Goal: Task Accomplishment & Management: Complete application form

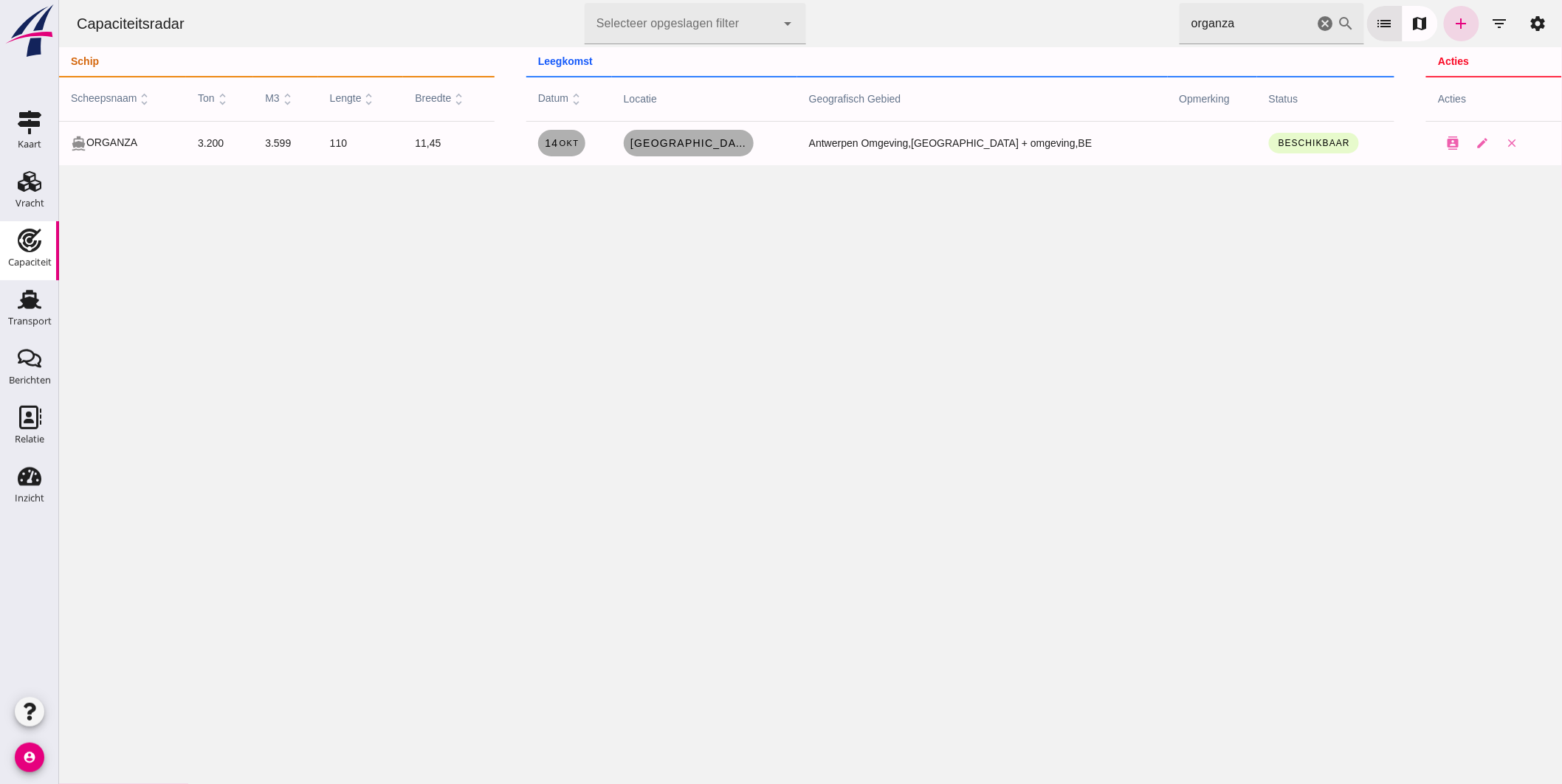
click at [1316, 23] on icon "cancel" at bounding box center [1325, 23] width 18 height 18
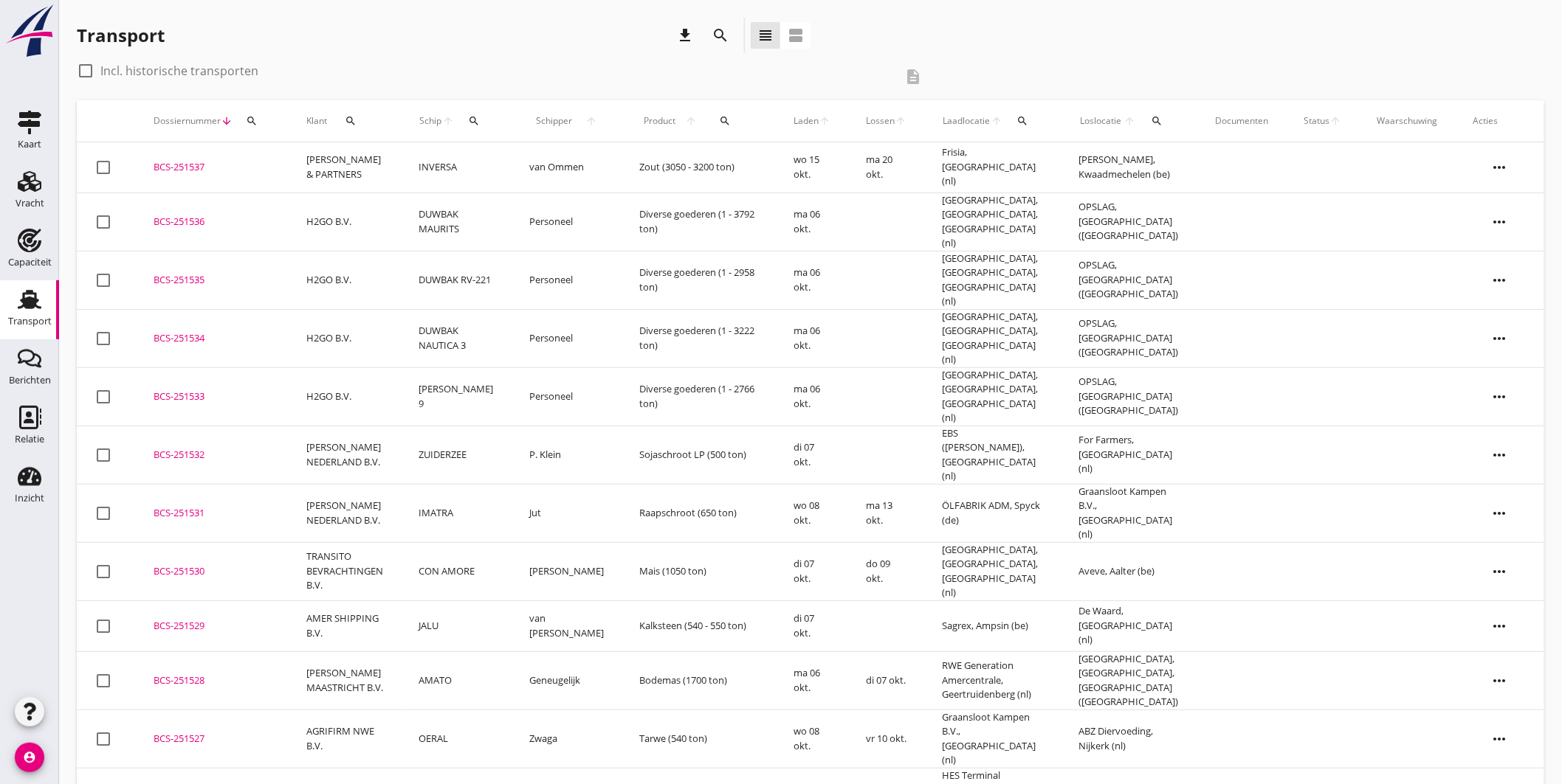
click at [474, 120] on icon "search" at bounding box center [473, 120] width 11 height 11
click at [540, 163] on input "Zoek op (scheeps)naam" at bounding box center [546, 163] width 153 height 24
click at [553, 195] on div "VAGANTO" at bounding box center [593, 192] width 140 height 18
click at [670, 156] on icon "check" at bounding box center [678, 162] width 18 height 18
type input "VAGANTO"
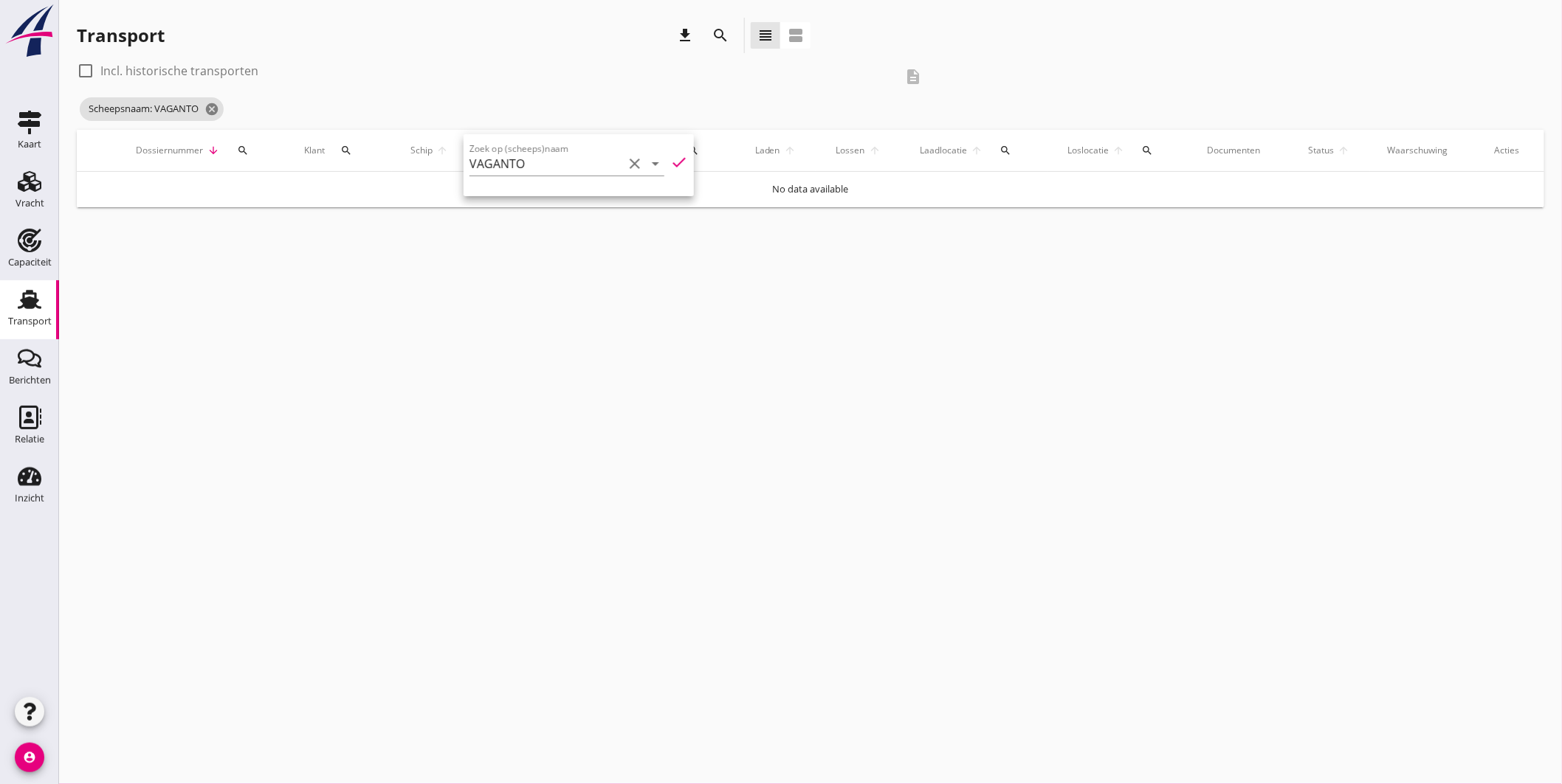
click at [82, 68] on div at bounding box center [85, 70] width 25 height 25
checkbox input "true"
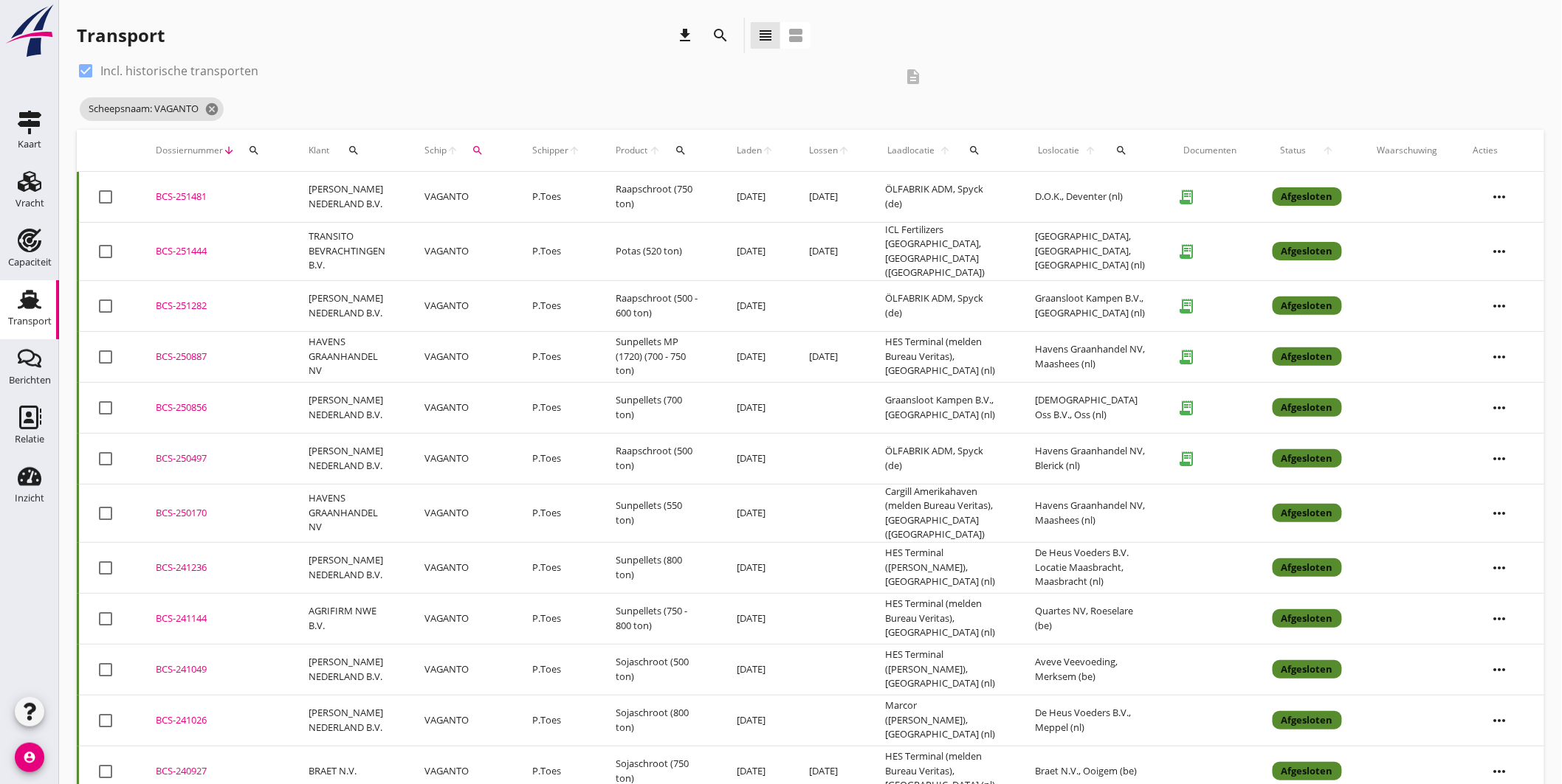
click at [196, 191] on div "BCS-251481" at bounding box center [214, 197] width 118 height 14
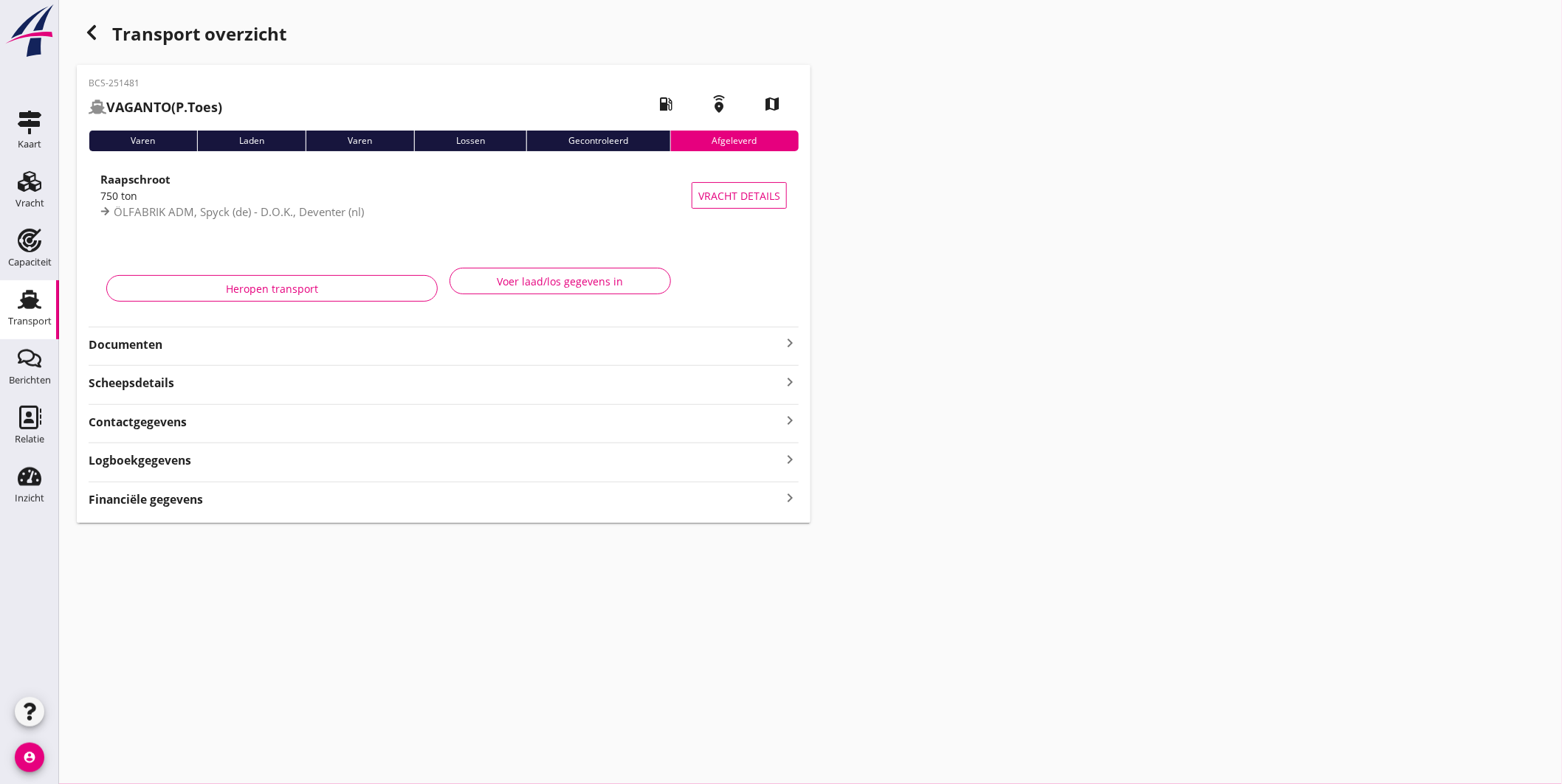
click at [788, 338] on icon "keyboard_arrow_right" at bounding box center [789, 342] width 18 height 18
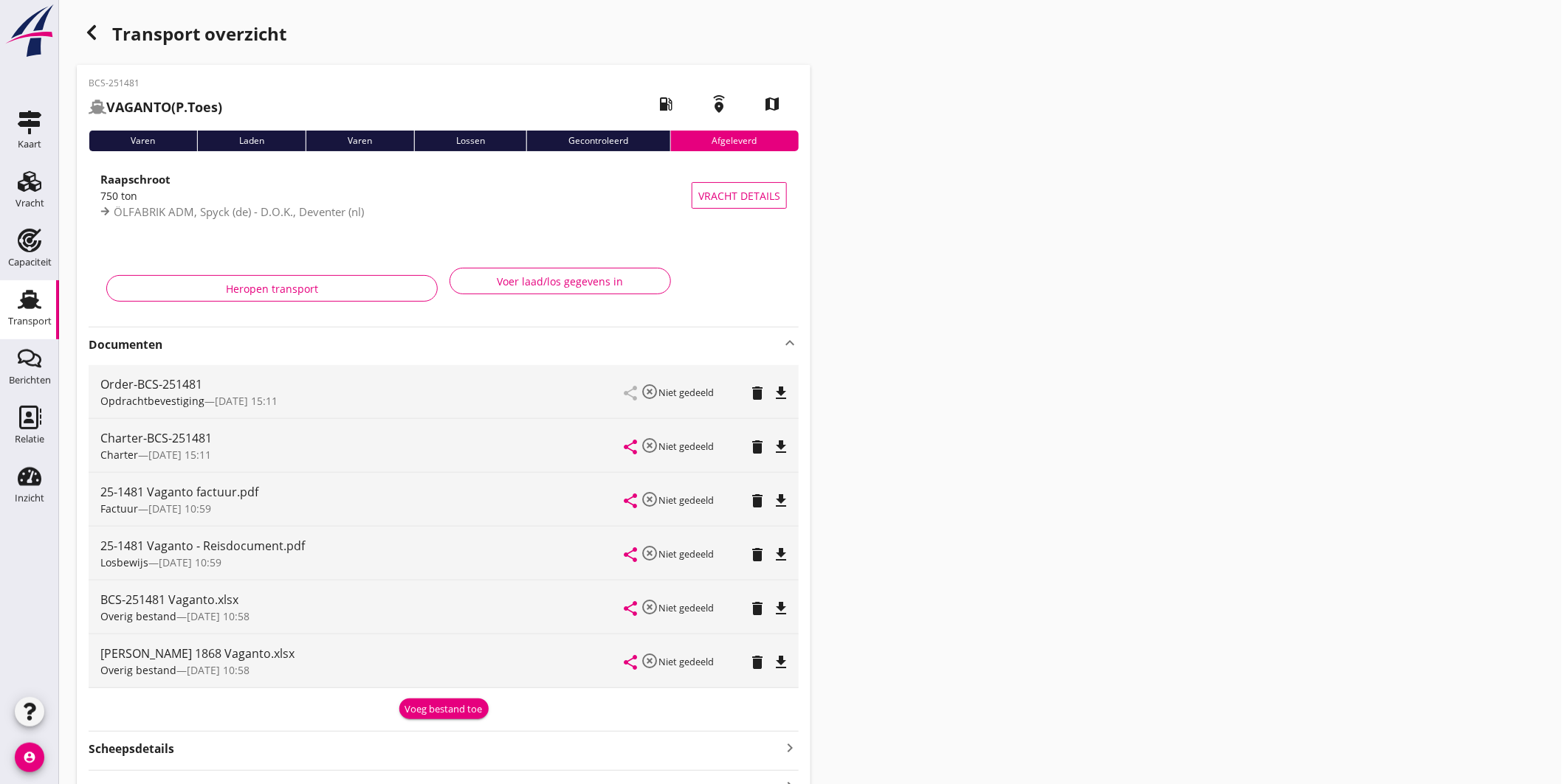
click at [778, 443] on icon "file_download" at bounding box center [781, 447] width 18 height 18
click at [31, 191] on icon "Vracht" at bounding box center [29, 181] width 24 height 24
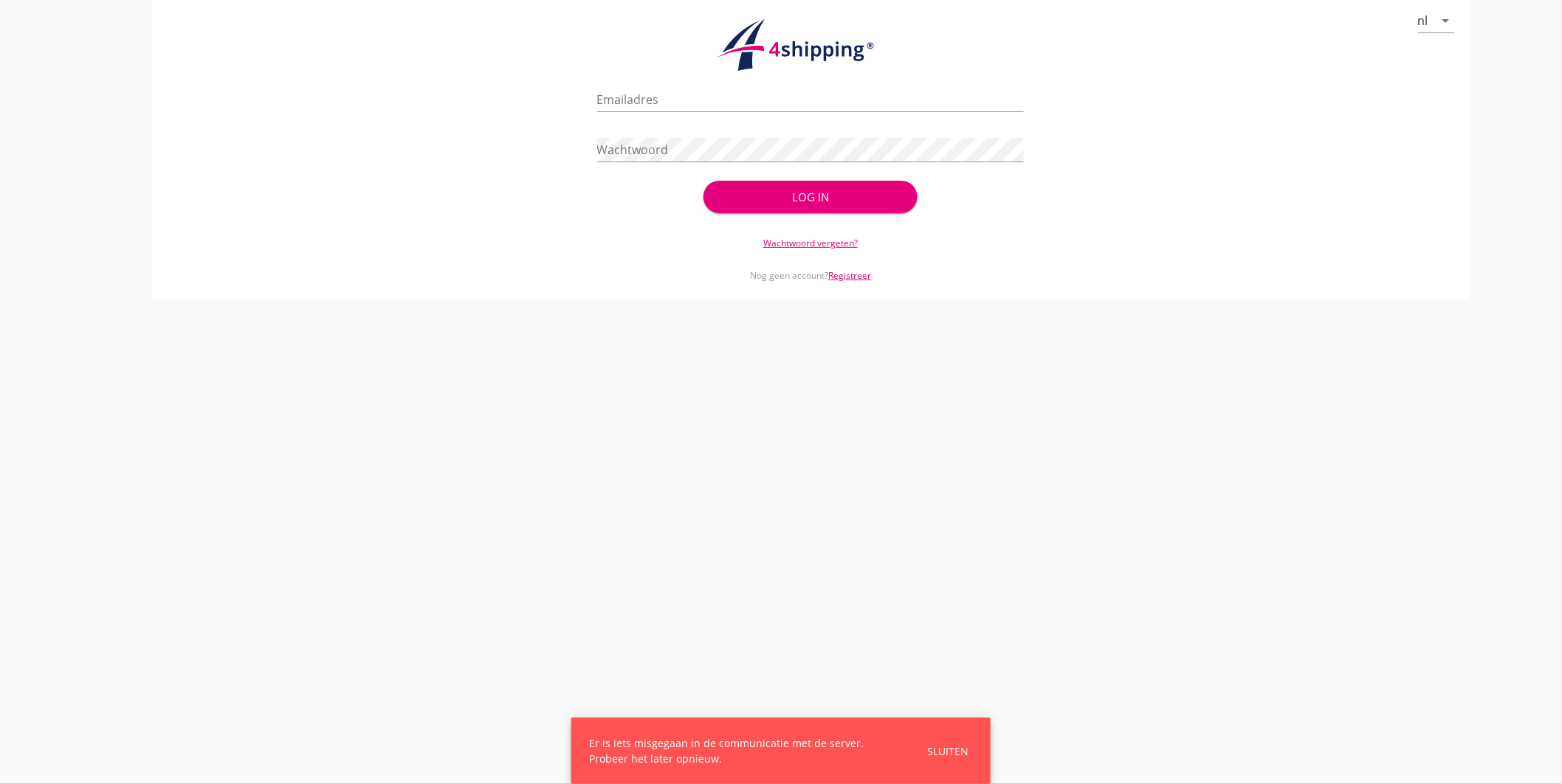
type input "jasper@stoffersbevrachtingen.nl"
click at [942, 755] on div "Sluiten" at bounding box center [948, 751] width 41 height 15
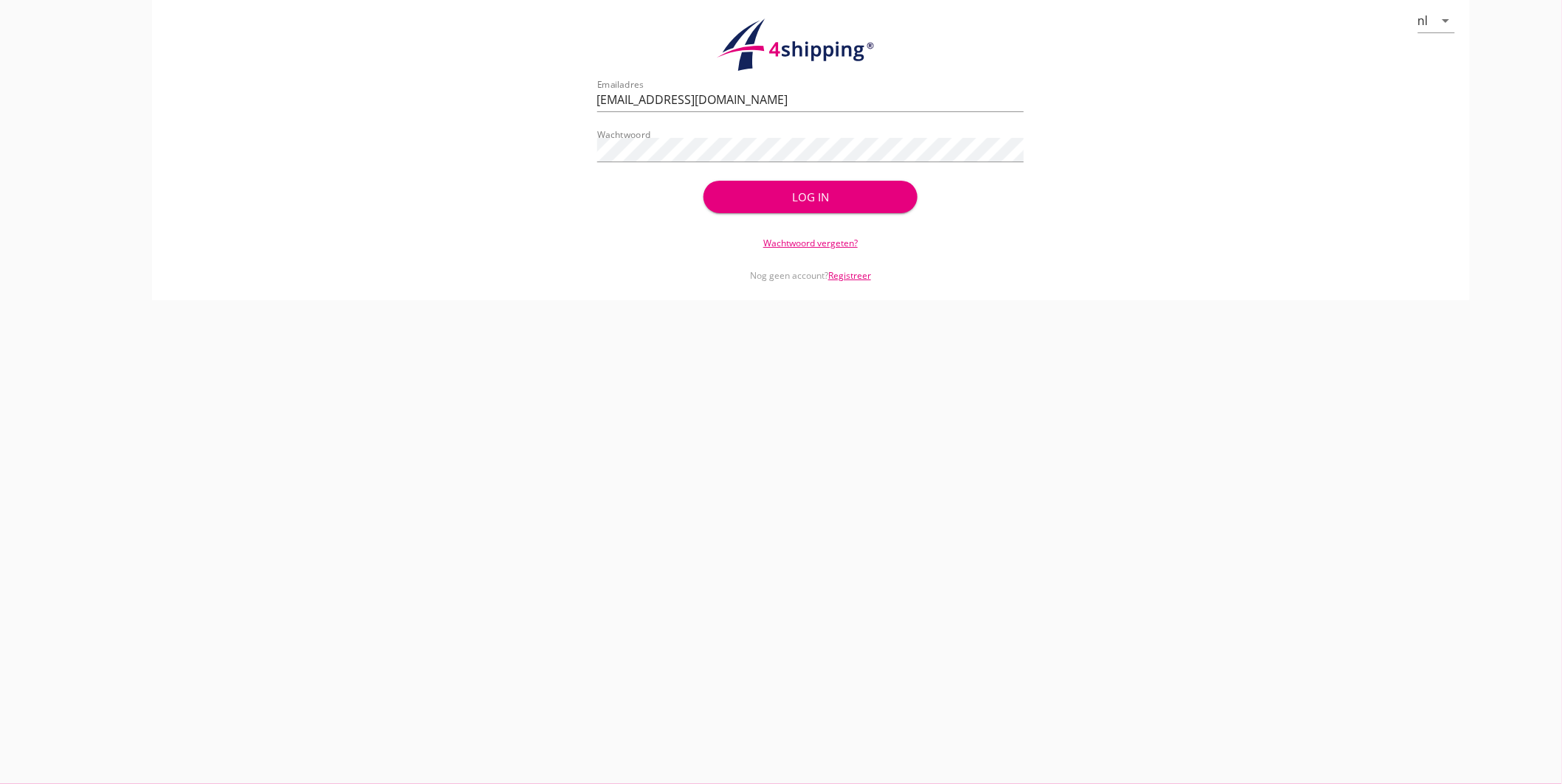
click at [796, 198] on div "Log in" at bounding box center [810, 198] width 166 height 17
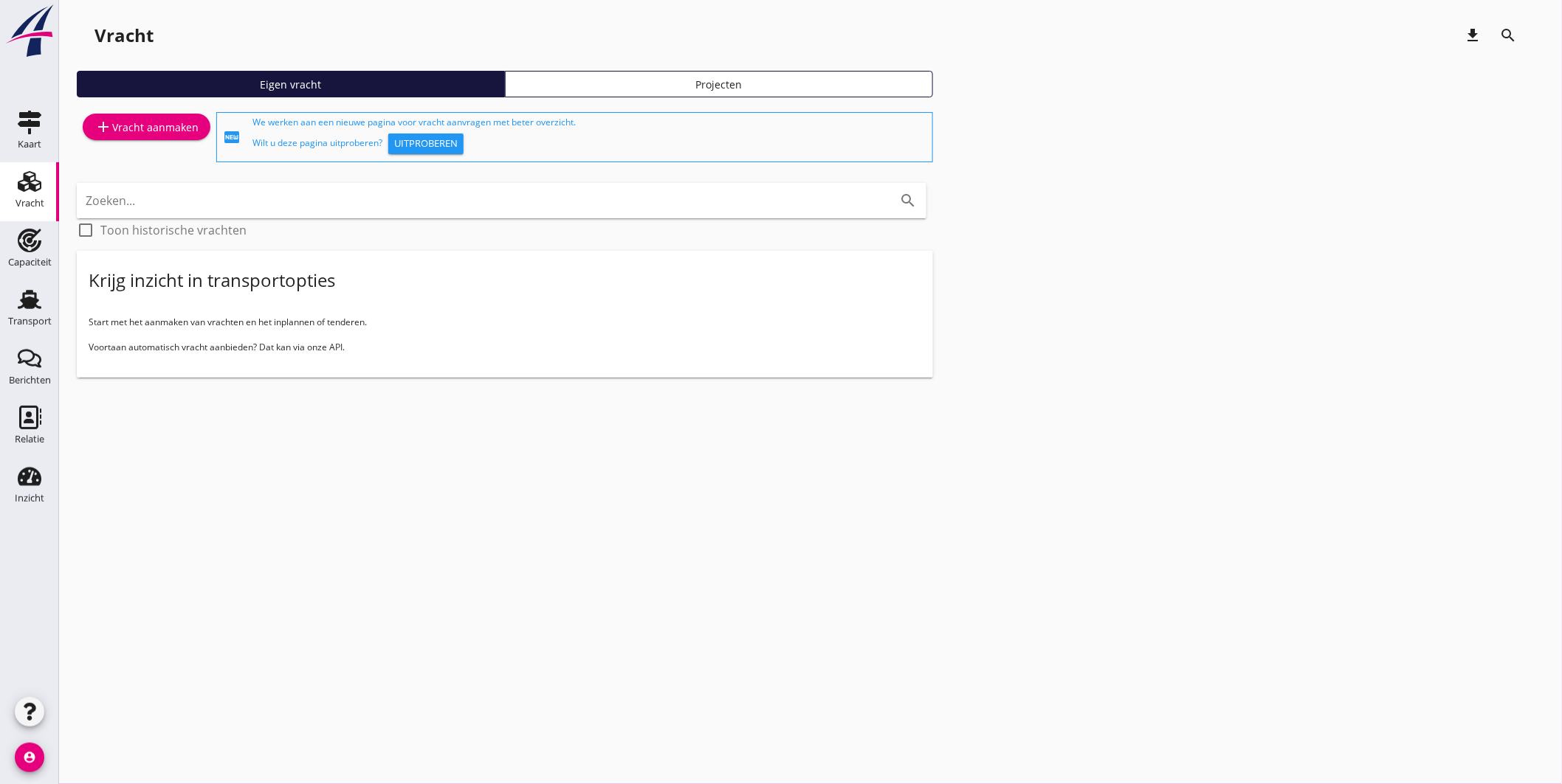
click at [144, 127] on div "add Vracht aanmaken" at bounding box center [147, 127] width 104 height 18
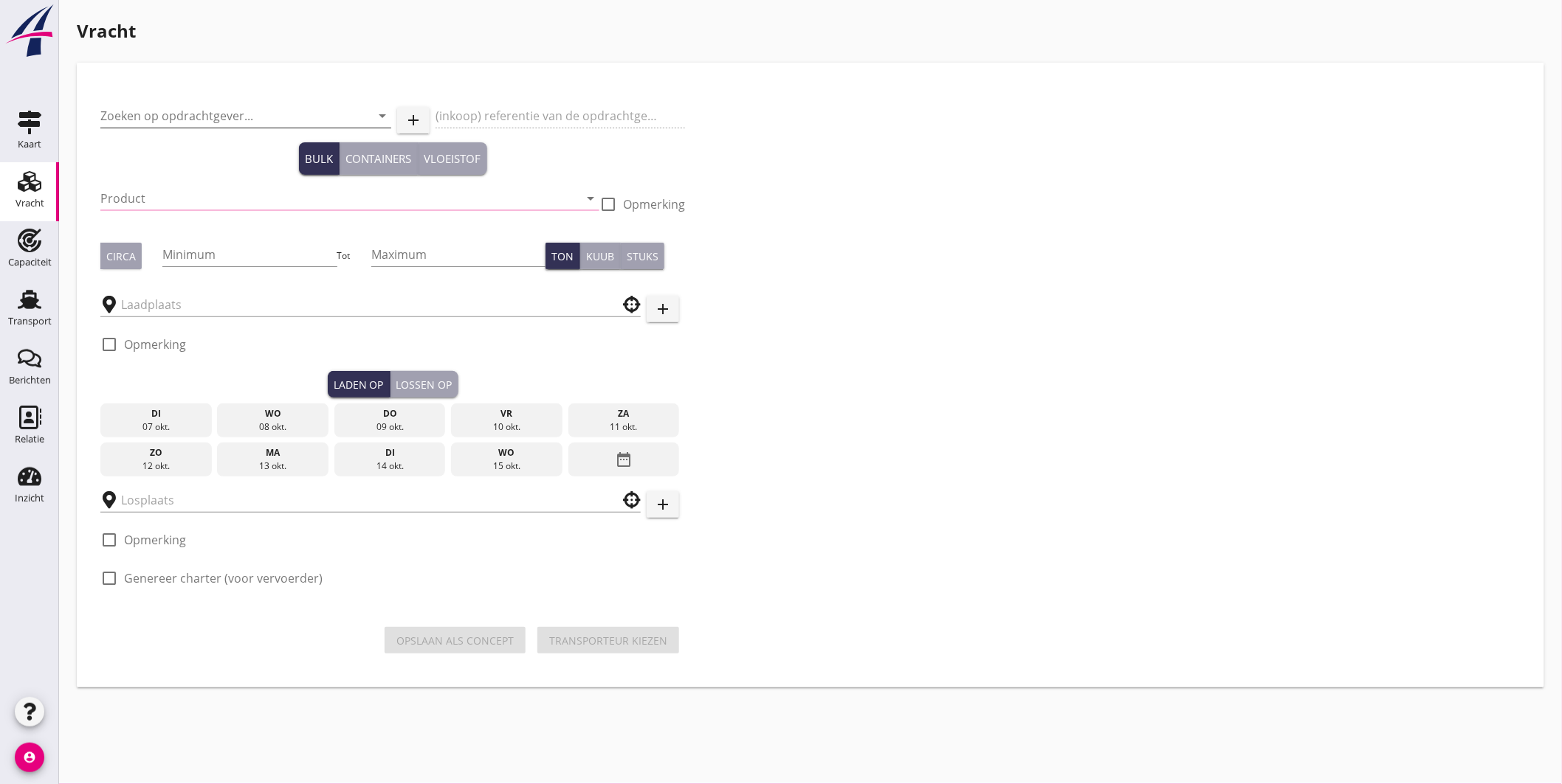
click at [212, 109] on input "Zoeken op opdrachtgever..." at bounding box center [225, 115] width 250 height 24
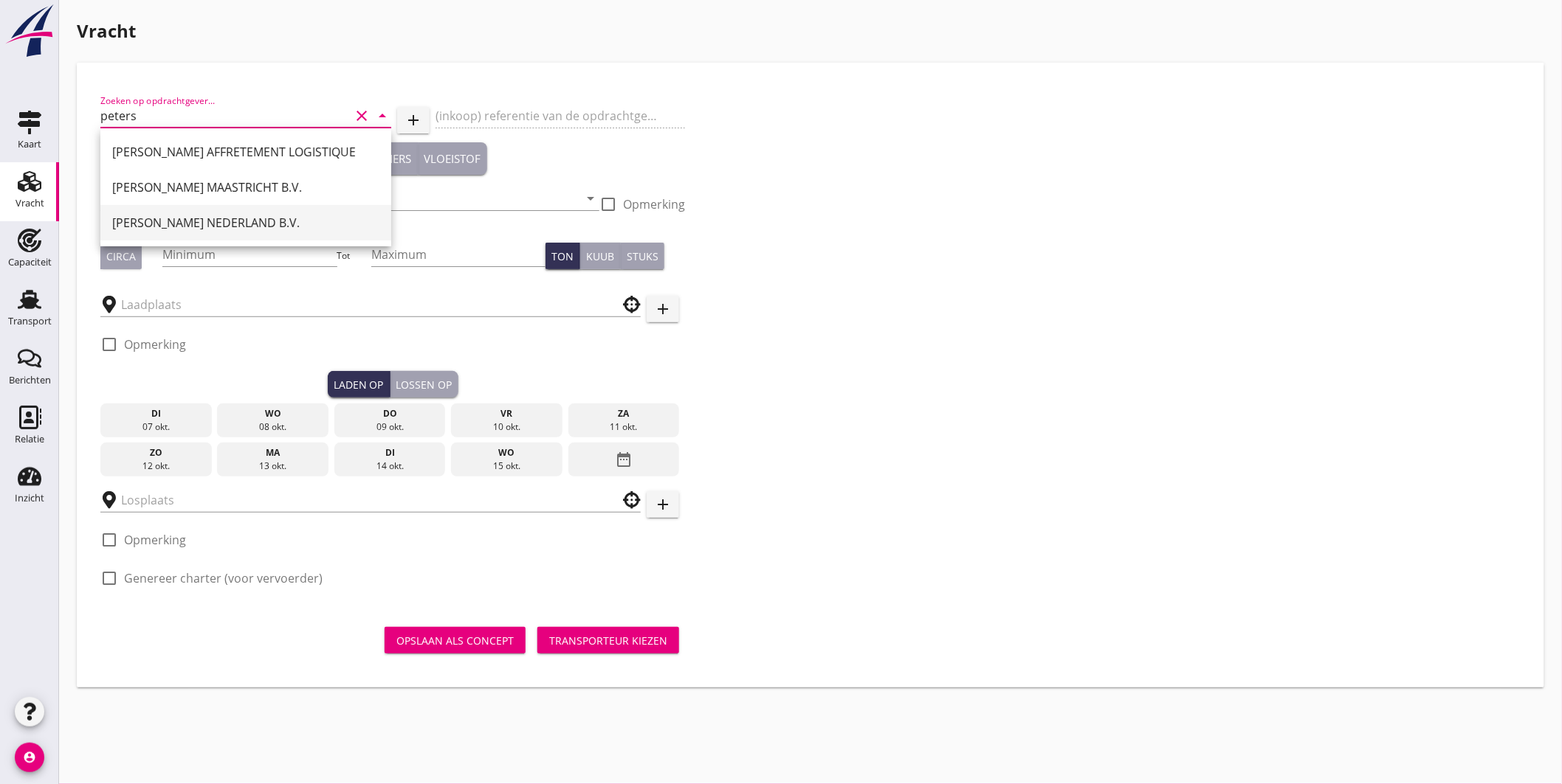
click at [179, 219] on div "PETERSON NEDERLAND B.V." at bounding box center [246, 223] width 267 height 18
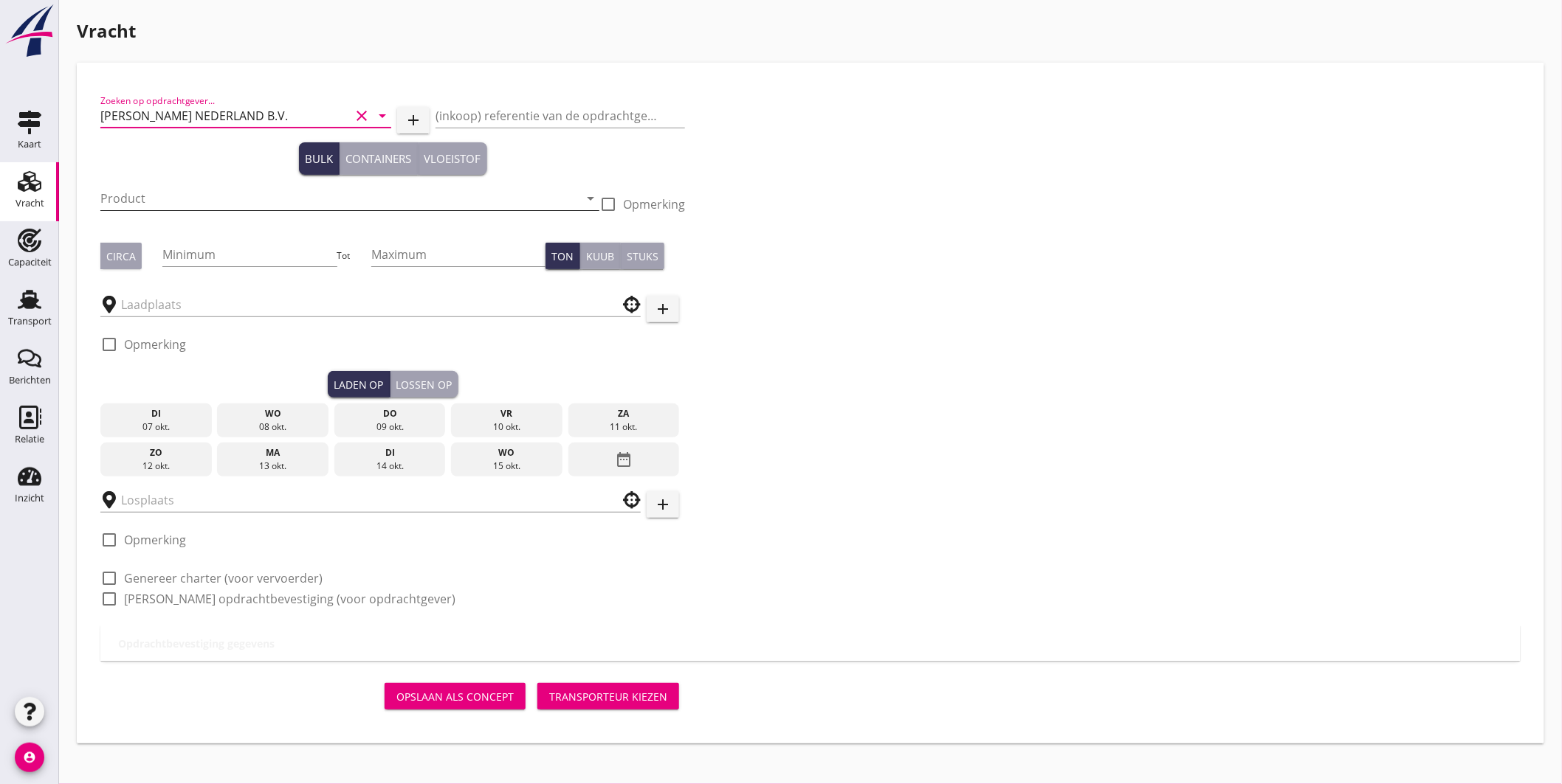
type input "PETERSON NEDERLAND B.V."
click at [168, 197] on input "Product" at bounding box center [340, 198] width 478 height 24
drag, startPoint x: 124, startPoint y: 199, endPoint x: 11, endPoint y: 201, distance: 113.0
click at [21, 200] on div "Kaart Kaart Vracht Vracht Capaciteit Capaciteit Transport Transport Berichten B…" at bounding box center [781, 392] width 1562 height 784
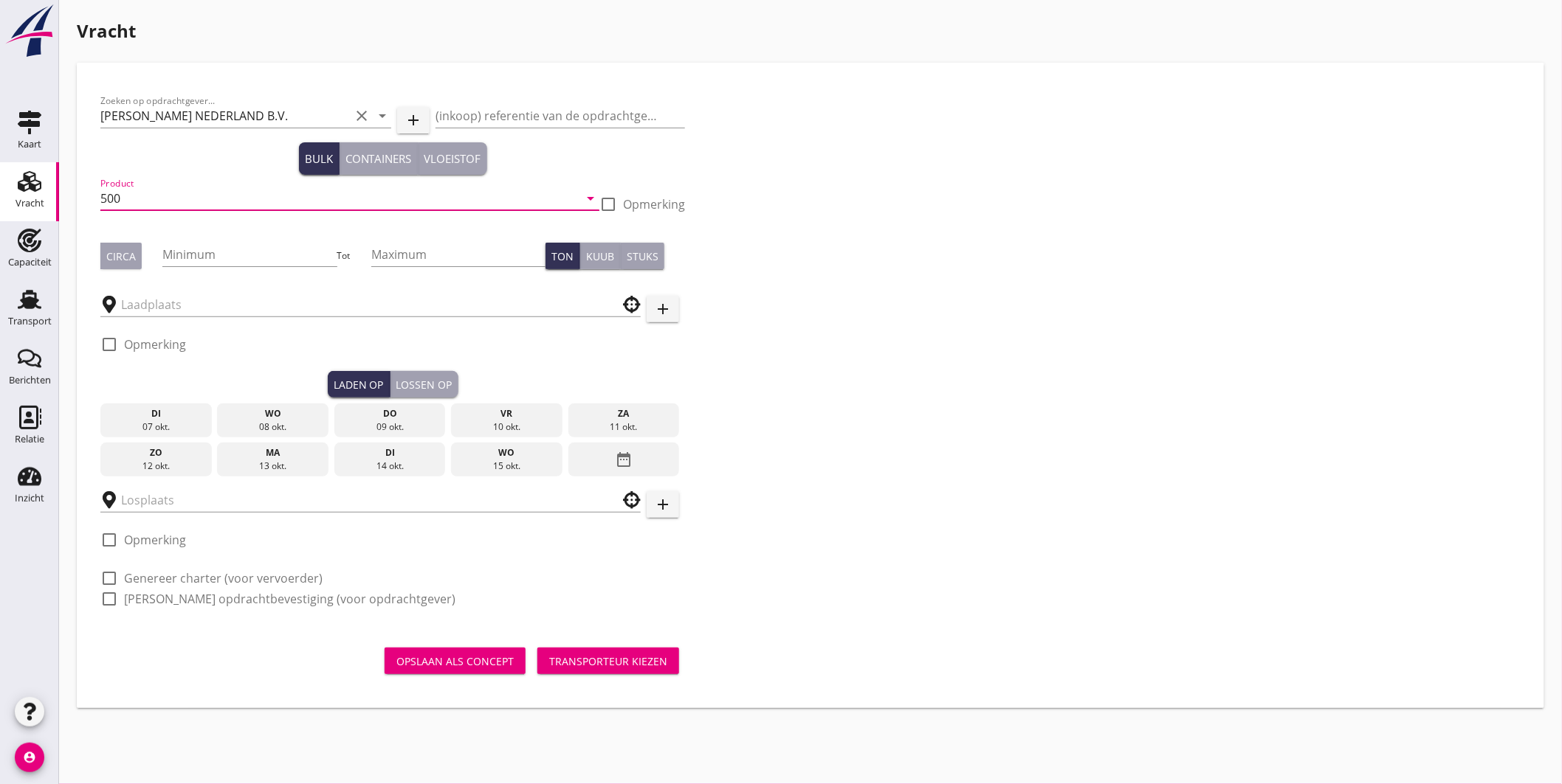
click at [128, 203] on input "500" at bounding box center [340, 198] width 478 height 24
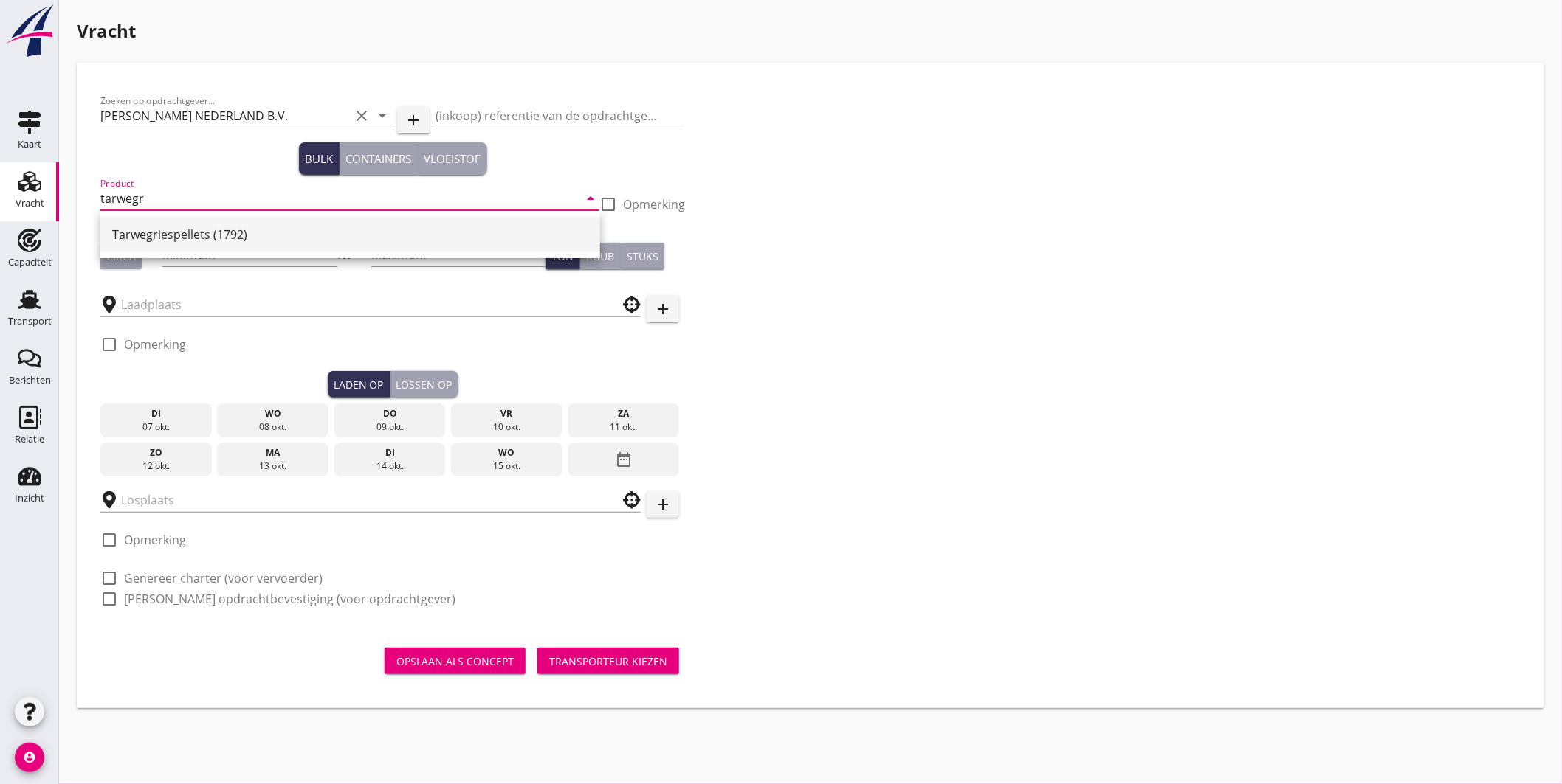
click at [220, 239] on div "Tarwegriespellets (1792)" at bounding box center [350, 234] width 476 height 18
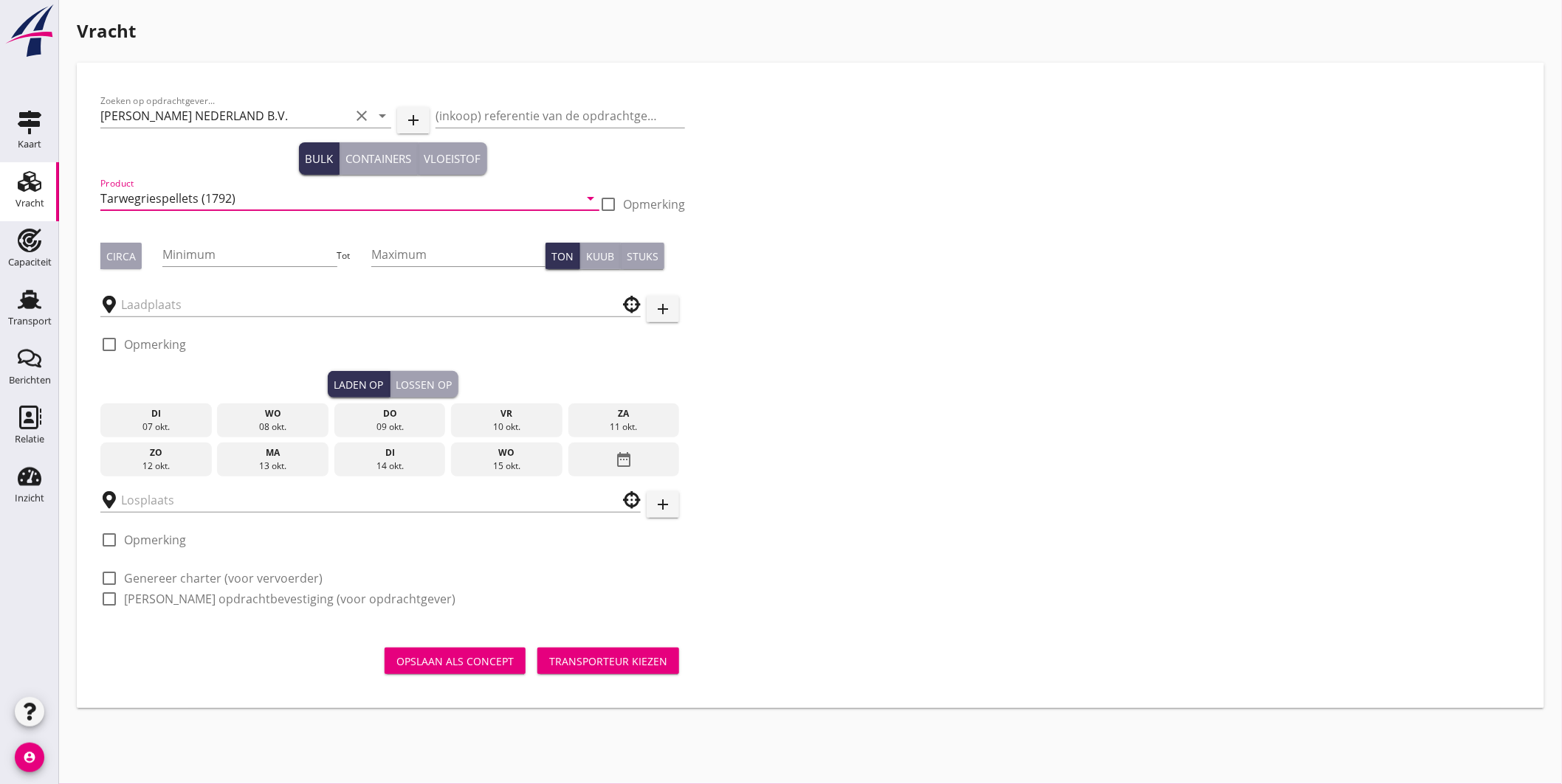
type input "Tarwegriespellets (1792)"
drag, startPoint x: 127, startPoint y: 256, endPoint x: 208, endPoint y: 261, distance: 81.2
click at [128, 257] on div "Circa" at bounding box center [121, 256] width 30 height 15
click at [224, 261] on input "Minimum" at bounding box center [250, 254] width 174 height 24
type input "500"
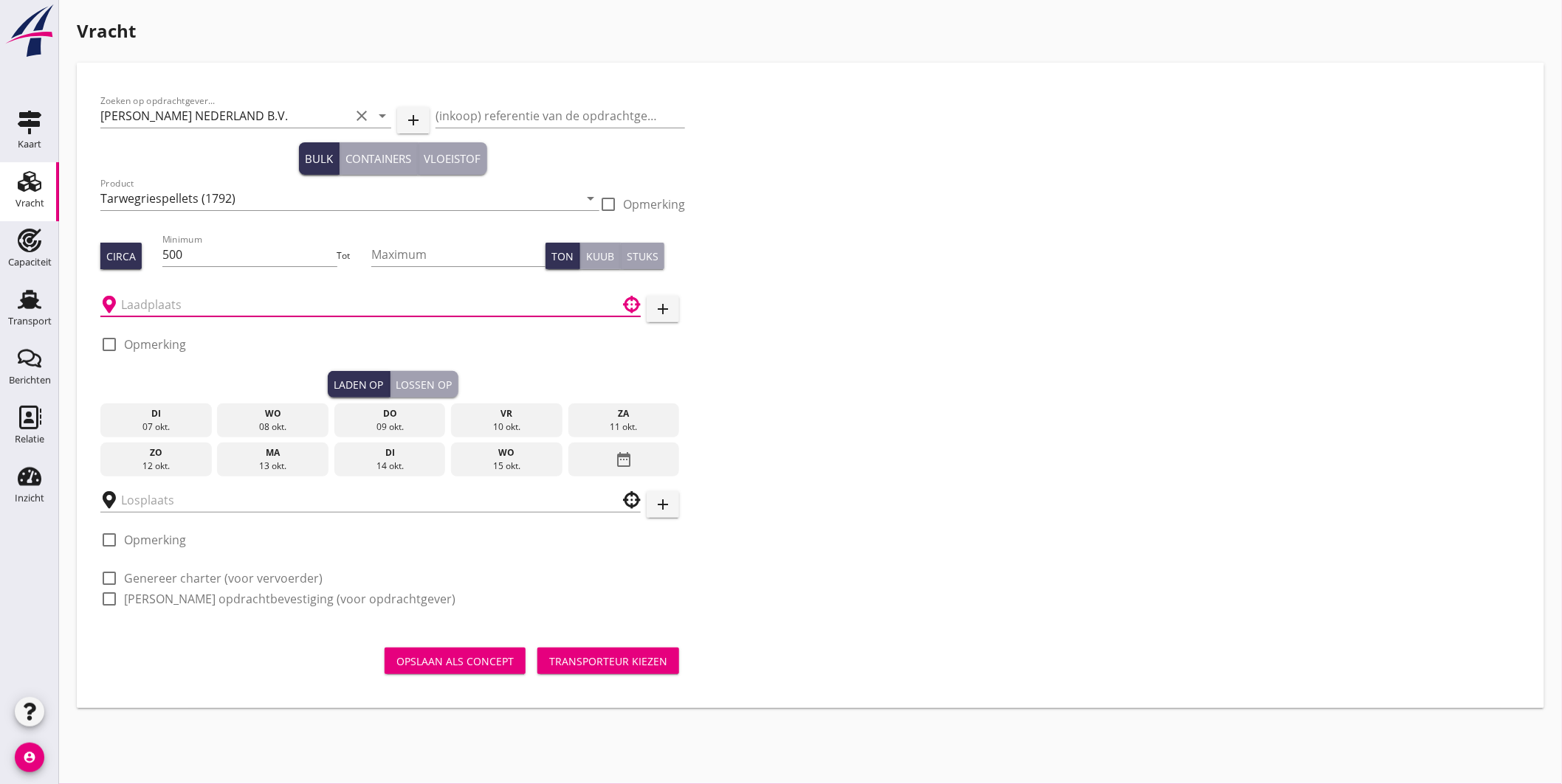
click at [201, 297] on input "text" at bounding box center [360, 304] width 478 height 24
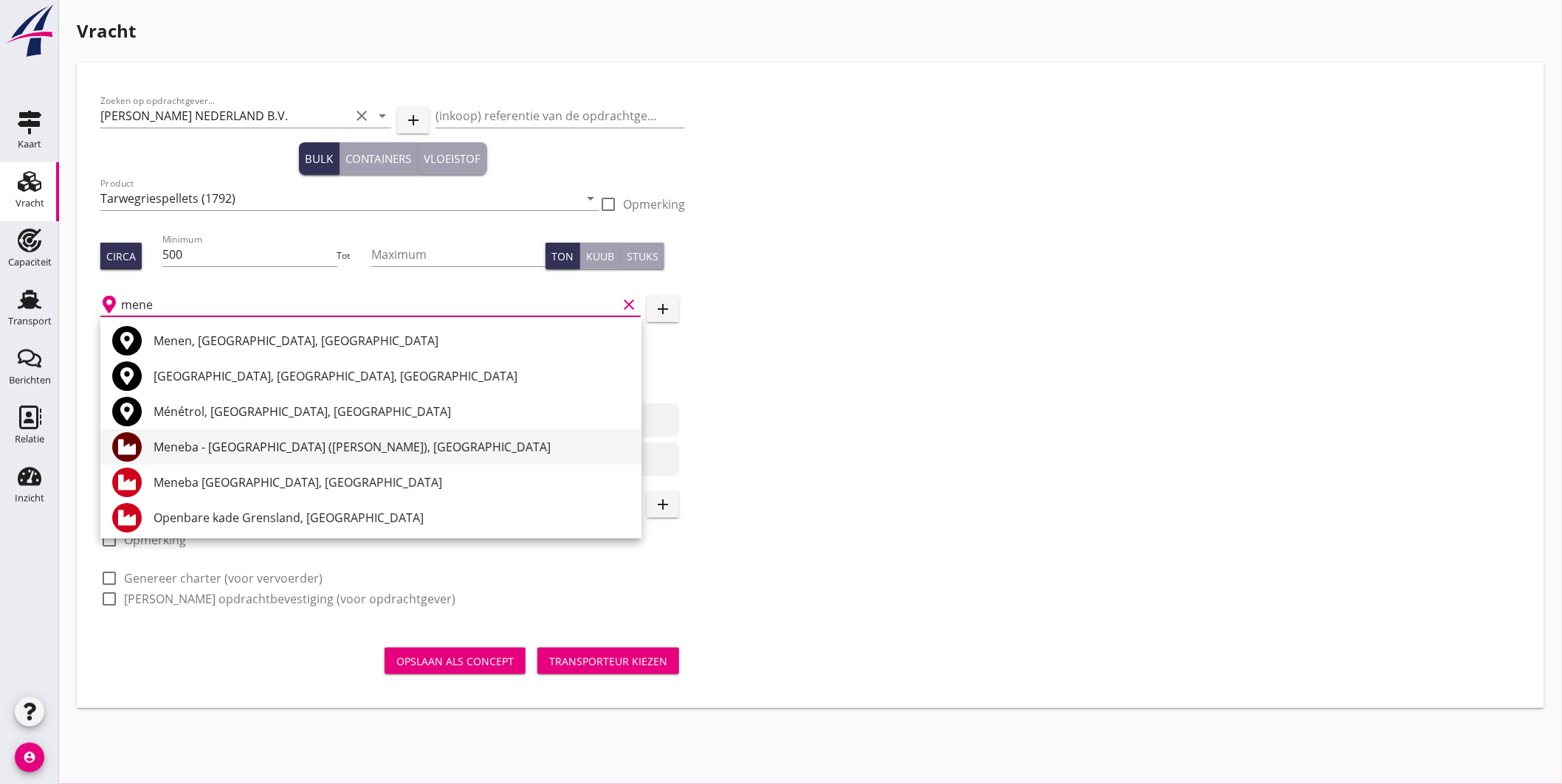
click at [183, 442] on div "Meneba - Maashaven (melden Peterson), Rotterdam" at bounding box center [391, 447] width 476 height 18
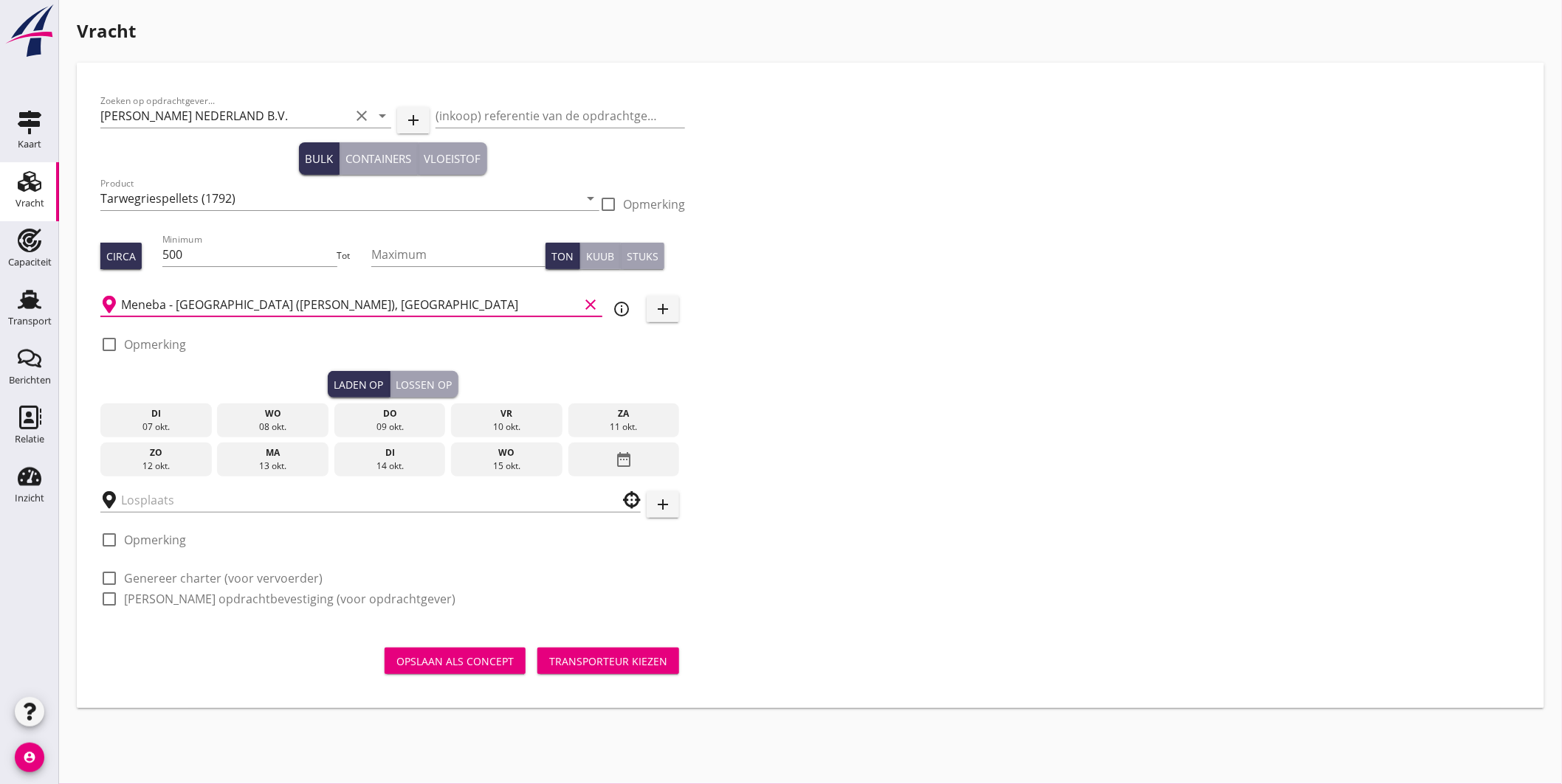
type input "Meneba - Maashaven (melden Peterson), Rotterdam"
click at [470, 422] on div "10 okt." at bounding box center [507, 426] width 104 height 13
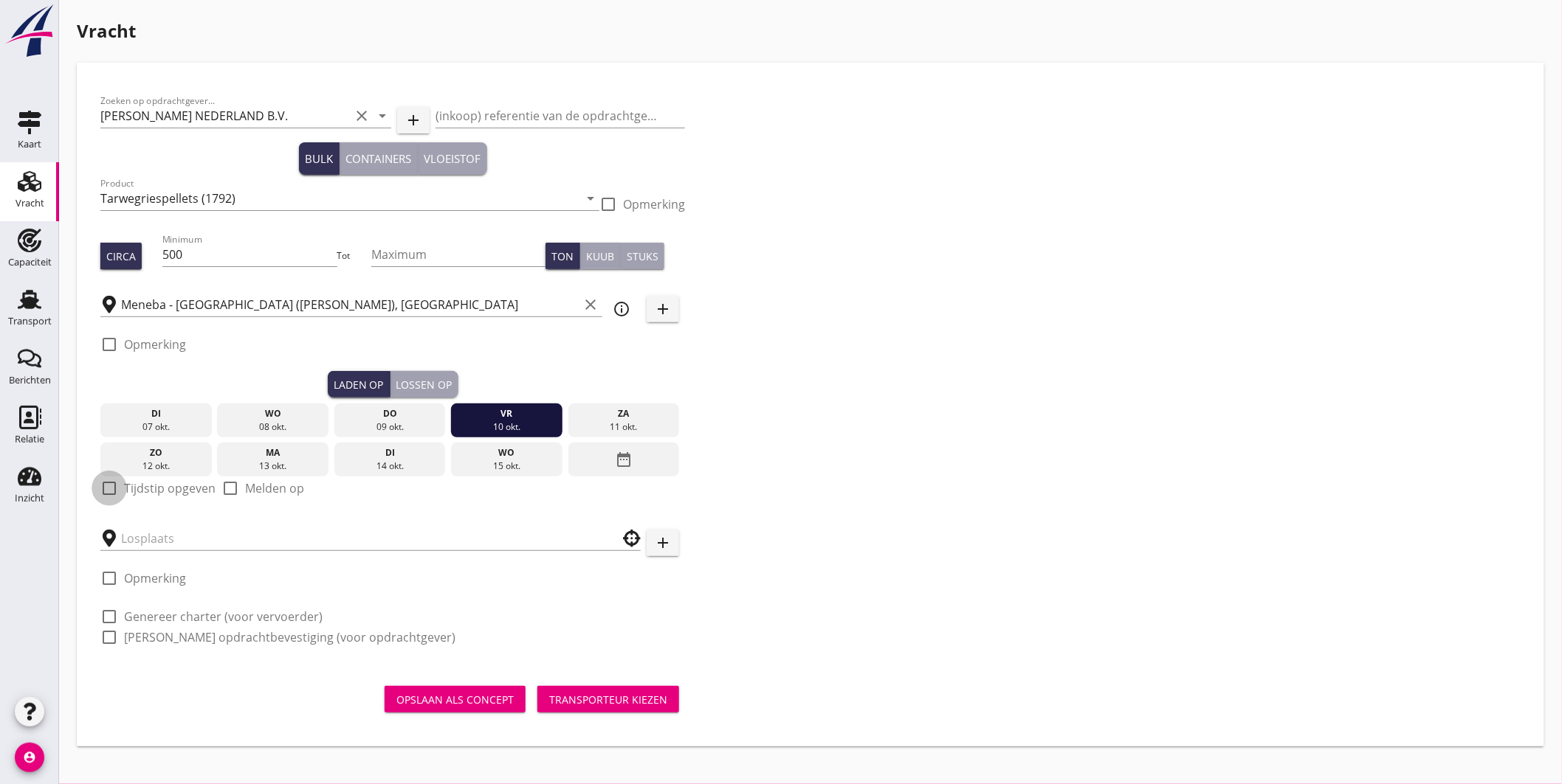
drag, startPoint x: 105, startPoint y: 485, endPoint x: 133, endPoint y: 494, distance: 29.4
click at [105, 487] on div at bounding box center [109, 488] width 25 height 25
checkbox input "true"
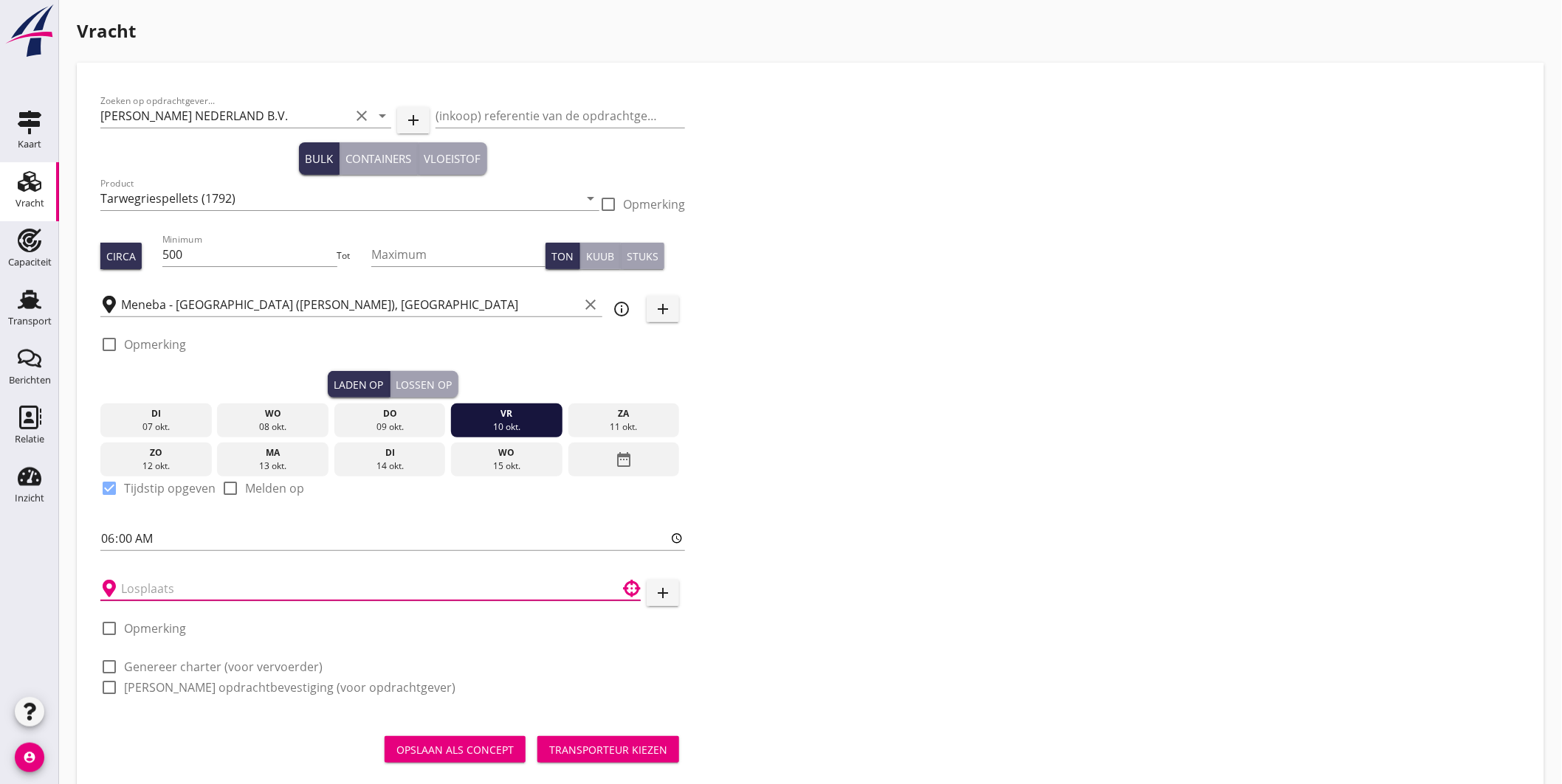
click at [160, 583] on input "text" at bounding box center [360, 588] width 478 height 24
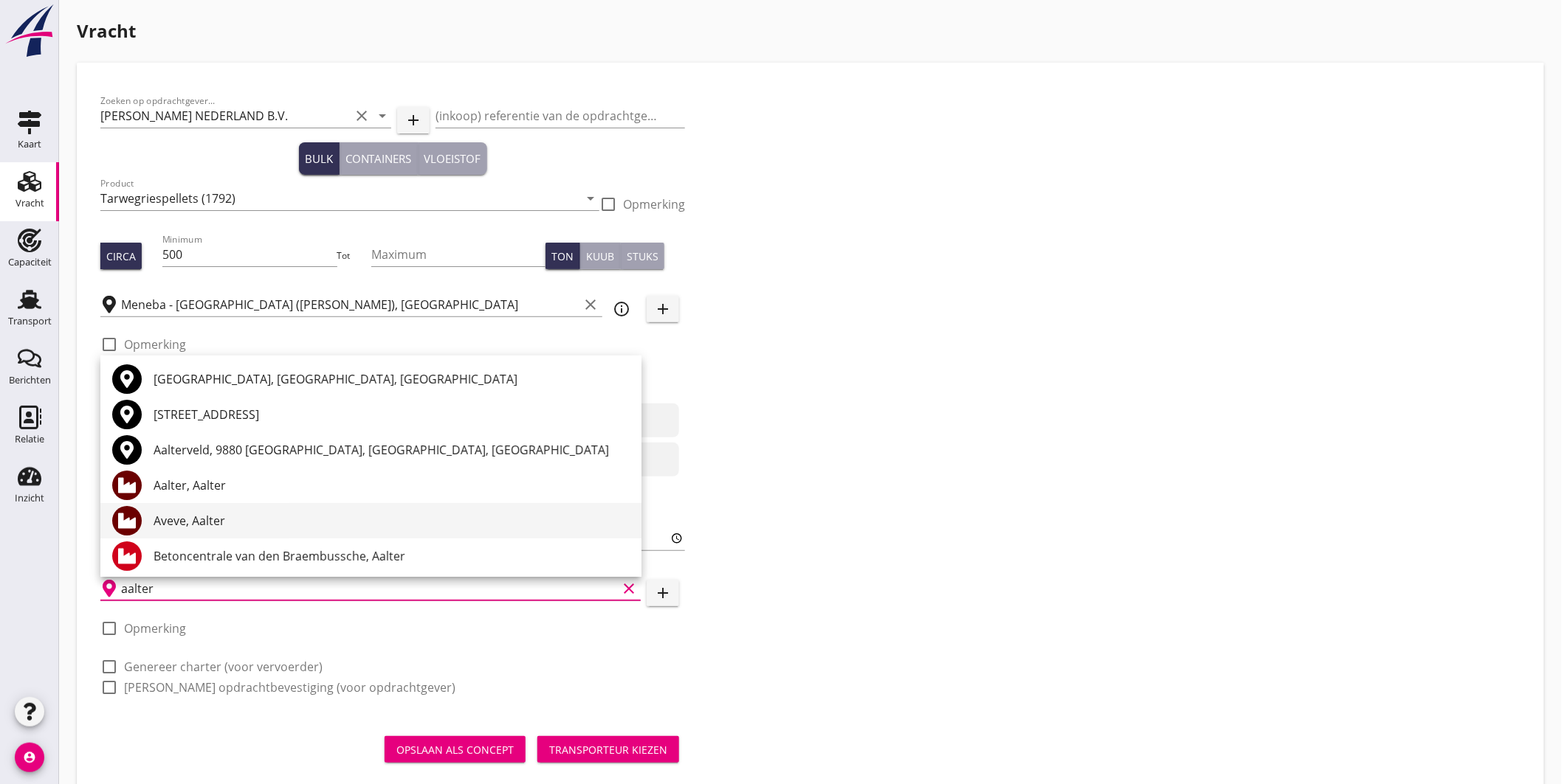
click at [201, 518] on div "Aveve, Aalter" at bounding box center [391, 520] width 476 height 18
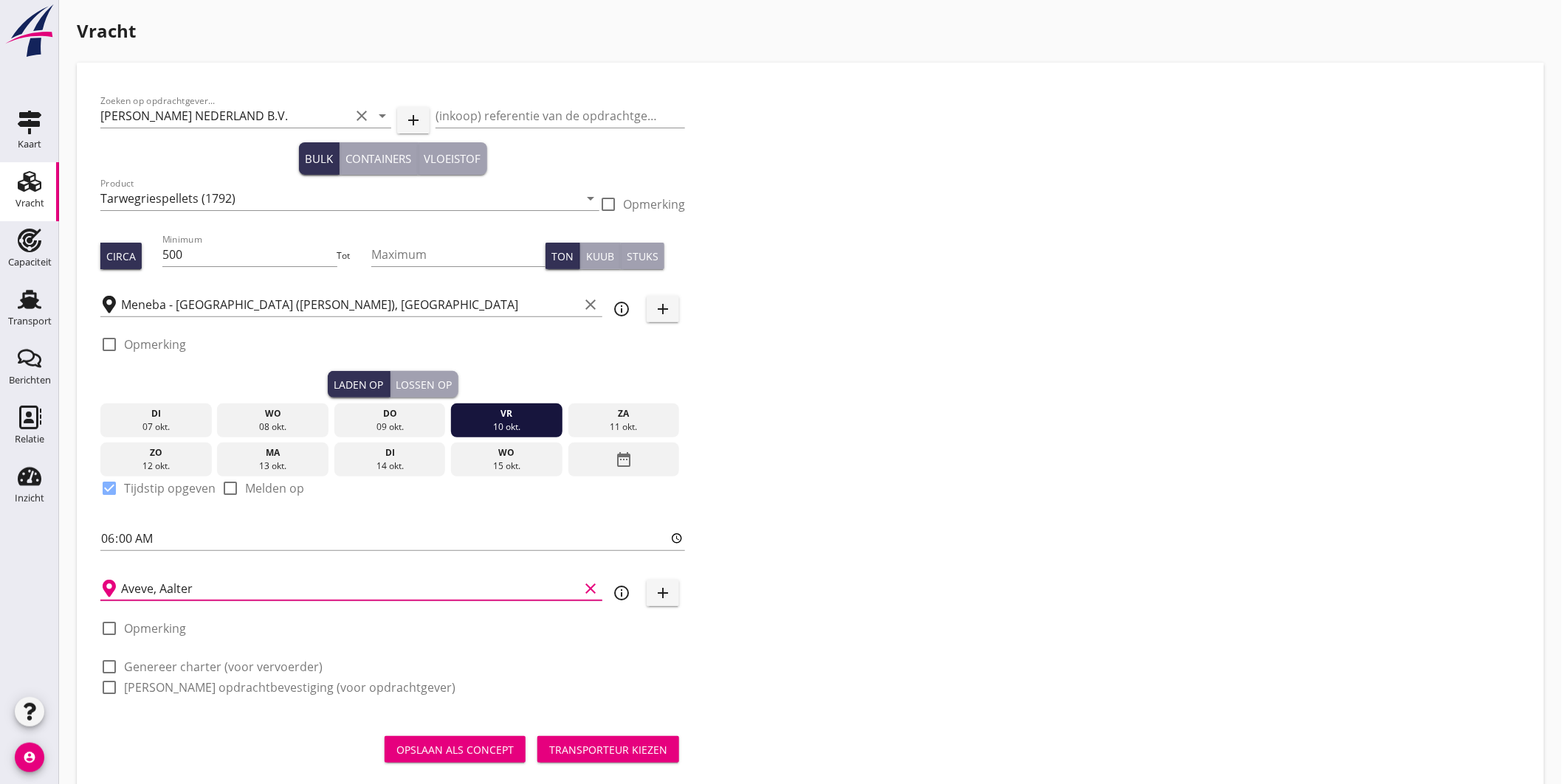
scroll to position [30, 0]
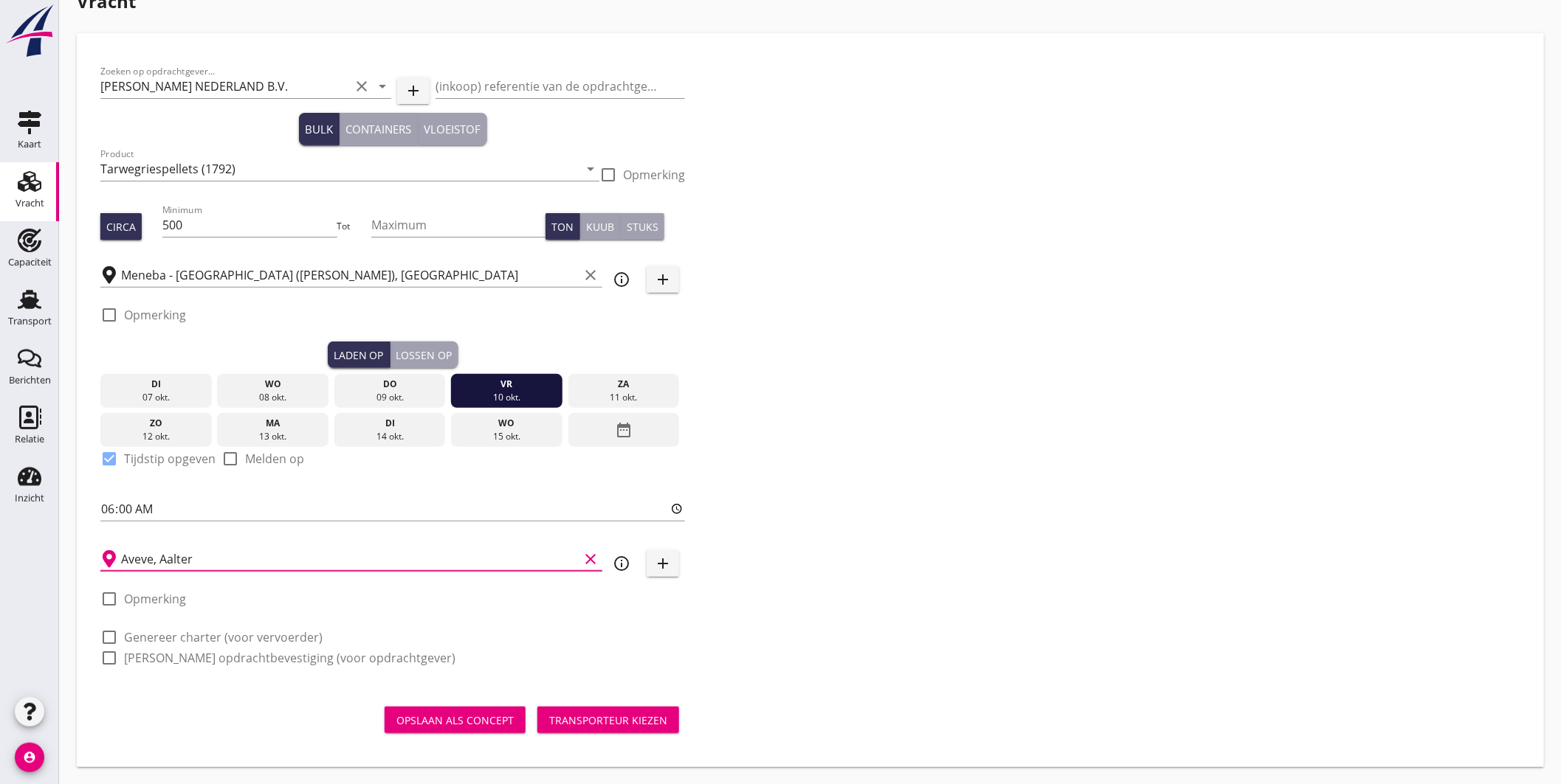
type input "Aveve, Aalter"
click at [114, 636] on div at bounding box center [109, 637] width 25 height 25
checkbox input "true"
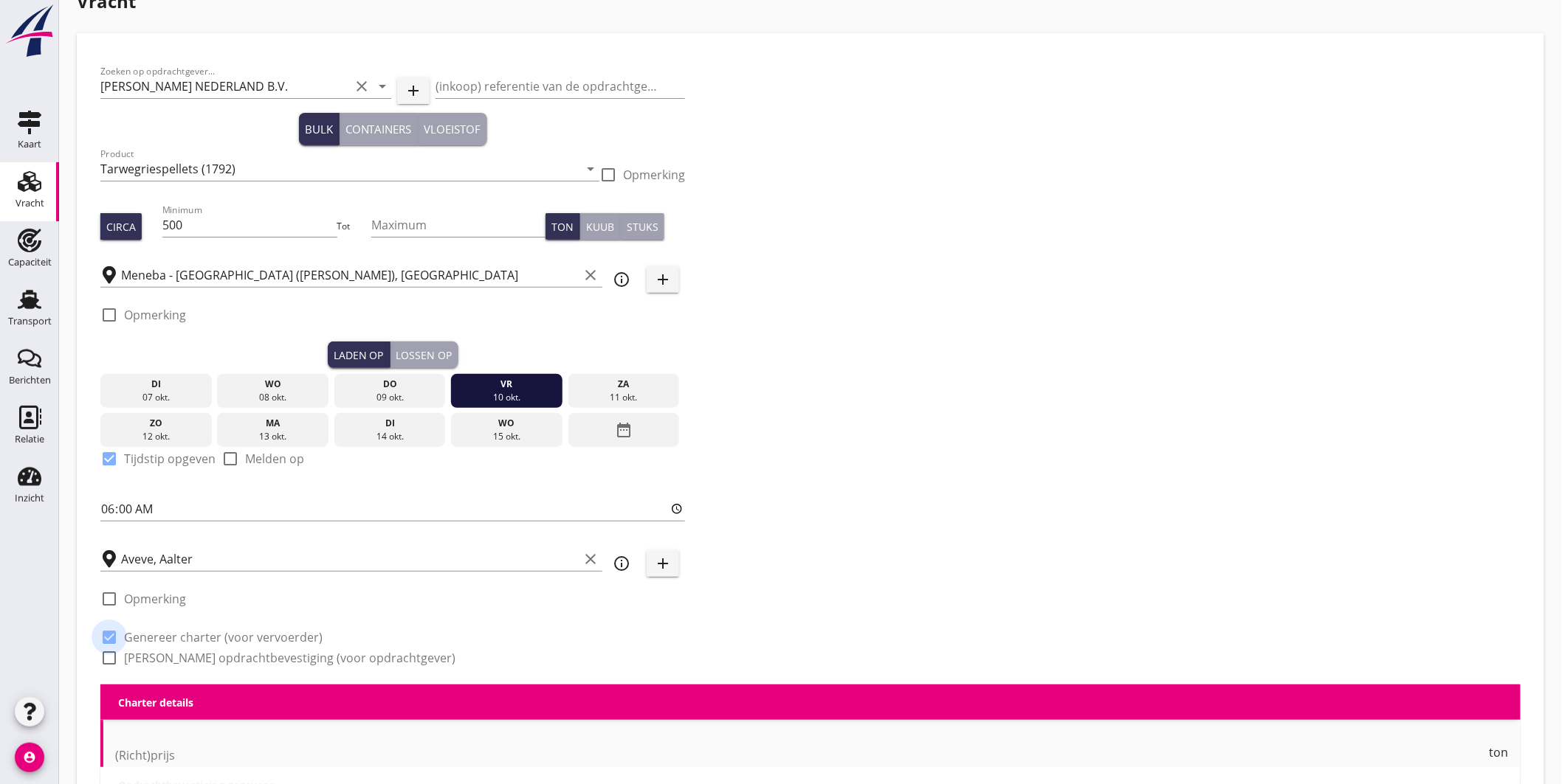
click at [114, 655] on div at bounding box center [109, 657] width 25 height 25
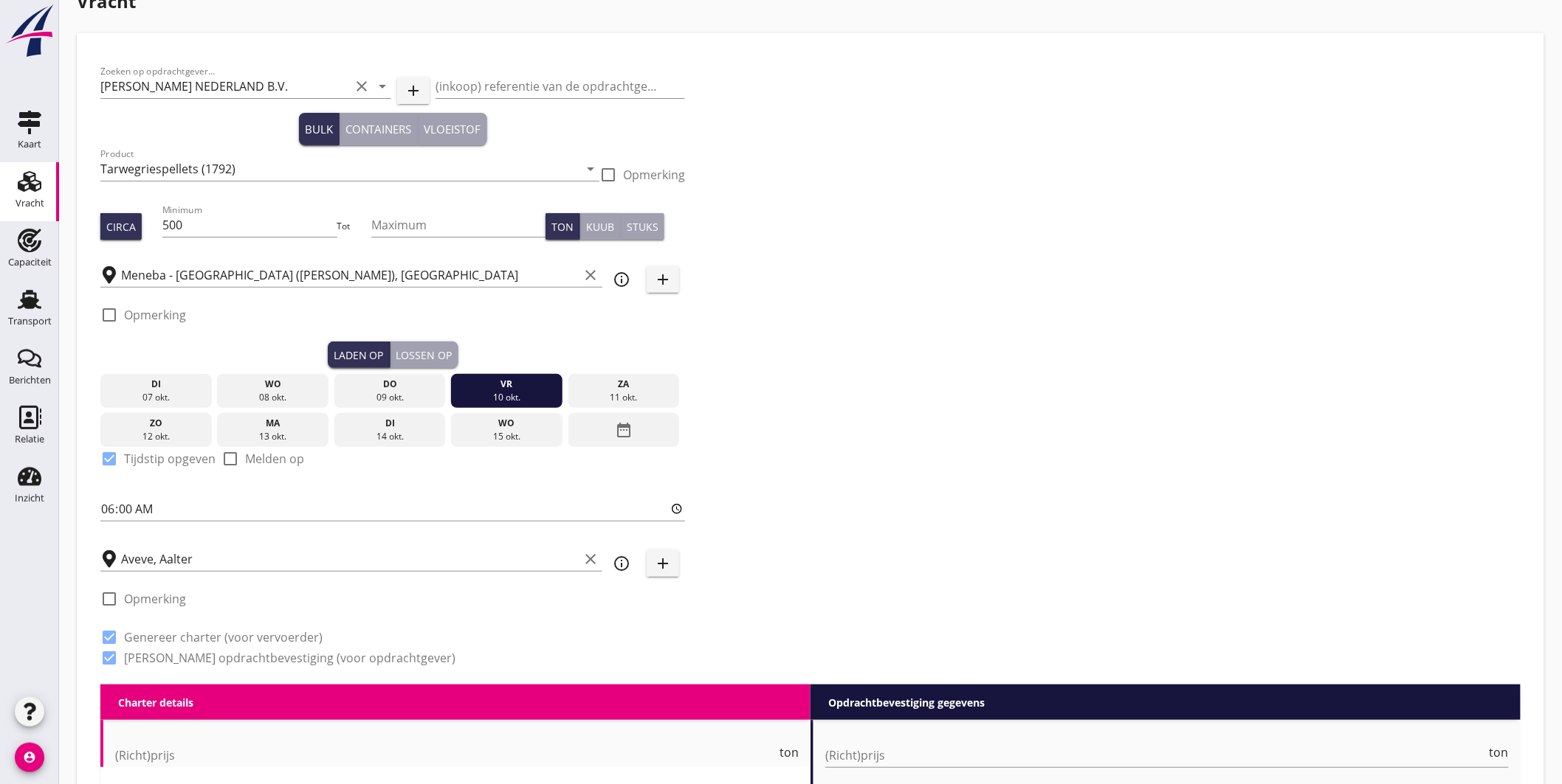
checkbox input "true"
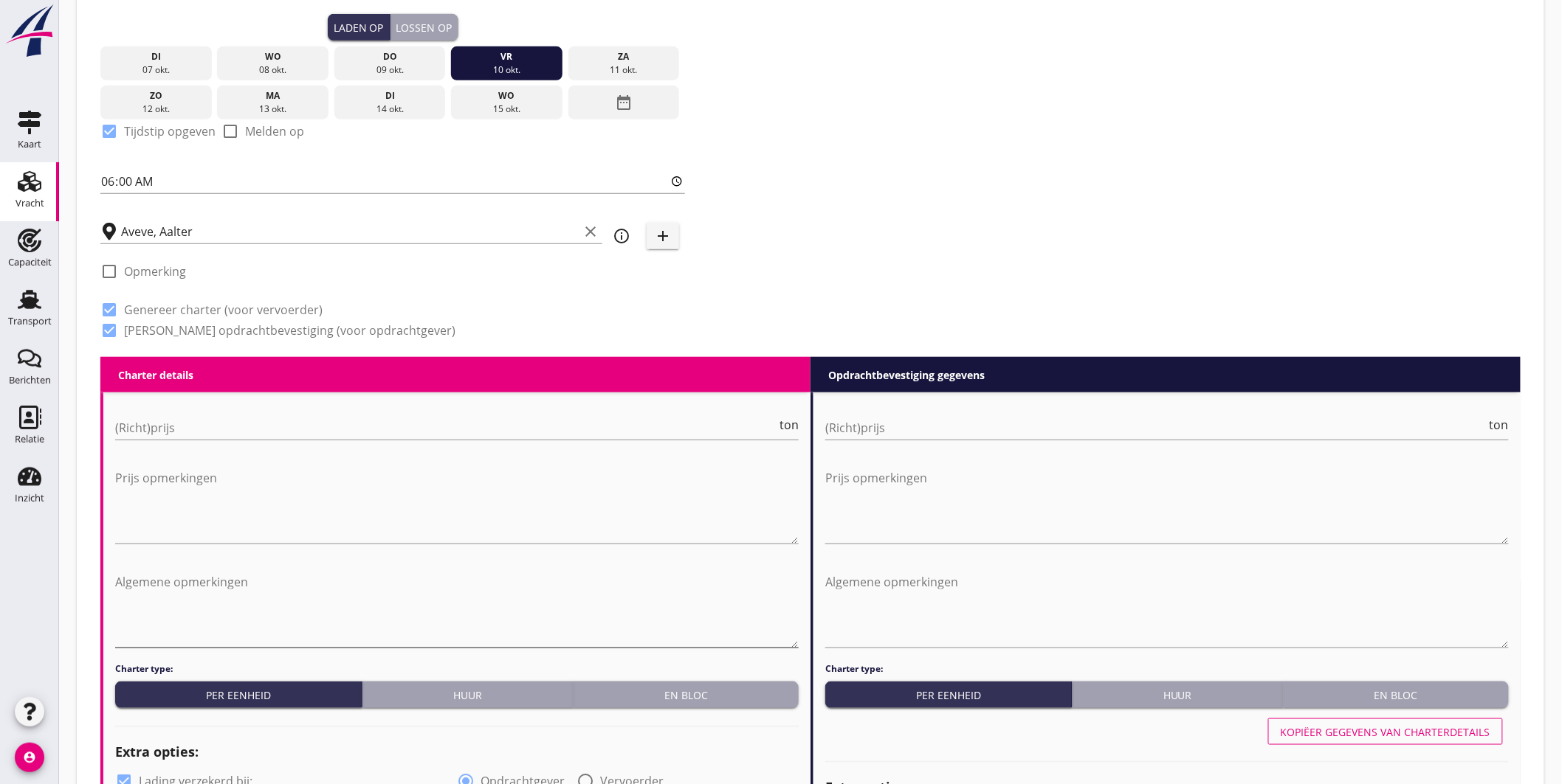
scroll to position [439, 0]
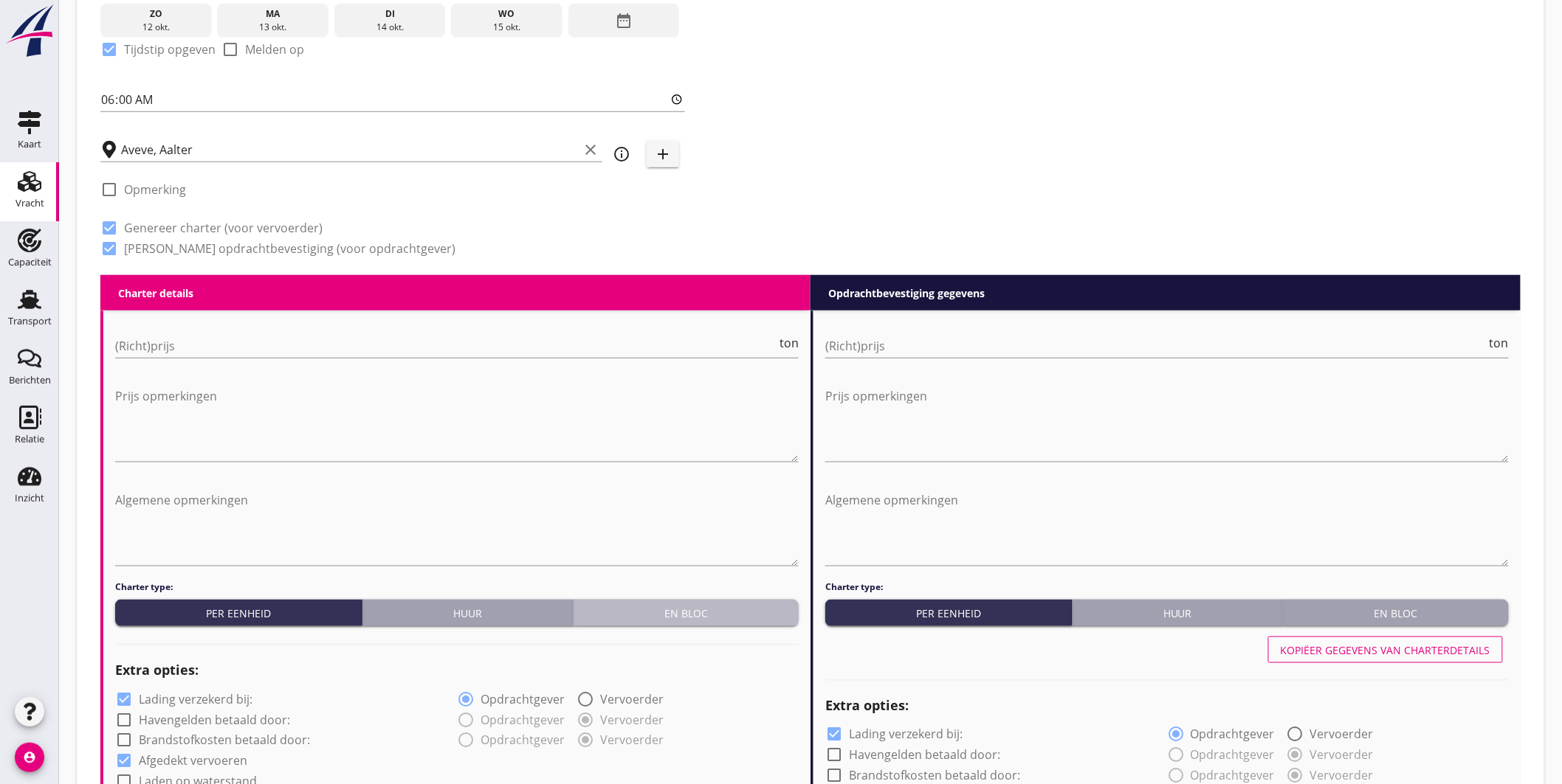
click at [658, 606] on div "En bloc" at bounding box center [686, 613] width 214 height 15
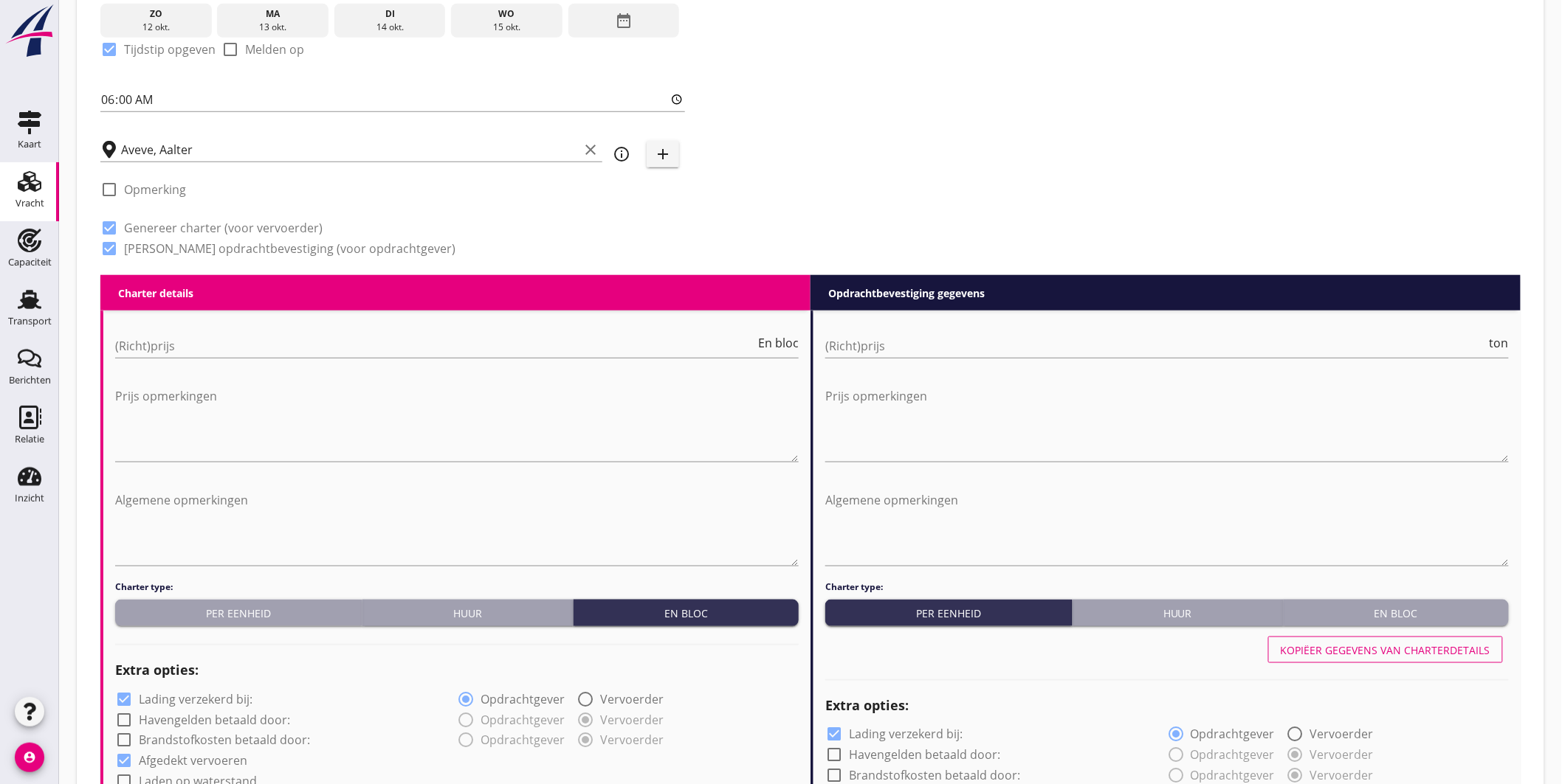
click at [1406, 602] on button "En bloc" at bounding box center [1396, 612] width 225 height 27
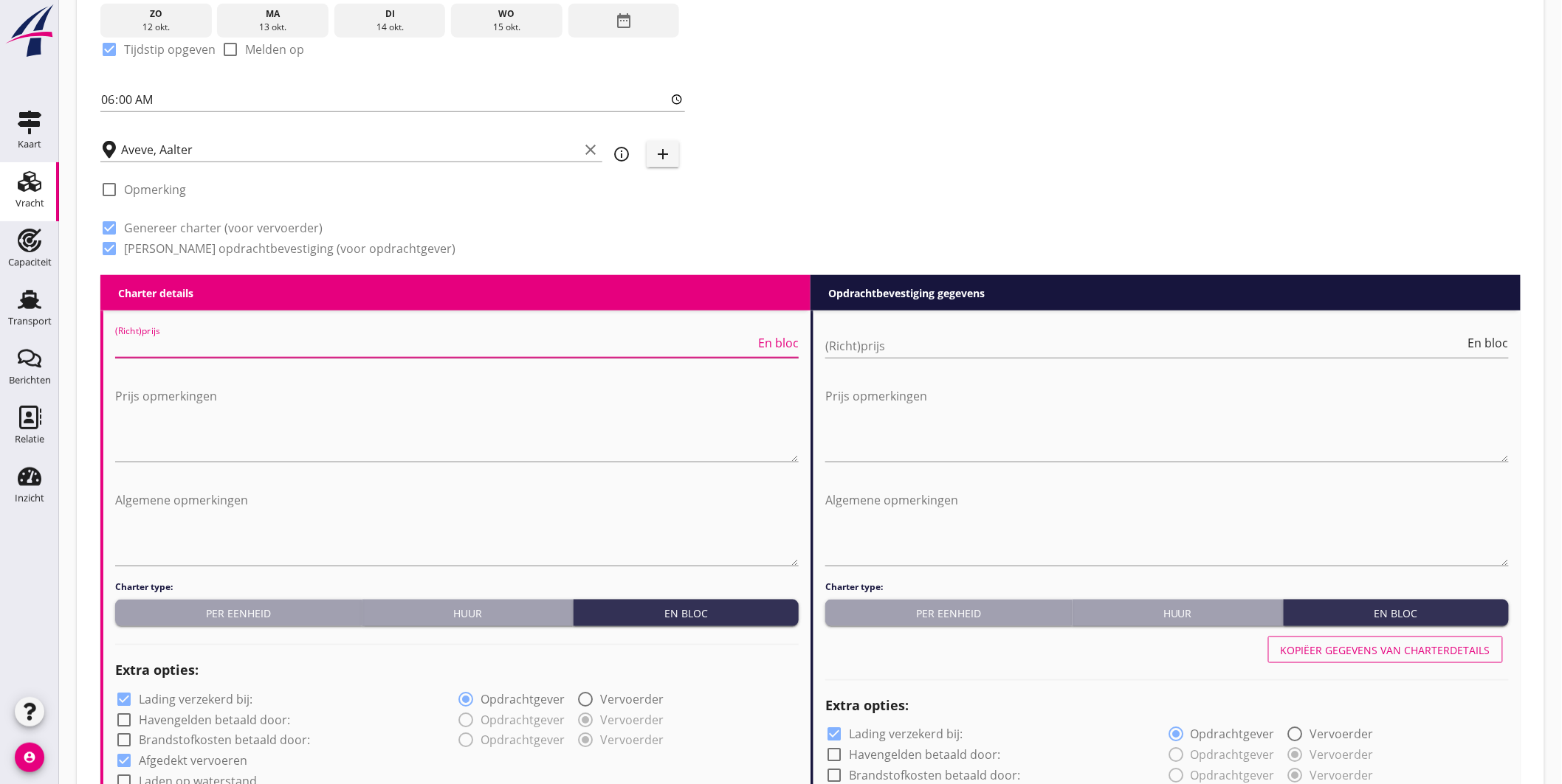
click at [372, 342] on input "(Richt)prijs" at bounding box center [435, 345] width 640 height 24
type input "5250"
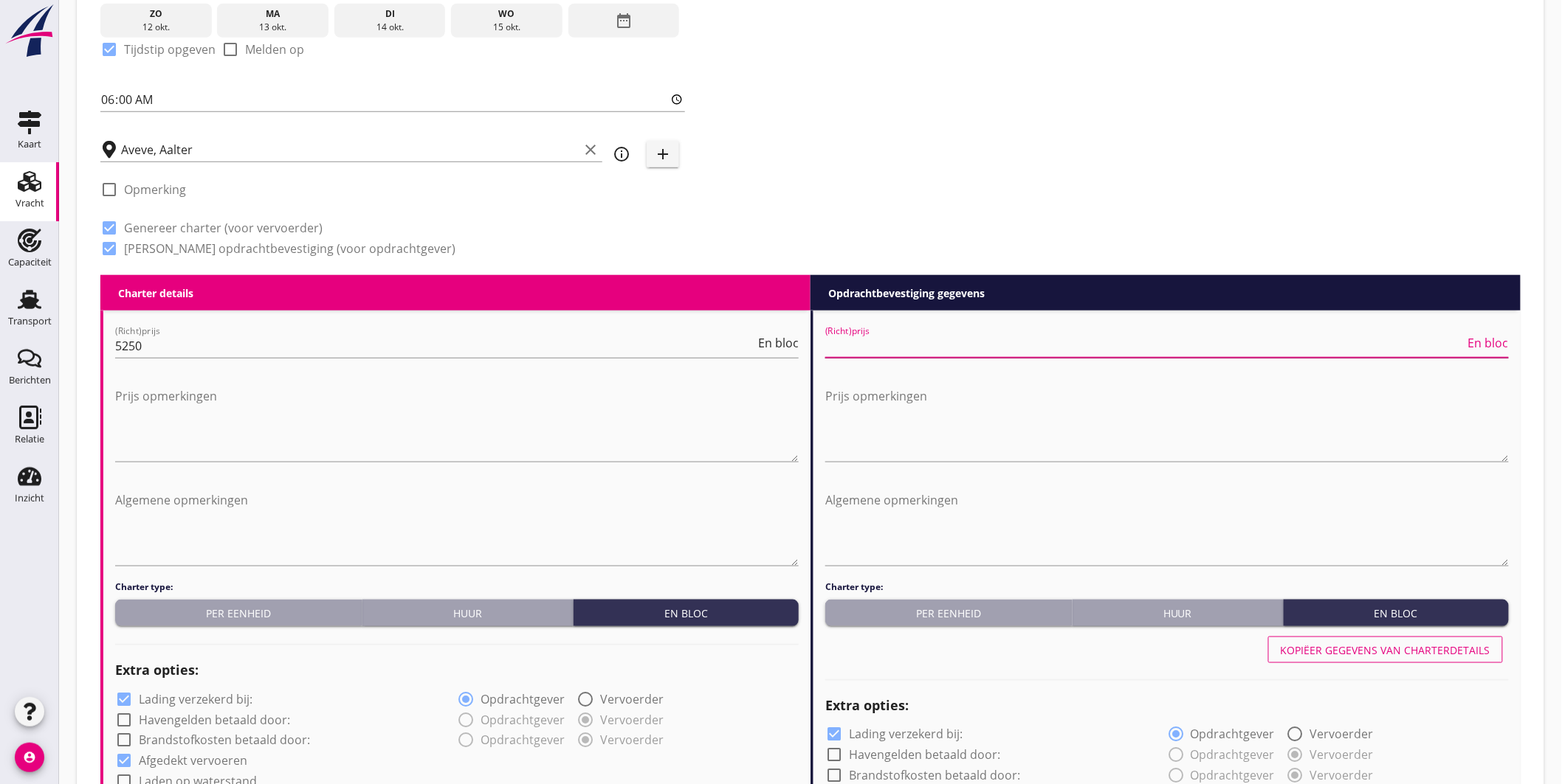
click at [854, 342] on input "(Richt)prijs" at bounding box center [1145, 345] width 640 height 24
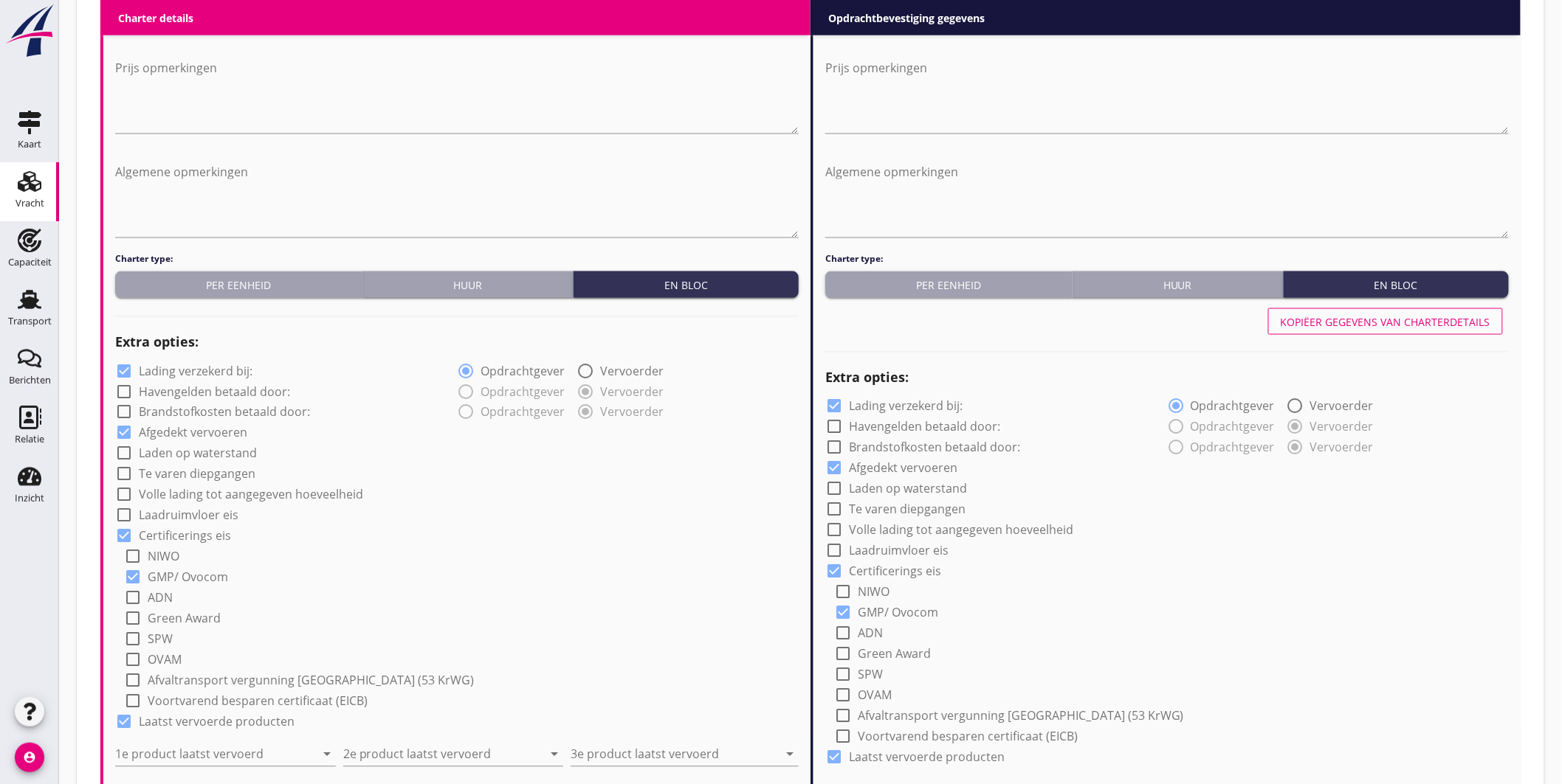
scroll to position [849, 0]
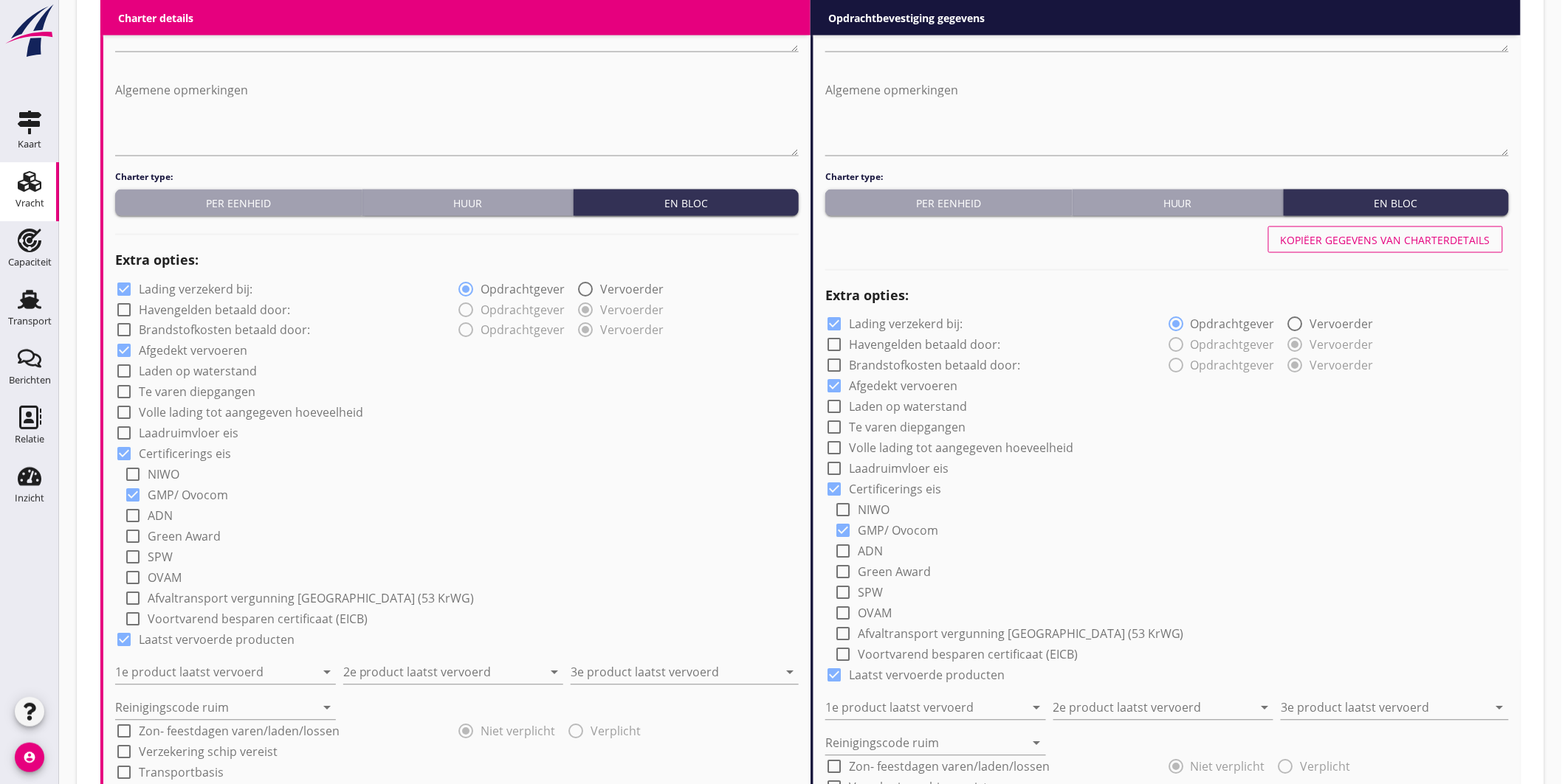
type input "5300"
click at [200, 285] on label "Lading verzekerd bij:" at bounding box center [195, 288] width 114 height 14
checkbox input "false"
click at [239, 673] on input "1e product laatst vervoerd" at bounding box center [215, 673] width 200 height 24
type input "Carinatameel"
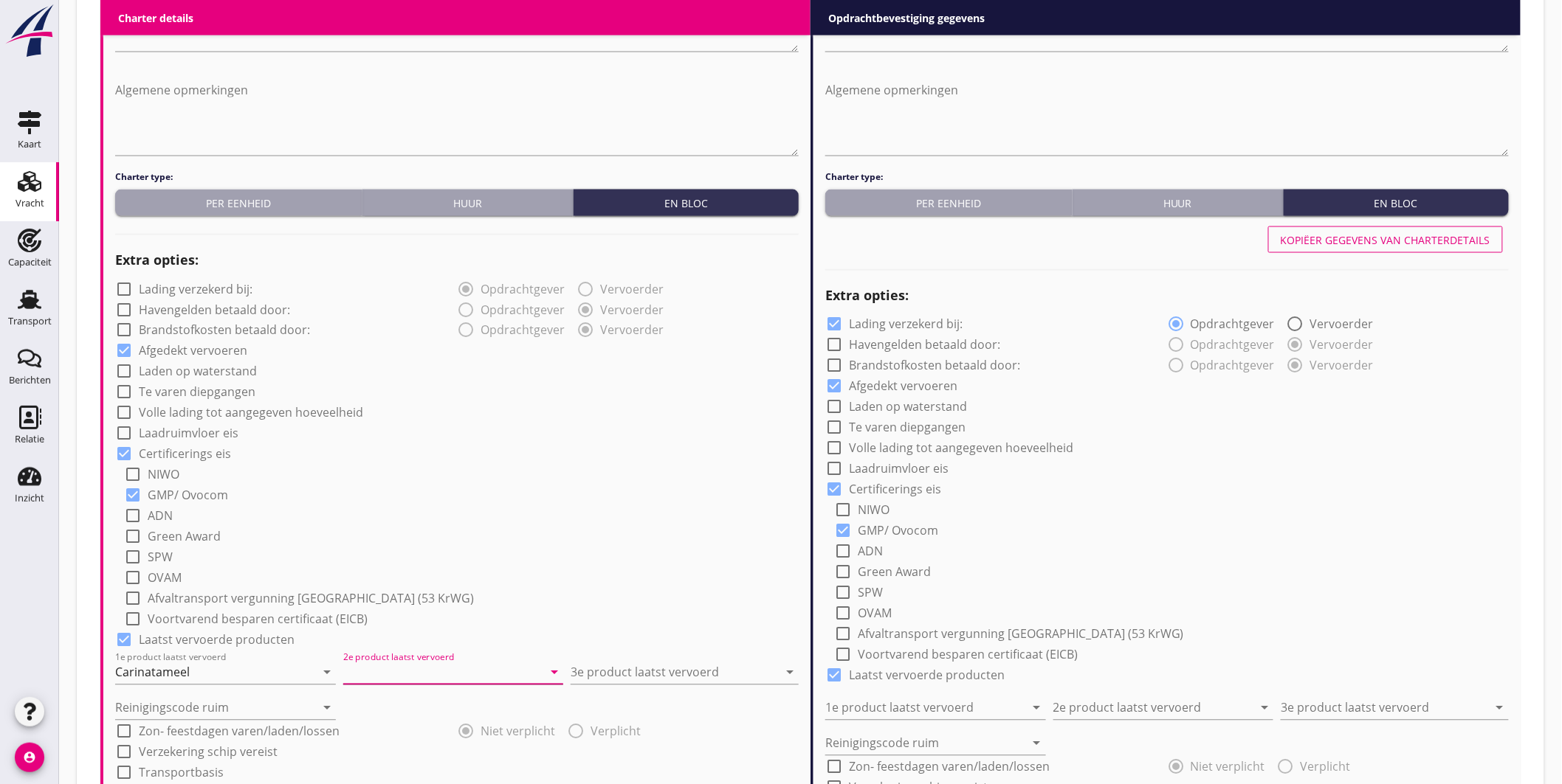
click at [401, 667] on input "2e product laatst vervoerd" at bounding box center [443, 673] width 200 height 24
click at [396, 465] on div "Mais (150)" at bounding box center [452, 462] width 197 height 18
type input "Mais (150)"
click at [621, 676] on input "3e product laatst vervoerd" at bounding box center [675, 673] width 208 height 24
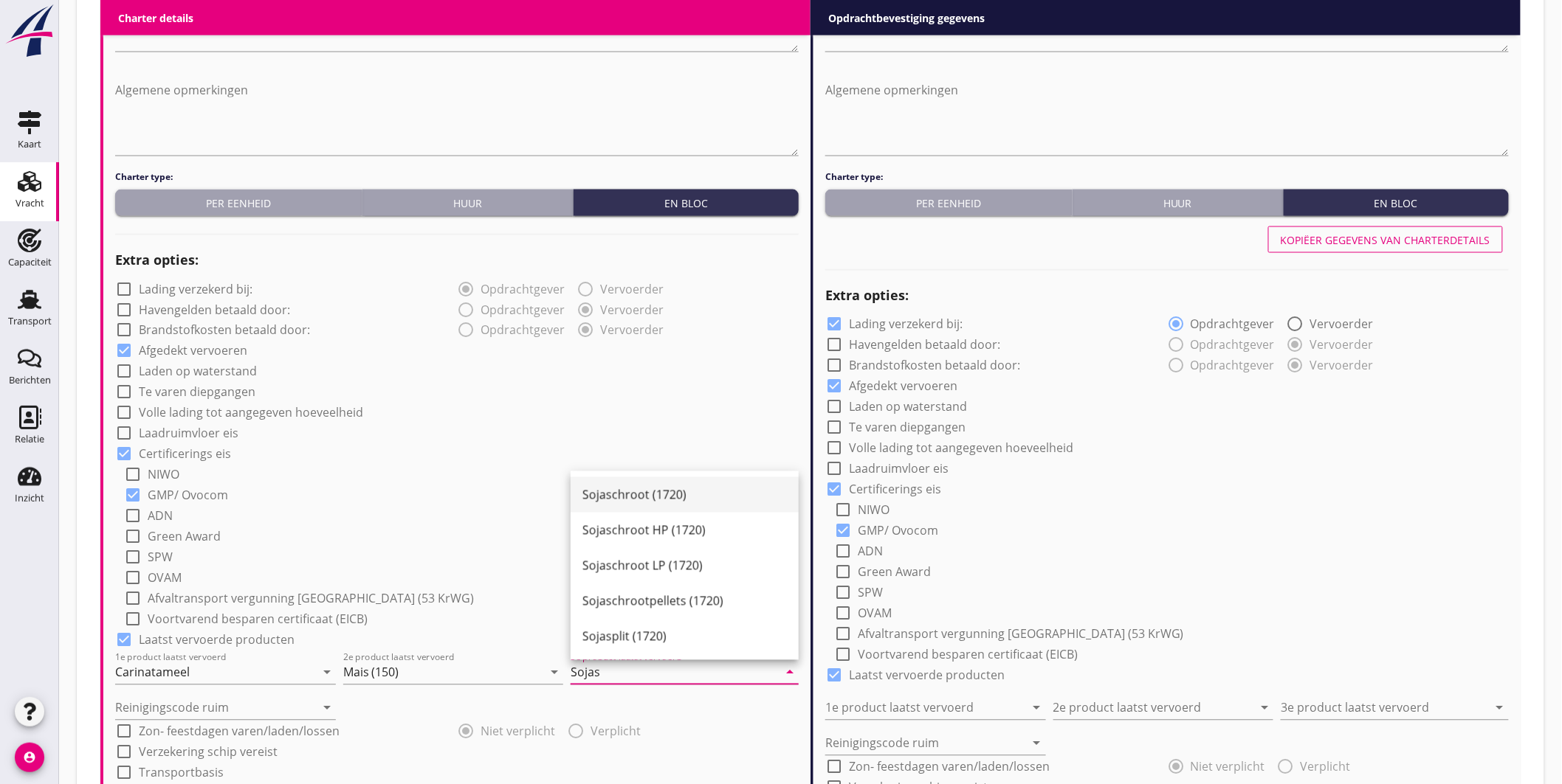
click at [643, 496] on div "Sojaschroot (1720)" at bounding box center [684, 494] width 205 height 18
type input "Sojaschroot (1720)"
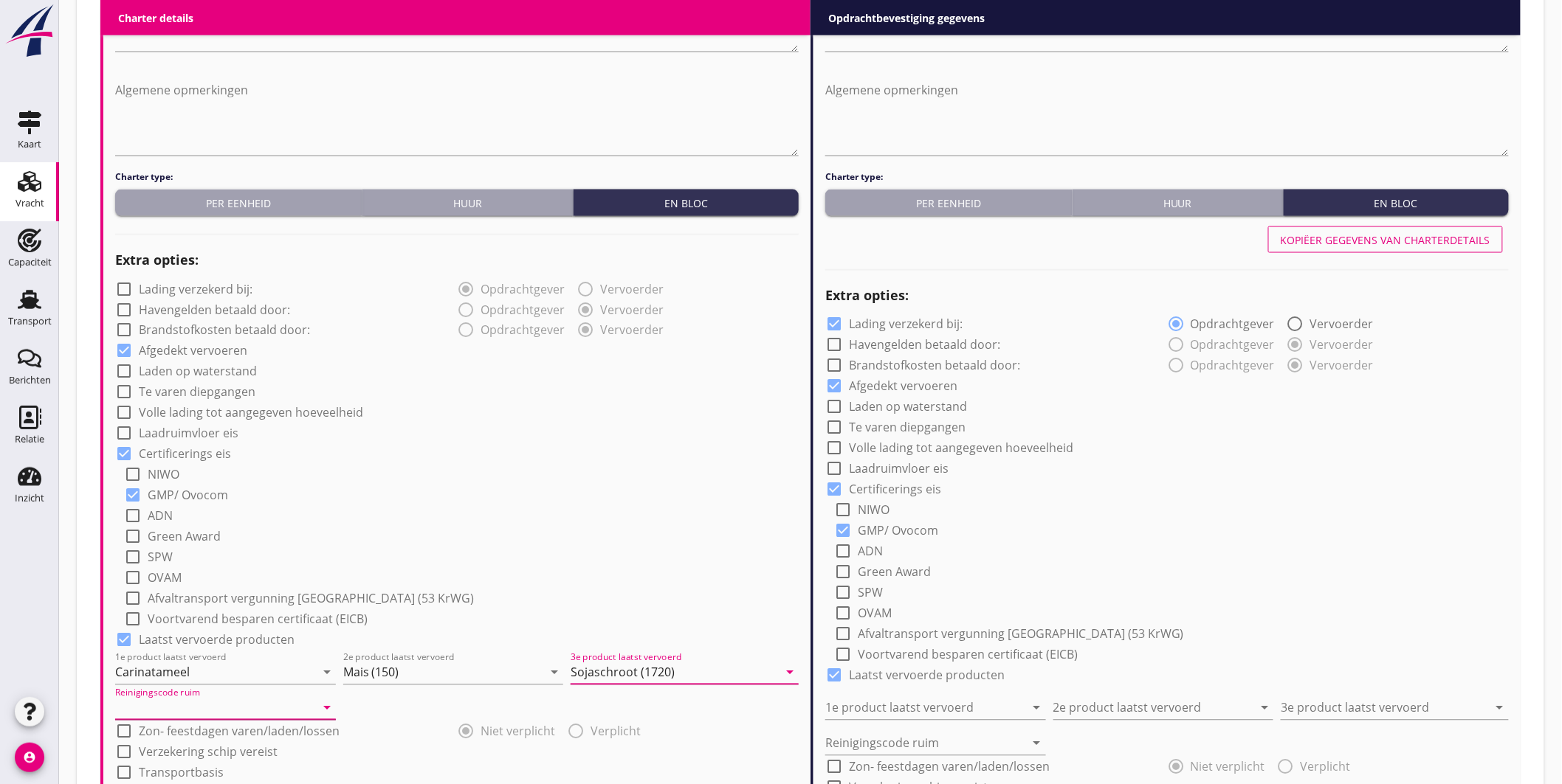
click at [195, 709] on input "Reinigingscode ruim" at bounding box center [215, 708] width 200 height 24
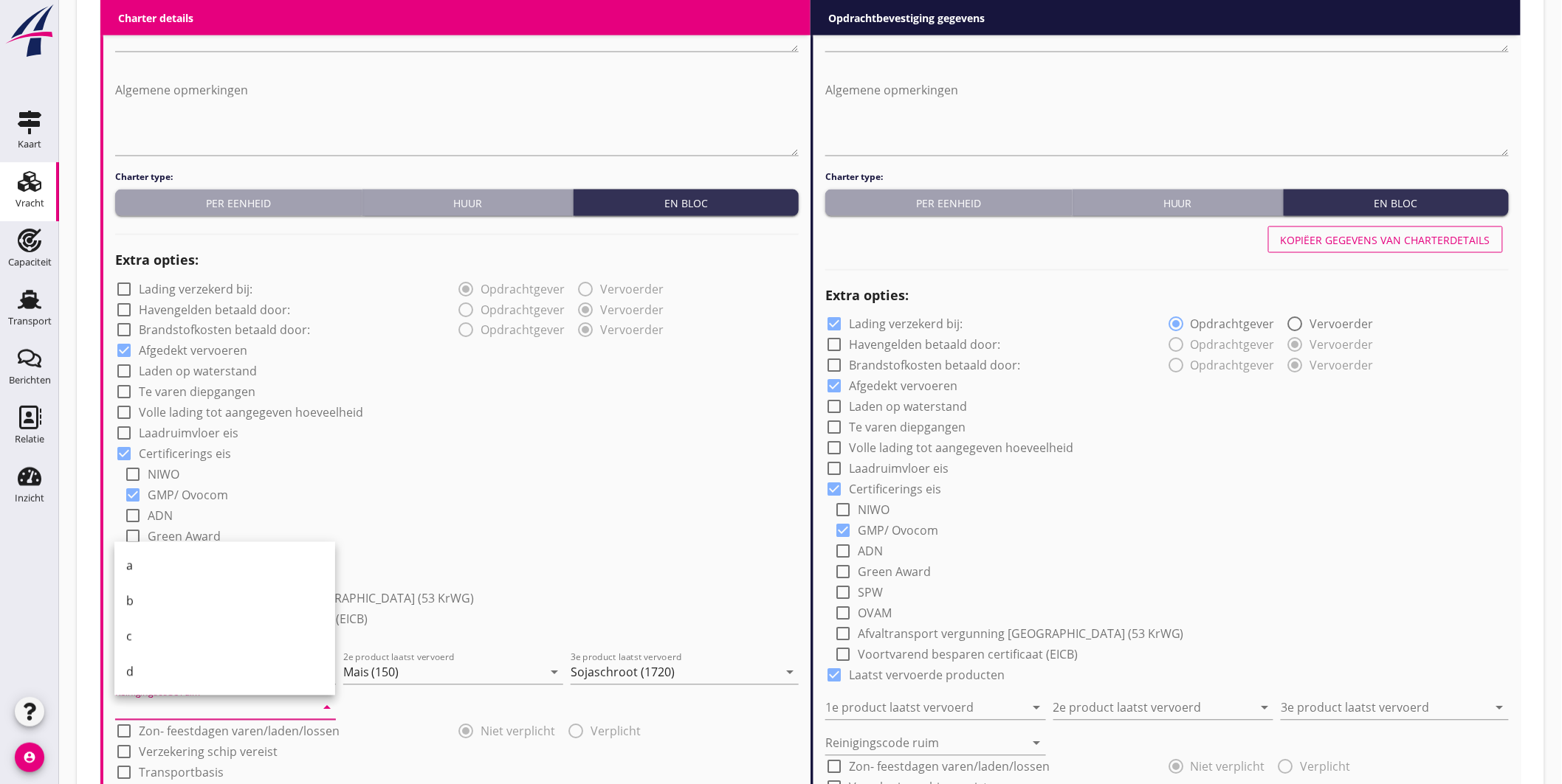
click at [166, 551] on div "a" at bounding box center [224, 566] width 197 height 35
type input "a"
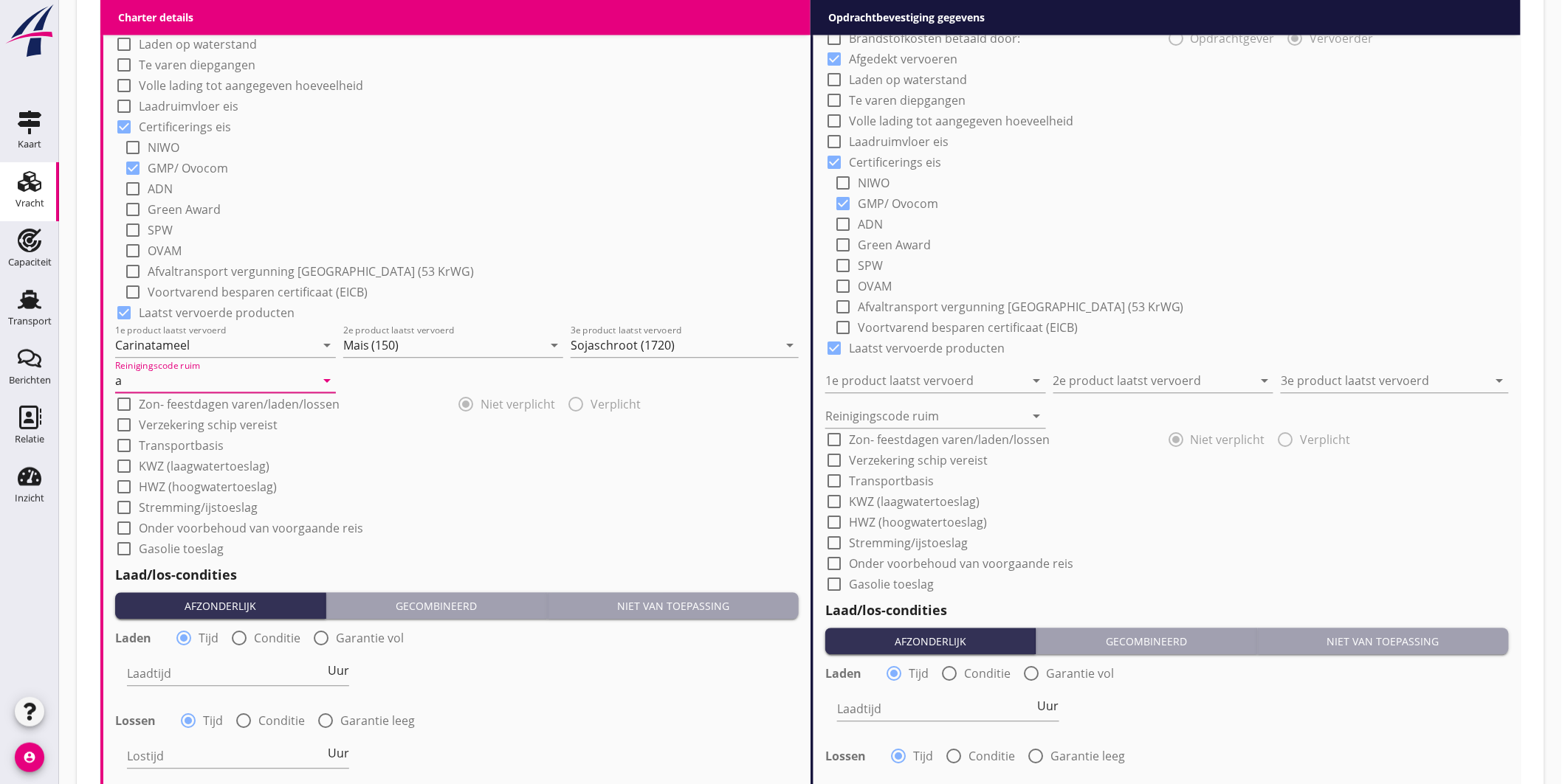
scroll to position [1422, 0]
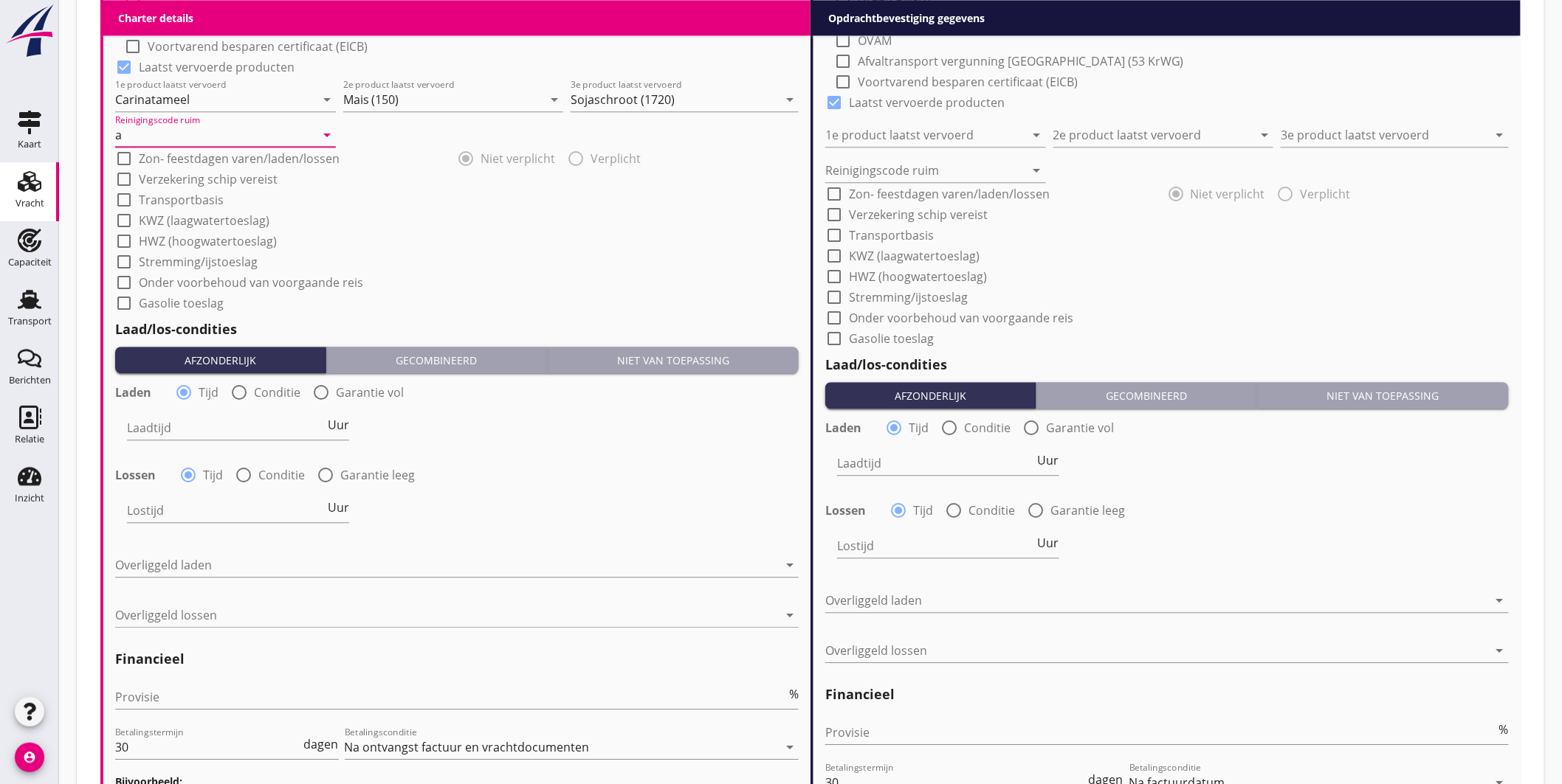
click at [239, 389] on div at bounding box center [239, 392] width 25 height 25
radio input "false"
radio input "true"
click at [230, 431] on div at bounding box center [283, 428] width 314 height 24
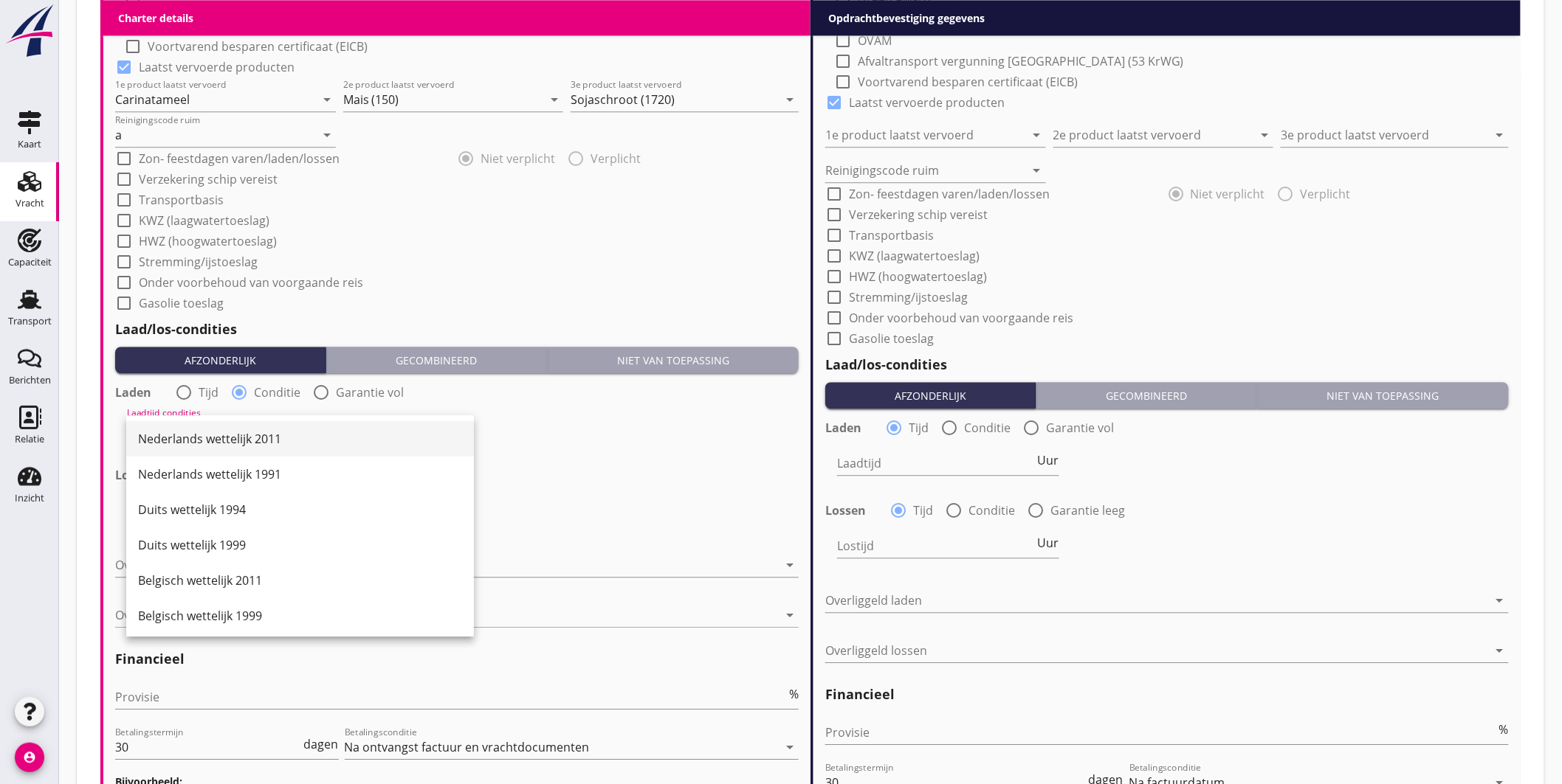
click at [243, 440] on div "Nederlands wettelijk 2011" at bounding box center [300, 439] width 324 height 18
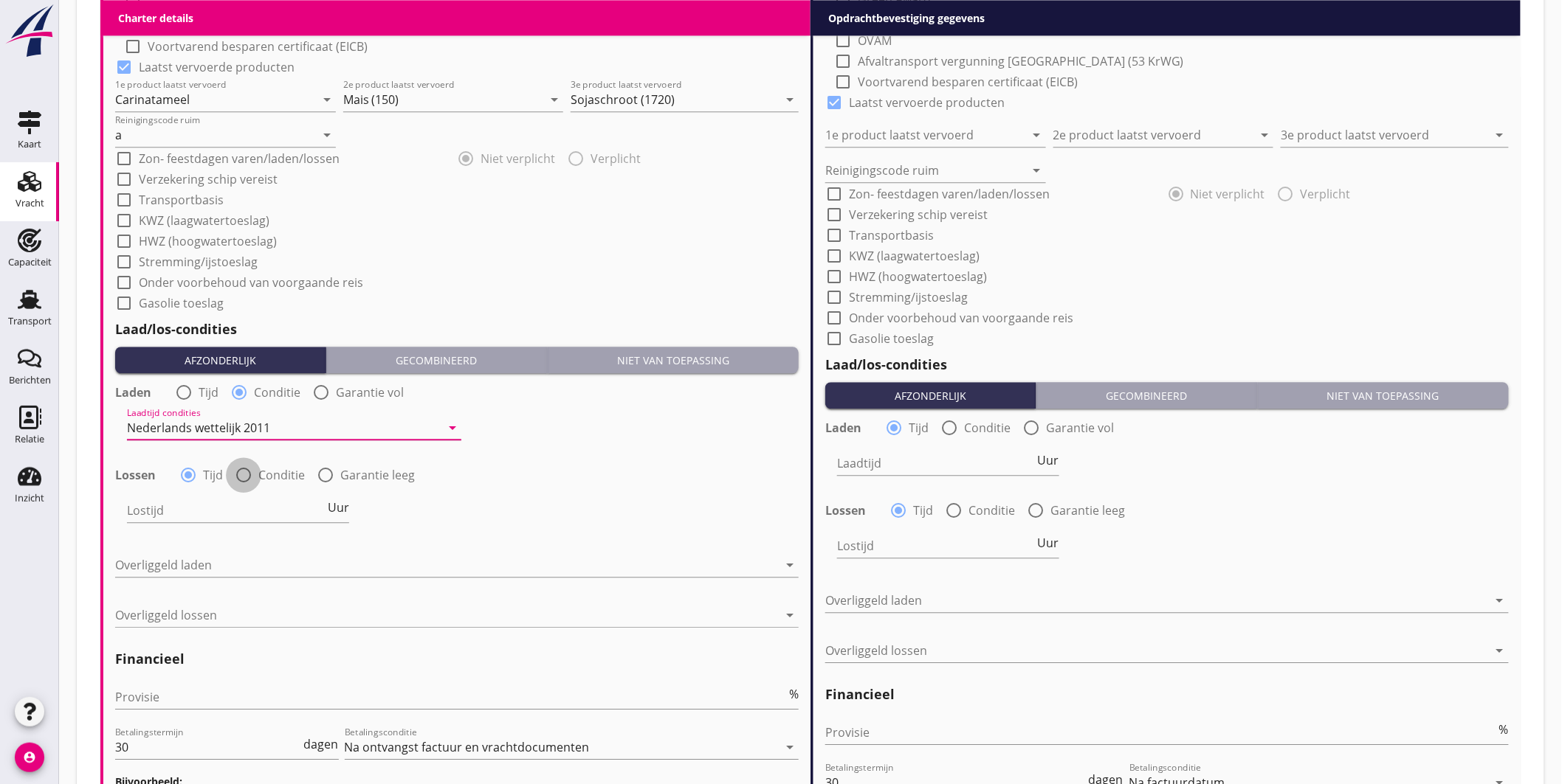
click at [246, 474] on div at bounding box center [243, 474] width 25 height 25
radio input "false"
radio input "true"
click at [263, 512] on div at bounding box center [283, 510] width 314 height 24
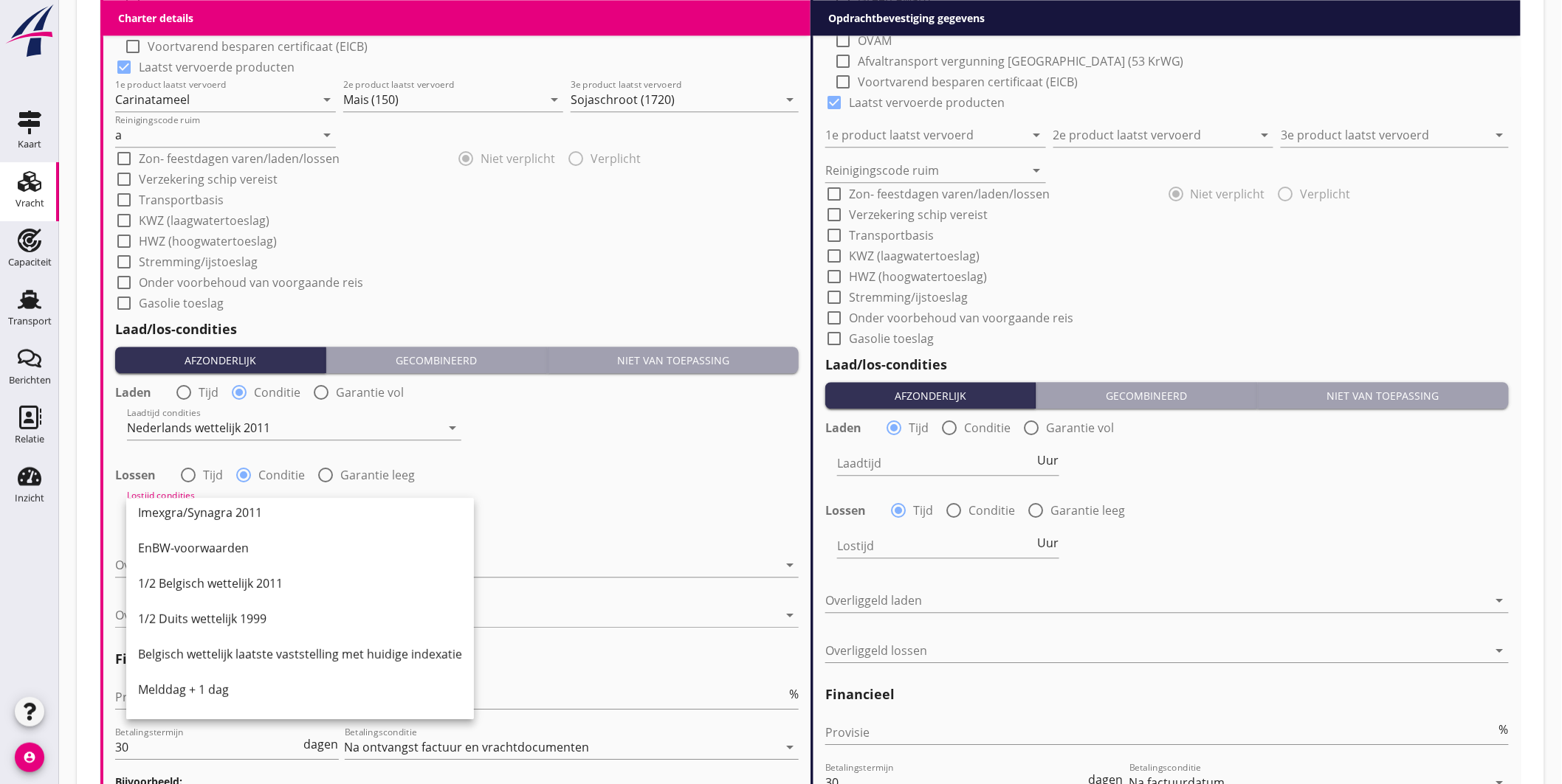
scroll to position [491, 0]
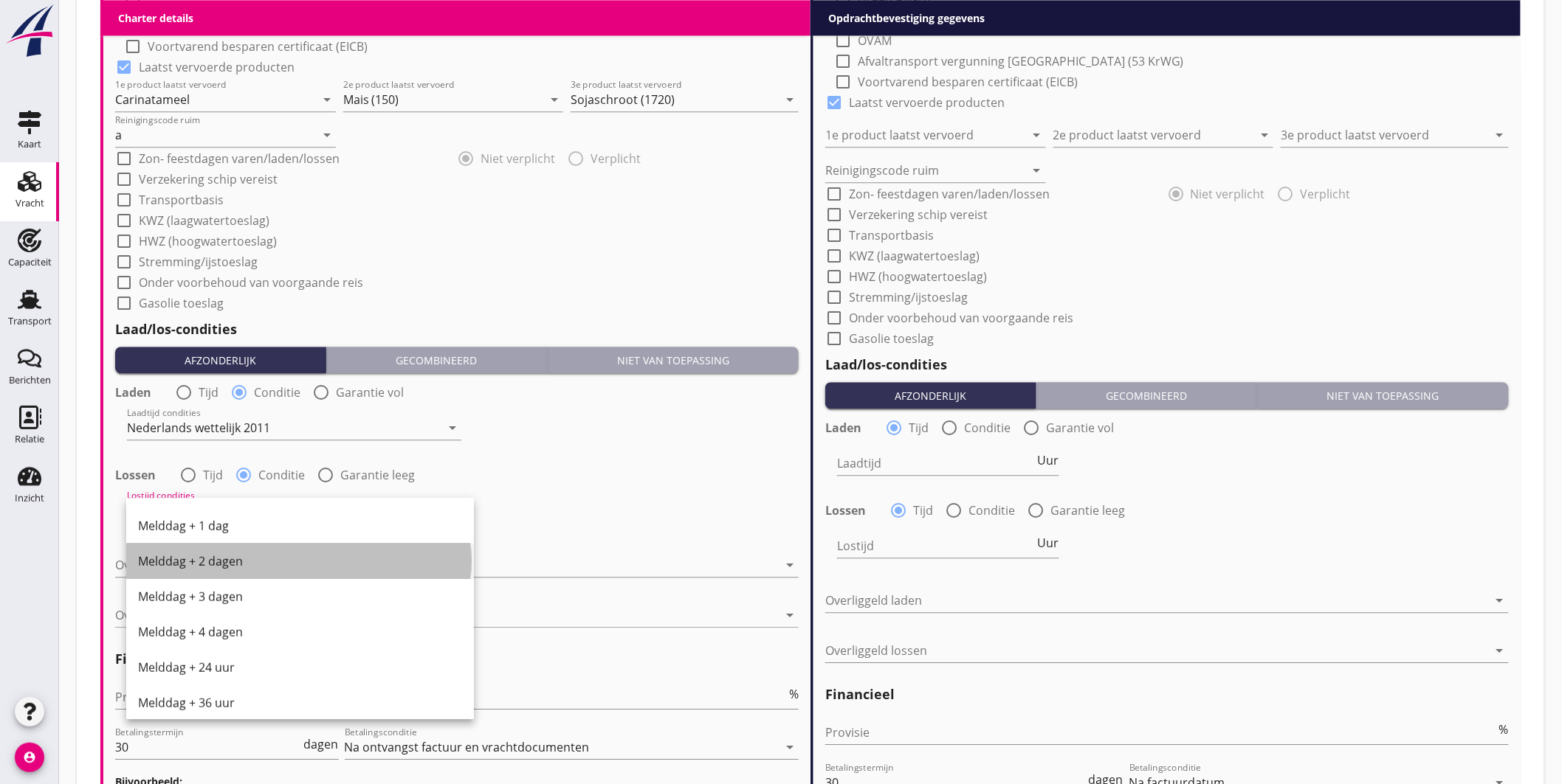
click at [234, 561] on div "Melddag + 2 dagen" at bounding box center [300, 561] width 324 height 18
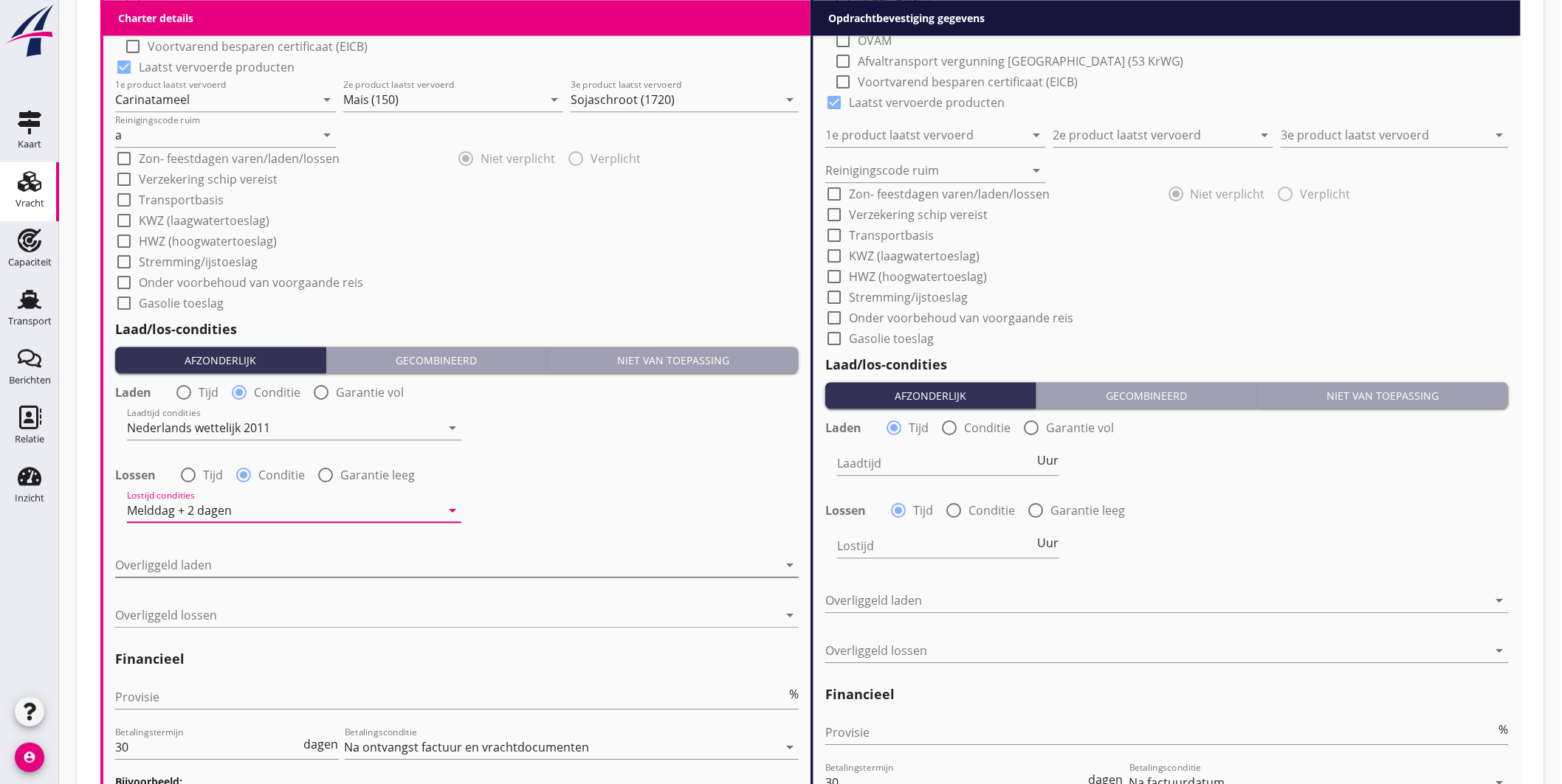
click at [231, 566] on div at bounding box center [446, 564] width 663 height 24
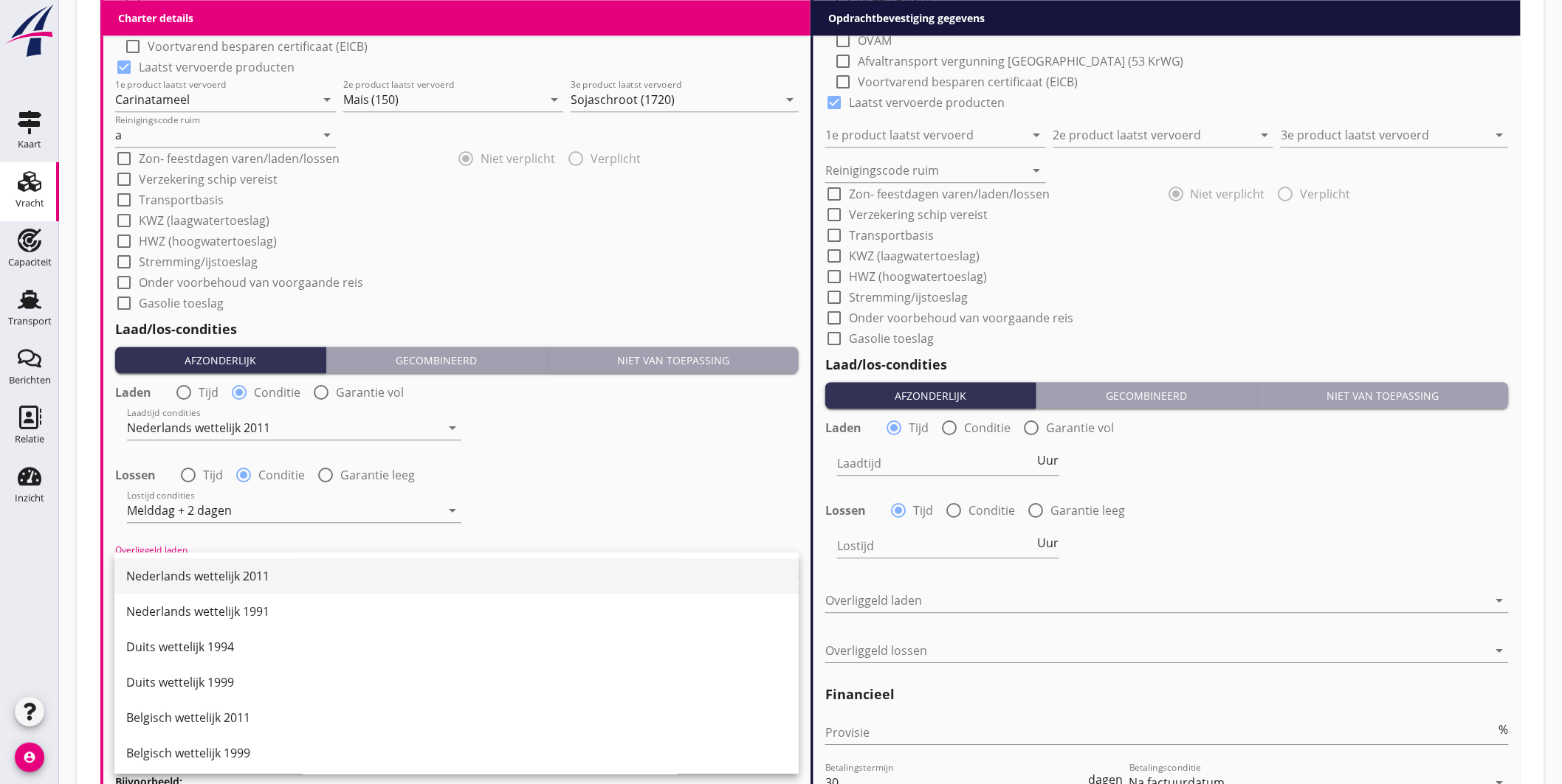
click at [238, 571] on div "Nederlands wettelijk 2011" at bounding box center [456, 576] width 661 height 18
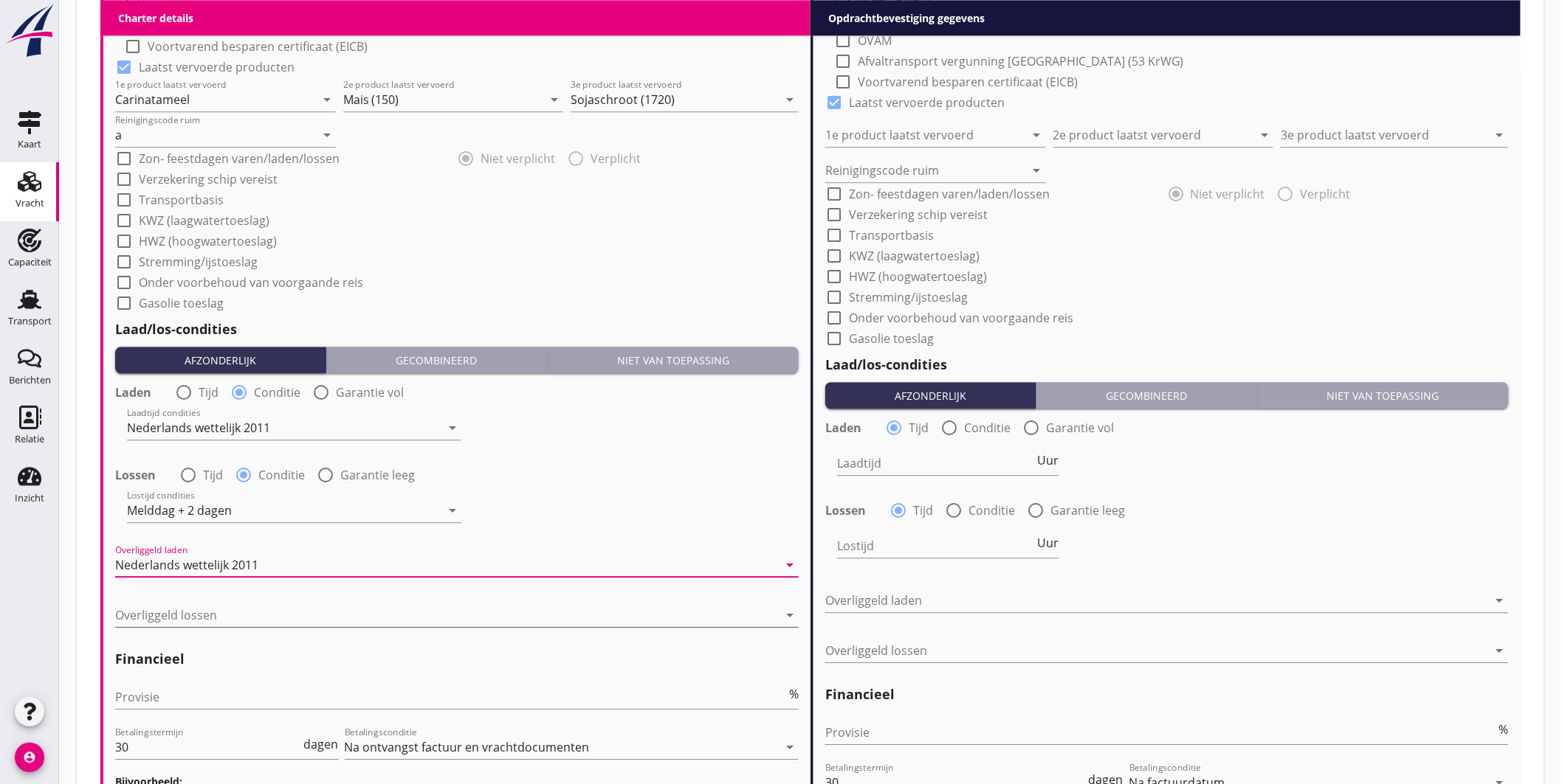
click at [224, 617] on div at bounding box center [446, 615] width 663 height 24
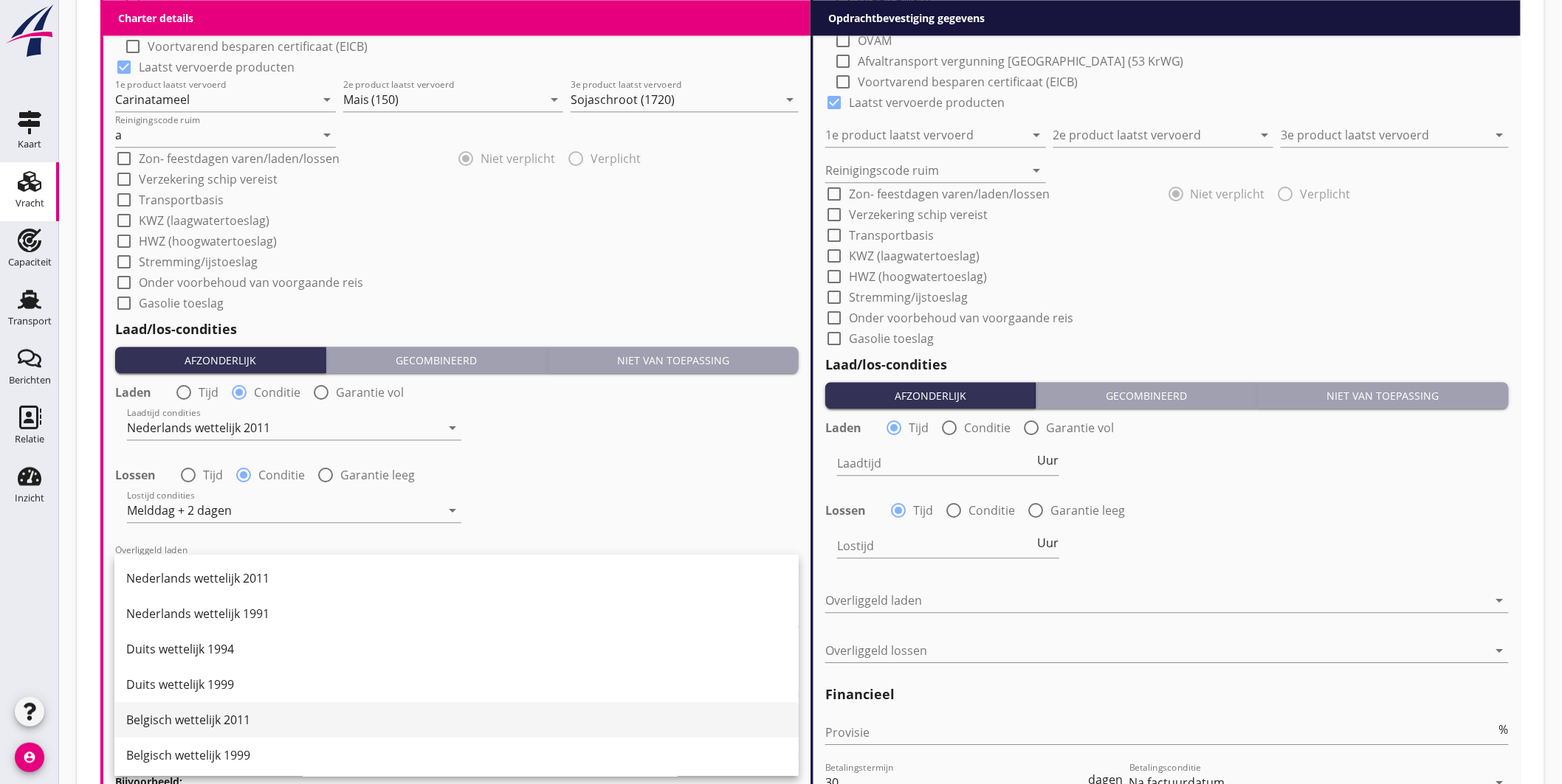
click at [244, 713] on div "Belgisch wettelijk 2011" at bounding box center [456, 719] width 661 height 18
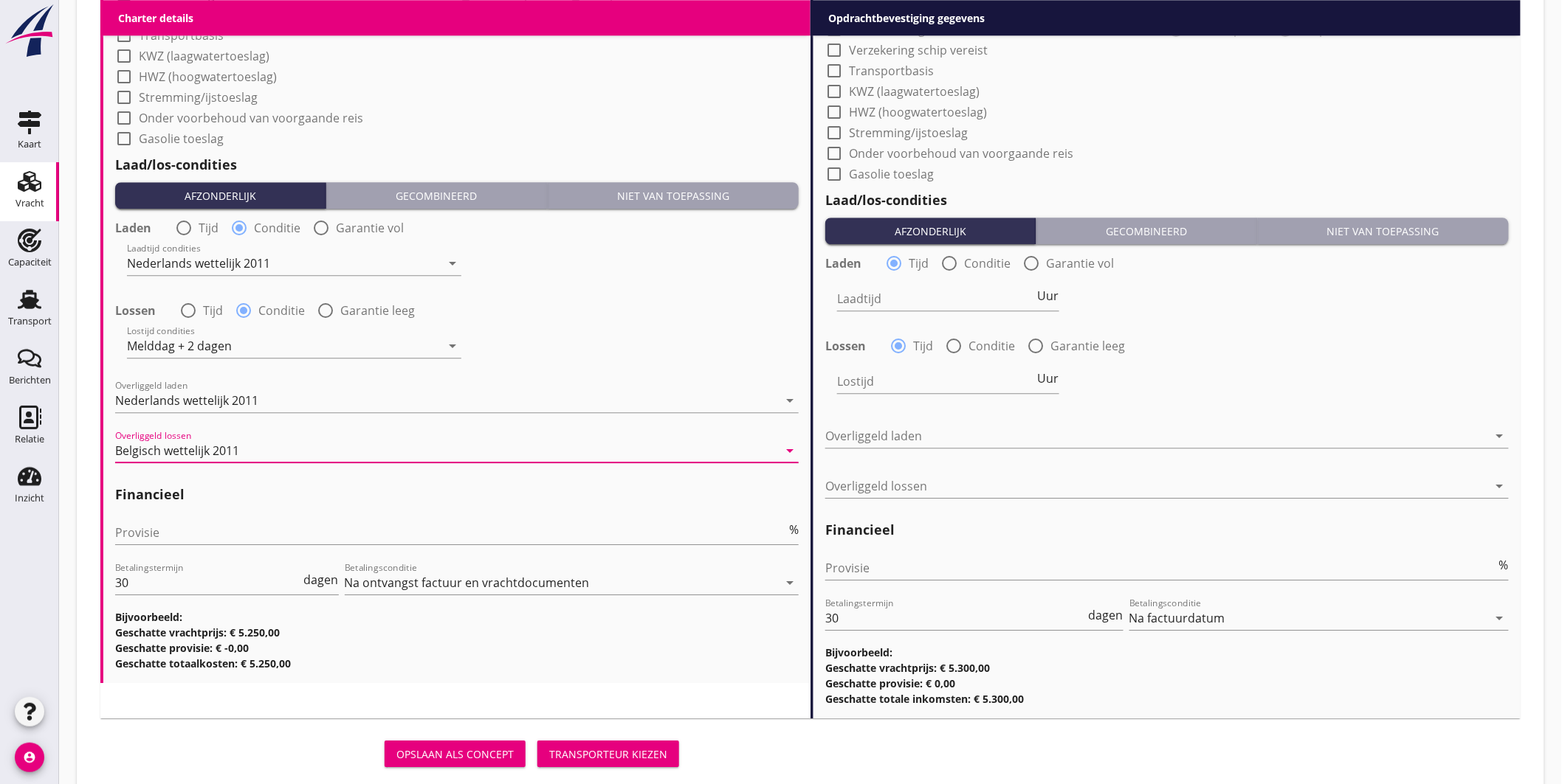
scroll to position [1620, 0]
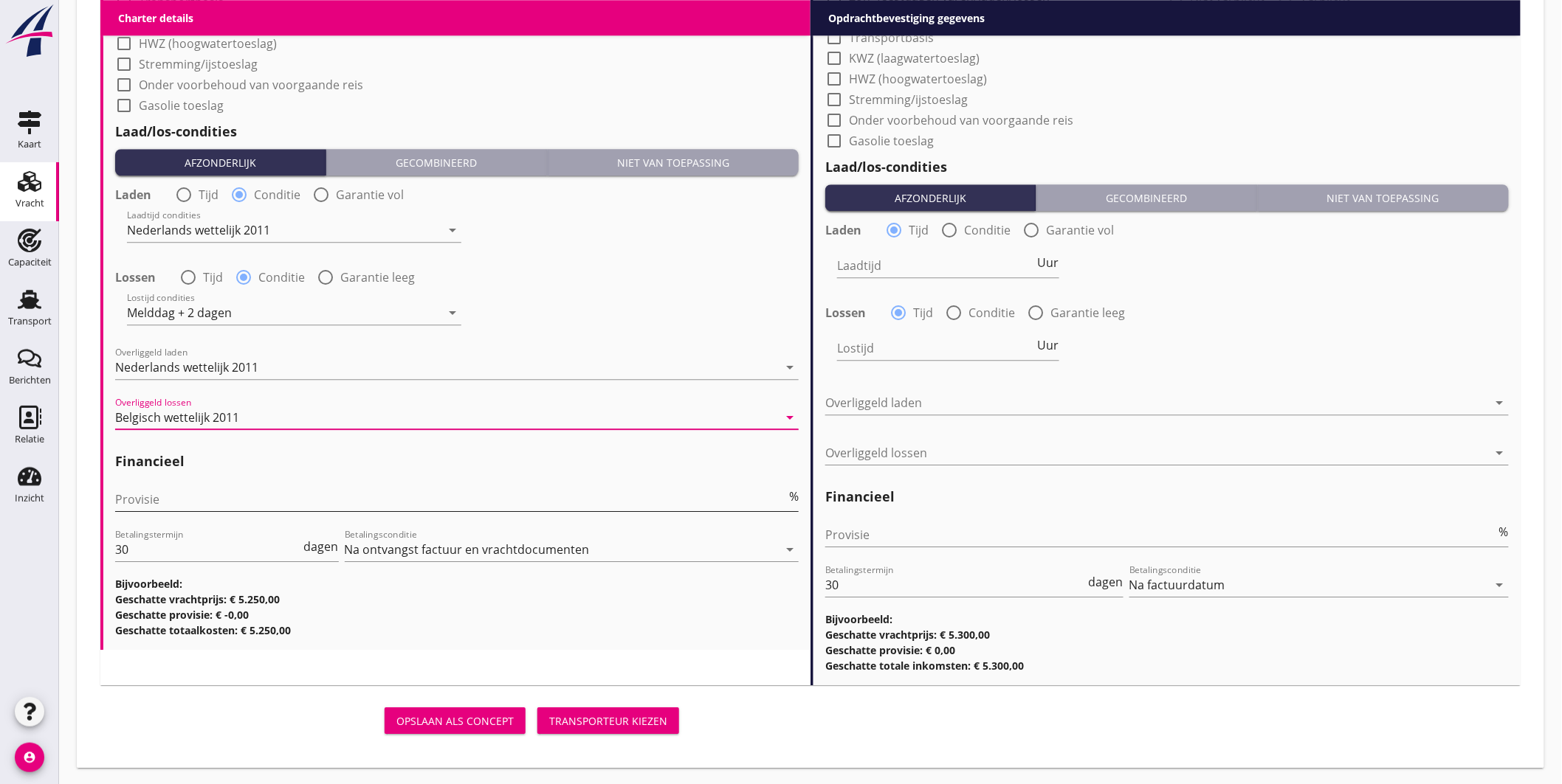
click at [172, 503] on input "Provisie" at bounding box center [450, 499] width 671 height 24
type input "5"
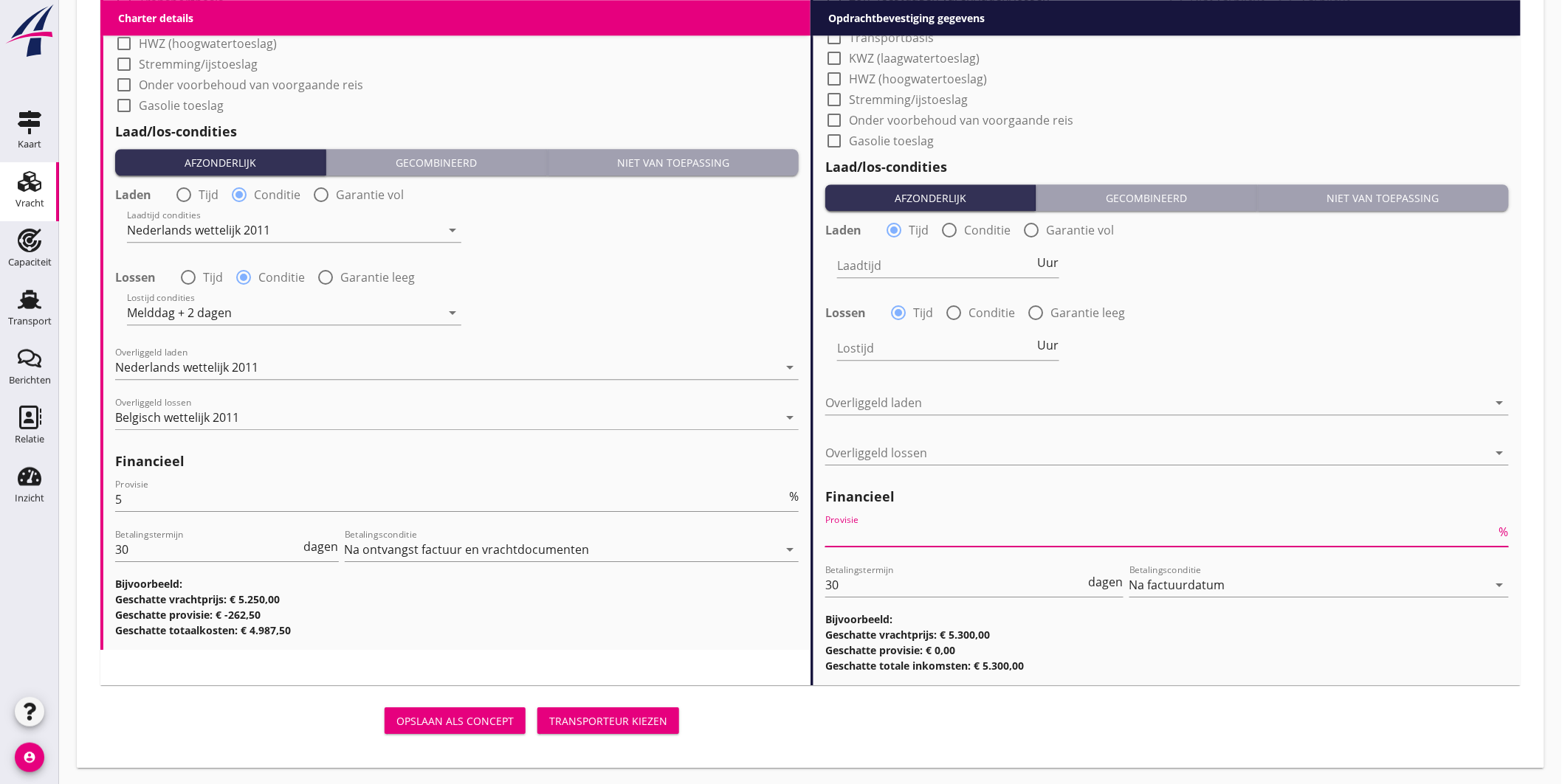
click at [831, 541] on input "Provisie" at bounding box center [1160, 535] width 671 height 24
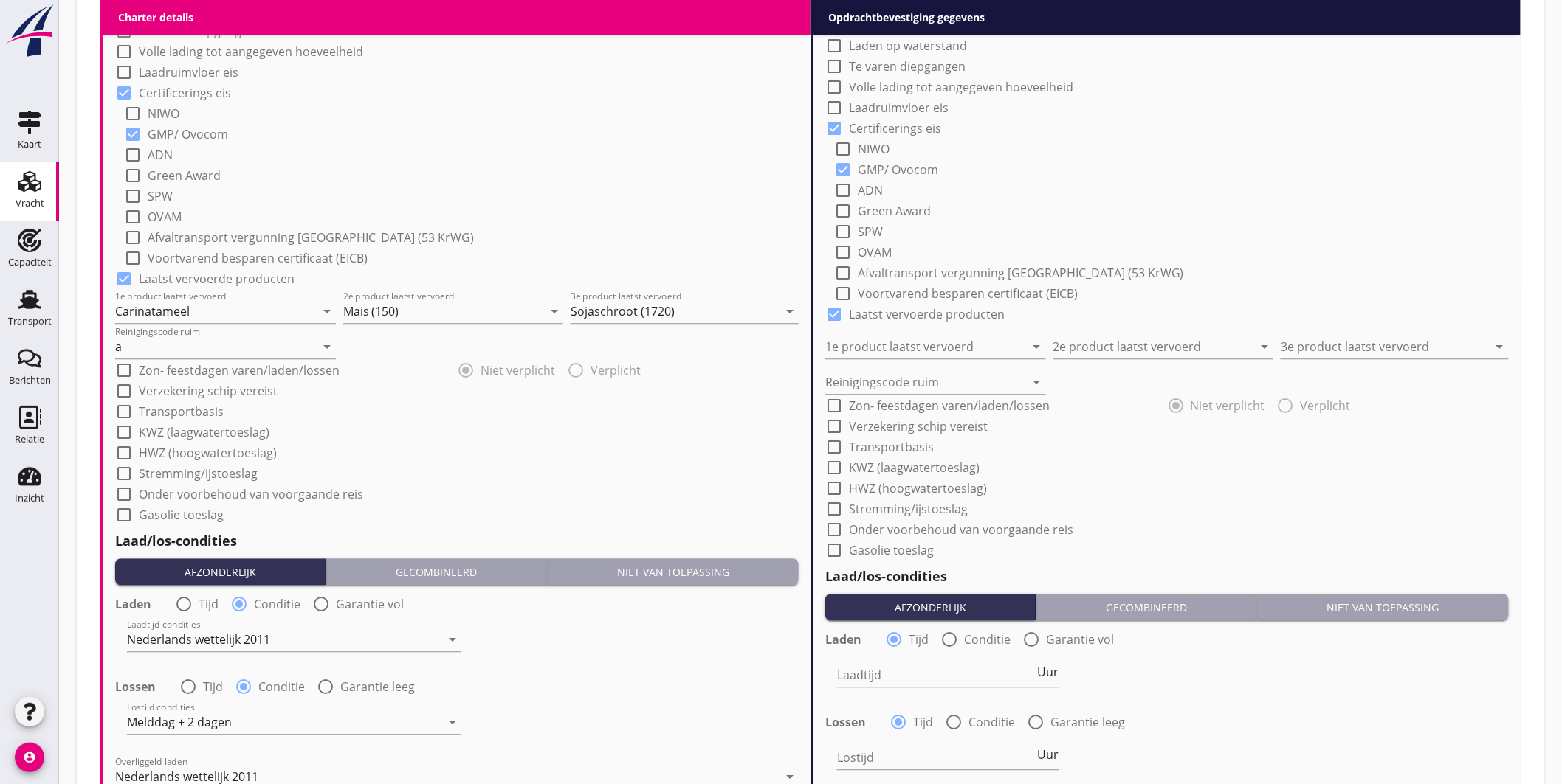
scroll to position [964, 0]
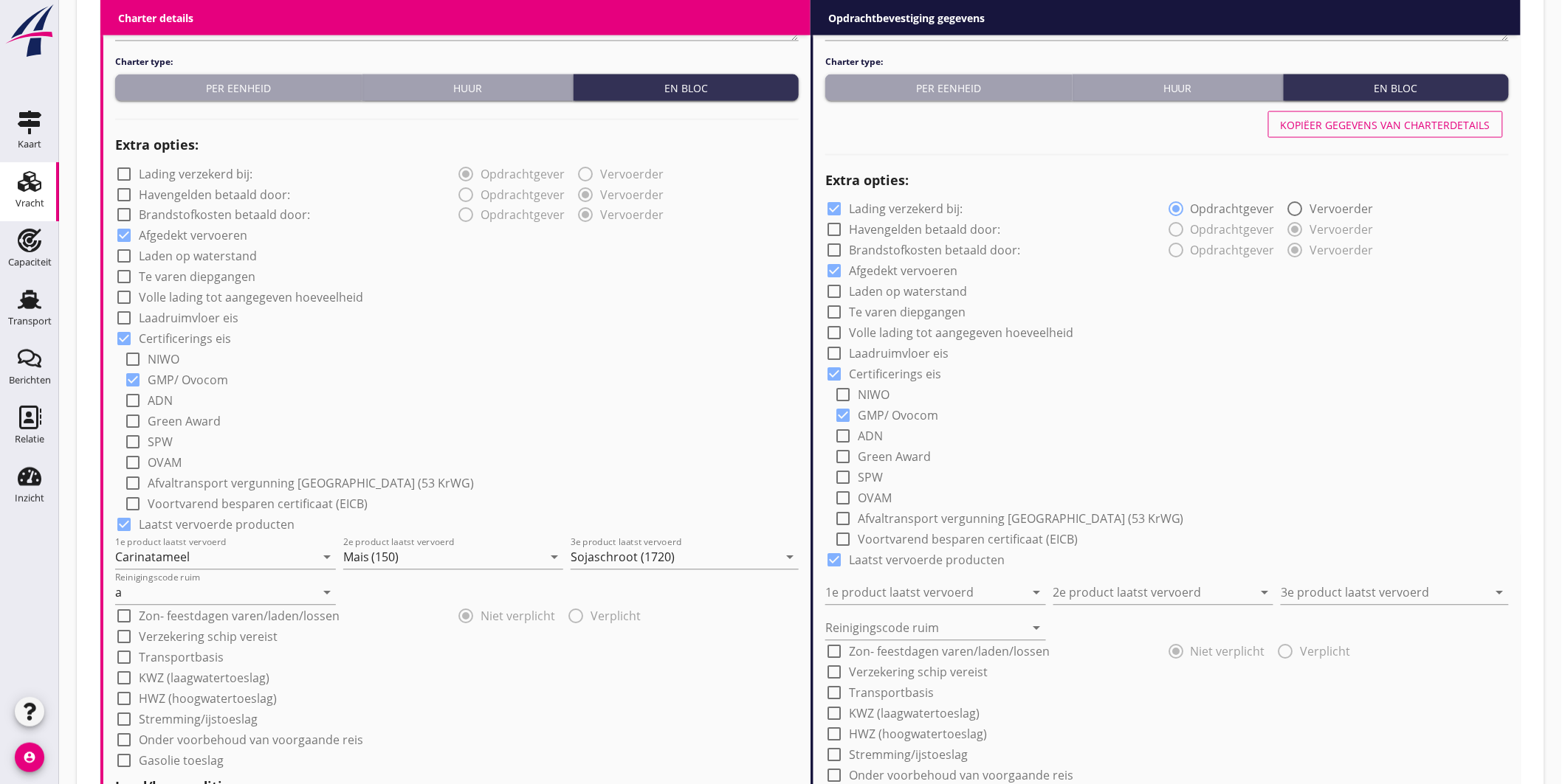
type input "2.50"
drag, startPoint x: 1438, startPoint y: 123, endPoint x: 1254, endPoint y: 198, distance: 198.7
click at [1437, 123] on div "Kopiëer gegevens van charterdetails" at bounding box center [1385, 125] width 210 height 15
checkbox input "false"
type input "Carinatameel"
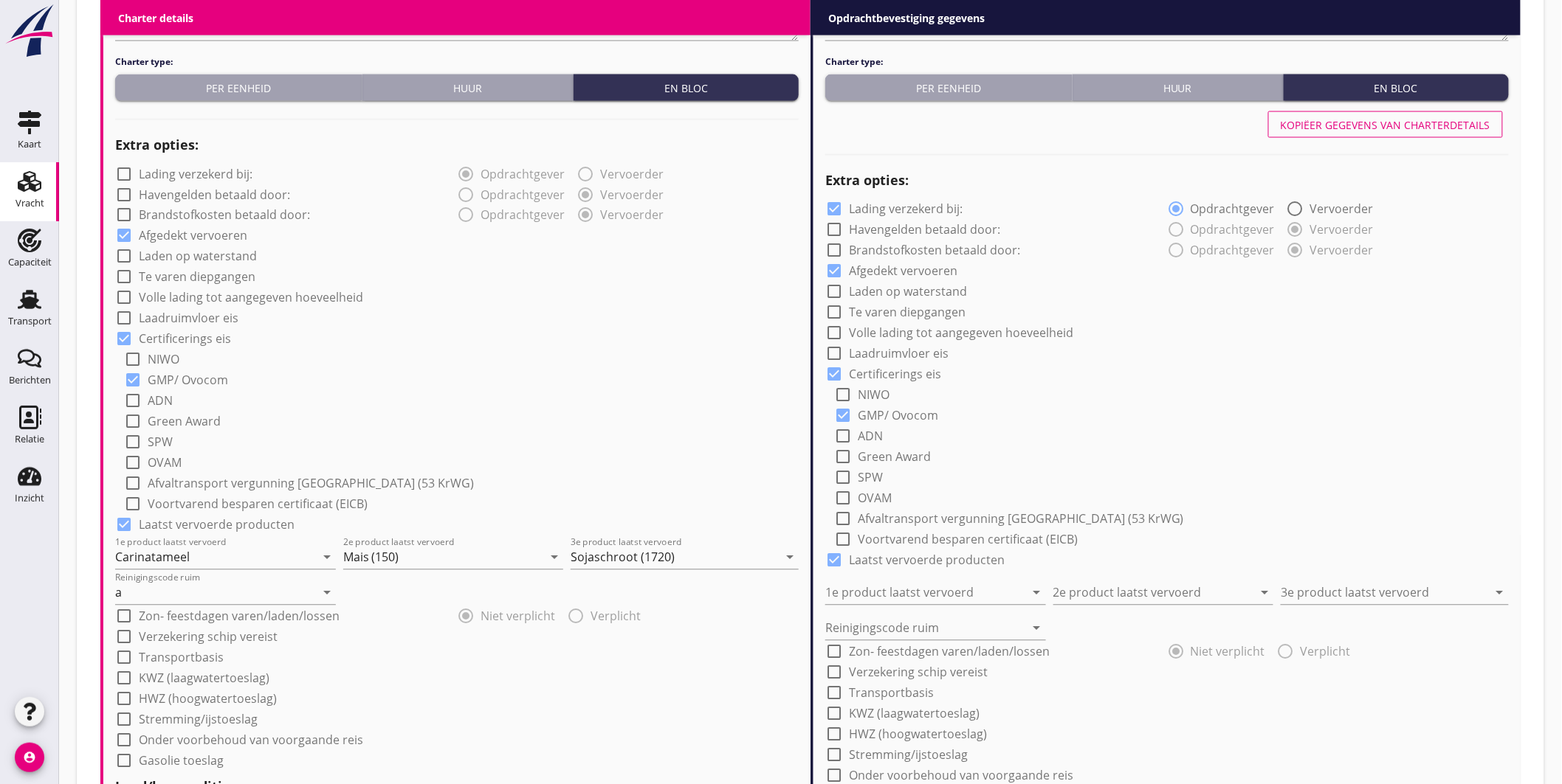
type input "Mais (150)"
type input "Sojaschroot (1720)"
type input "a"
radio input "false"
radio input "true"
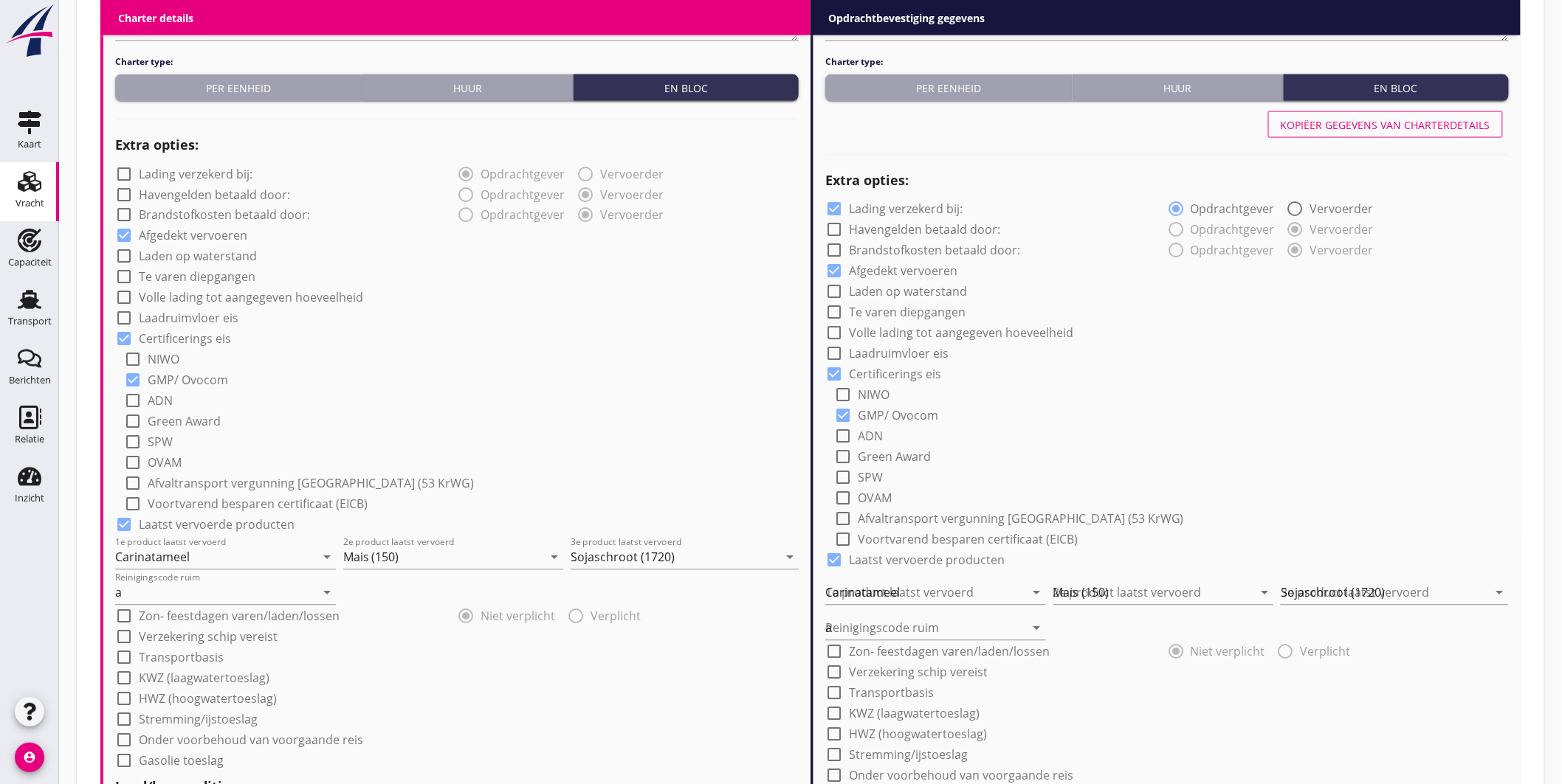
radio input "false"
radio input "true"
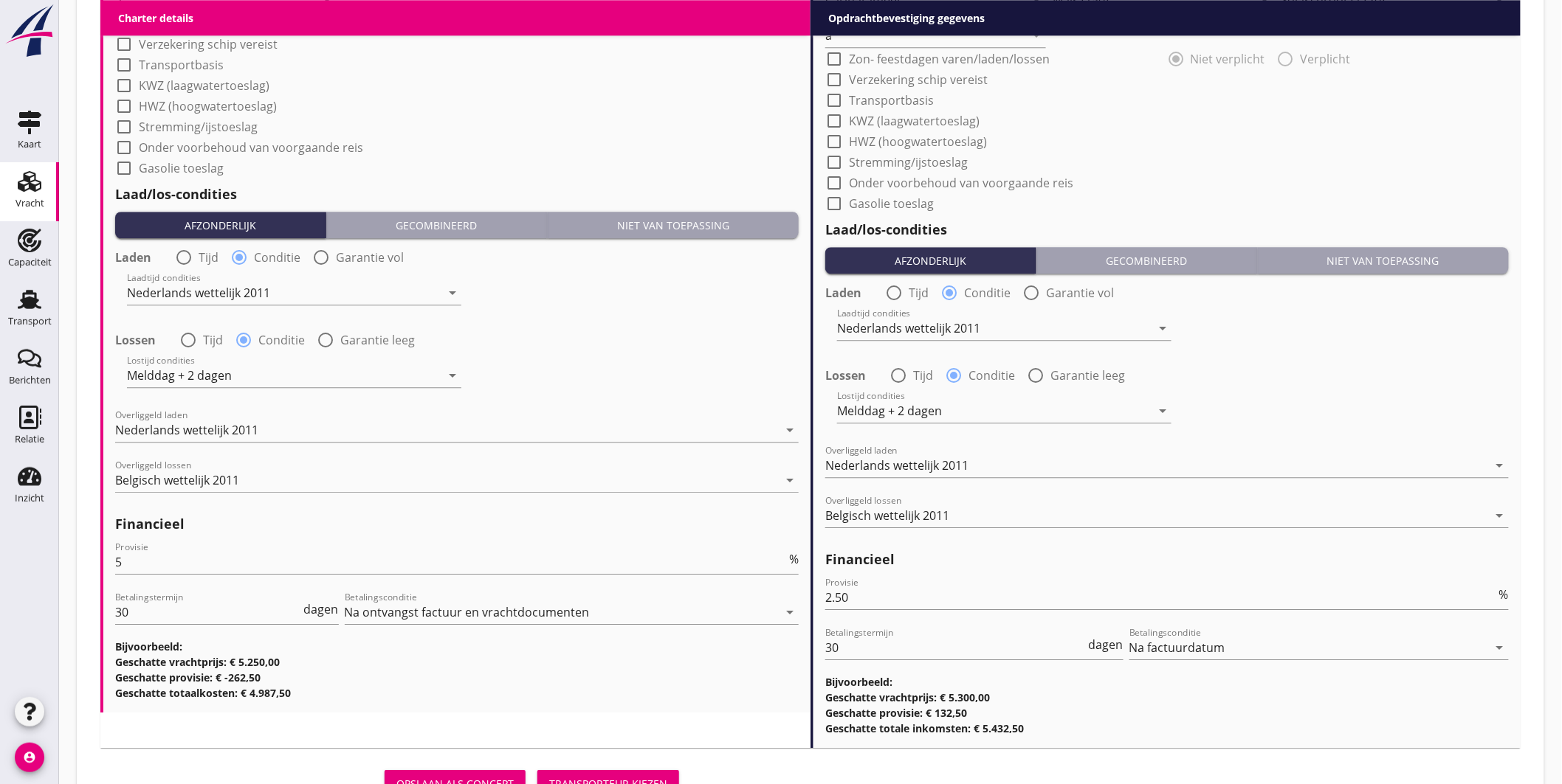
scroll to position [1620, 0]
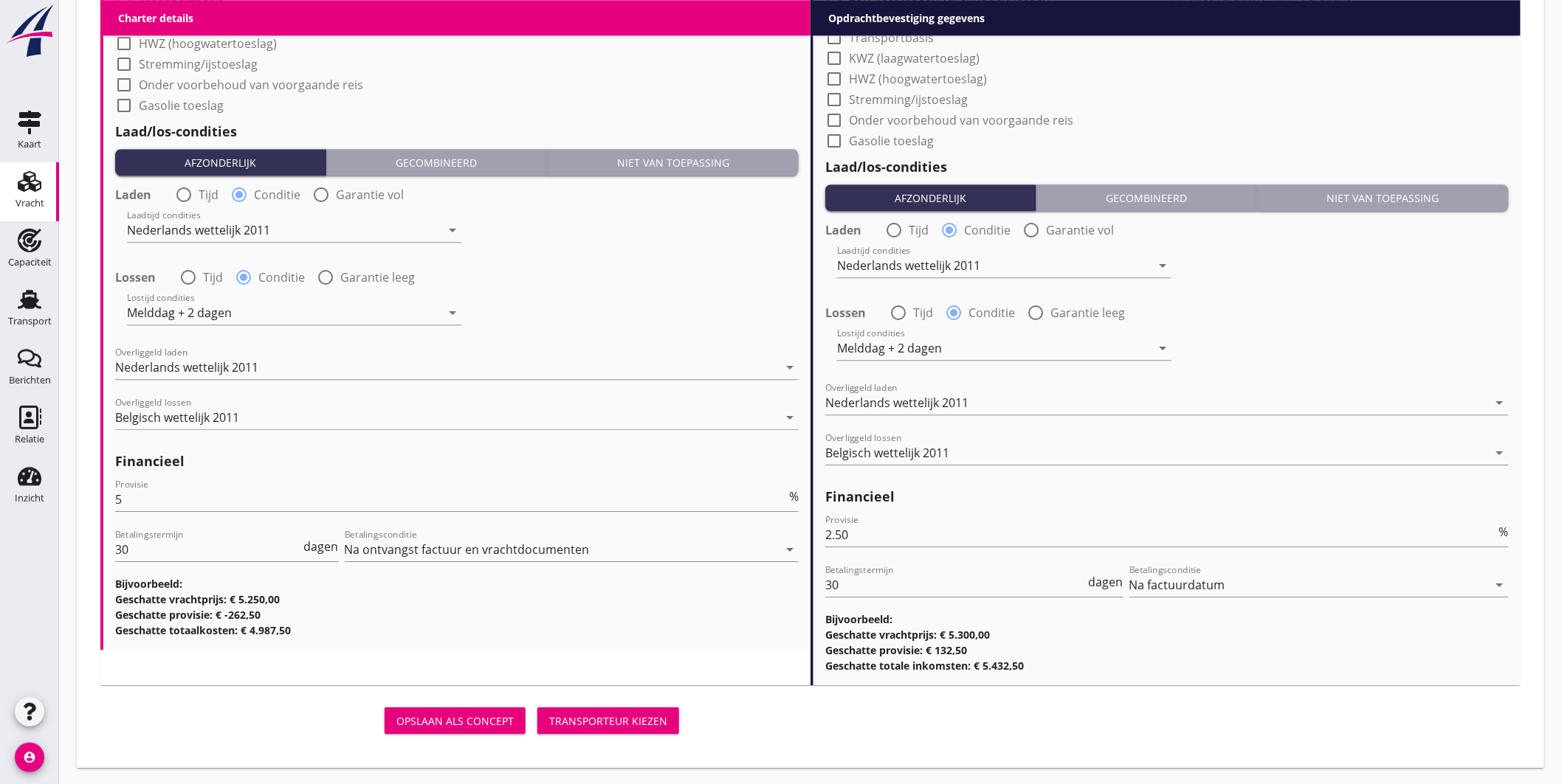
click at [643, 715] on div "Transporteur kiezen" at bounding box center [608, 721] width 118 height 15
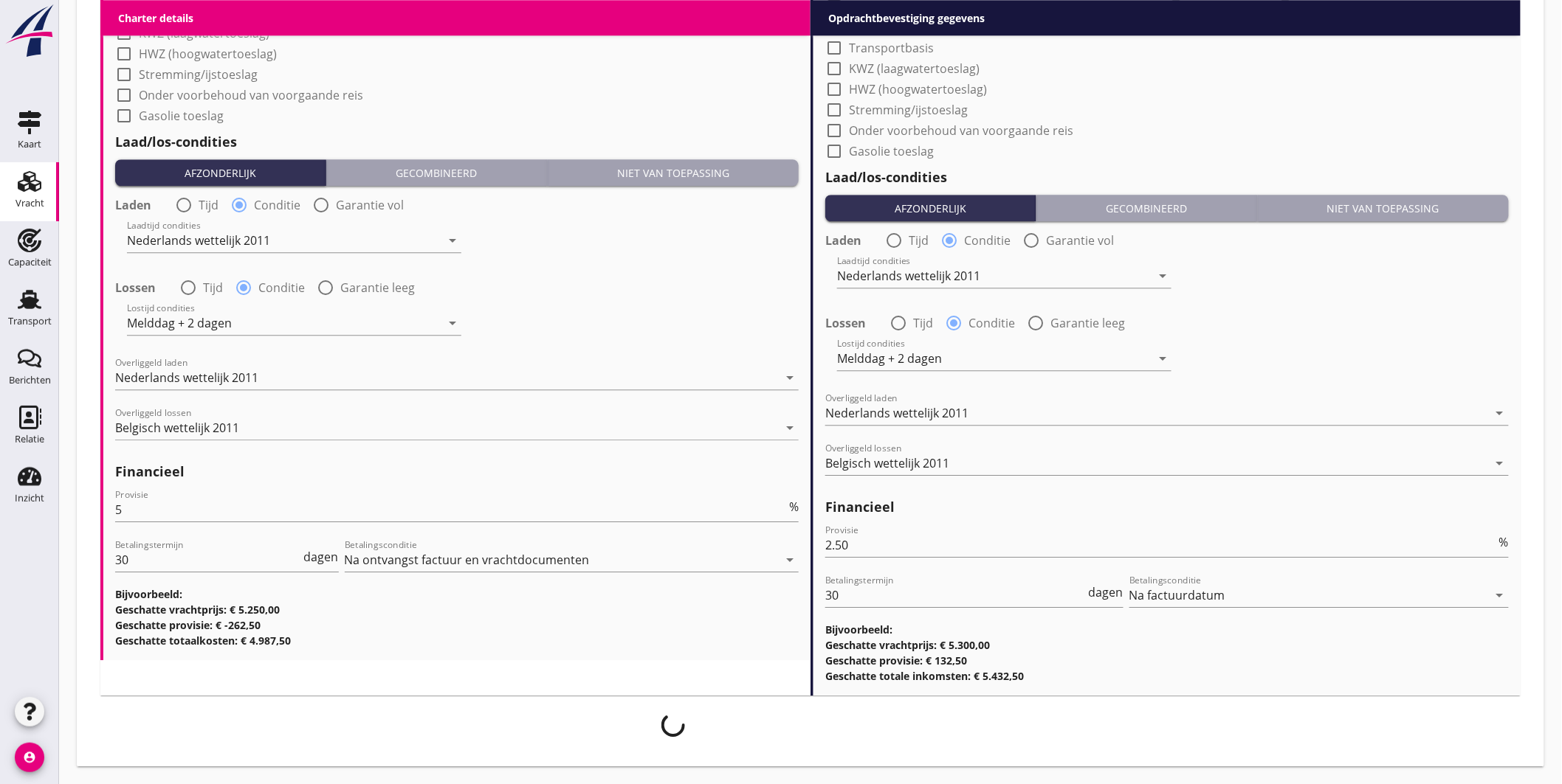
scroll to position [1609, 0]
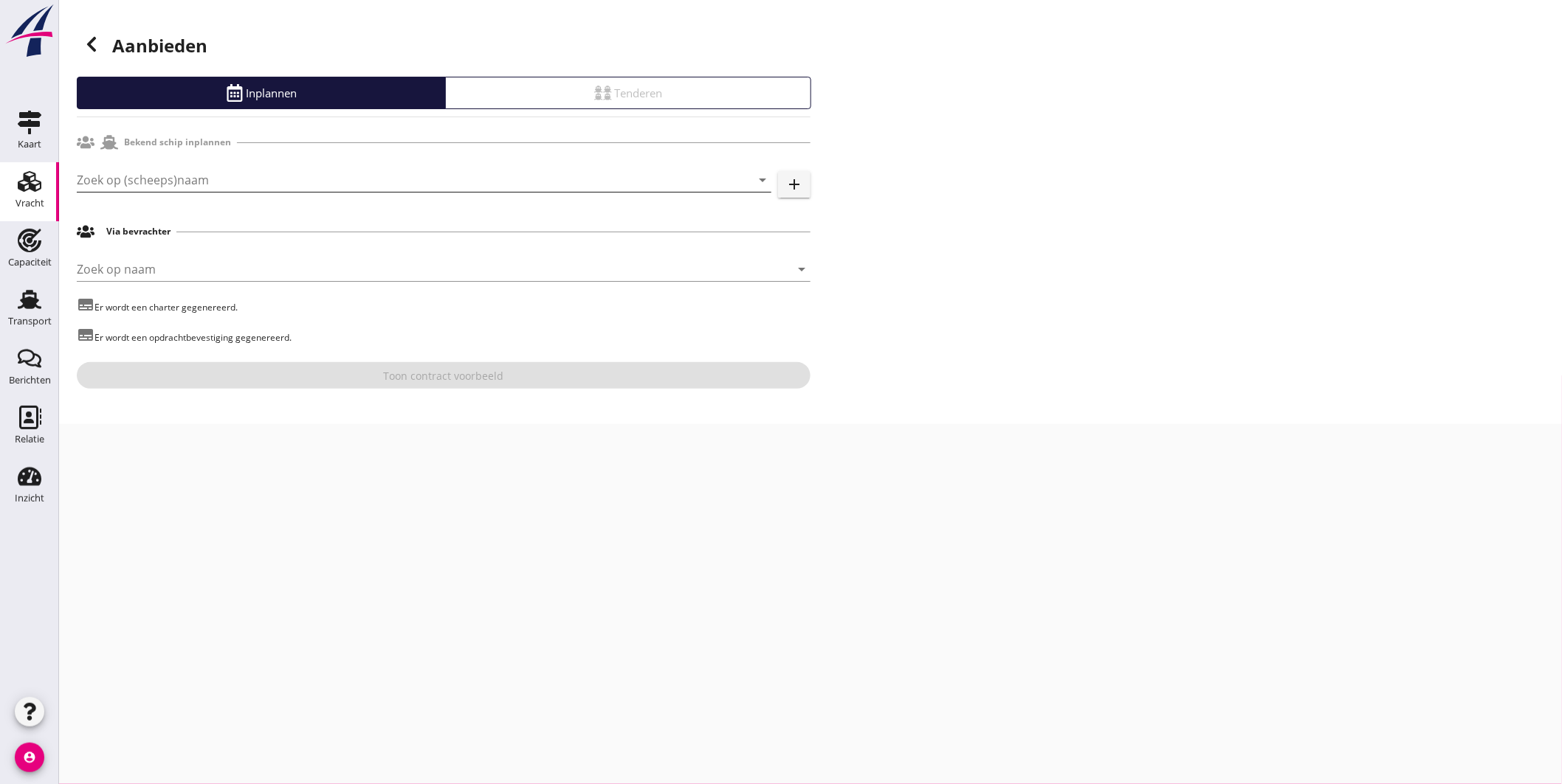
click at [213, 174] on input "Zoek op (scheeps)naam" at bounding box center [404, 180] width 653 height 24
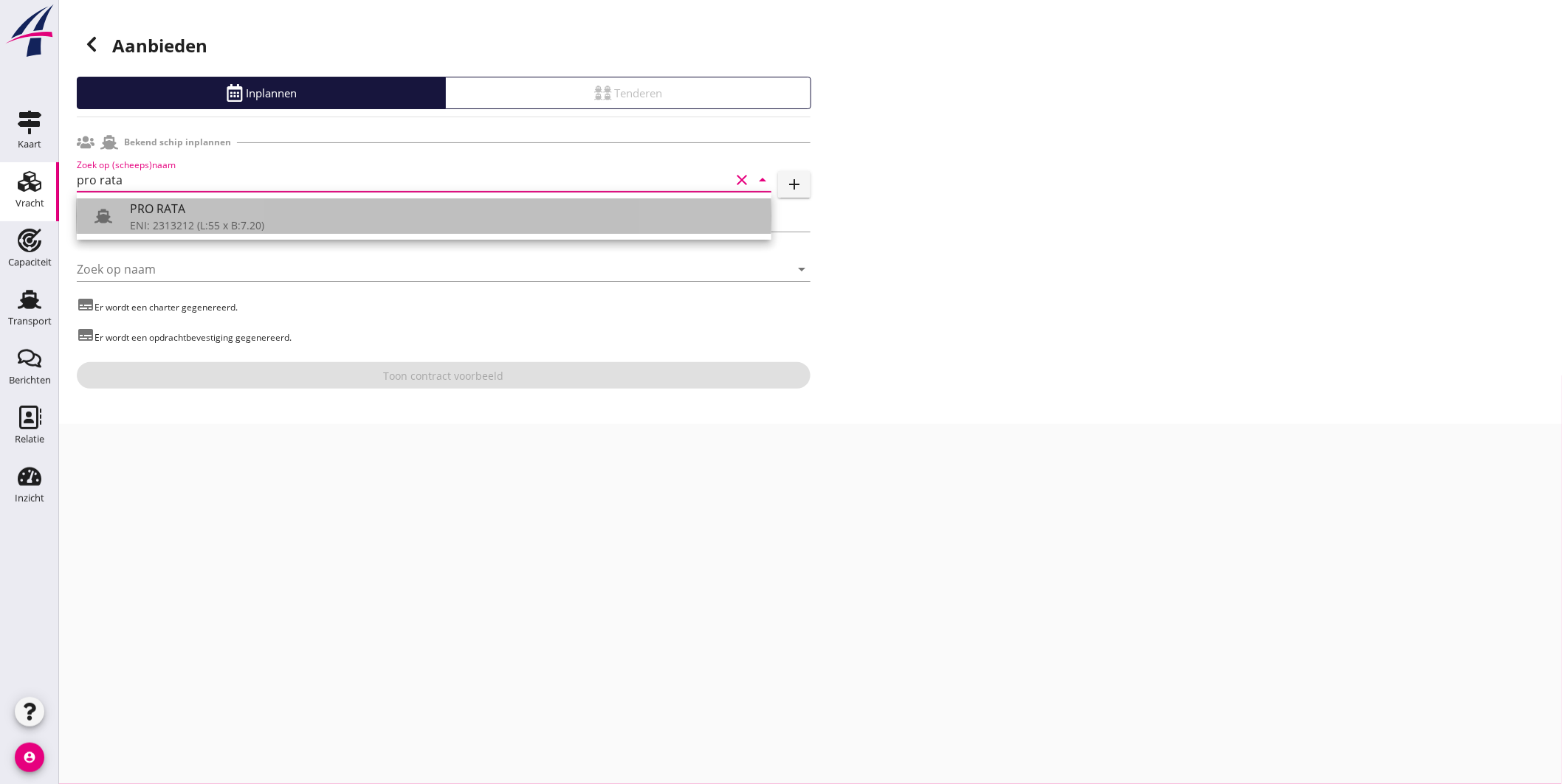
click at [172, 210] on div "PRO RATA" at bounding box center [444, 208] width 630 height 18
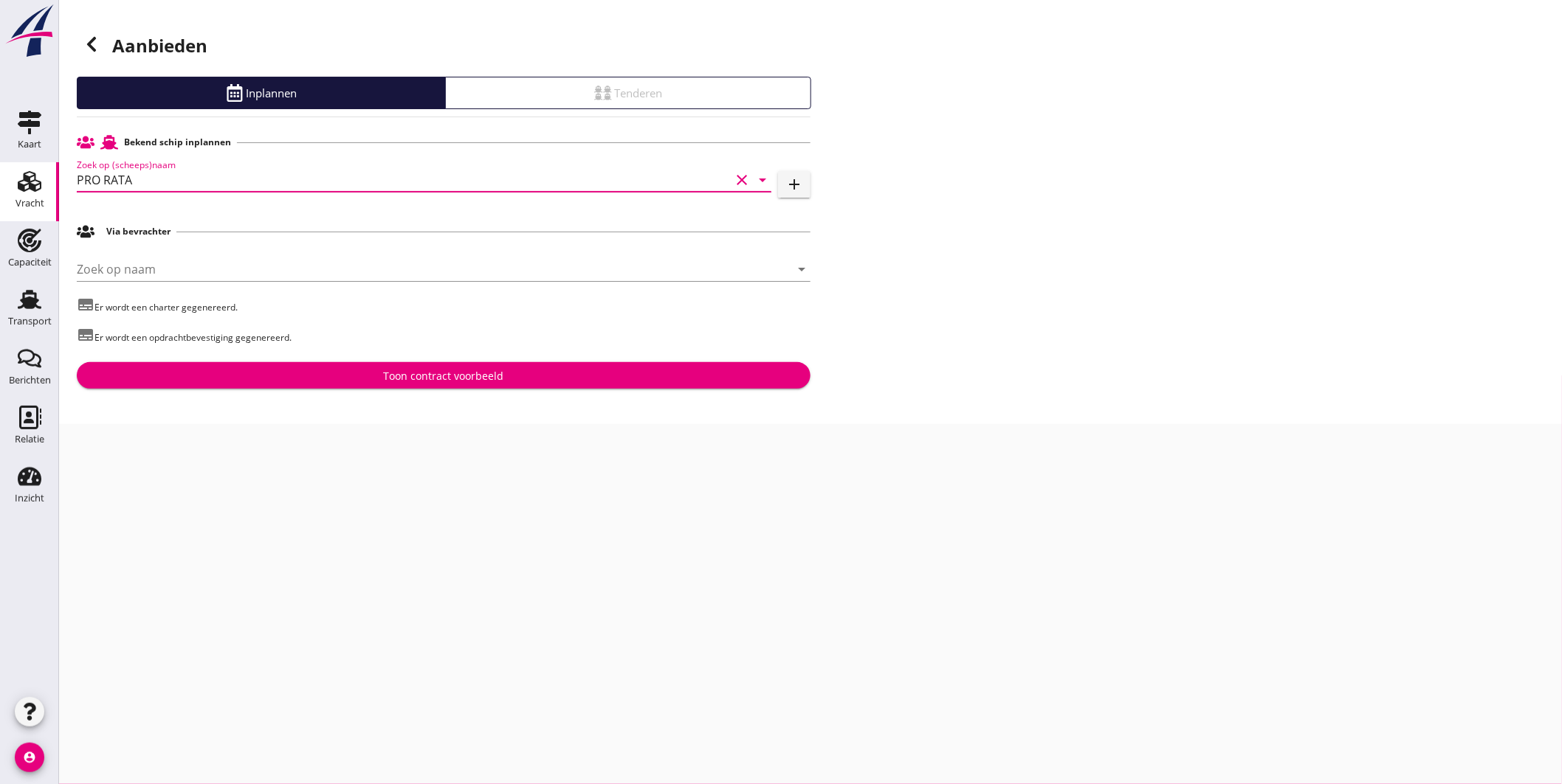
type input "PRO RATA"
click at [459, 384] on button "Toon contract voorbeeld" at bounding box center [443, 375] width 733 height 27
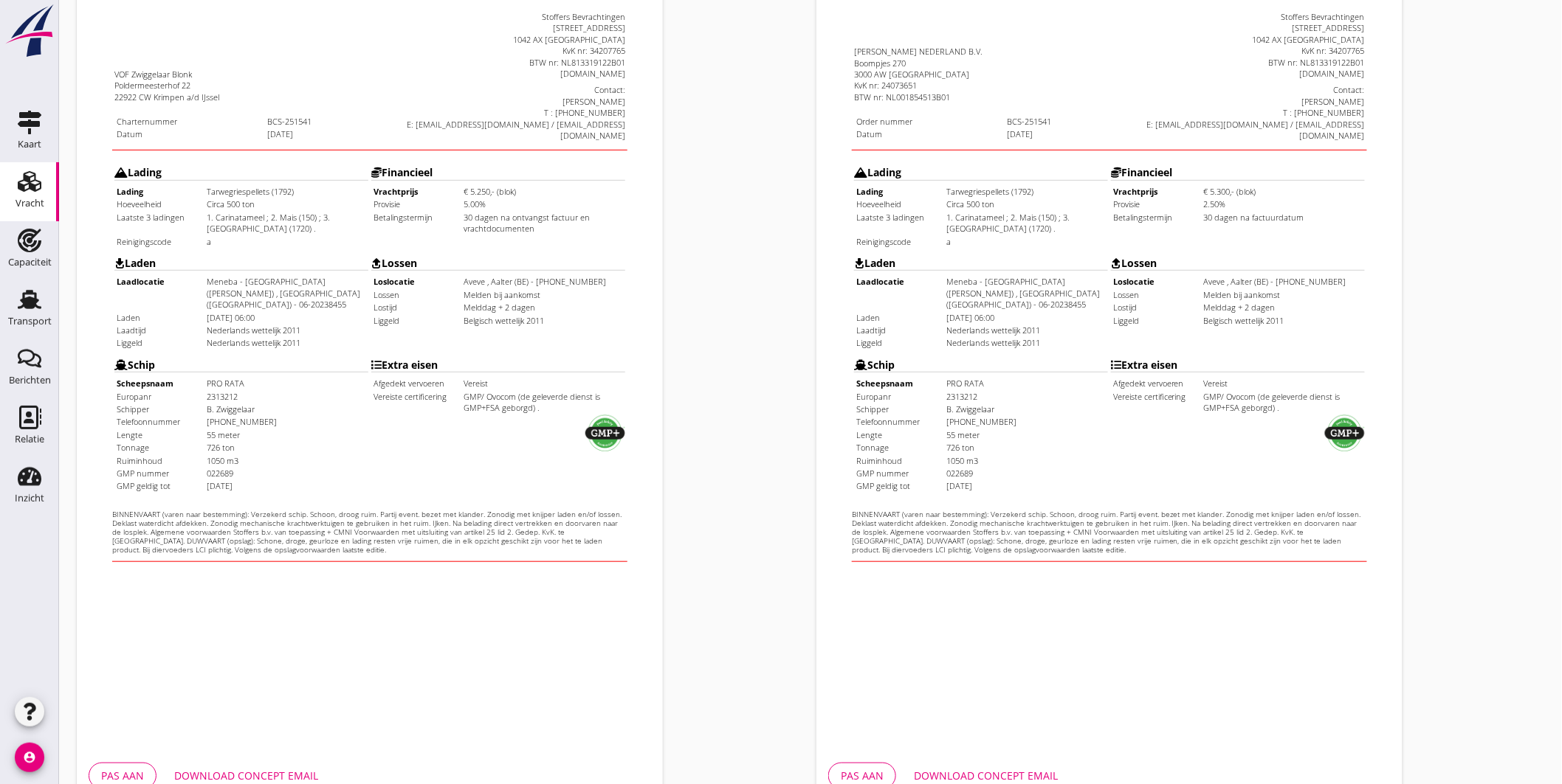
scroll to position [307, 0]
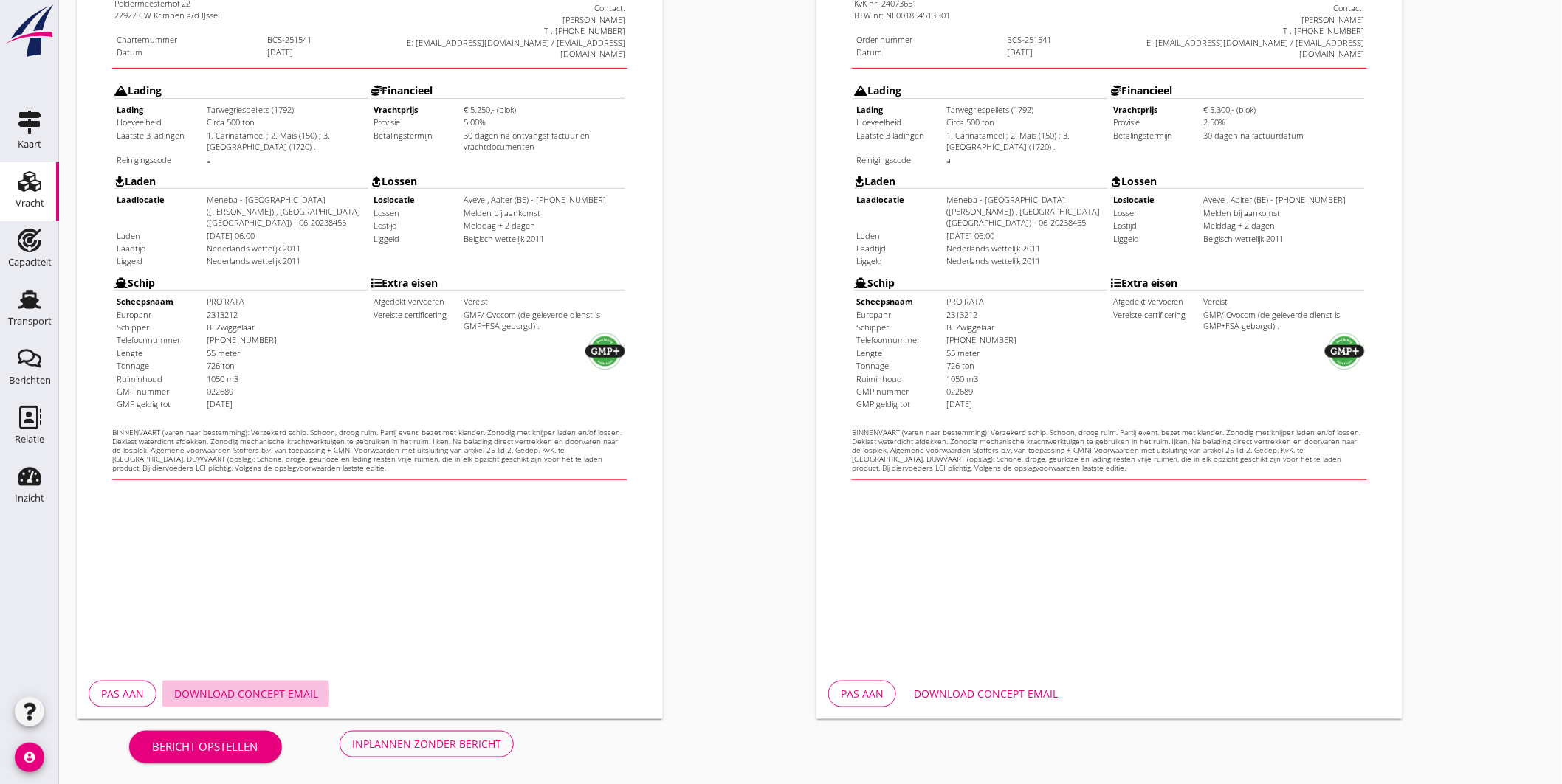
click at [278, 687] on div "Download concept email" at bounding box center [246, 694] width 144 height 15
click at [1026, 689] on div "Download concept email" at bounding box center [985, 694] width 144 height 15
click at [412, 749] on div "Inplannen zonder bericht" at bounding box center [426, 744] width 149 height 15
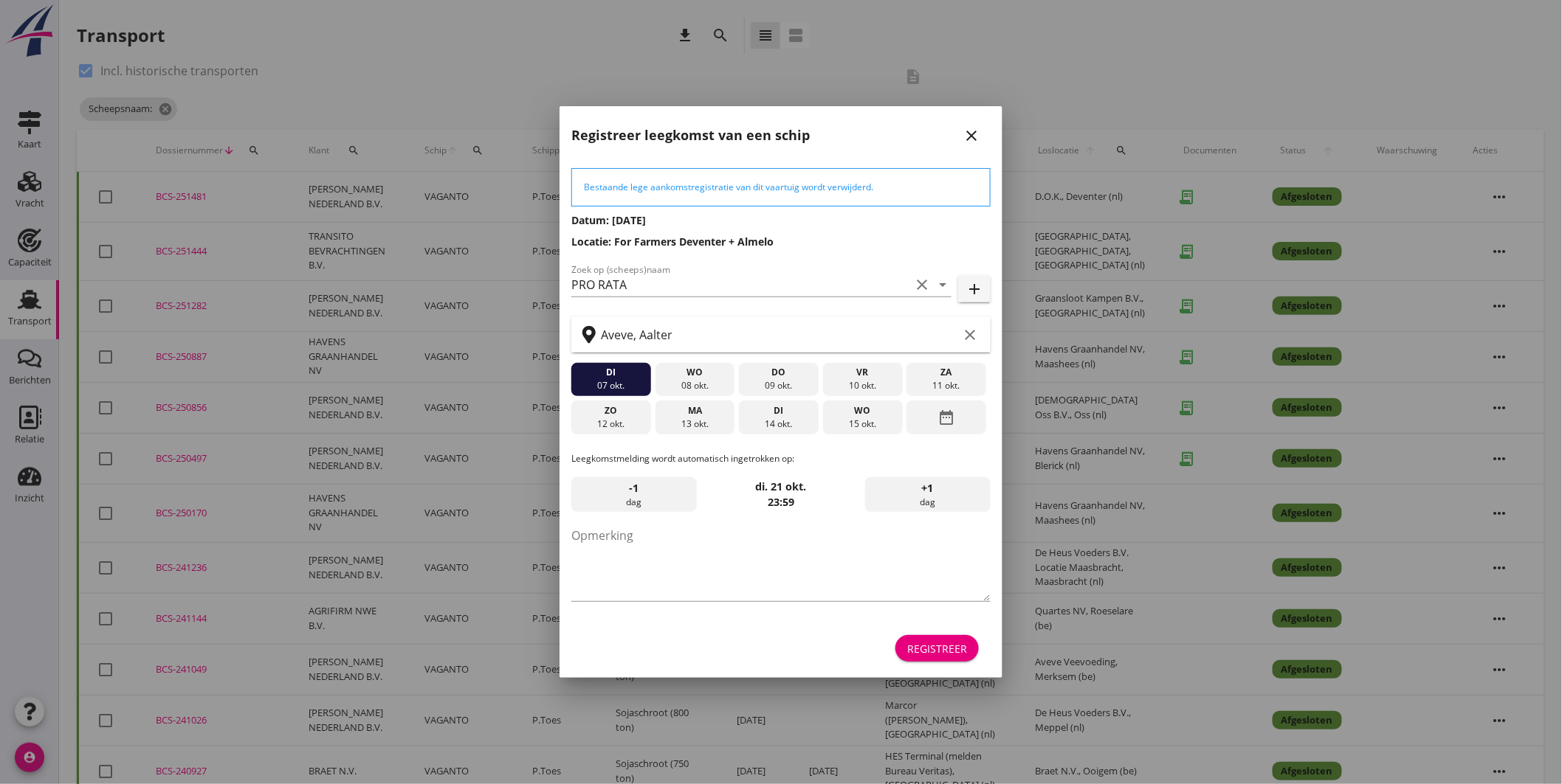
click at [780, 404] on div "di" at bounding box center [778, 410] width 72 height 13
click at [929, 641] on div "Registreer" at bounding box center [937, 649] width 60 height 15
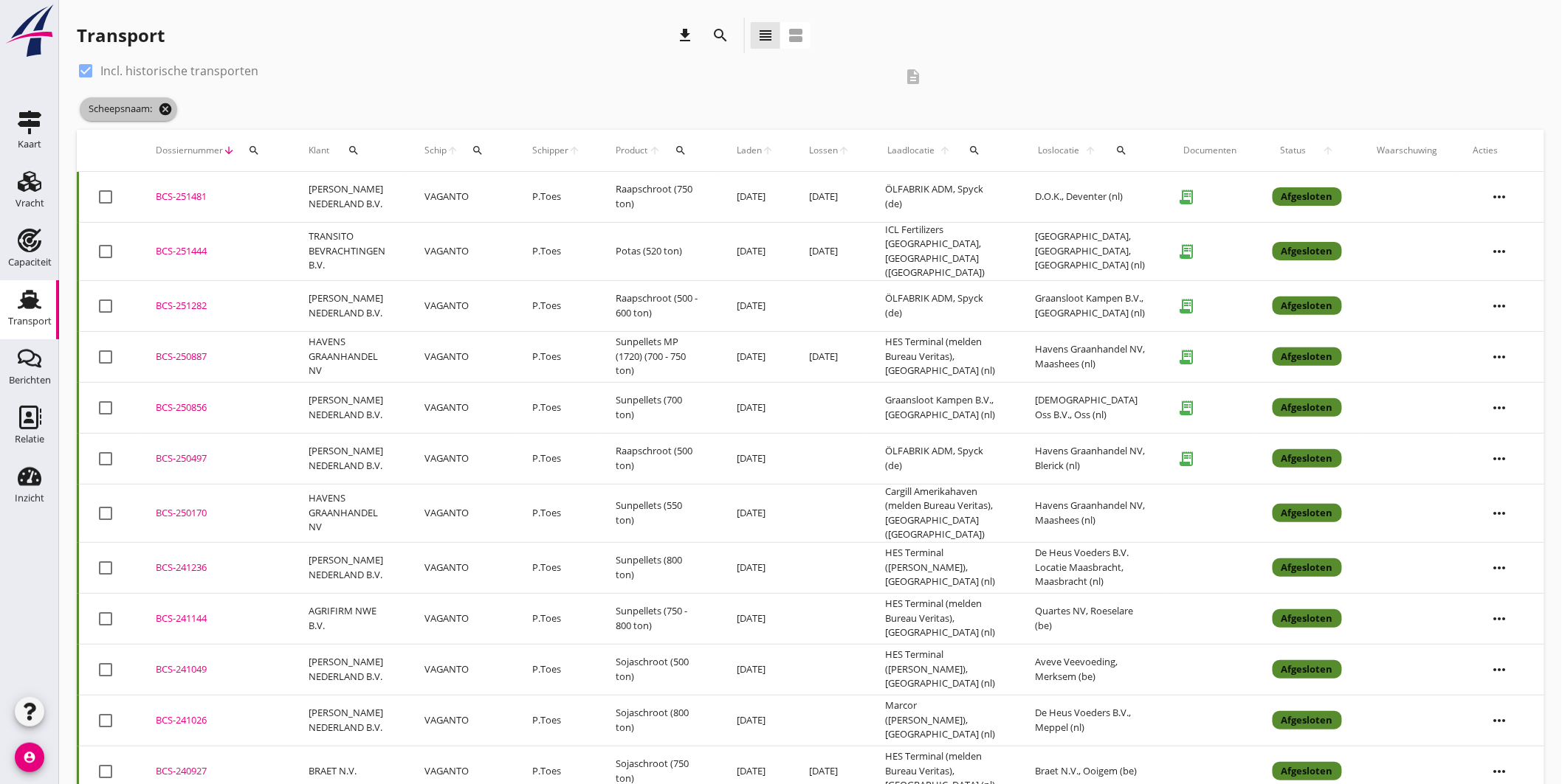
click at [163, 101] on icon "cancel" at bounding box center [165, 108] width 14 height 14
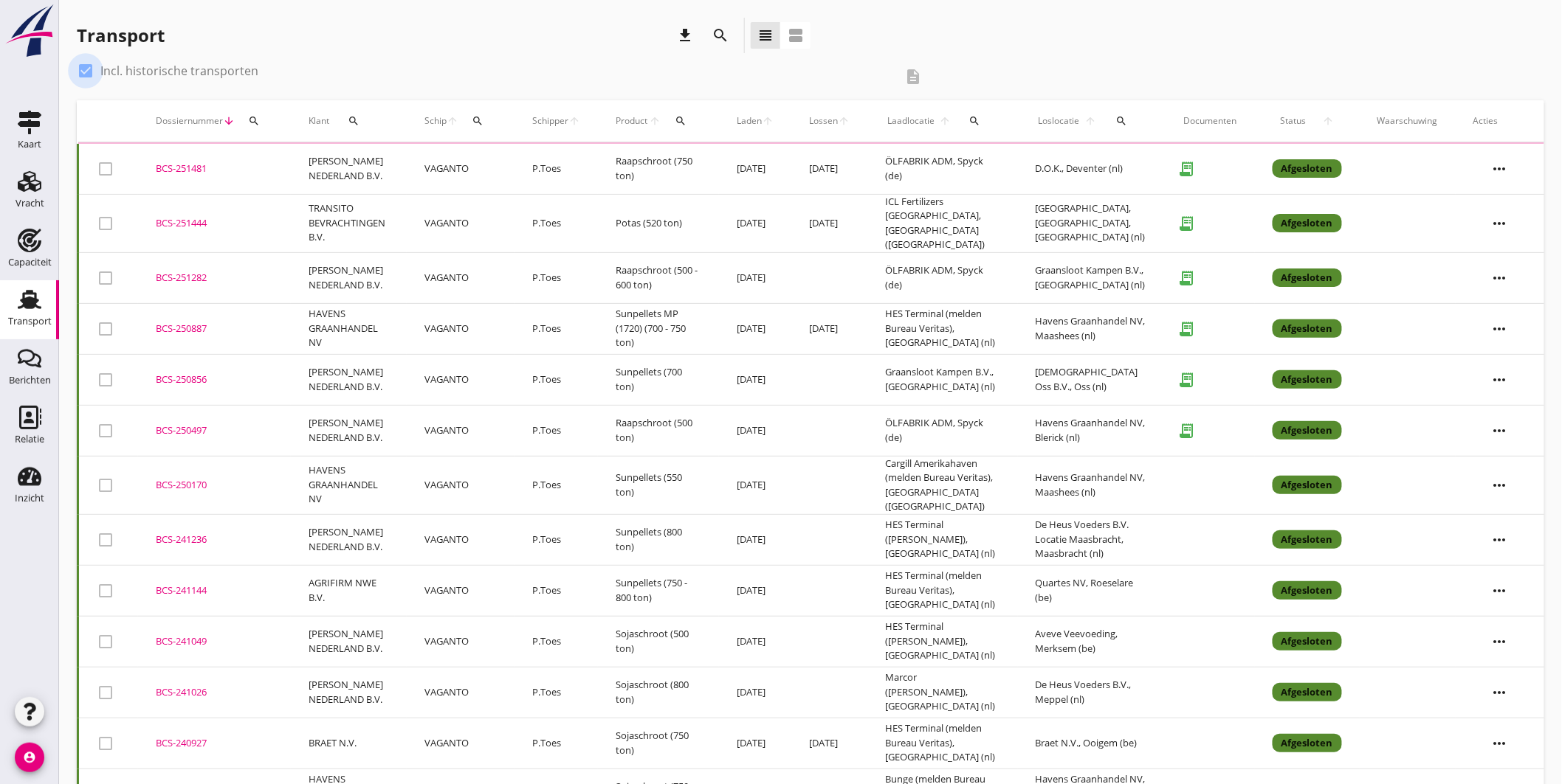
click at [90, 69] on div at bounding box center [85, 70] width 25 height 25
checkbox input "false"
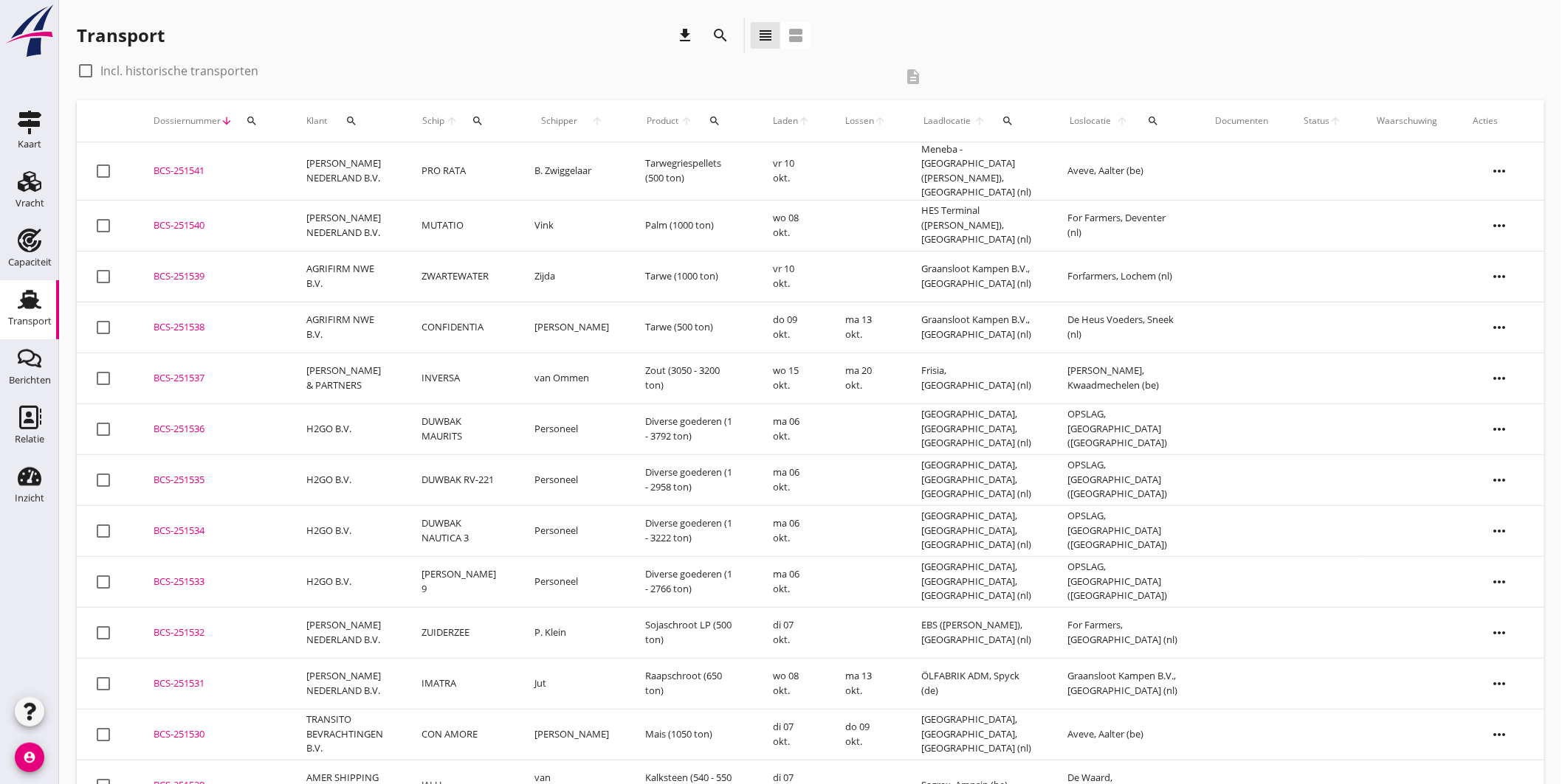
click at [668, 158] on td "Tarwegriespellets (500 ton)" at bounding box center [691, 172] width 127 height 58
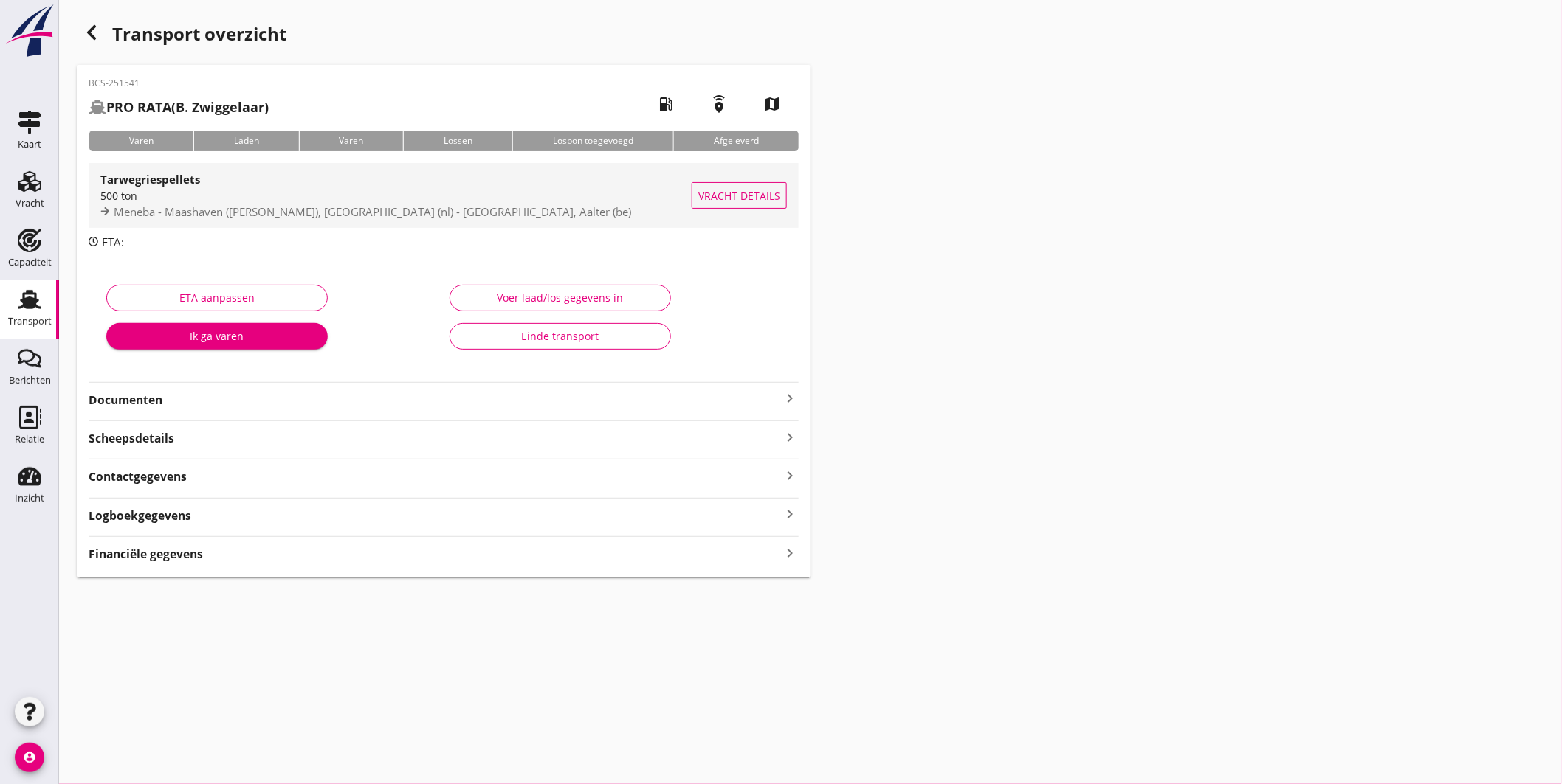
click at [533, 201] on div "500 ton" at bounding box center [396, 196] width 591 height 15
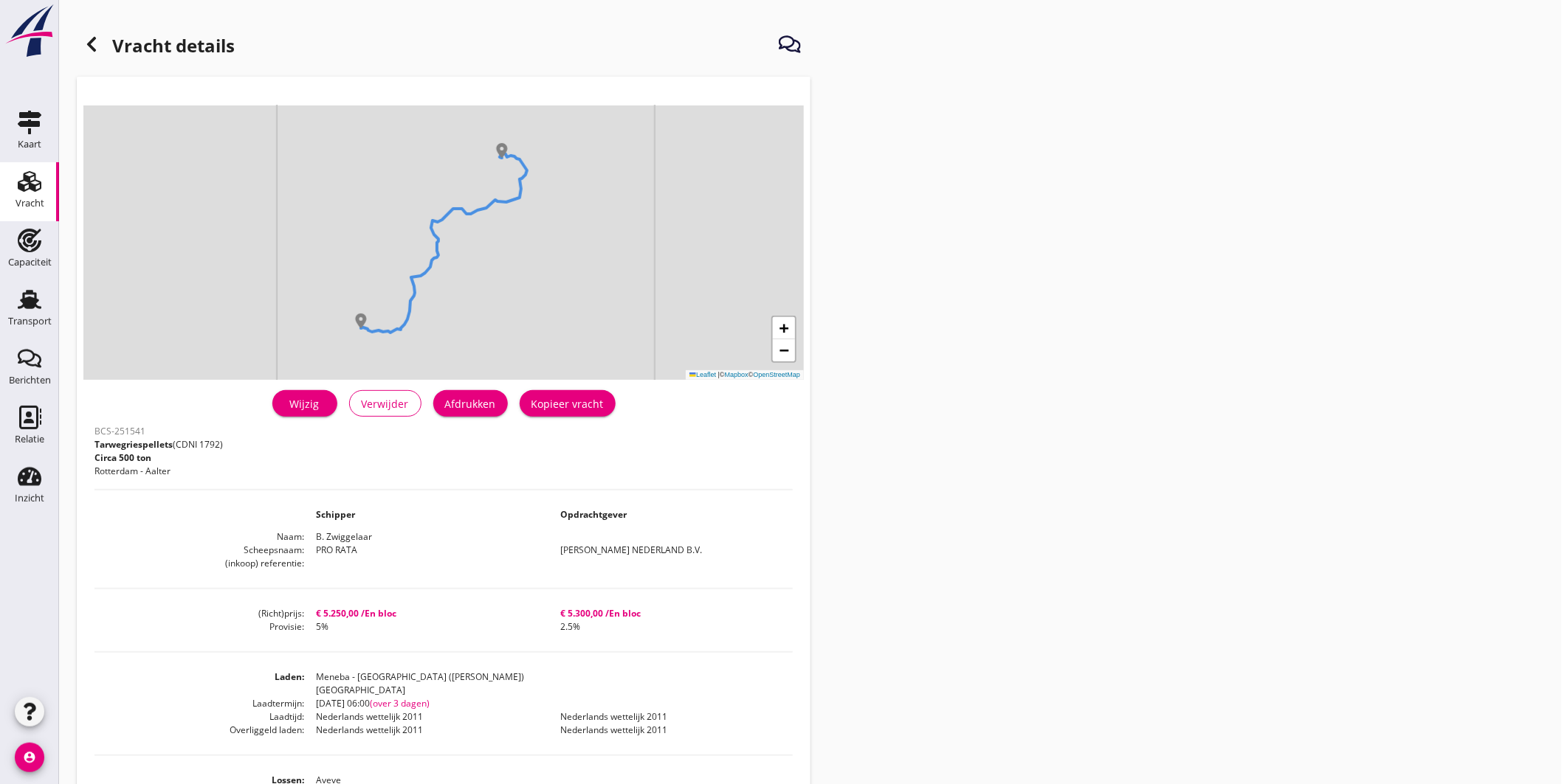
click at [481, 400] on div "Afdrukken" at bounding box center [470, 403] width 51 height 15
click at [89, 34] on div at bounding box center [92, 44] width 30 height 30
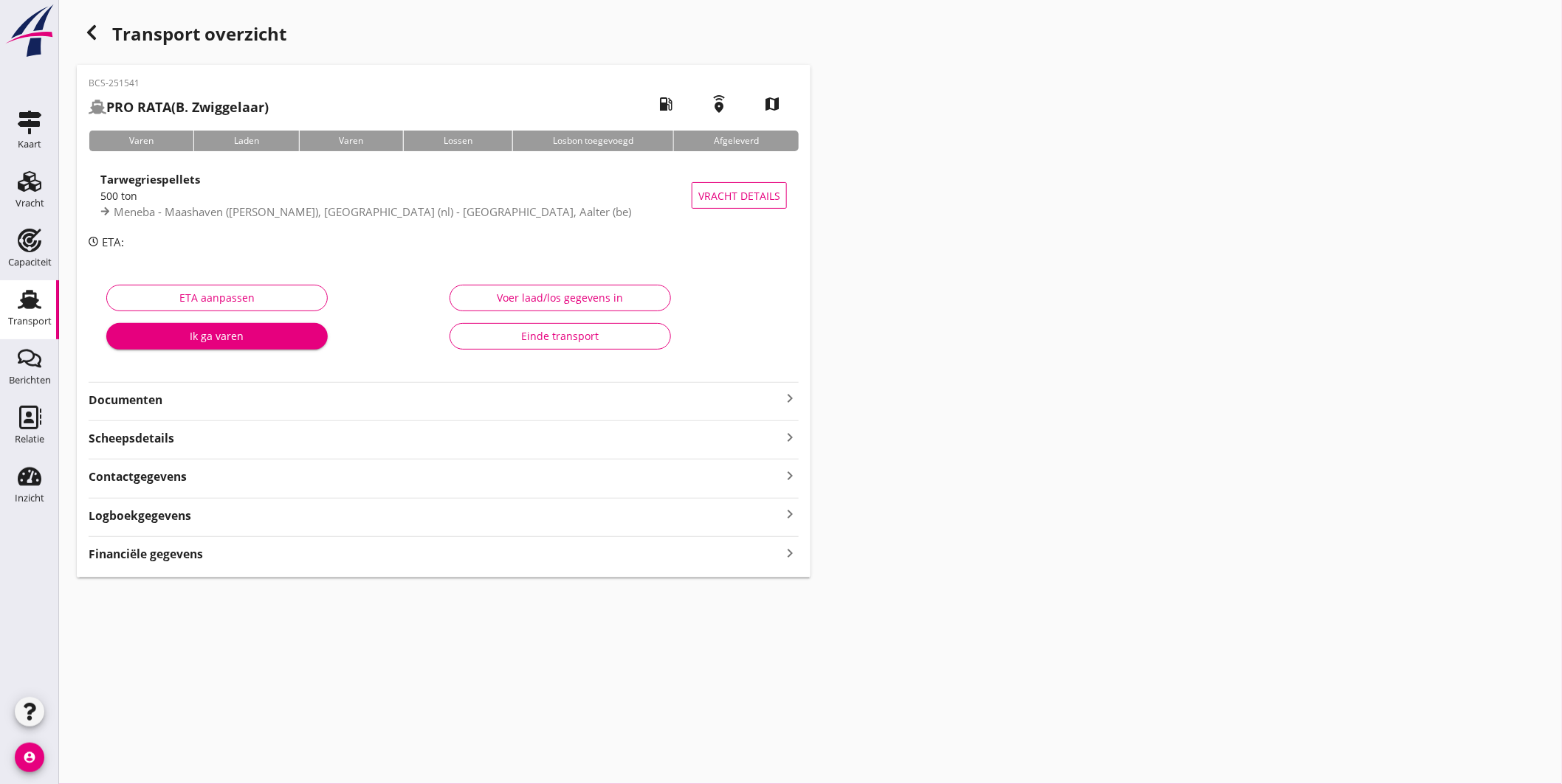
click at [259, 555] on div "Financiële gegevens keyboard_arrow_right" at bounding box center [443, 553] width 710 height 20
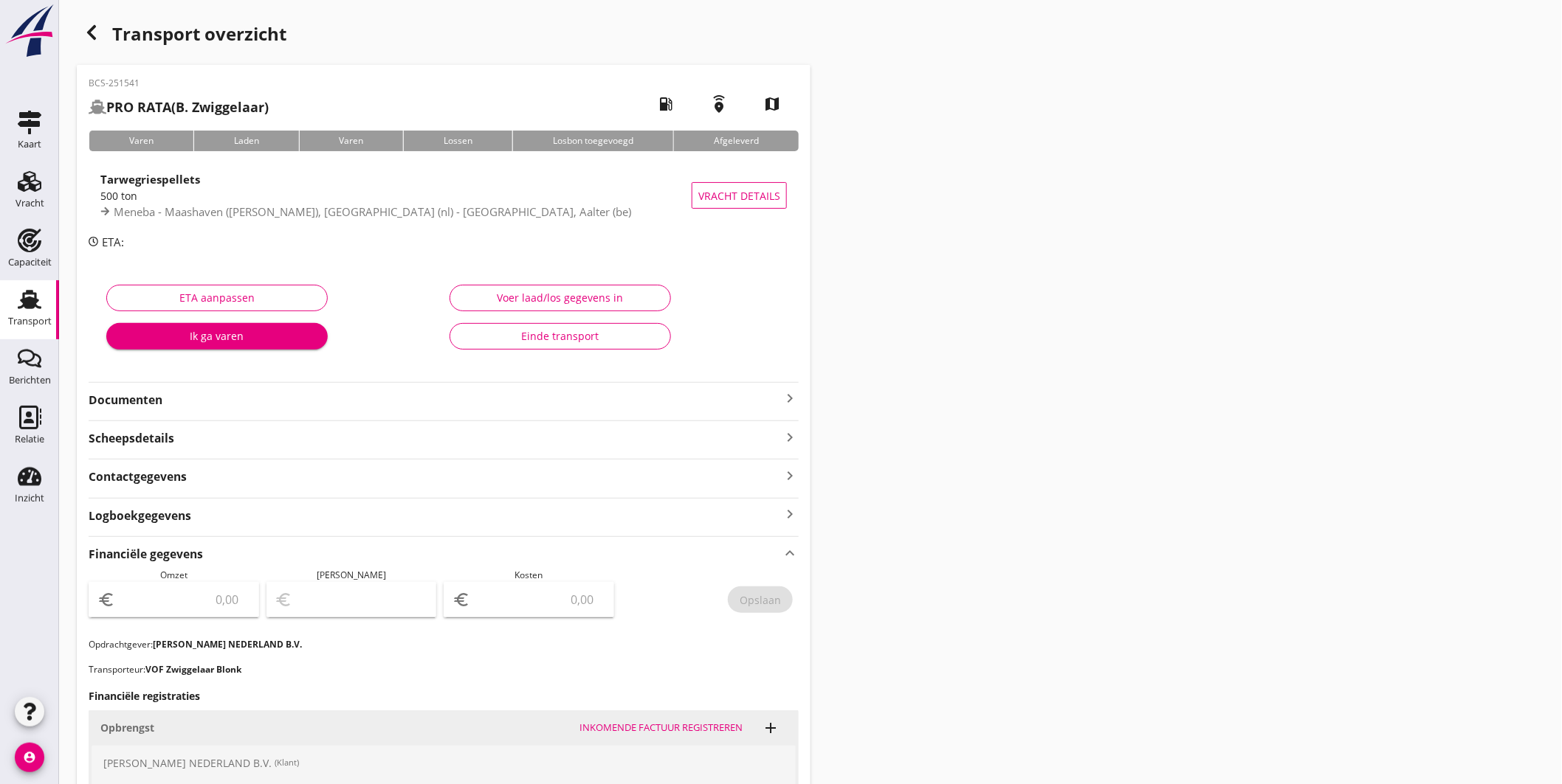
scroll to position [246, 0]
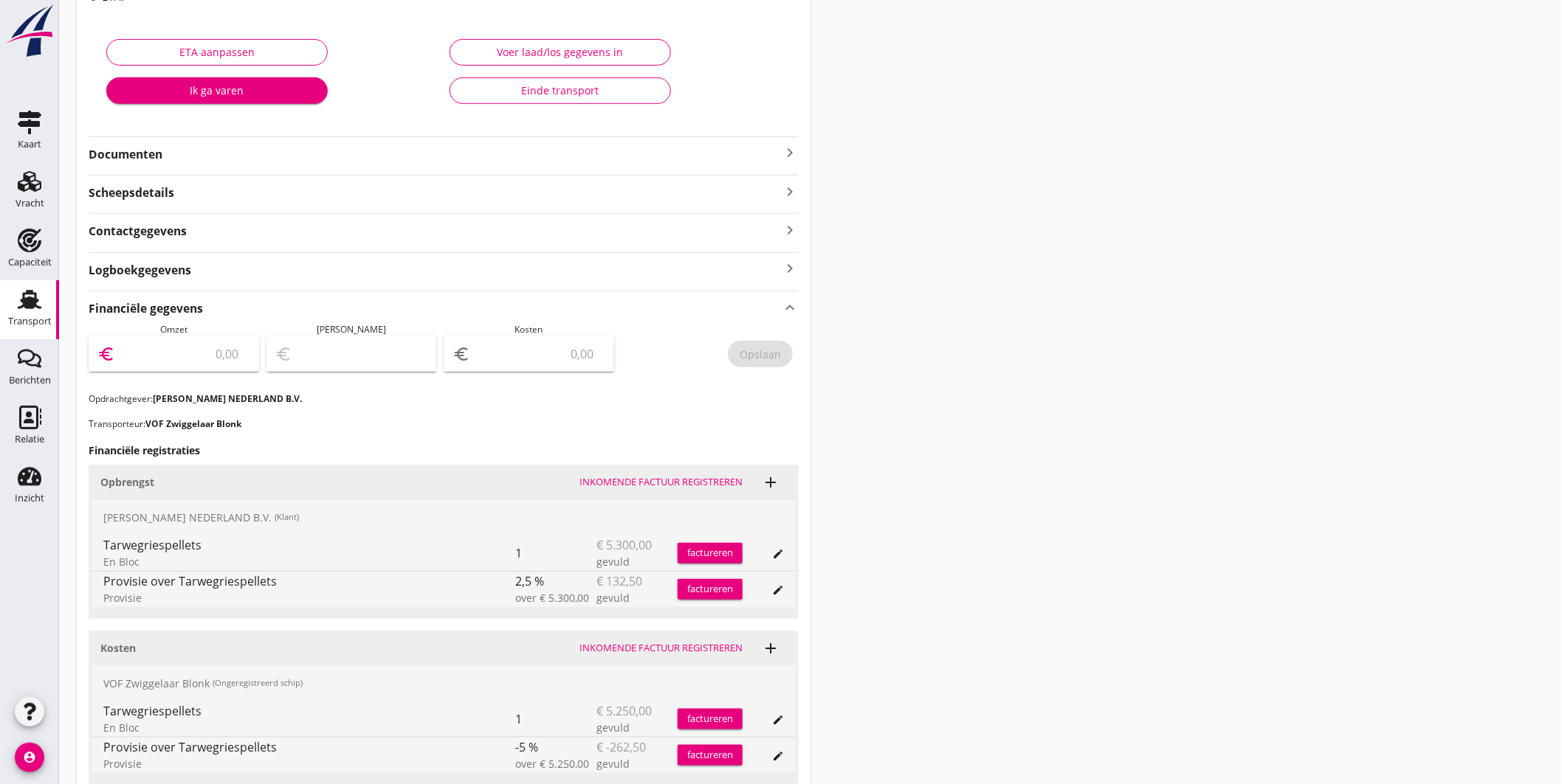
click at [229, 352] on input "number" at bounding box center [184, 354] width 132 height 24
type input "5167.50"
click at [526, 360] on input "number" at bounding box center [539, 354] width 132 height 24
type input "5163.50"
type input "4"
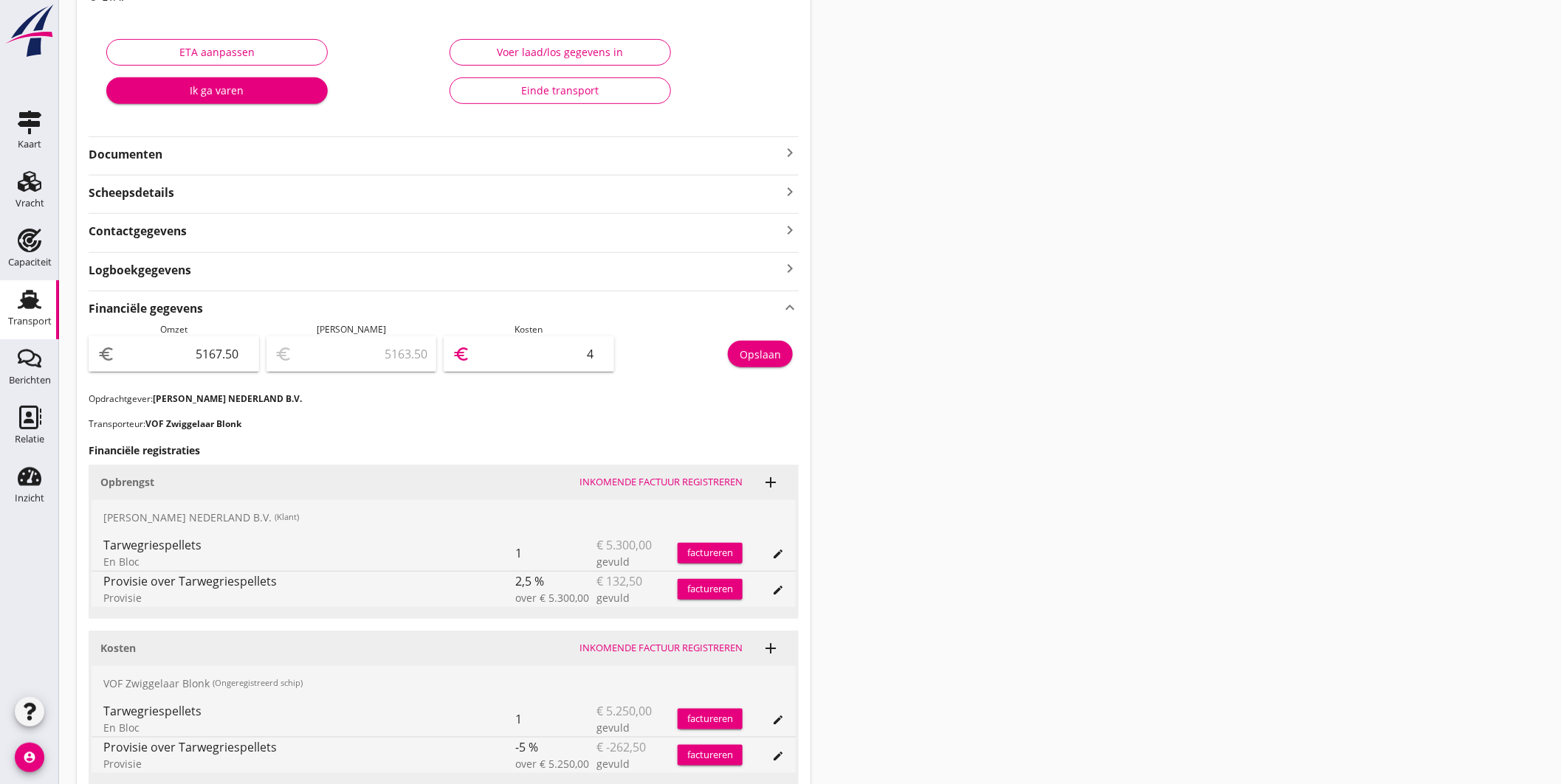
type input "5118.50"
type input "49"
type input "4669.50"
type input "498"
type input "180.50"
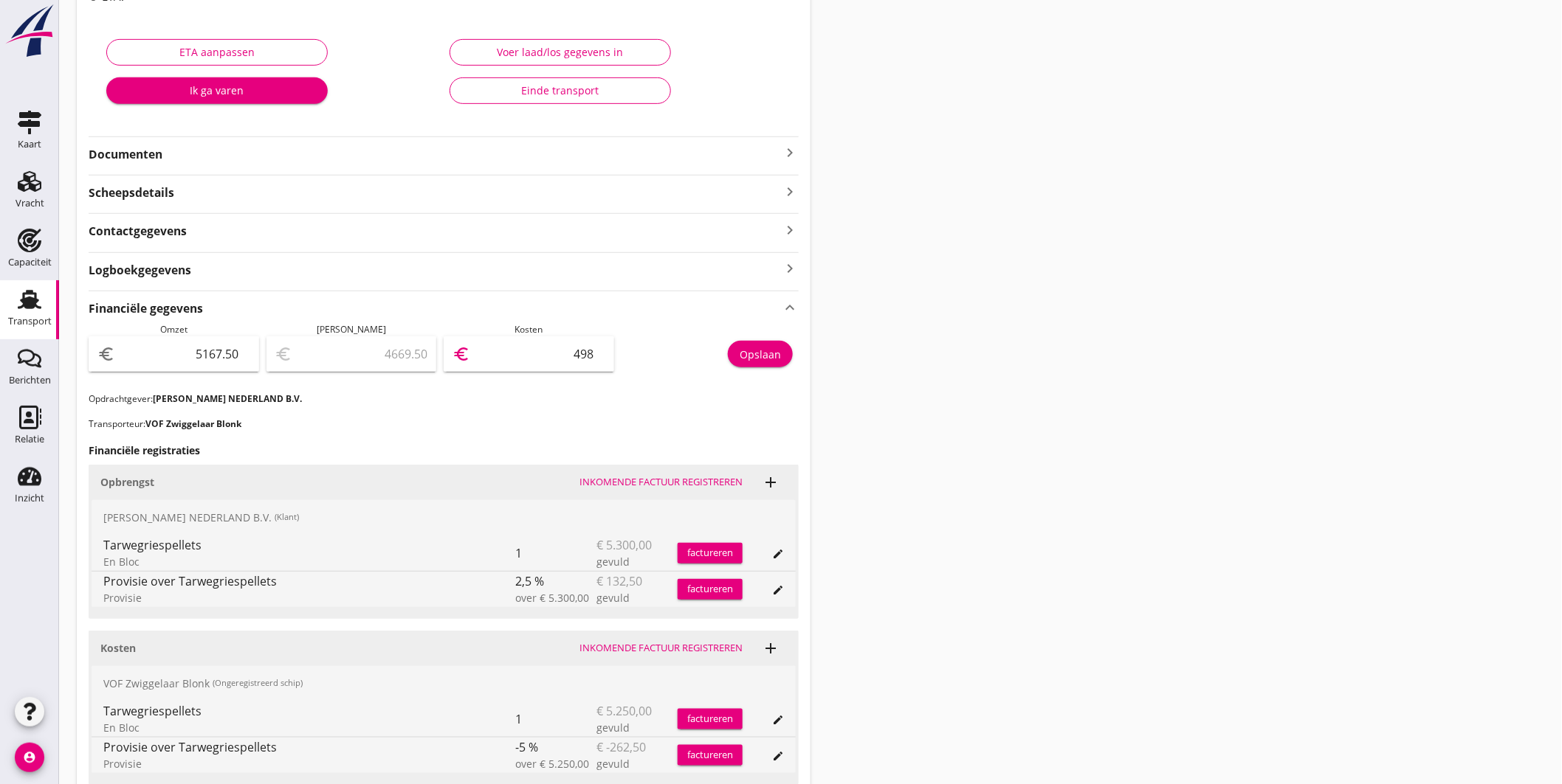
type input "4987"
type input "180.00"
type input "4987.50"
click at [765, 355] on div "Opslaan" at bounding box center [760, 355] width 41 height 15
click at [39, 313] on div "Transport" at bounding box center [30, 321] width 43 height 21
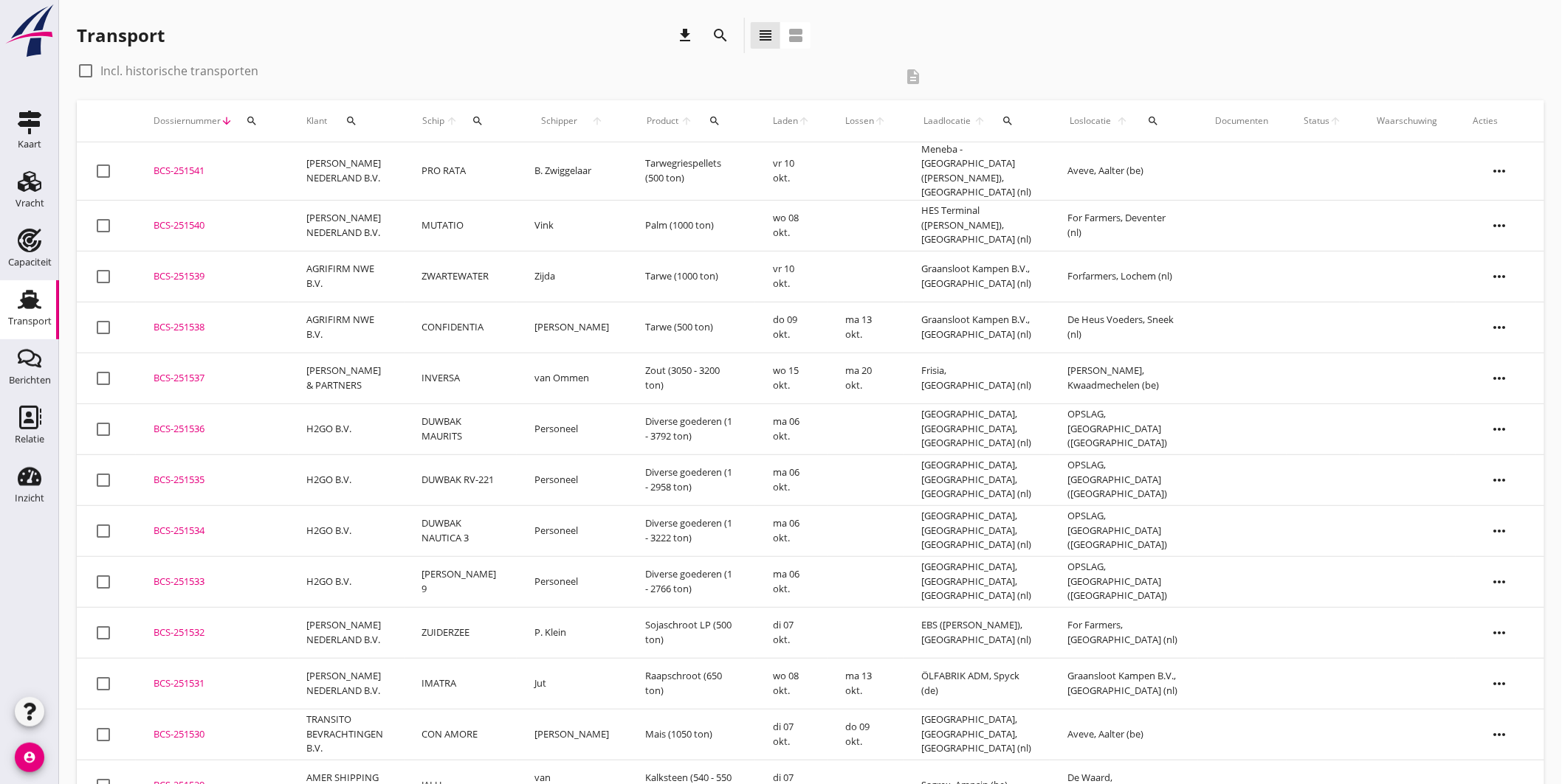
click at [203, 218] on div "BCS-251540" at bounding box center [212, 225] width 118 height 14
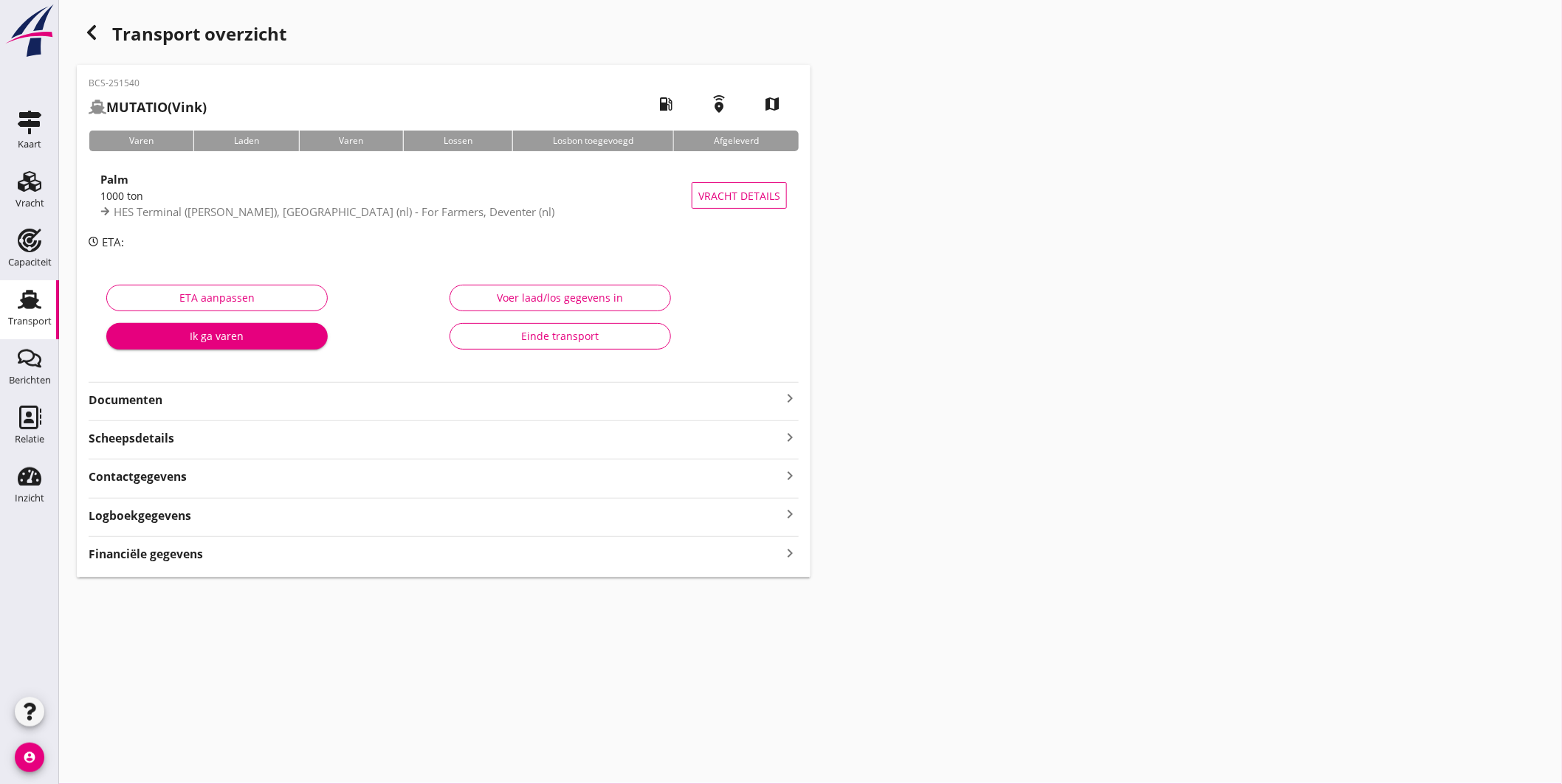
click at [232, 557] on div "Financiële gegevens keyboard_arrow_right" at bounding box center [443, 553] width 710 height 20
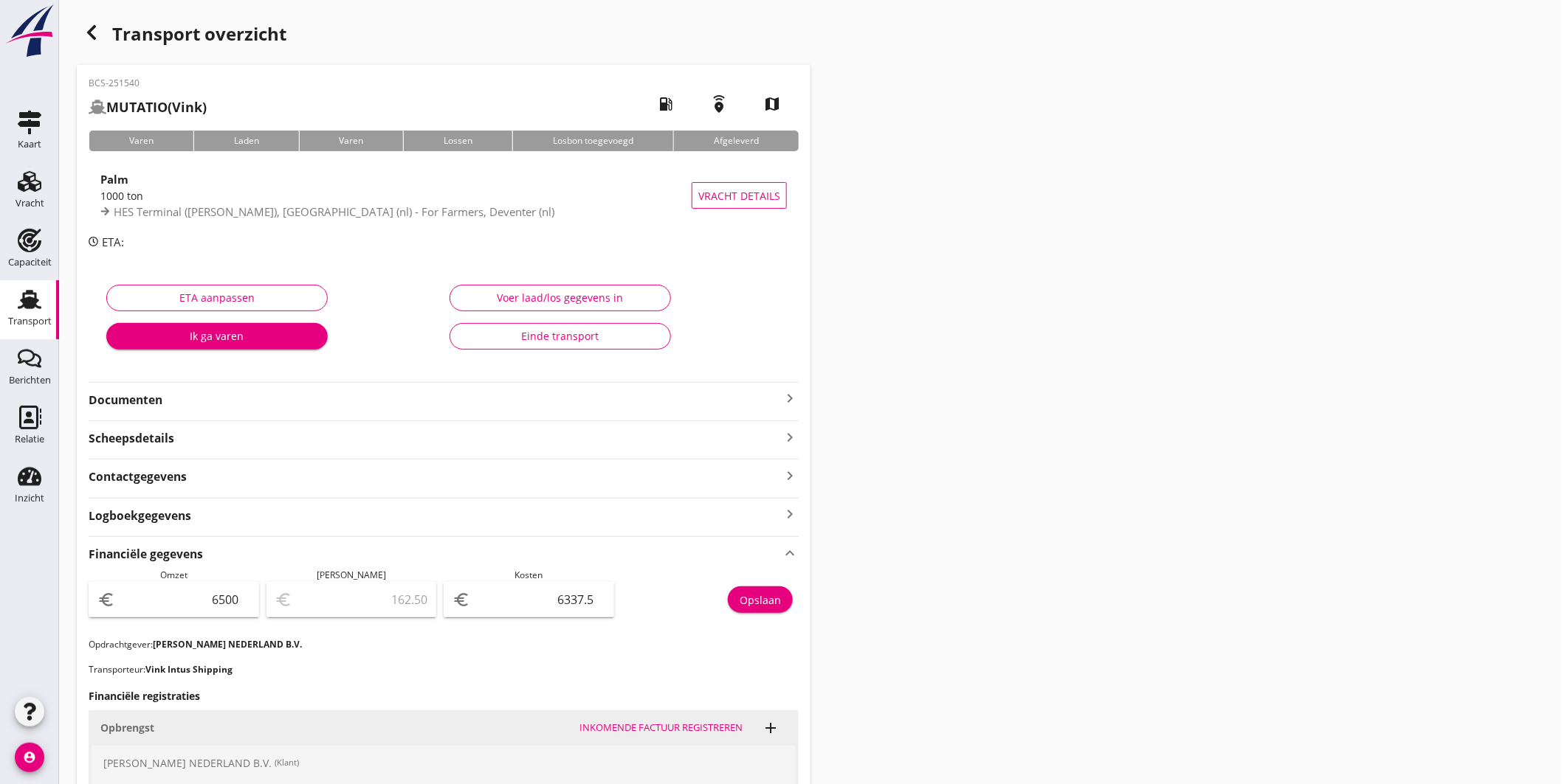
click at [96, 45] on div "button" at bounding box center [92, 32] width 30 height 30
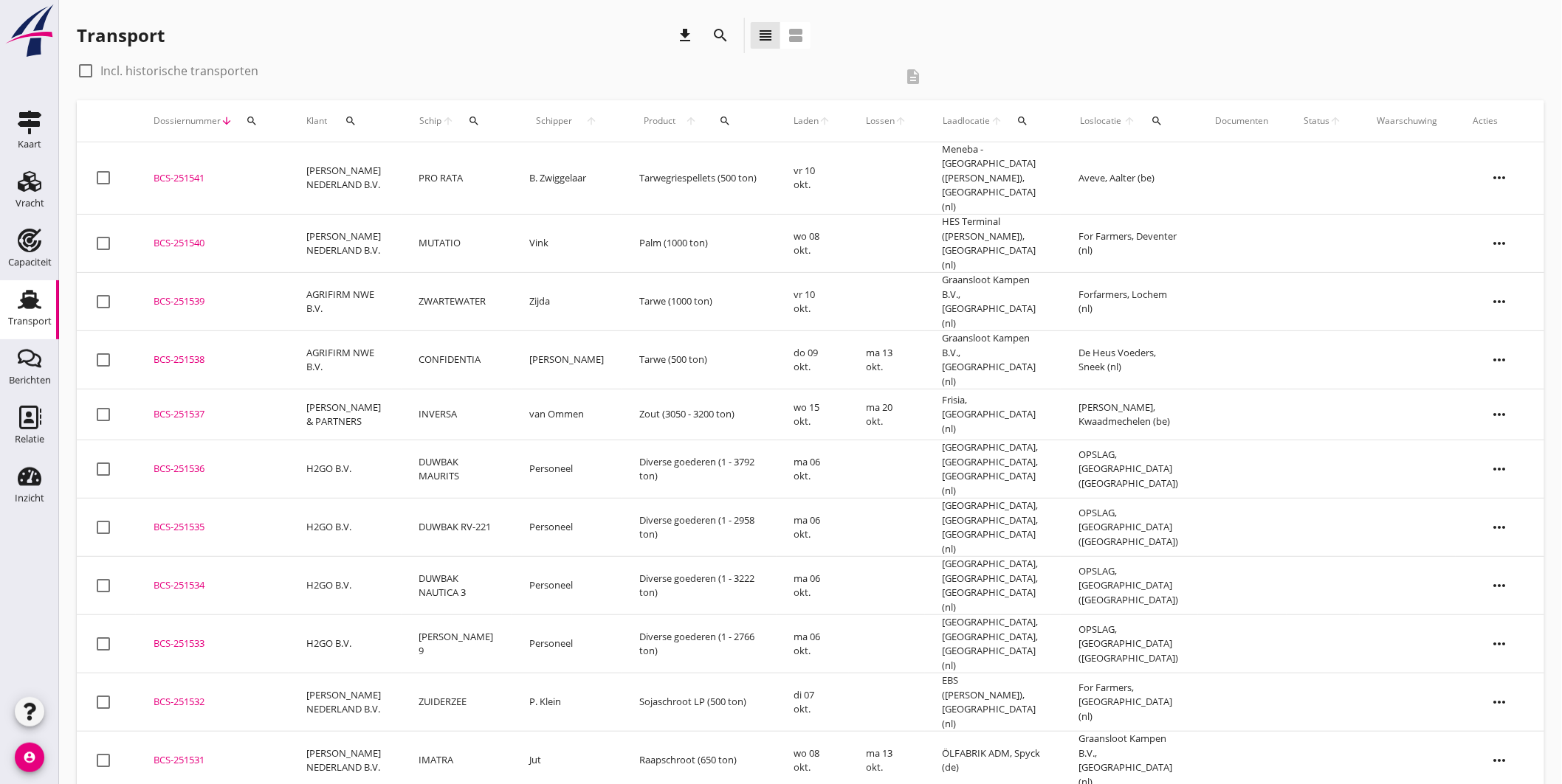
click at [836, 557] on td "ma 06 okt." at bounding box center [813, 586] width 72 height 58
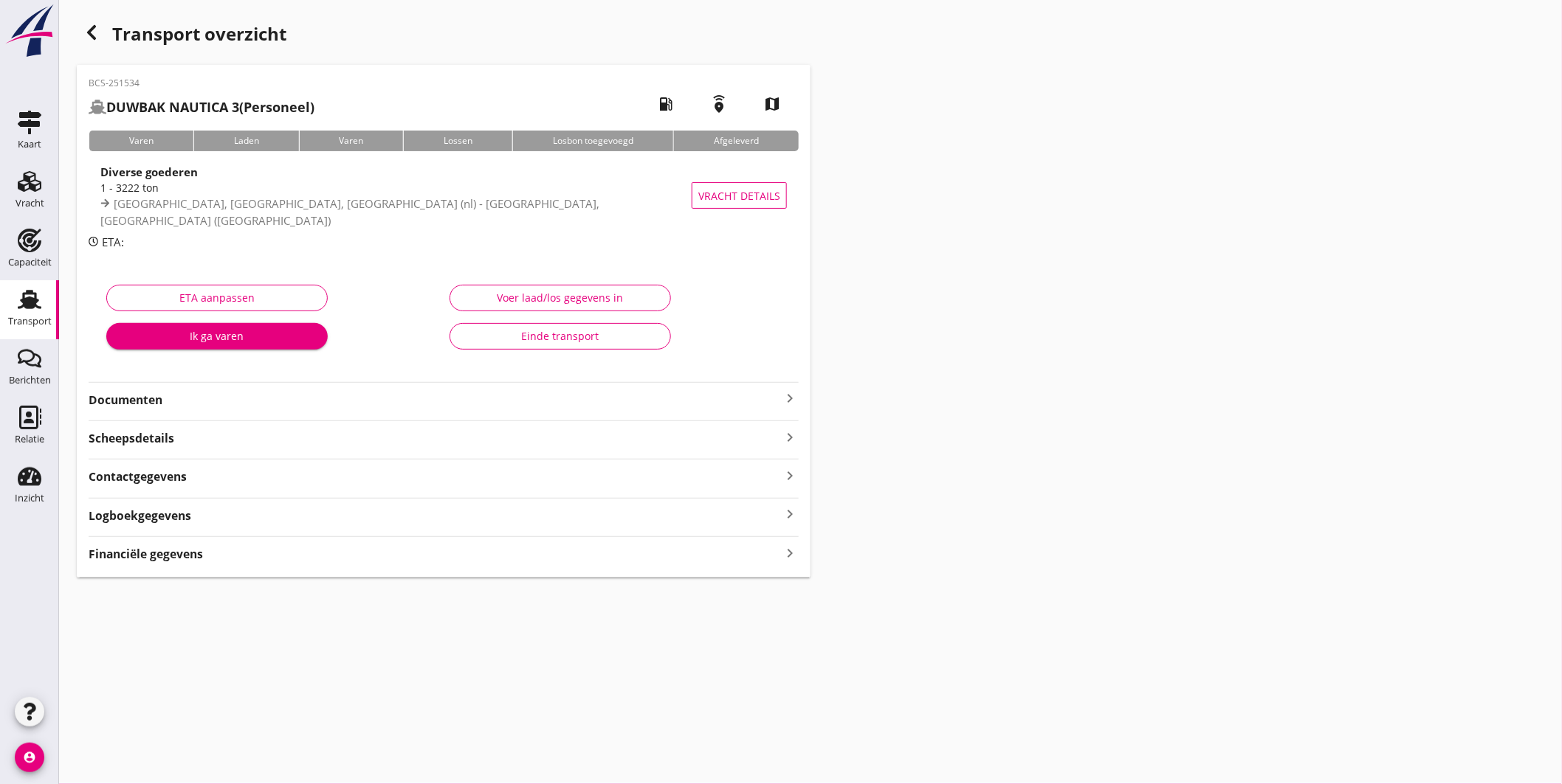
click at [39, 290] on icon "Transport" at bounding box center [29, 299] width 24 height 24
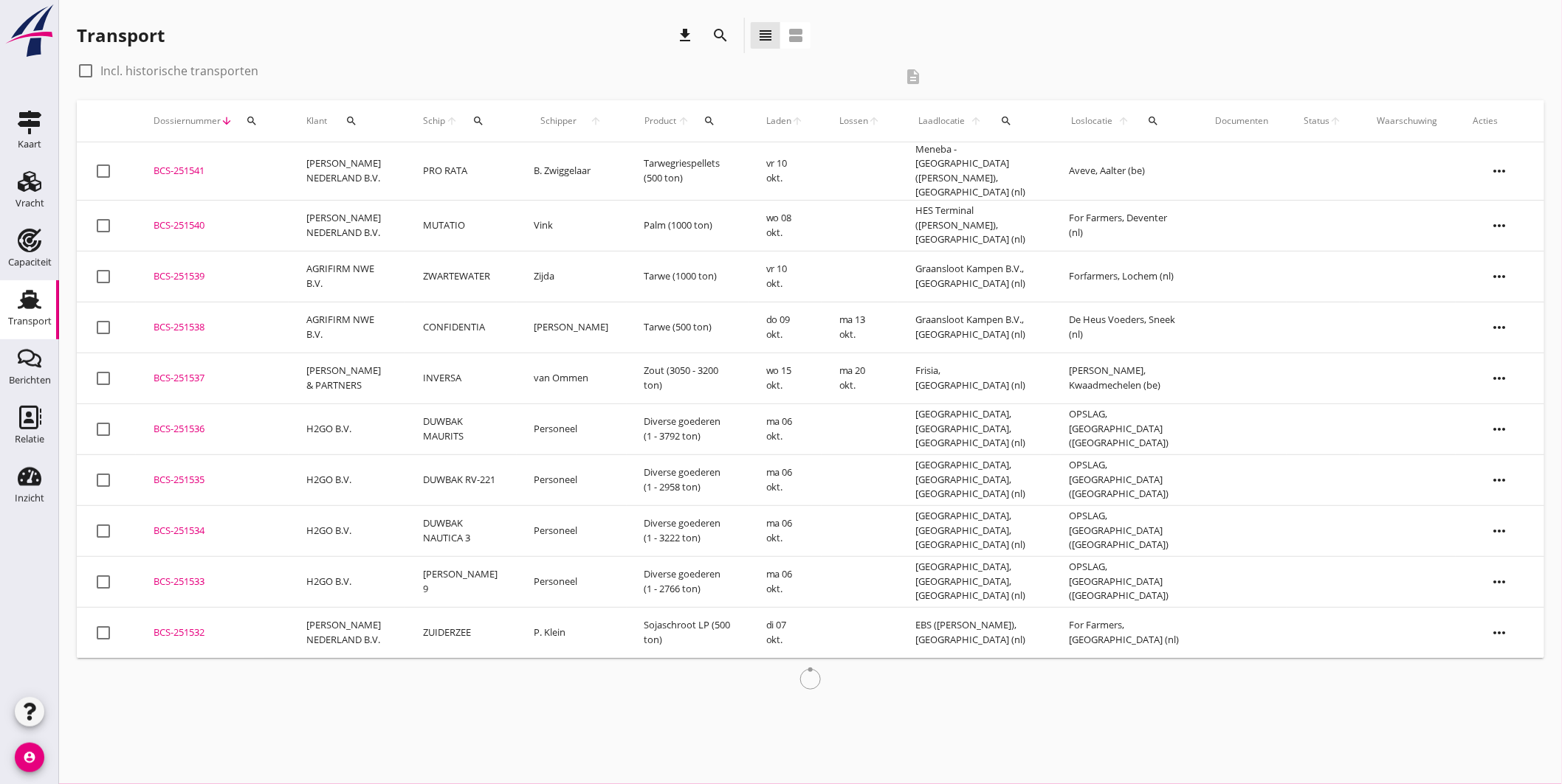
click at [474, 117] on icon "search" at bounding box center [478, 120] width 11 height 11
click at [514, 163] on input "Zoek op (scheeps)naam" at bounding box center [543, 163] width 153 height 24
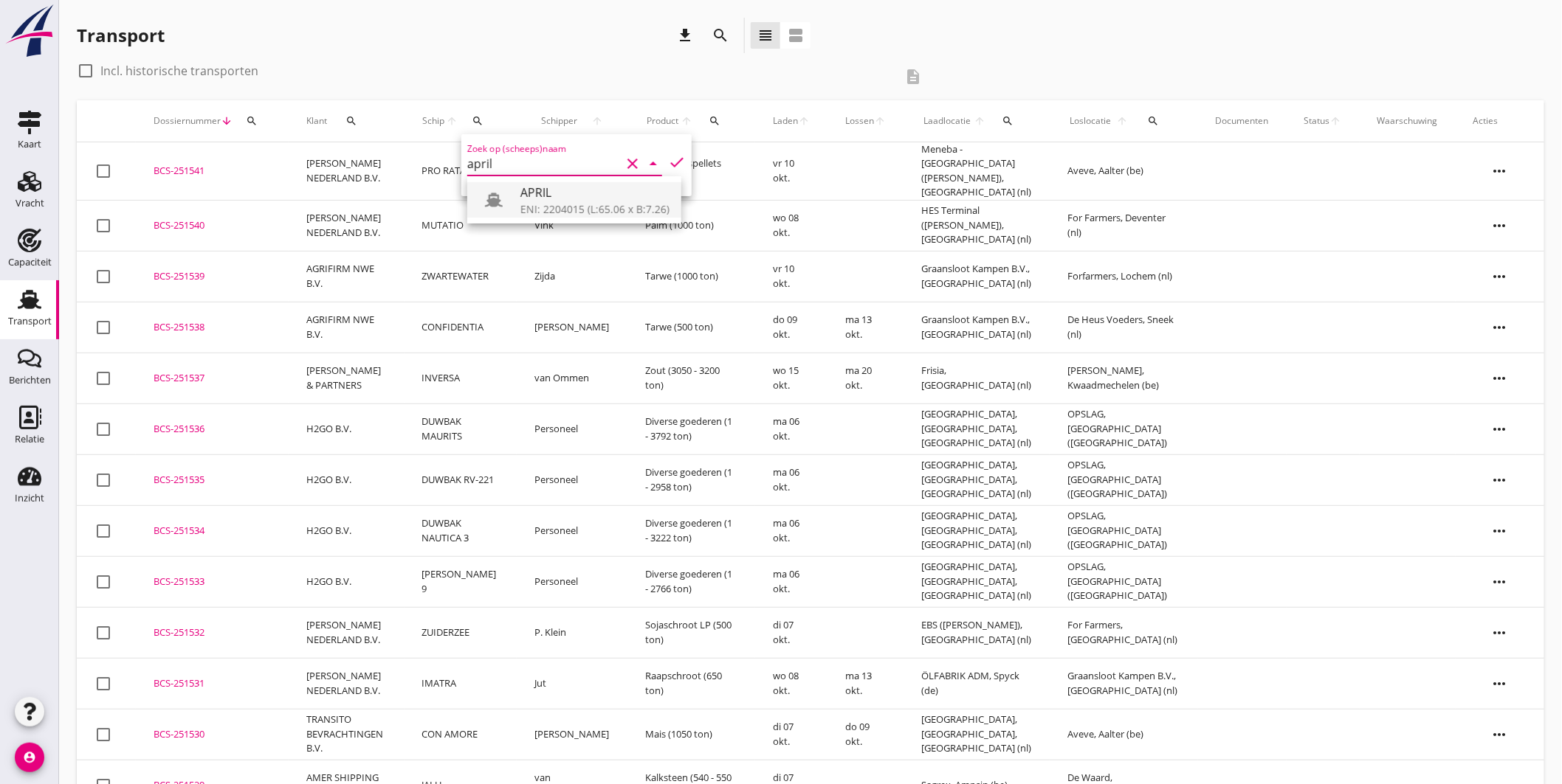
click at [556, 205] on div "ENI: 2204015 (L:65.06 x B:7.26)" at bounding box center [594, 209] width 149 height 15
click at [671, 159] on icon "check" at bounding box center [676, 162] width 18 height 18
type input "APRIL"
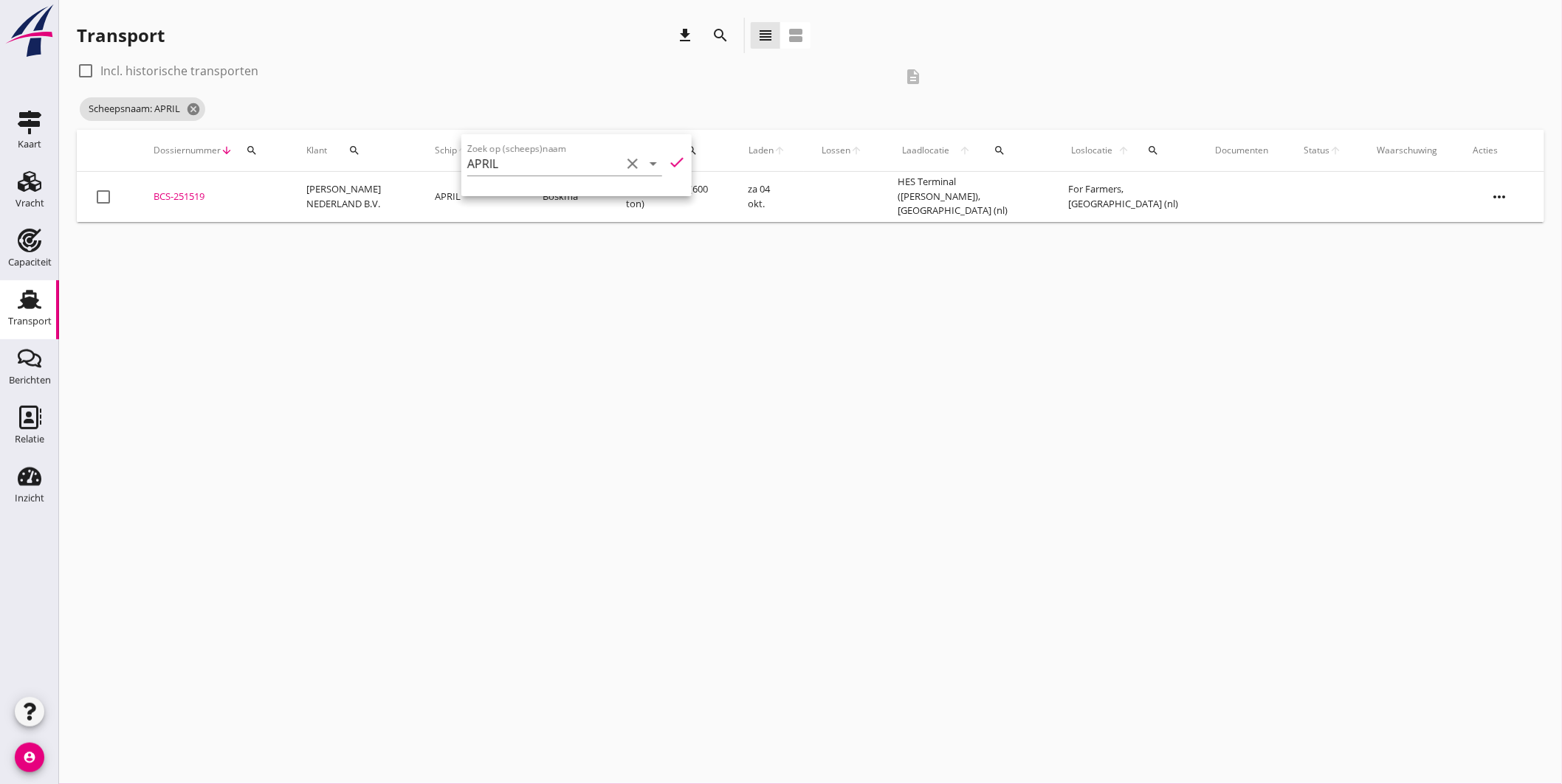
click at [628, 334] on div "cancel You are impersonating another user. Transport download search view_headl…" at bounding box center [810, 392] width 1502 height 784
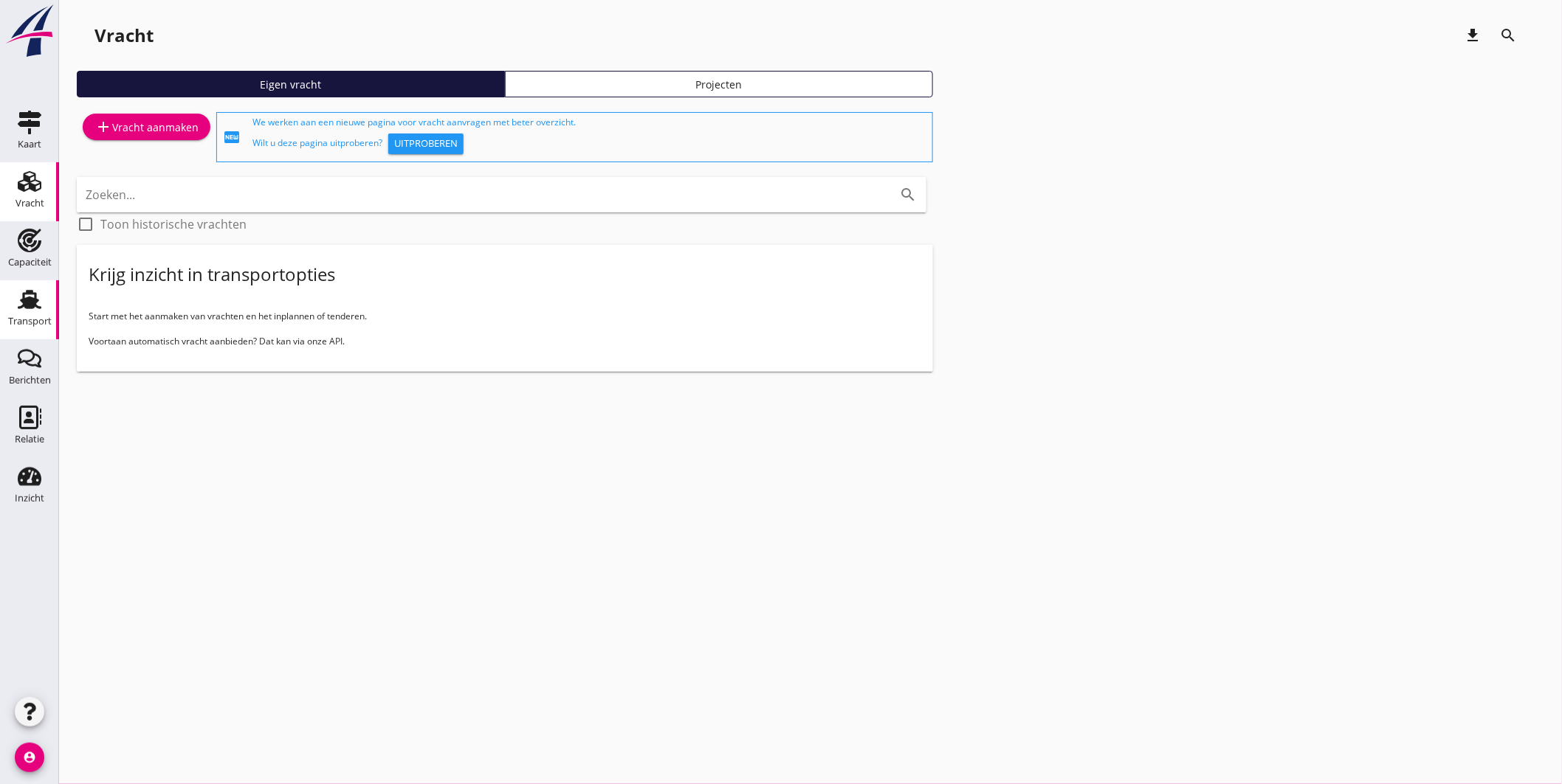
click at [39, 304] on icon "Transport" at bounding box center [29, 299] width 24 height 24
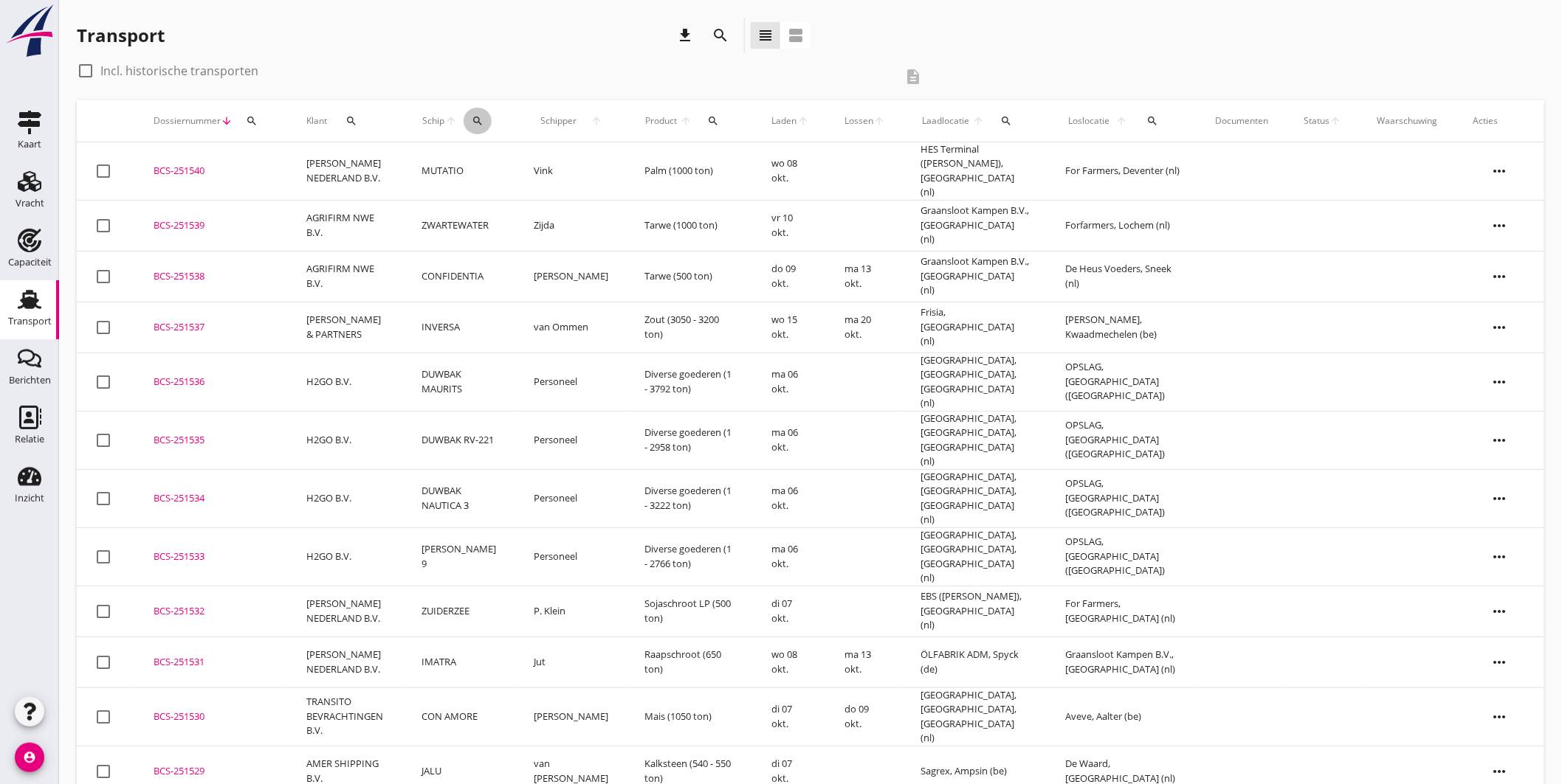
click at [475, 120] on div "search" at bounding box center [477, 120] width 28 height 11
click at [478, 120] on icon "search" at bounding box center [477, 120] width 11 height 11
click at [491, 124] on div "search" at bounding box center [477, 120] width 28 height 11
click at [519, 158] on input "Zoek op (scheeps)naam" at bounding box center [552, 163] width 153 height 24
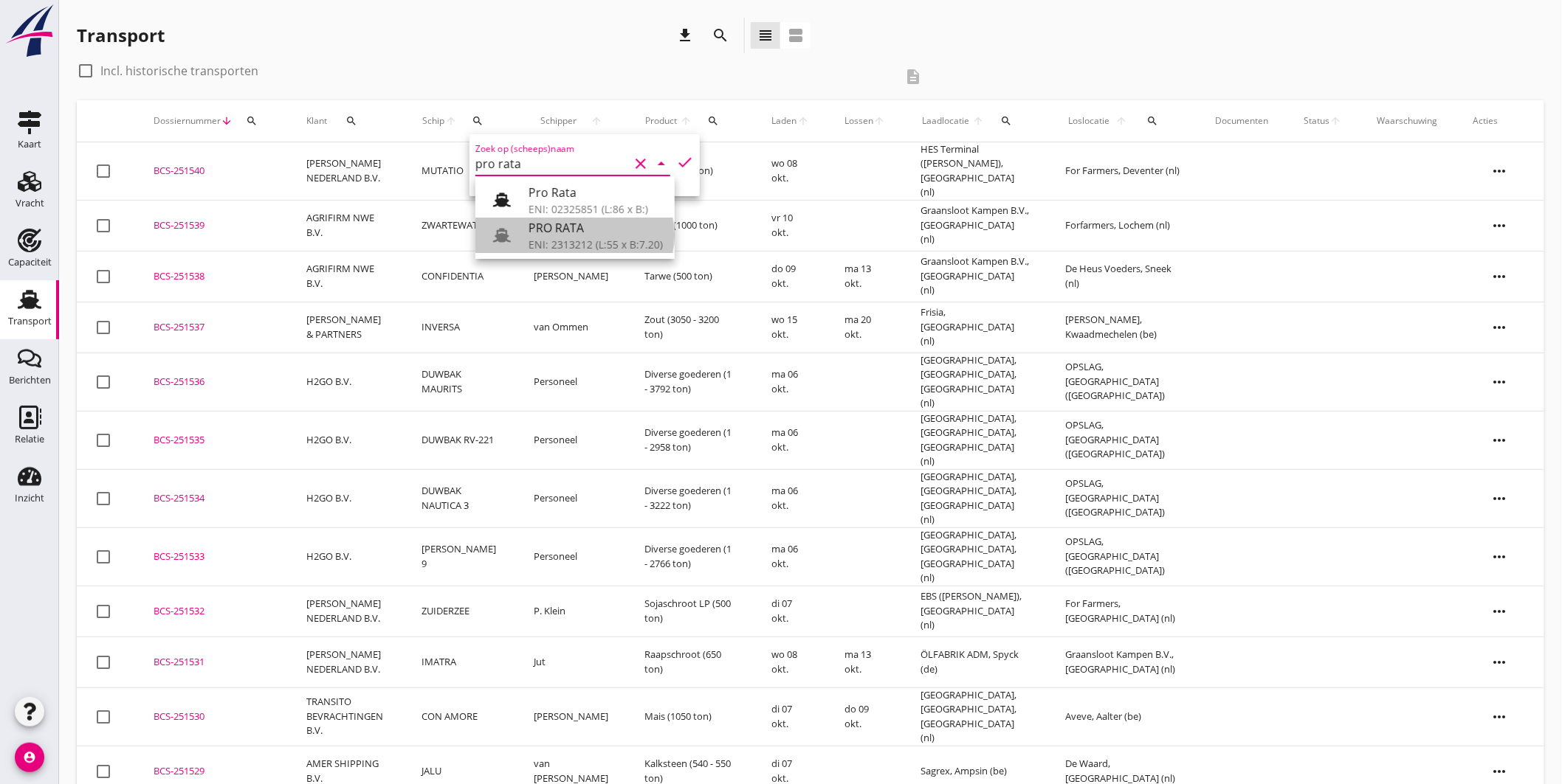
drag, startPoint x: 554, startPoint y: 234, endPoint x: 580, endPoint y: 211, distance: 34.7
click at [556, 234] on div "PRO RATA" at bounding box center [596, 227] width 134 height 18
click at [678, 153] on icon "check" at bounding box center [684, 162] width 18 height 18
type input "PRO RATA"
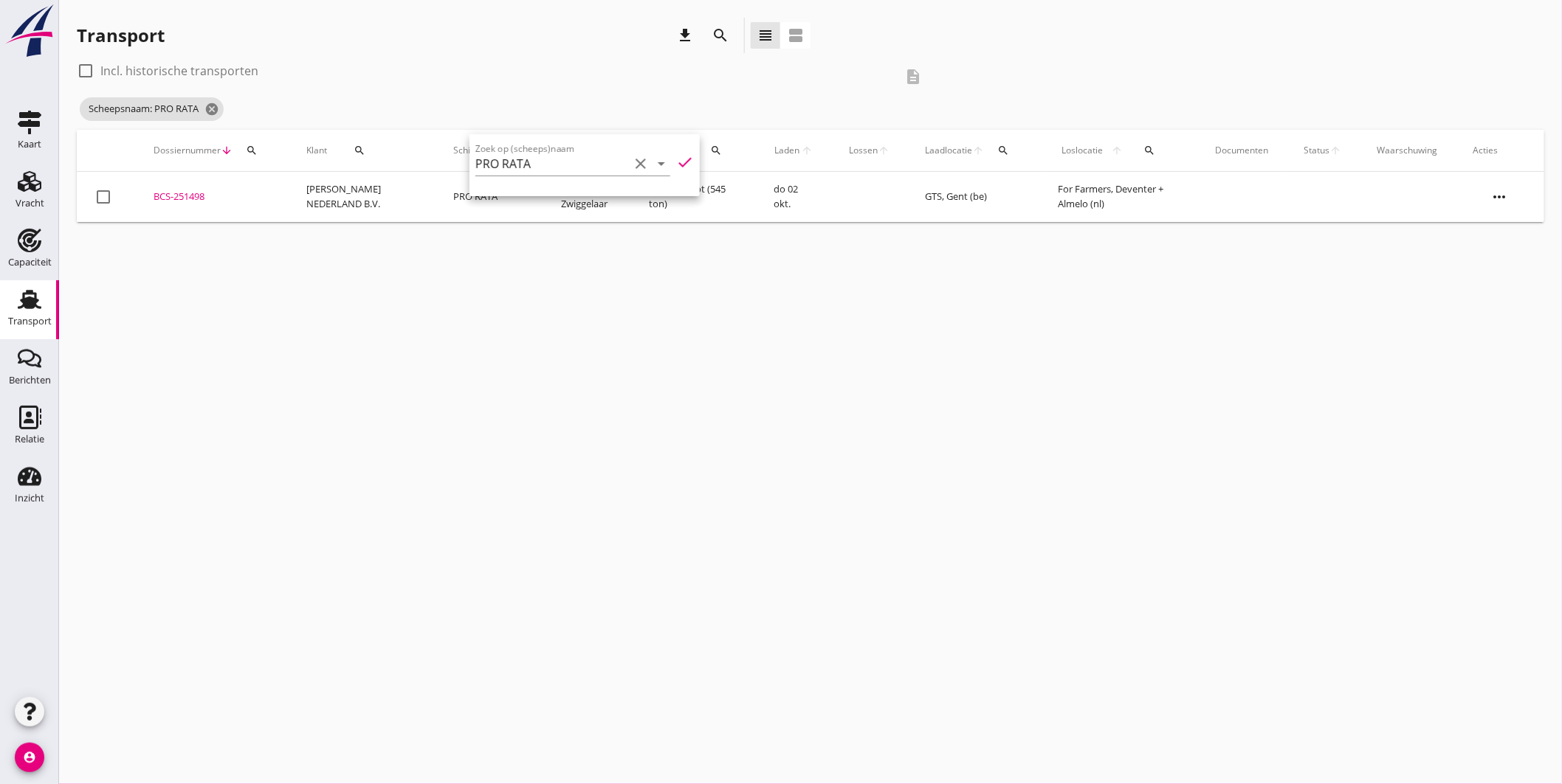
click at [186, 193] on div "BCS-251498" at bounding box center [212, 197] width 118 height 14
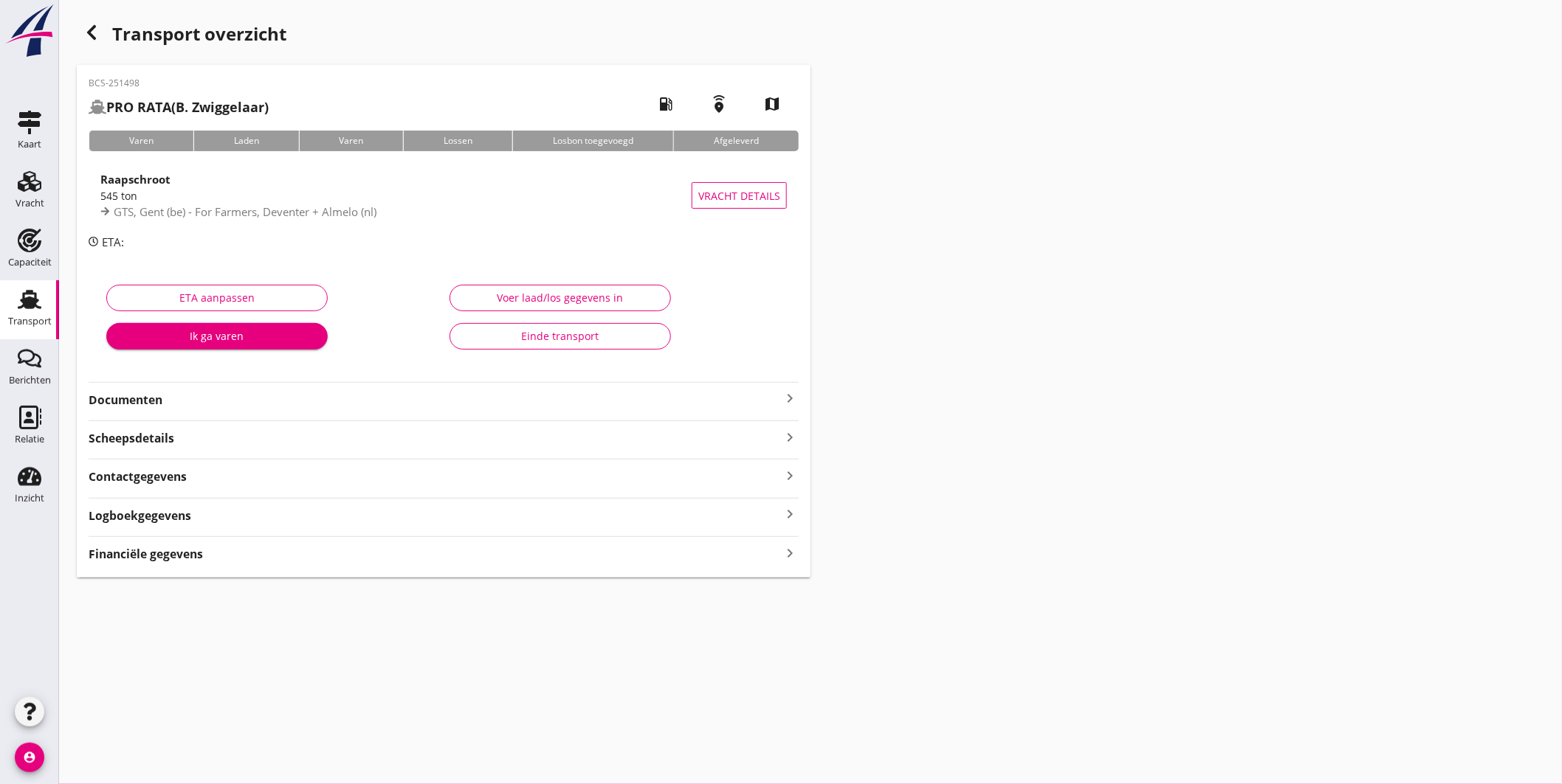
click at [793, 396] on icon "keyboard_arrow_right" at bounding box center [789, 398] width 18 height 18
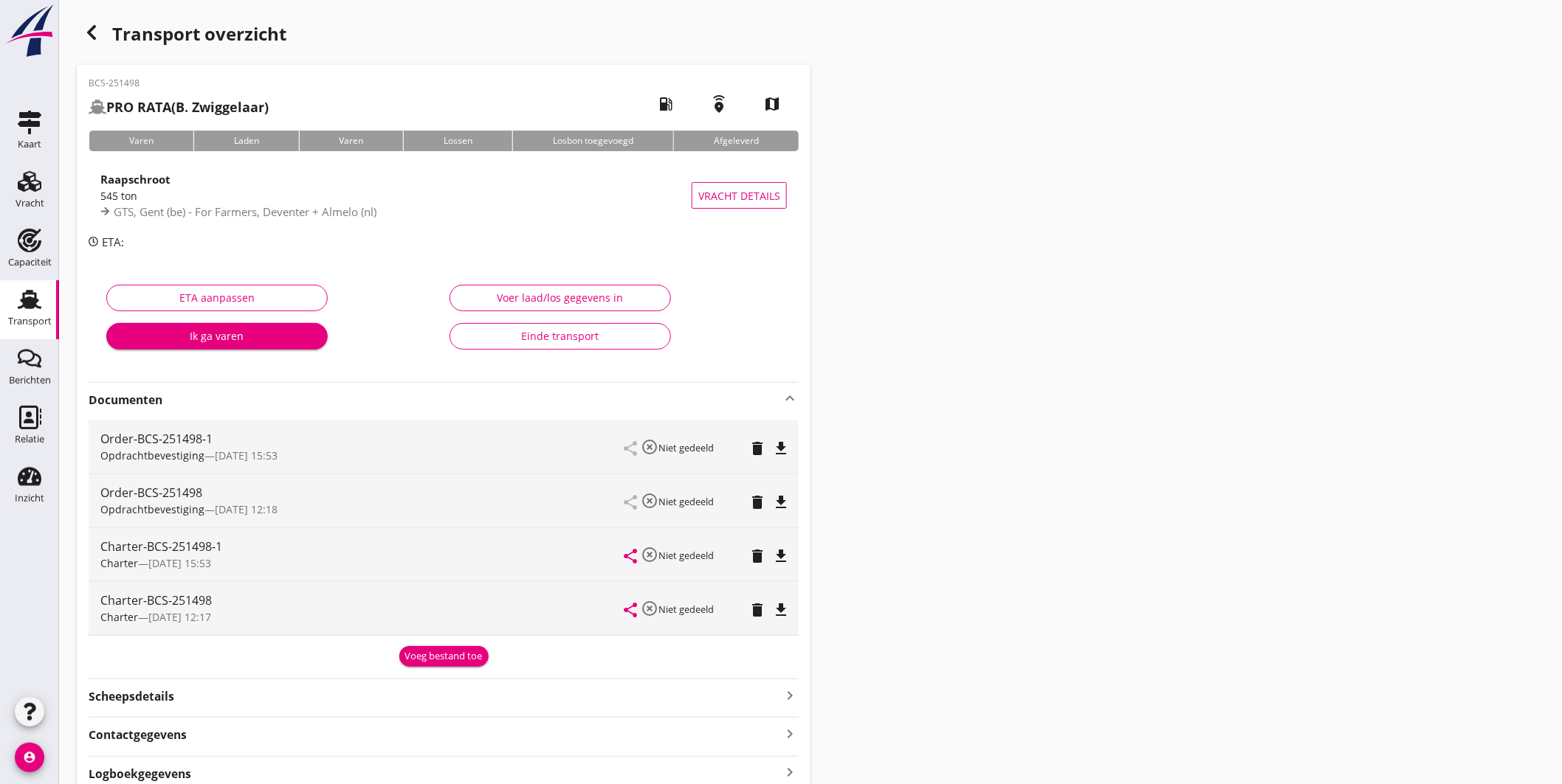
click at [783, 498] on icon "file_download" at bounding box center [781, 502] width 18 height 18
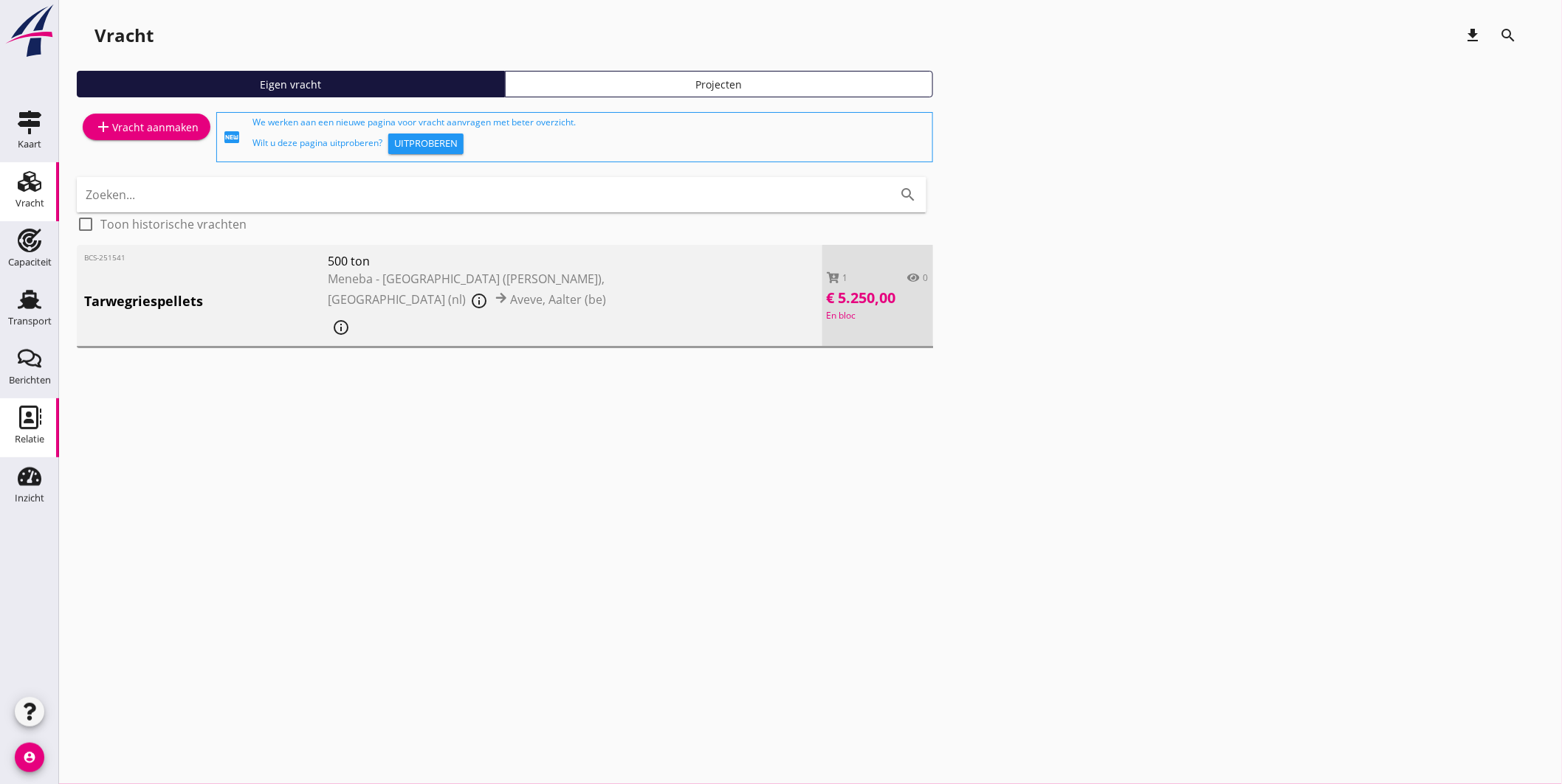
click at [22, 407] on use at bounding box center [30, 417] width 22 height 24
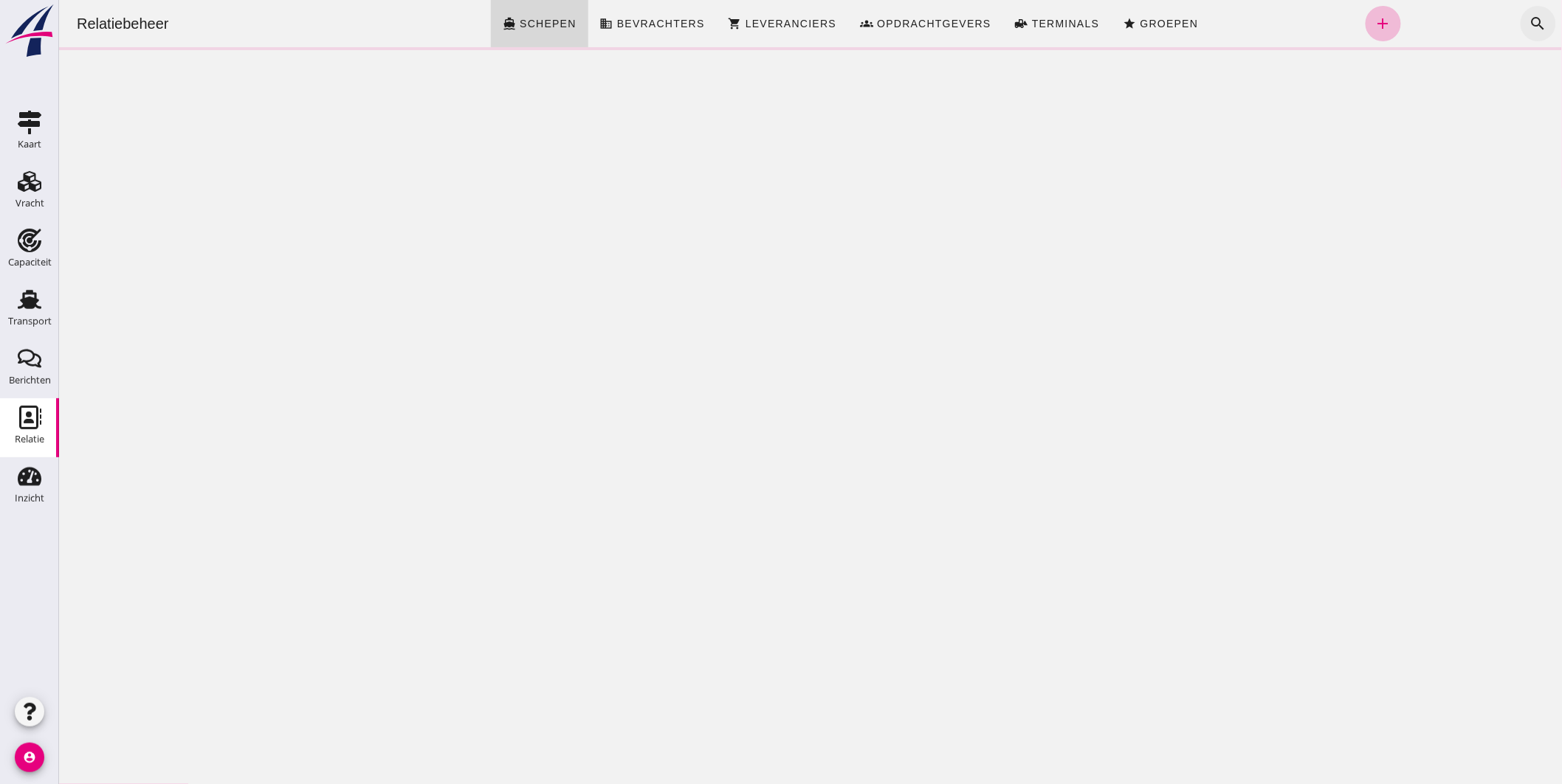
click at [1530, 19] on icon "search" at bounding box center [1537, 23] width 18 height 18
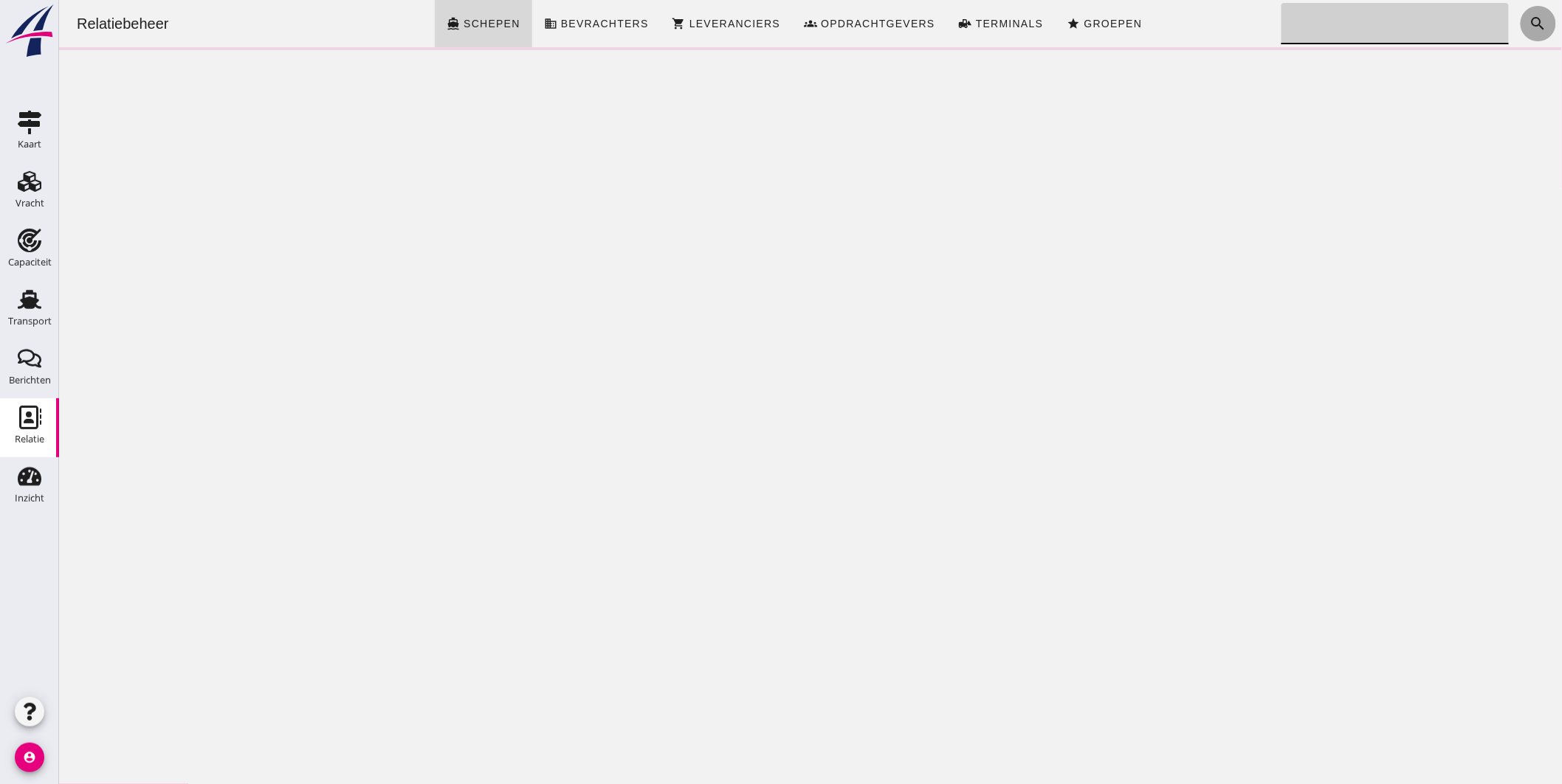
click at [1374, 18] on input "Zoeken..." at bounding box center [1390, 24] width 218 height 41
type input "petronella"
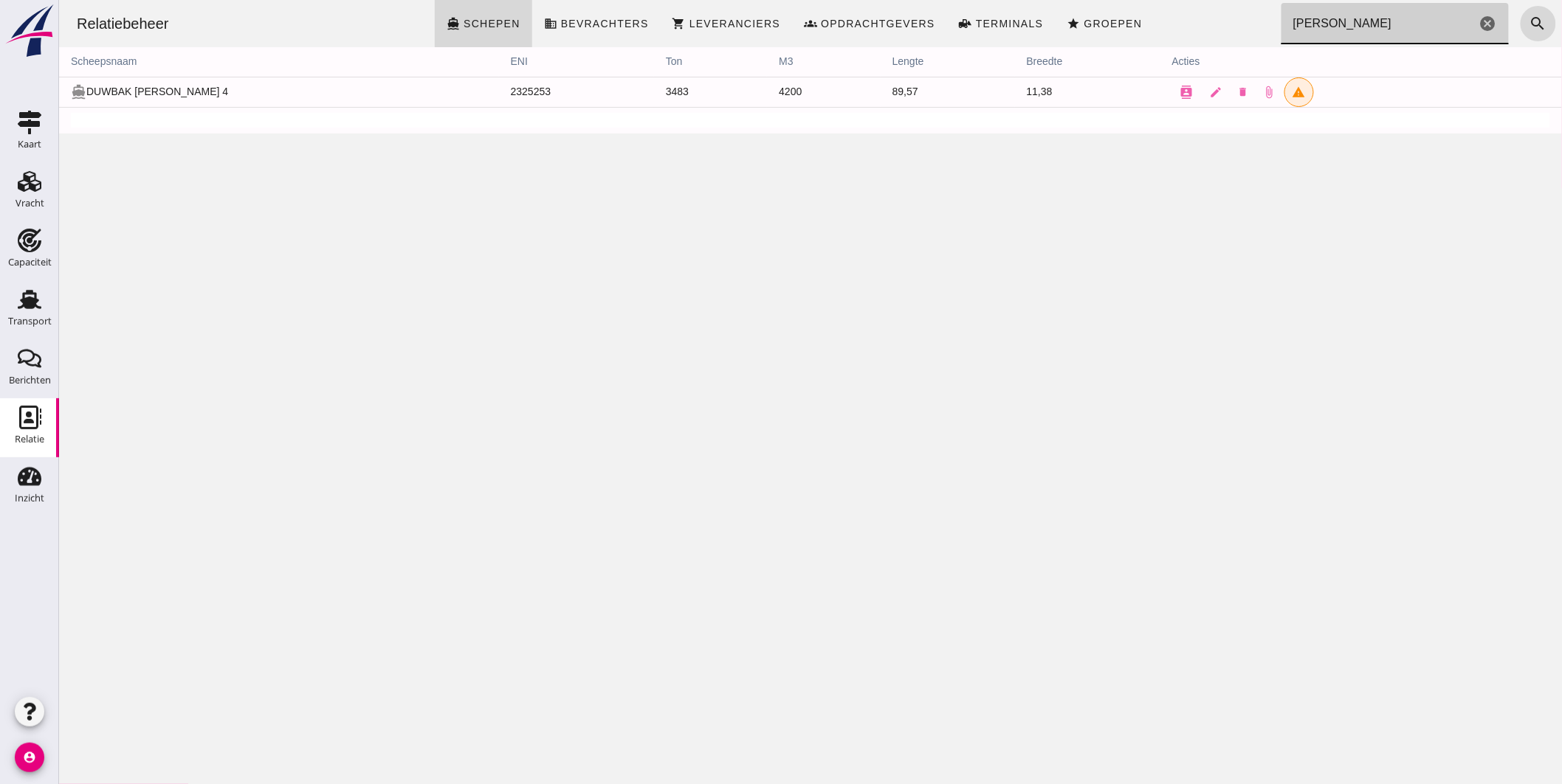
click at [1478, 24] on icon "cancel" at bounding box center [1486, 23] width 18 height 18
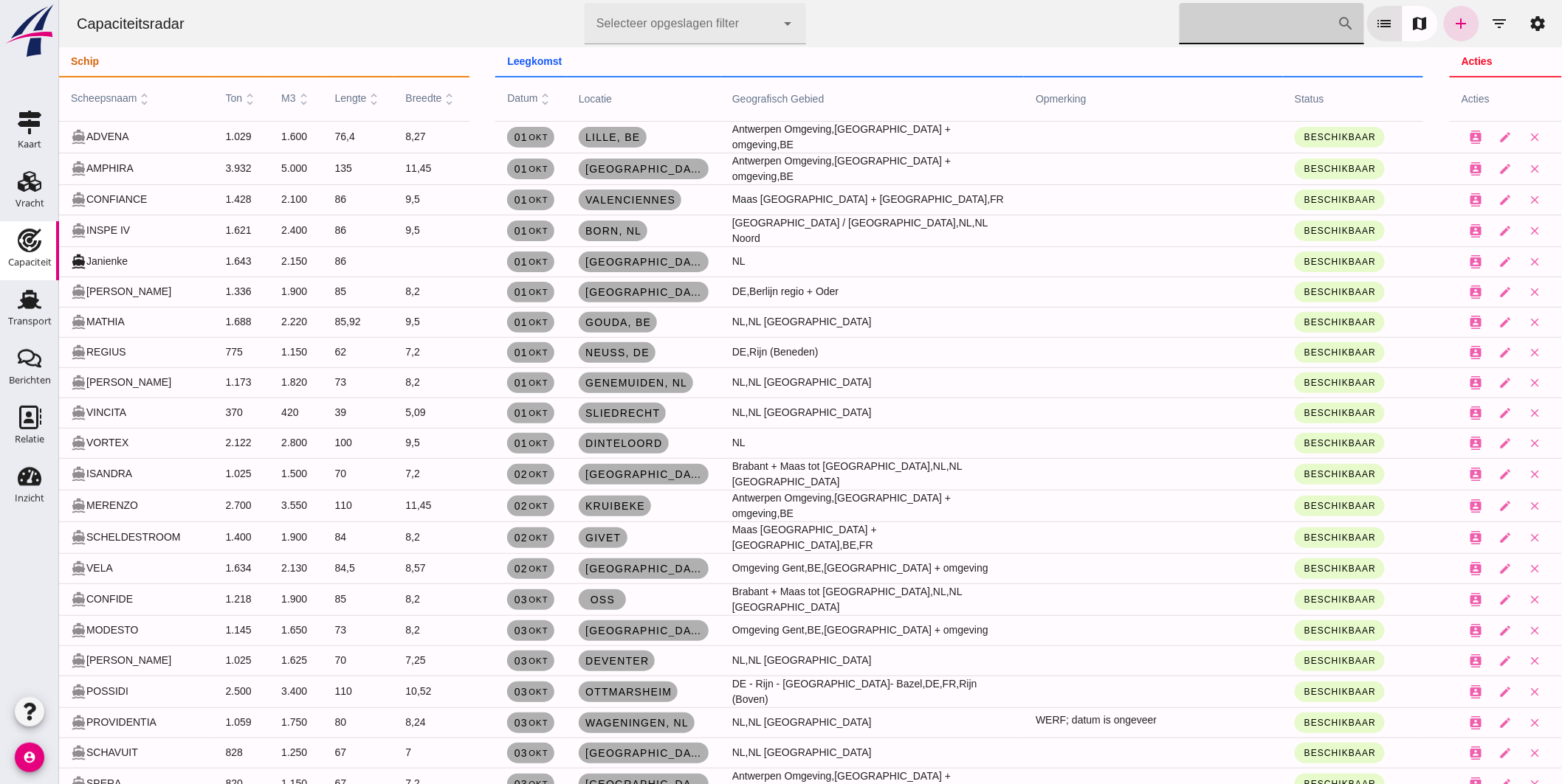
click at [1213, 27] on input "Zoek op scheepsnaam" at bounding box center [1258, 24] width 158 height 41
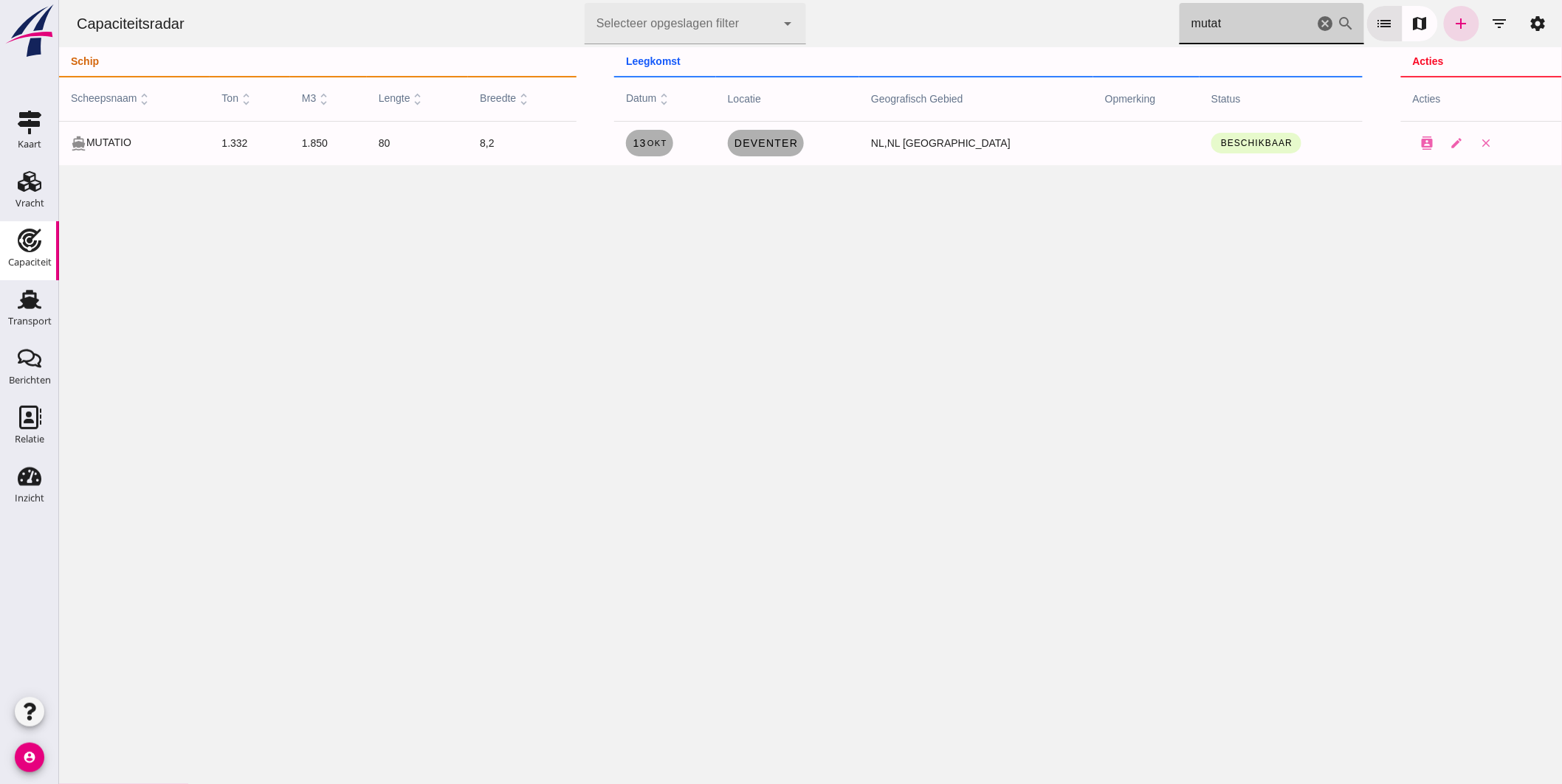
click at [1316, 12] on div "cancel" at bounding box center [1325, 24] width 18 height 41
drag, startPoint x: 1203, startPoint y: 24, endPoint x: 993, endPoint y: 17, distance: 210.1
click at [994, 17] on div "Capaciteitsradar Selecteer opgeslagen filter Selecteer opgeslagen filter cancel…" at bounding box center [810, 24] width 1491 height 47
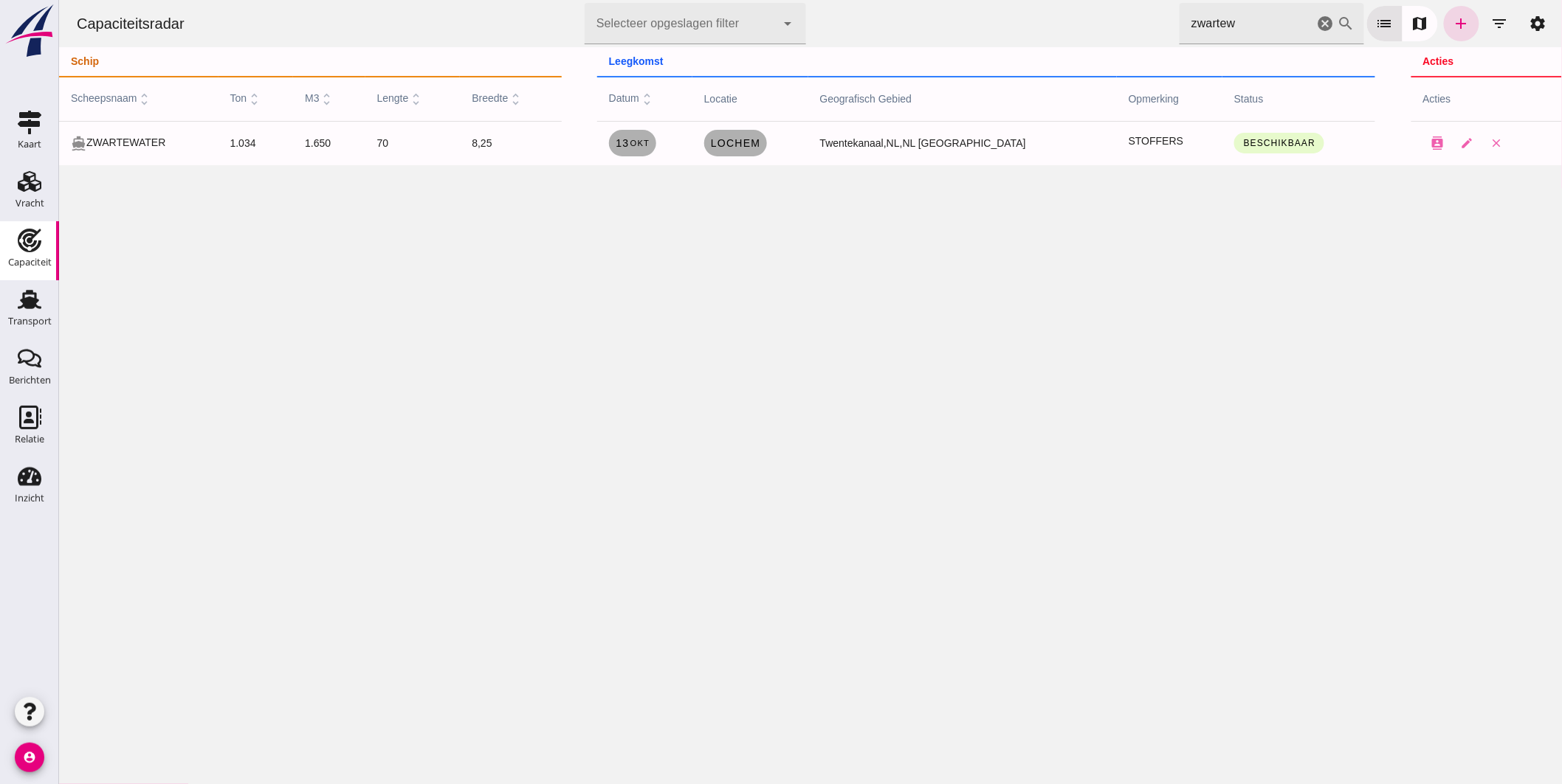
click at [949, 10] on div "Capaciteitsradar Selecteer opgeslagen filter Selecteer opgeslagen filter cancel…" at bounding box center [810, 24] width 1491 height 47
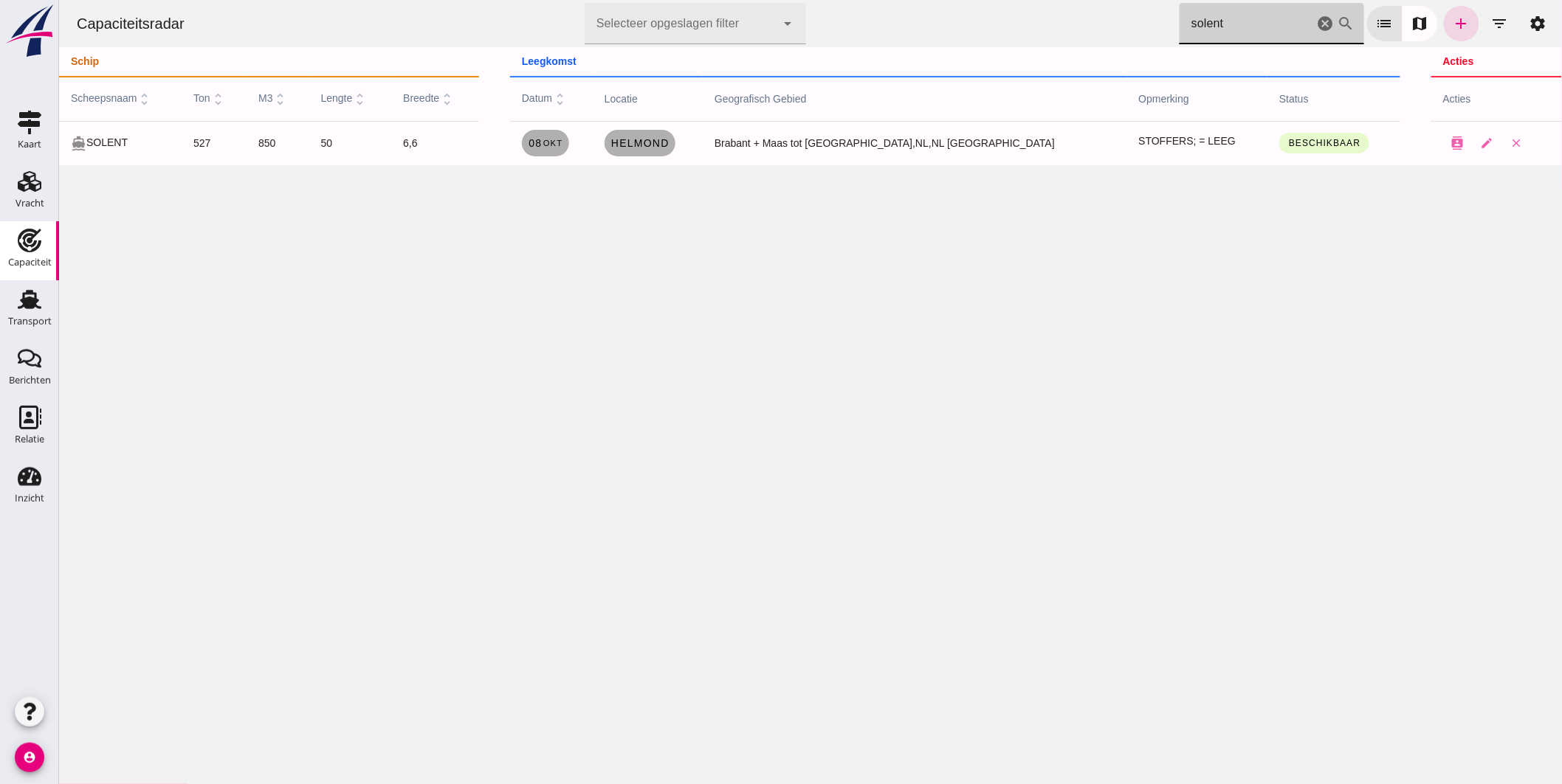
type input "solent"
click at [1316, 21] on icon "cancel" at bounding box center [1325, 23] width 18 height 18
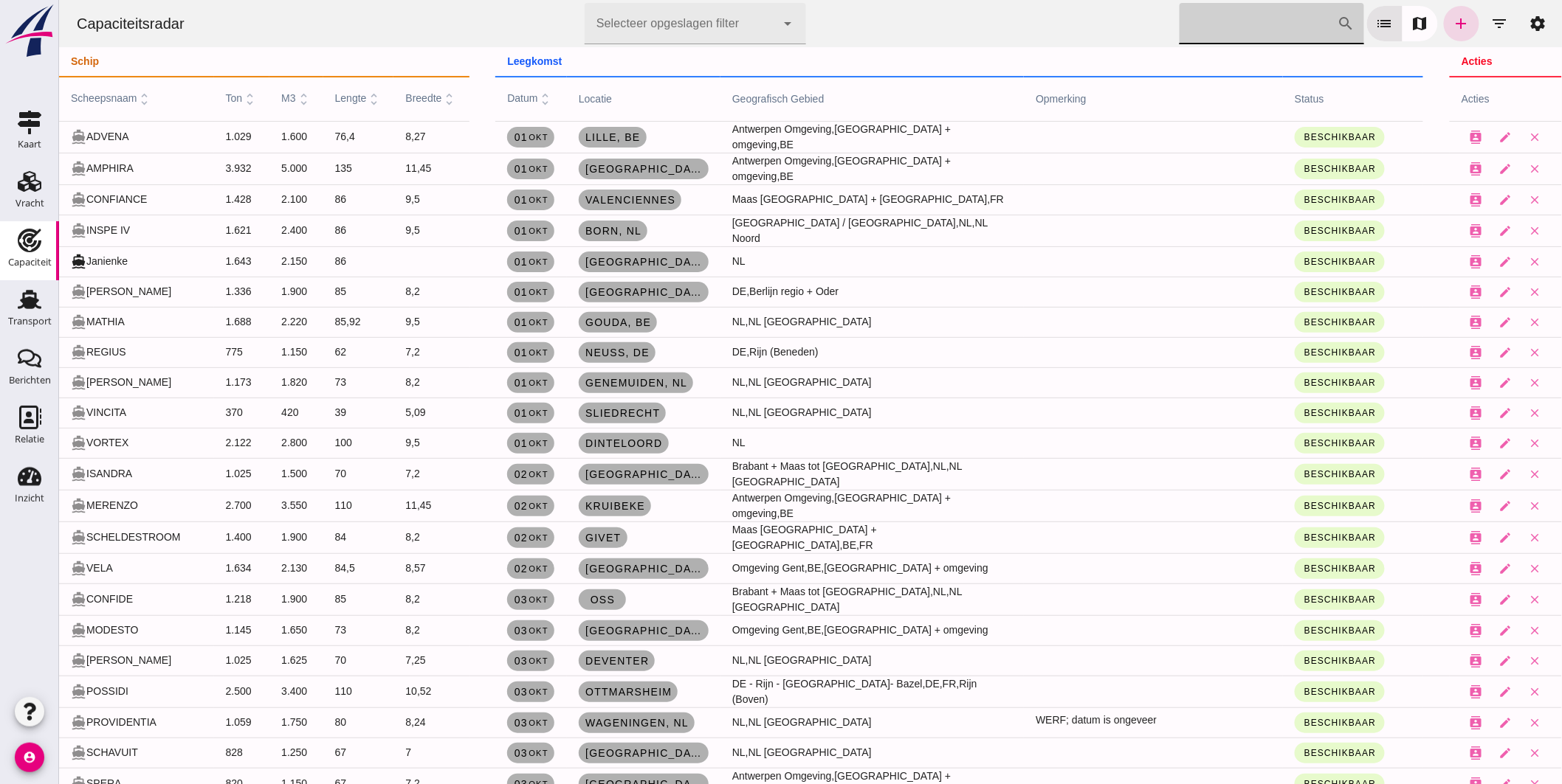
click at [1247, 24] on input "Zoek op scheepsnaam" at bounding box center [1258, 24] width 158 height 41
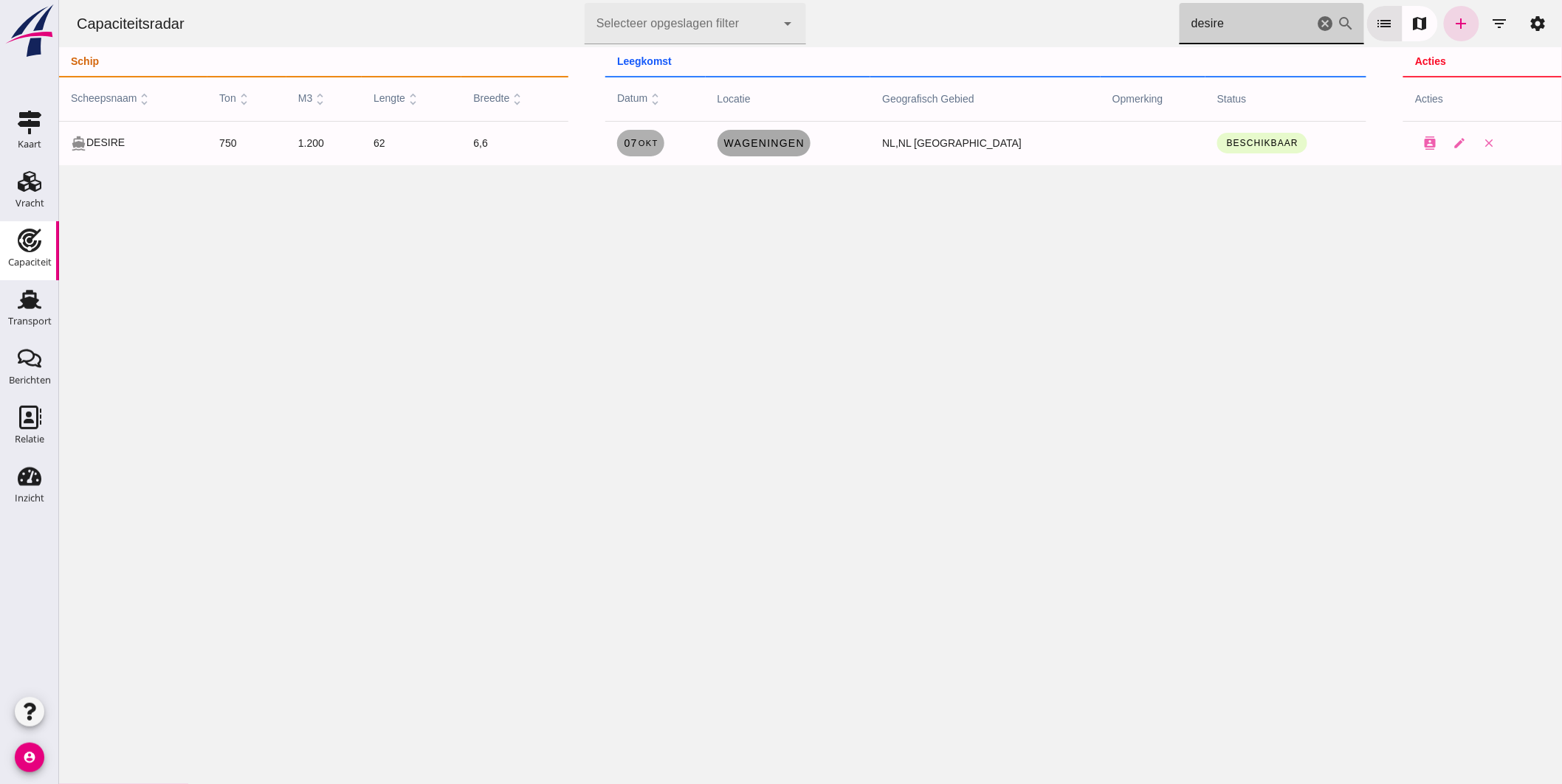
type input "desire"
click at [804, 144] on span "Wageningen" at bounding box center [763, 143] width 81 height 11
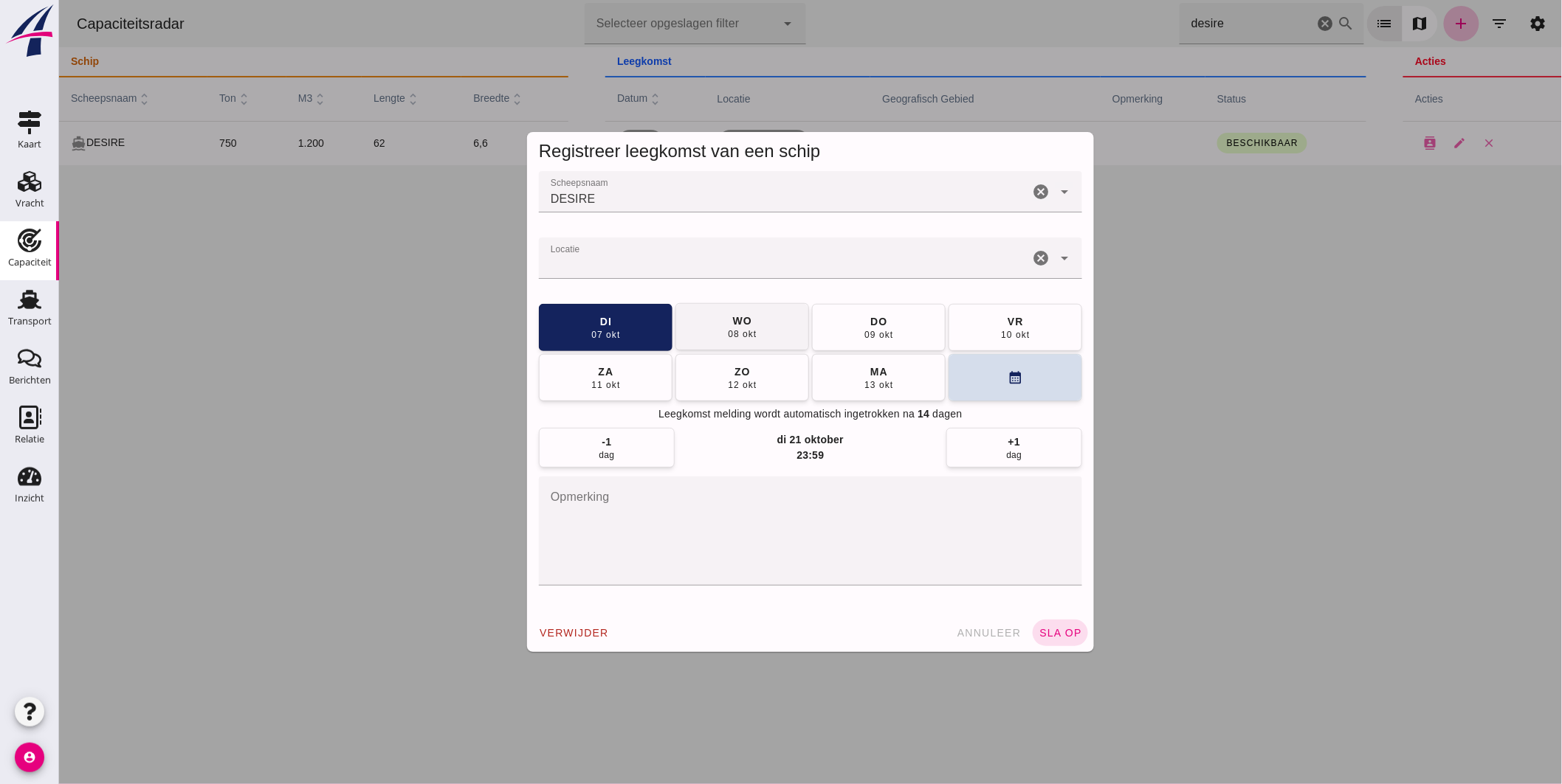
click at [769, 319] on button "wo 08 okt" at bounding box center [741, 327] width 134 height 47
click at [703, 268] on input "Locatie" at bounding box center [783, 265] width 490 height 18
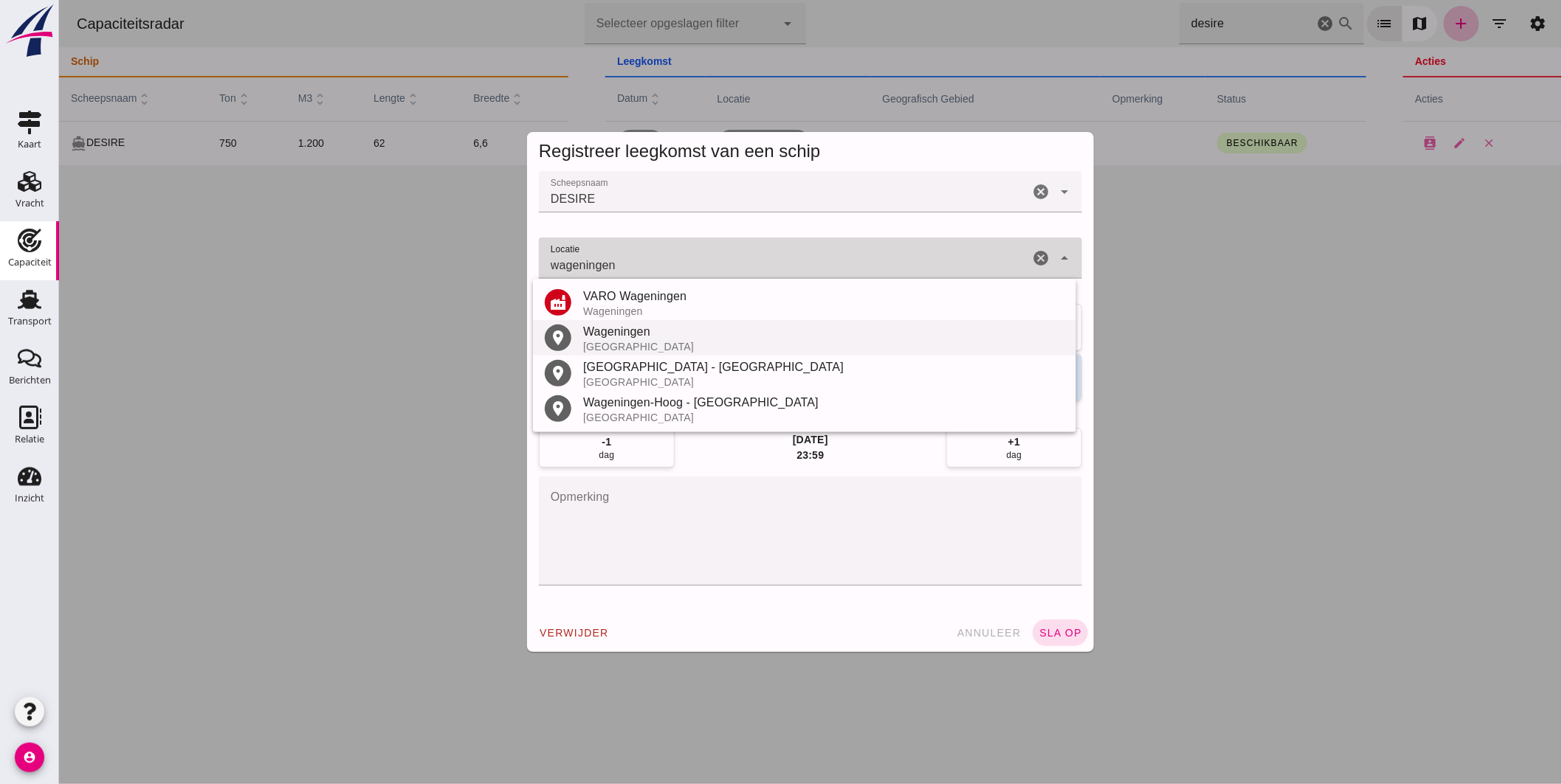
click at [666, 342] on div "Nederland" at bounding box center [823, 346] width 481 height 11
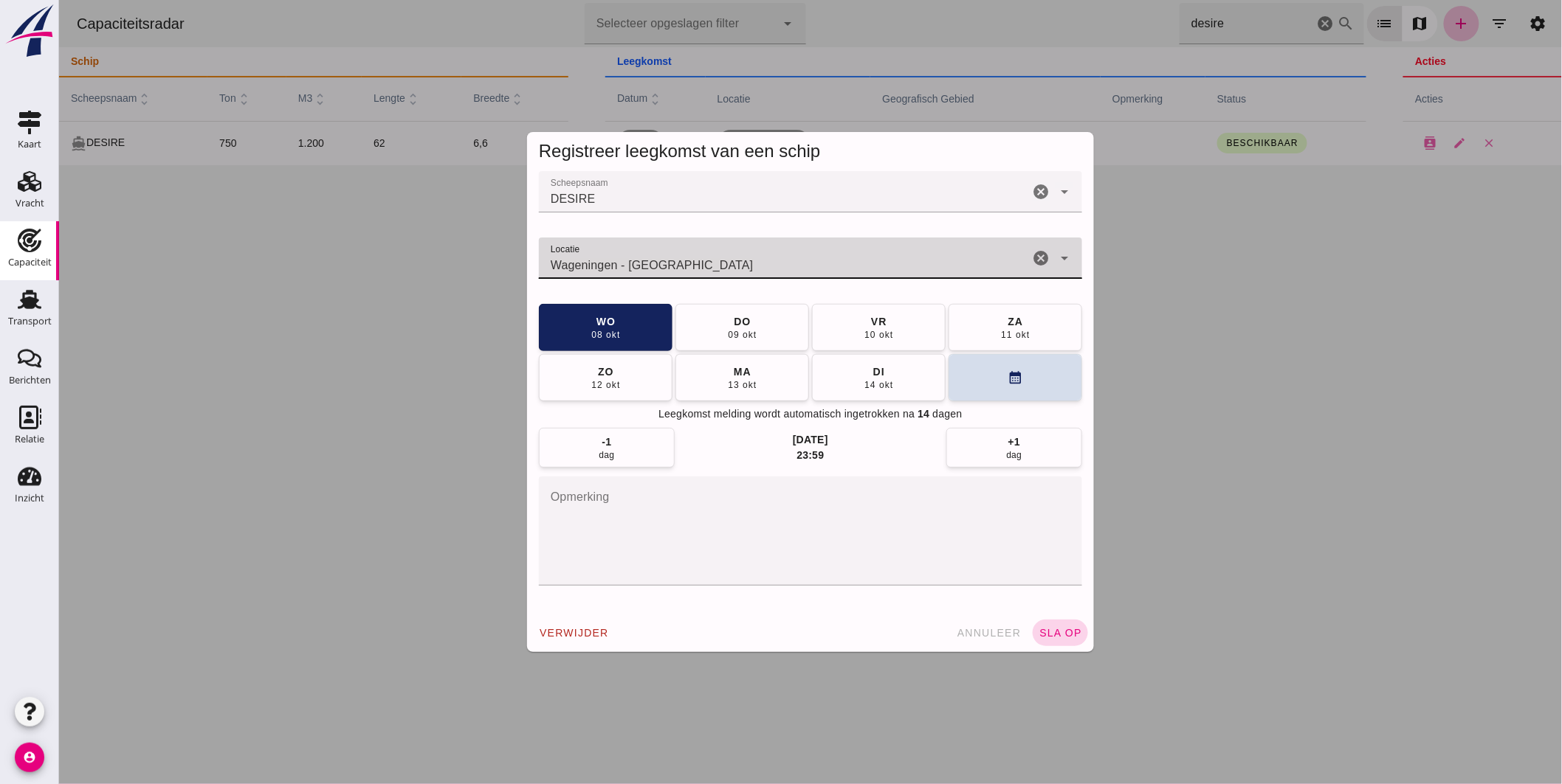
type input "Wageningen - Gelderland"
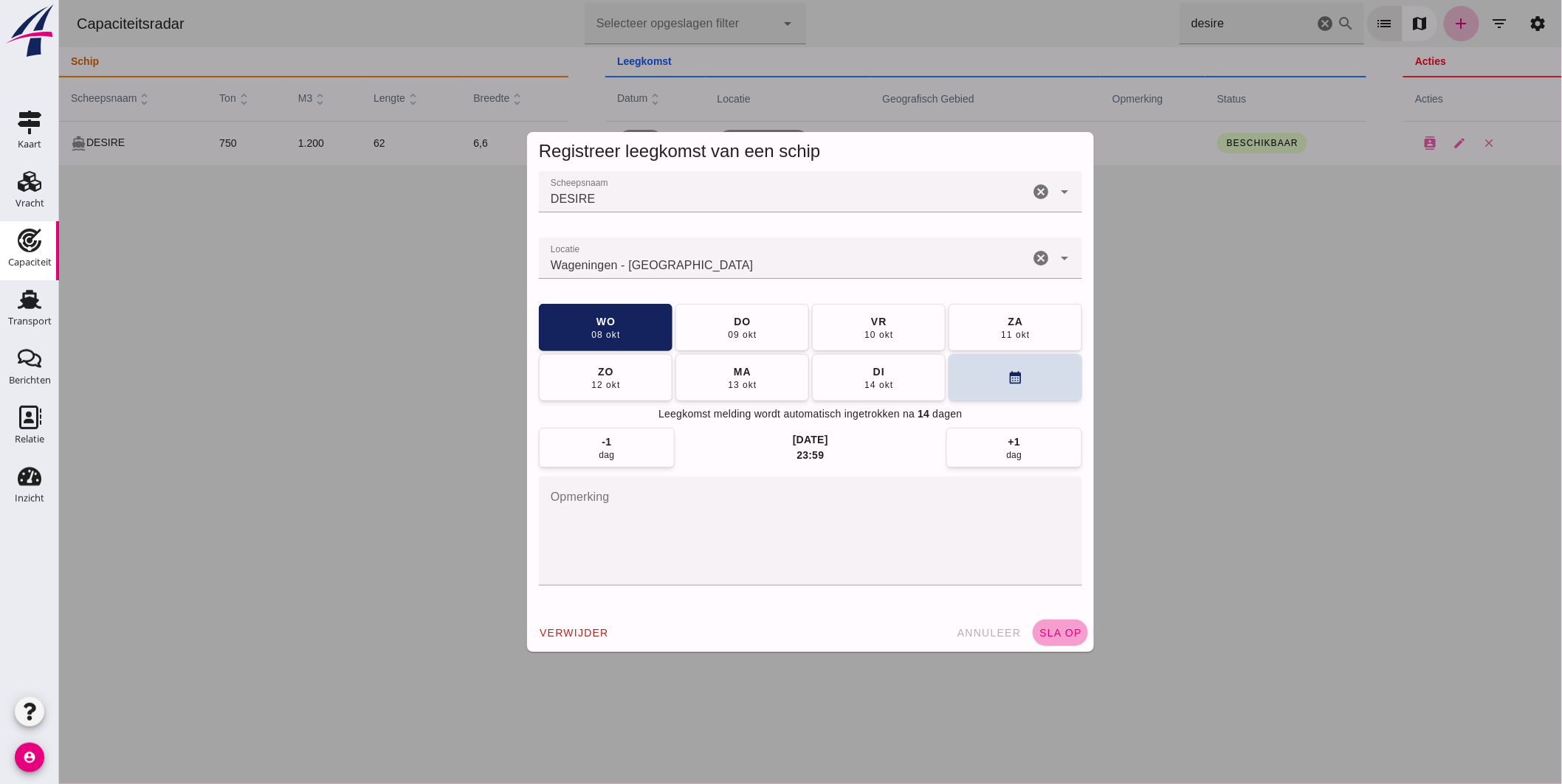
click at [1063, 638] on span "sla op" at bounding box center [1059, 632] width 43 height 11
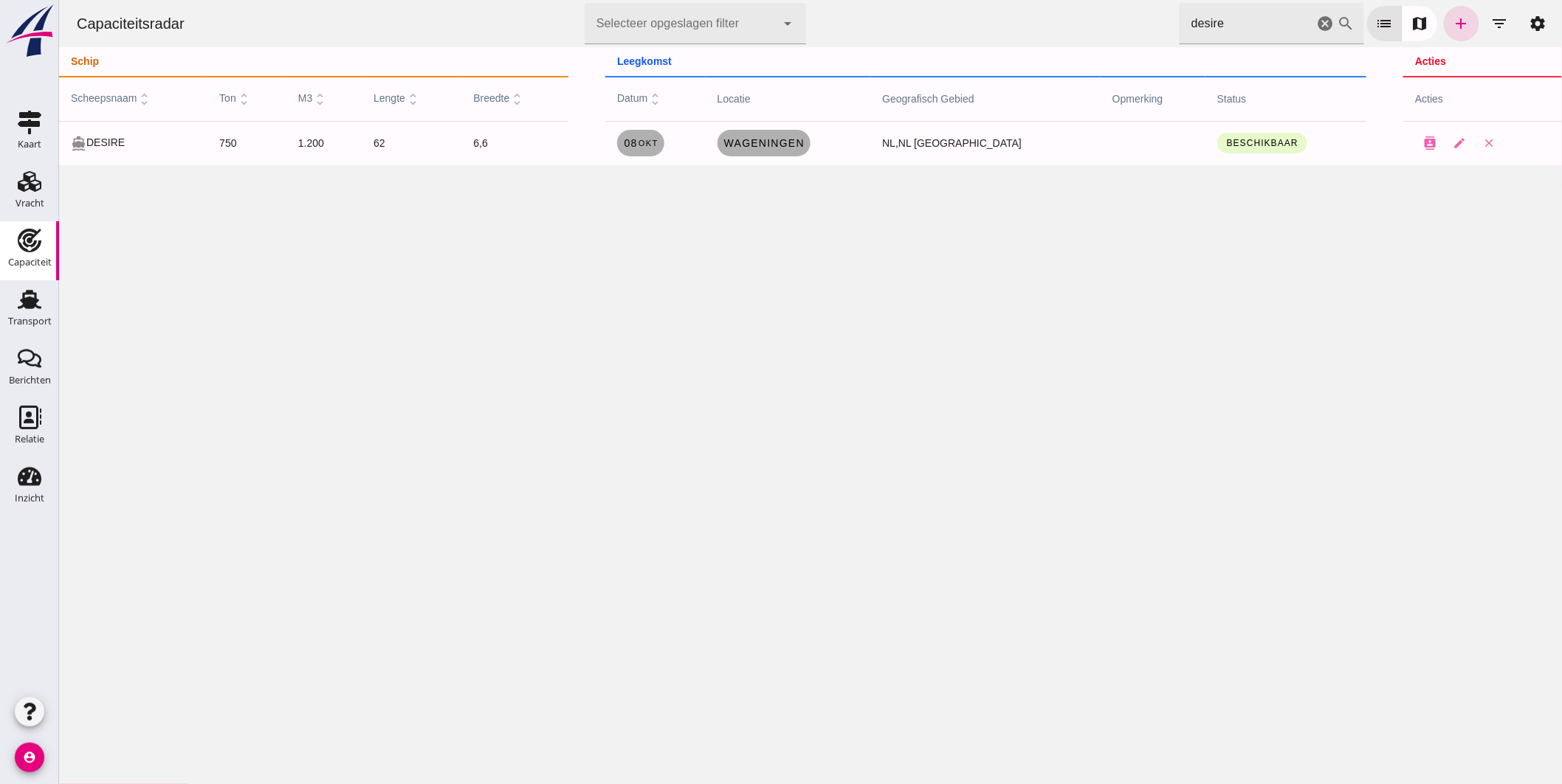
click at [1316, 20] on icon "cancel" at bounding box center [1325, 23] width 18 height 18
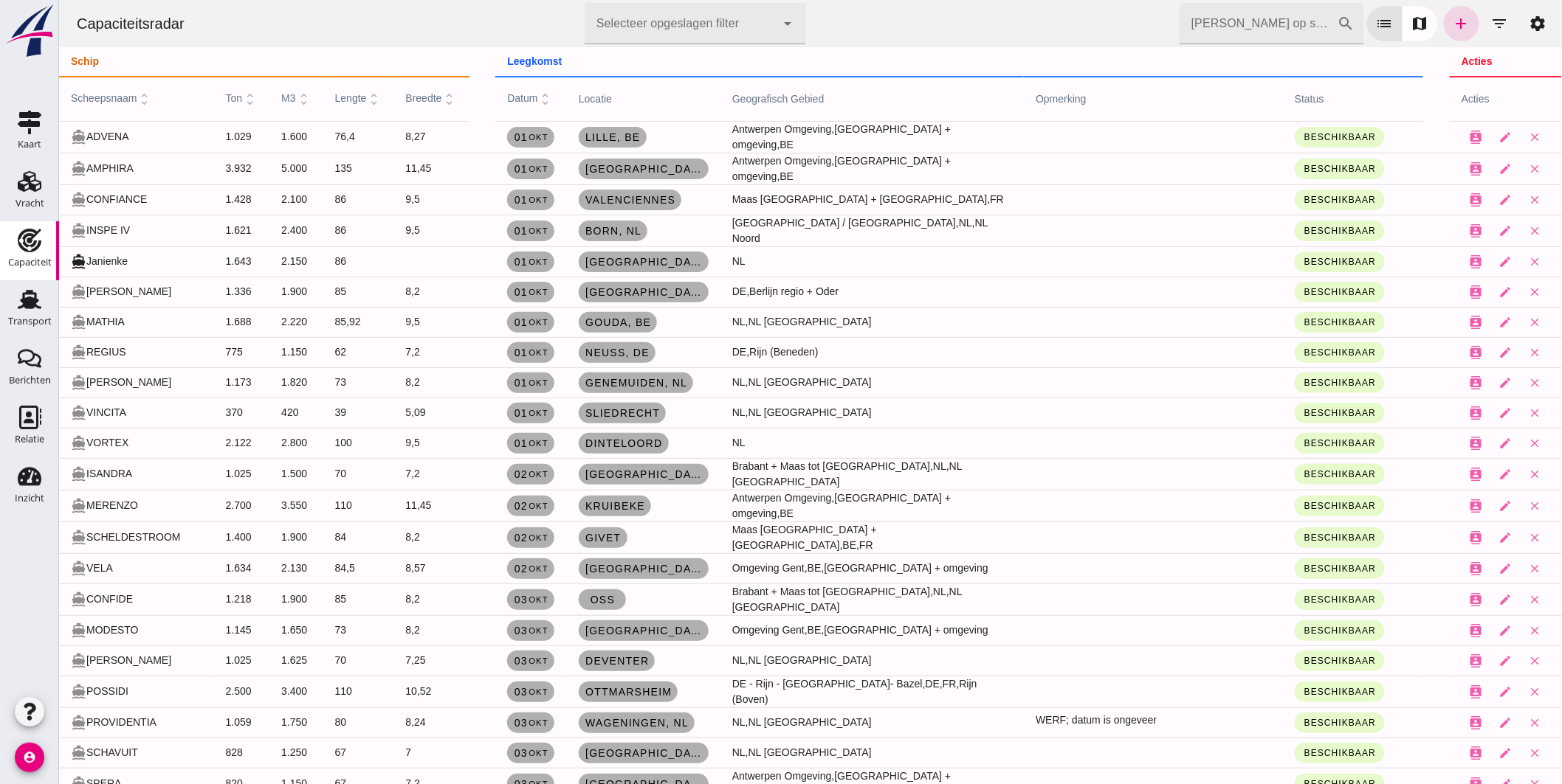
click at [1228, 27] on input "Zoek op scheepsnaam" at bounding box center [1258, 24] width 158 height 41
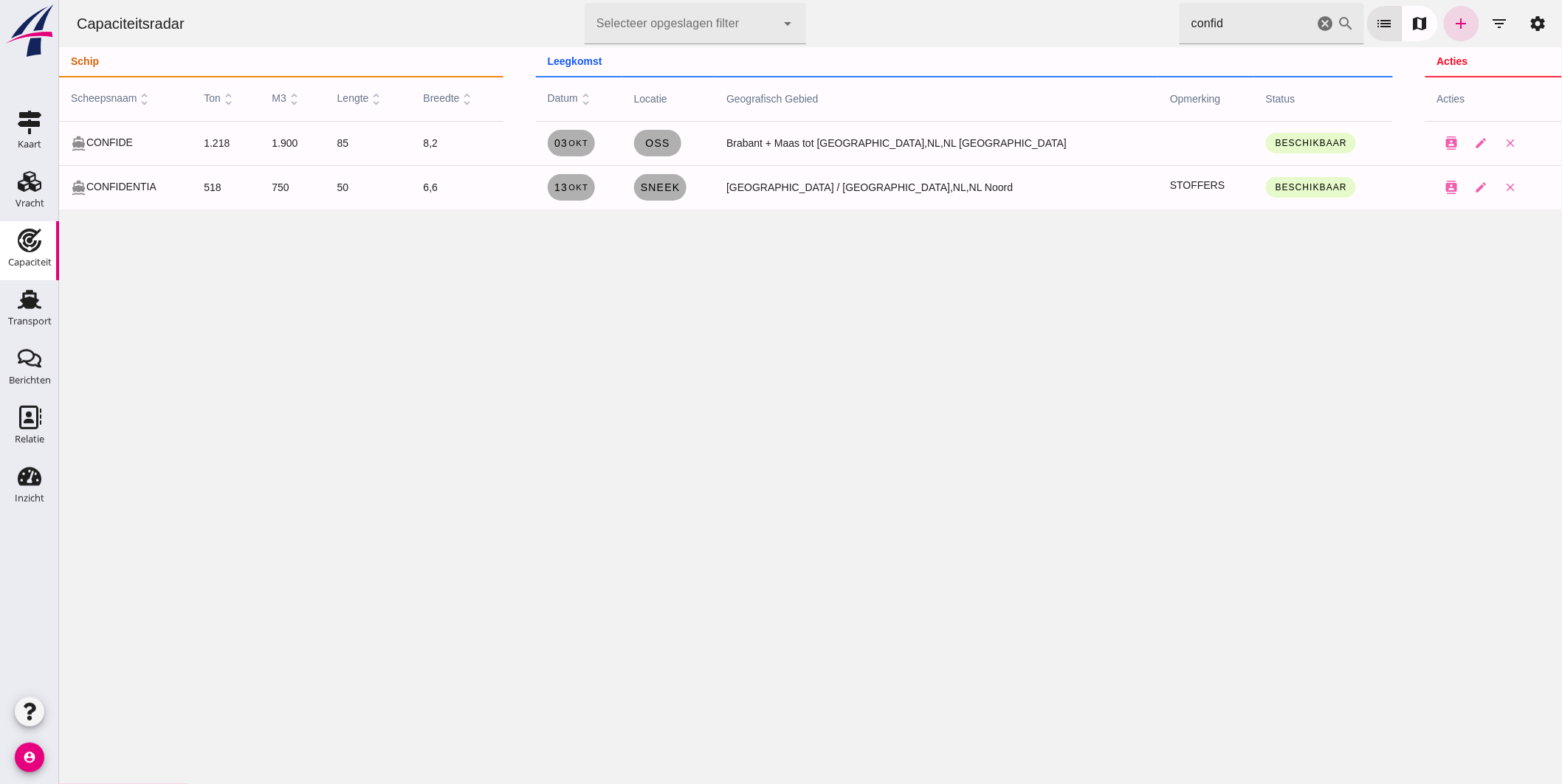
click at [823, 0] on html "Capaciteitsradar Selecteer opgeslagen filter Selecteer opgeslagen filter cancel…" at bounding box center [809, 392] width 1502 height 784
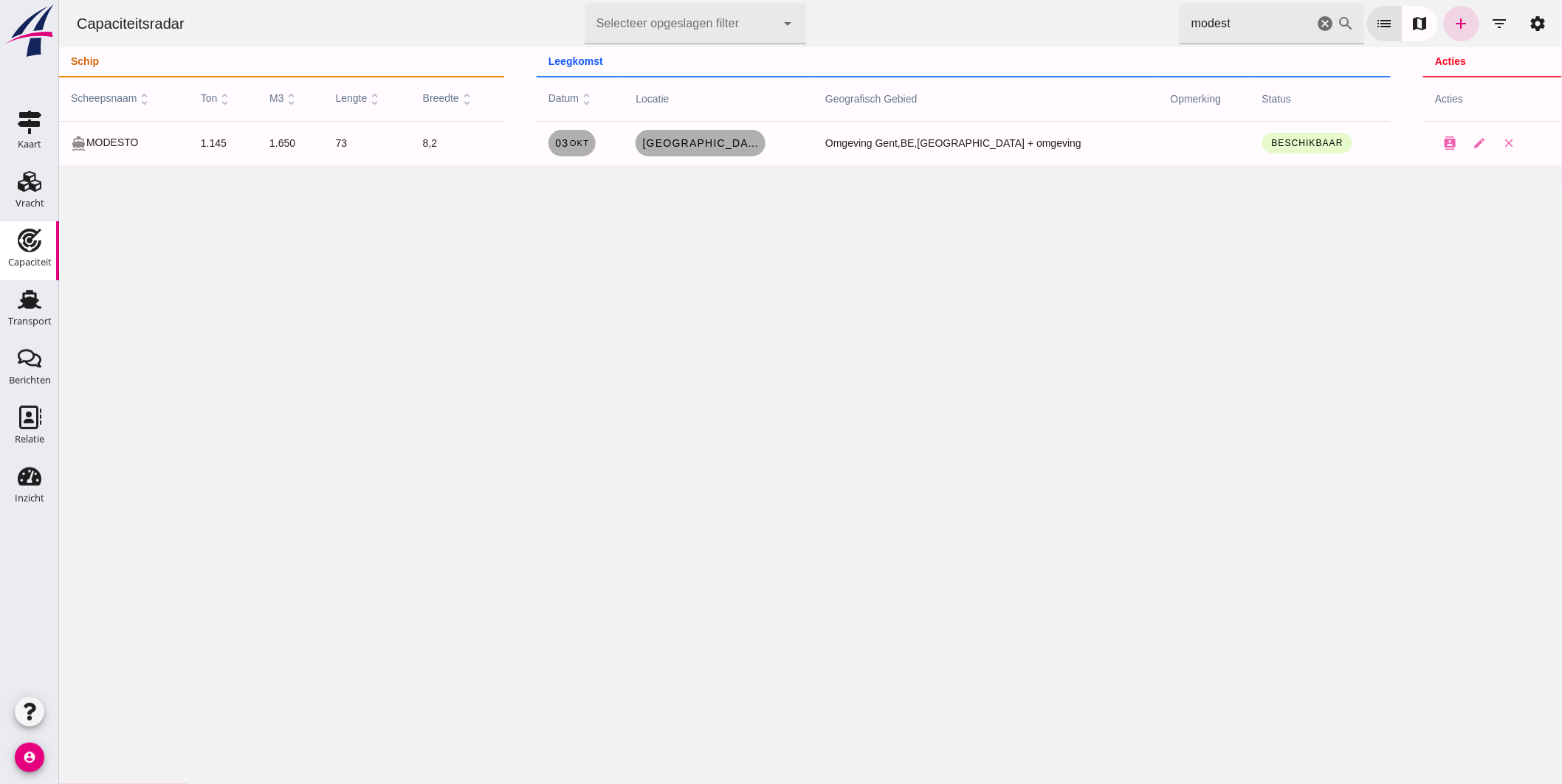
drag, startPoint x: 1242, startPoint y: 20, endPoint x: 787, endPoint y: 0, distance: 455.4
click at [786, 0] on html "Capaciteitsradar Selecteer opgeslagen filter Selecteer opgeslagen filter cancel…" at bounding box center [809, 392] width 1502 height 784
type input "emerald"
drag, startPoint x: 1311, startPoint y: 17, endPoint x: 1428, endPoint y: 3, distance: 117.8
click at [1316, 17] on icon "cancel" at bounding box center [1325, 23] width 18 height 18
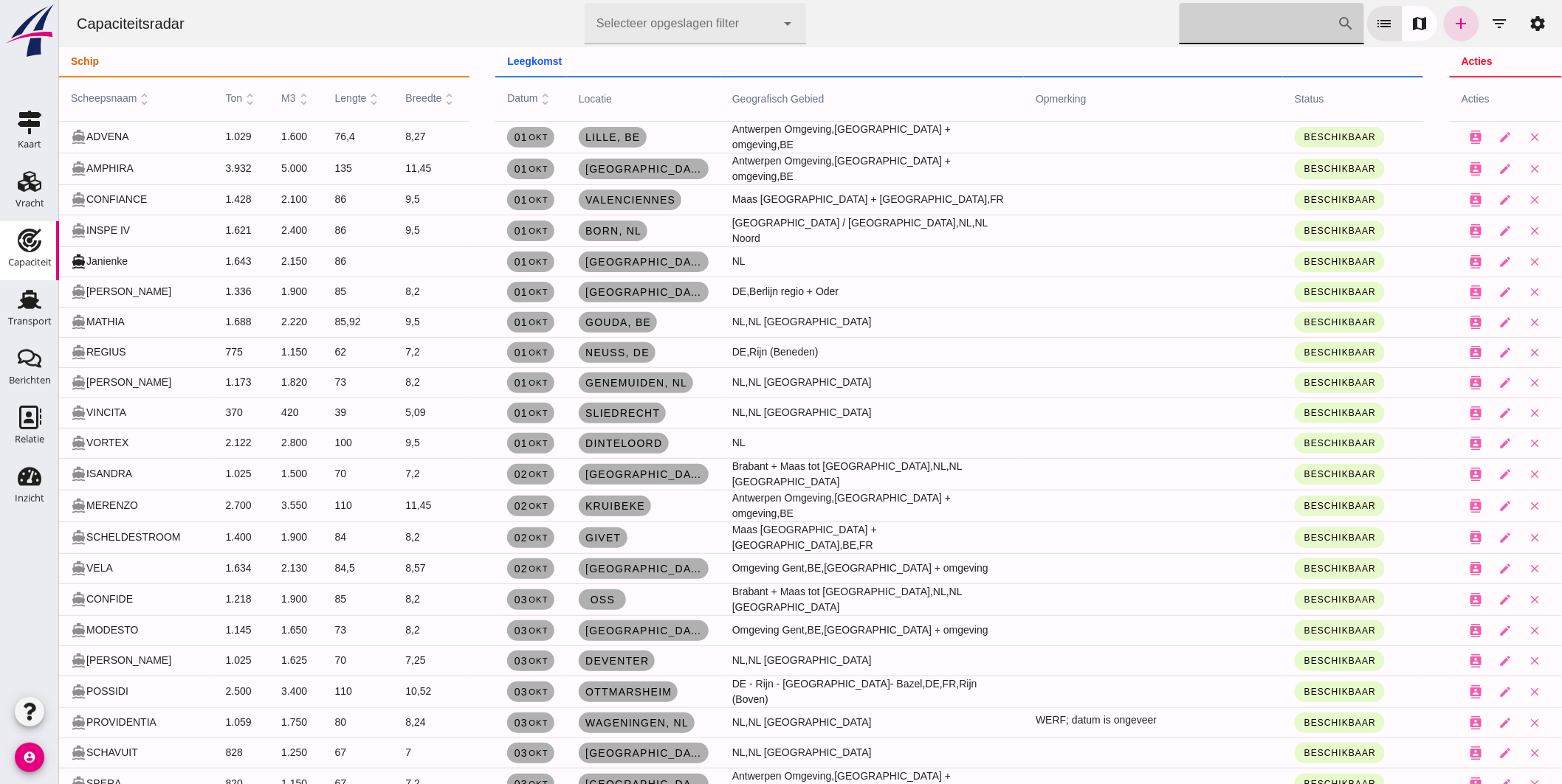
scroll to position [164, 0]
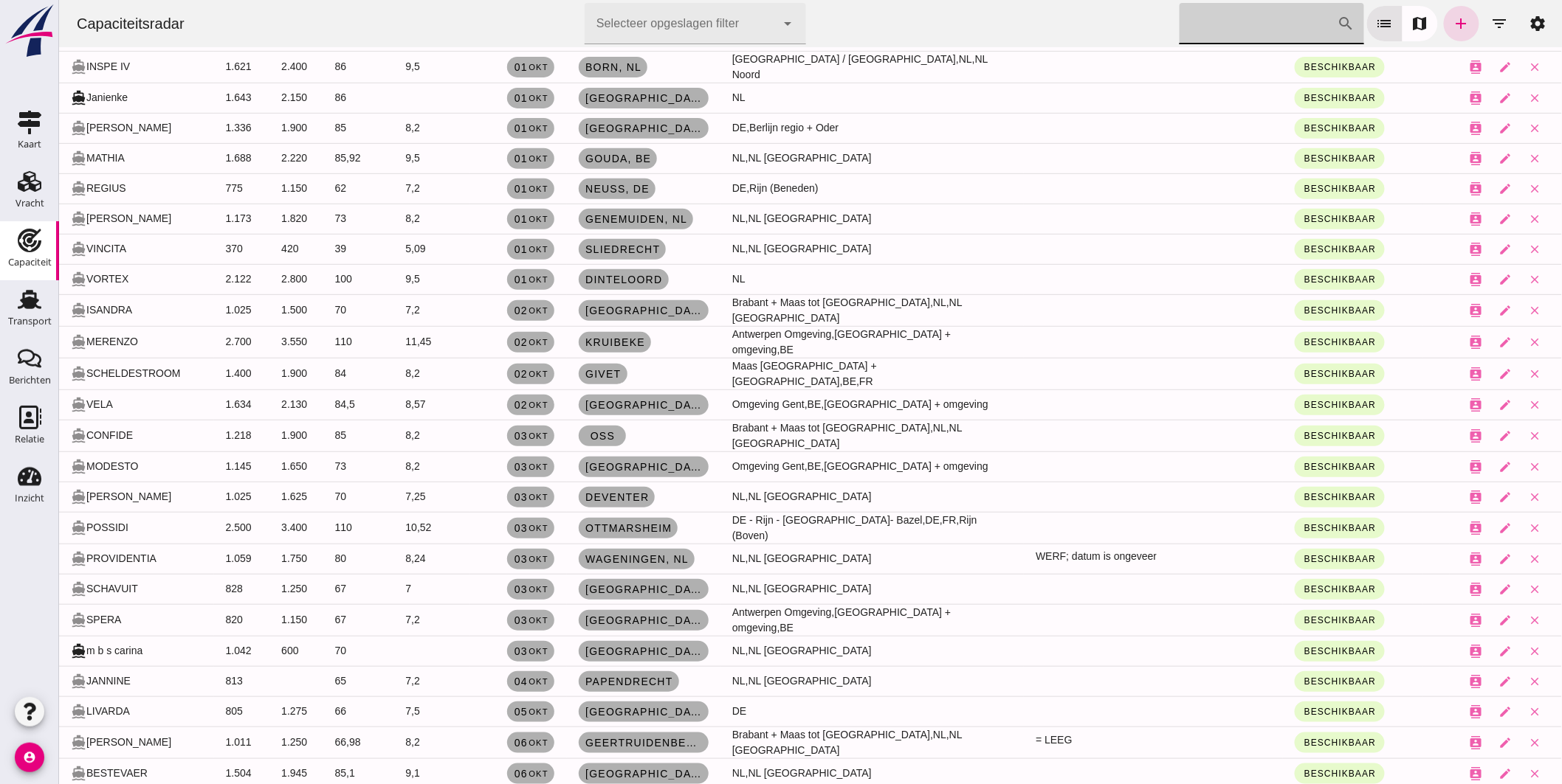
click at [1192, 28] on input "Zoek op scheepsnaam" at bounding box center [1258, 24] width 158 height 41
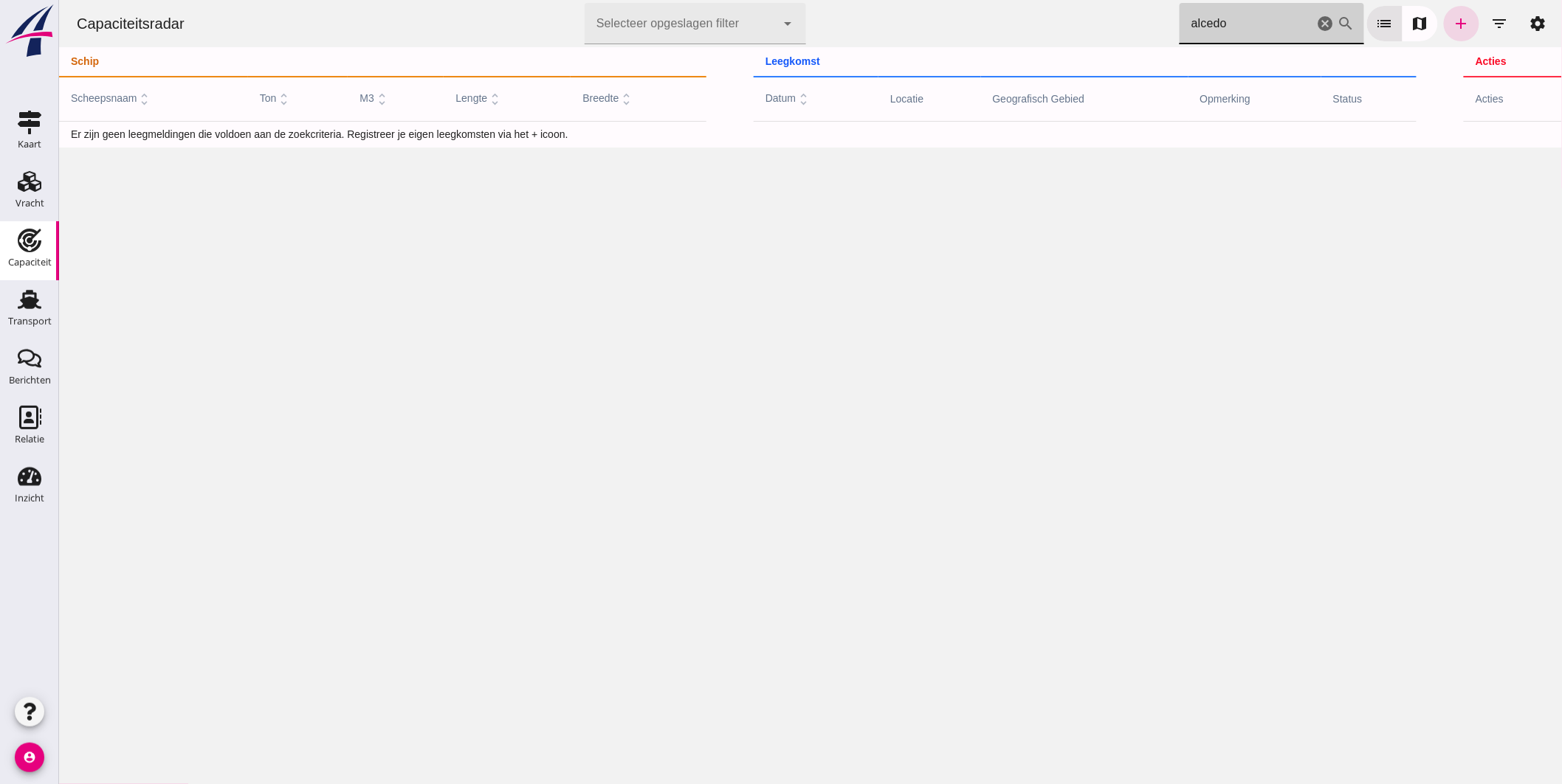
scroll to position [0, 0]
type input "alcedo"
drag, startPoint x: 1313, startPoint y: 22, endPoint x: 1174, endPoint y: 1, distance: 140.6
click at [1316, 22] on icon "cancel" at bounding box center [1325, 23] width 18 height 18
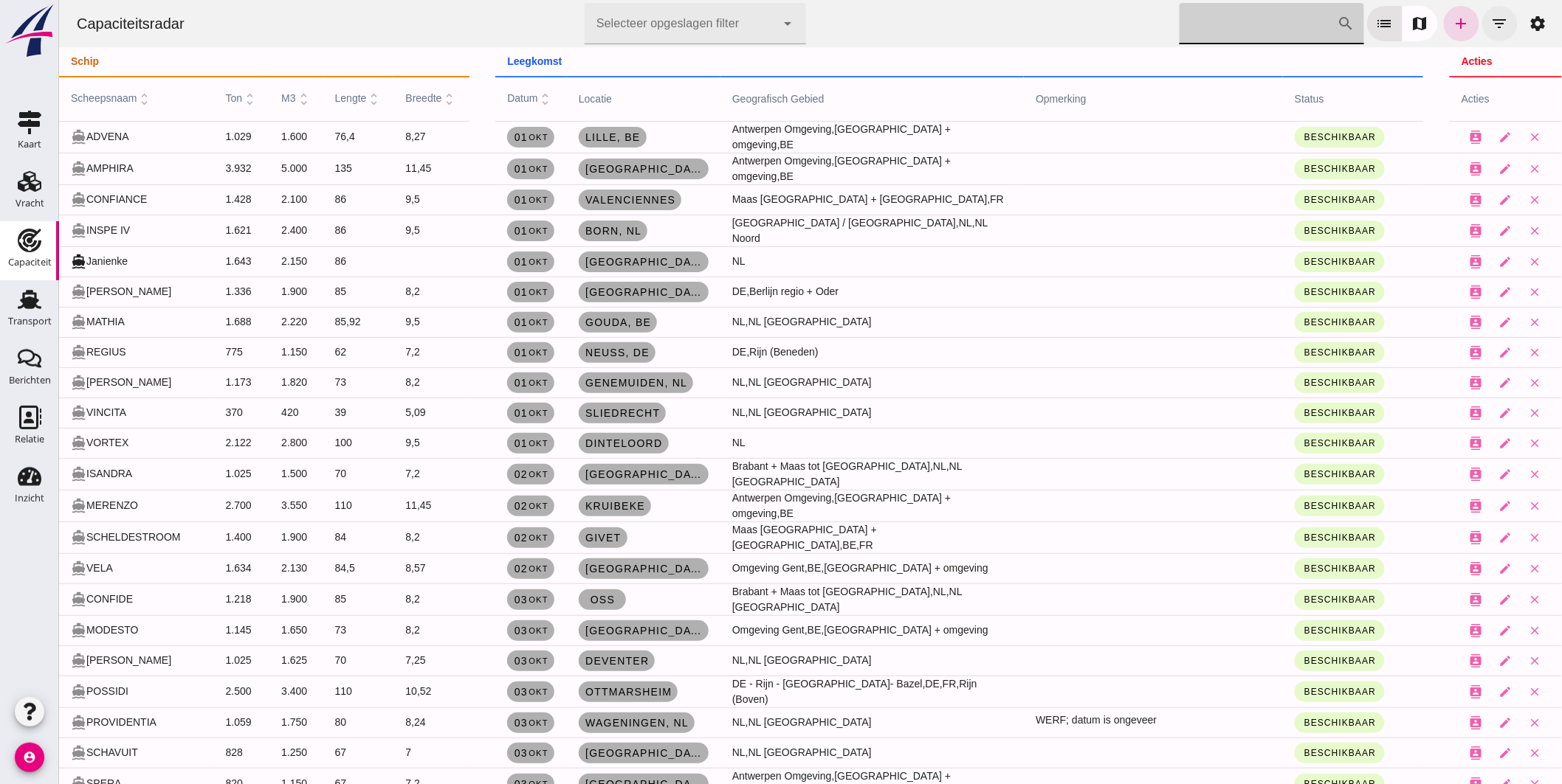
click at [1493, 22] on icon "filter_list" at bounding box center [1499, 23] width 18 height 18
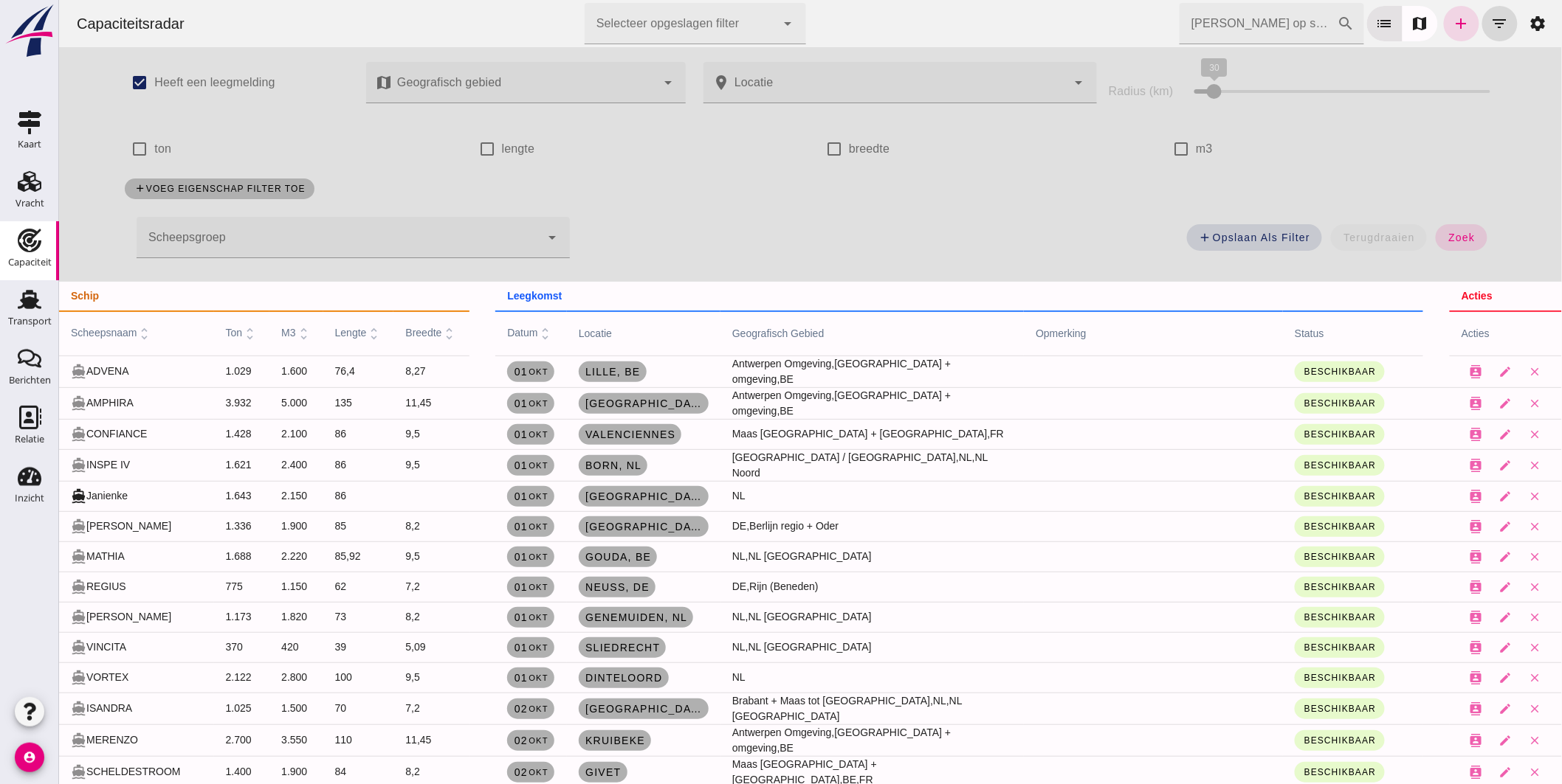
click at [289, 229] on div at bounding box center [337, 237] width 404 height 41
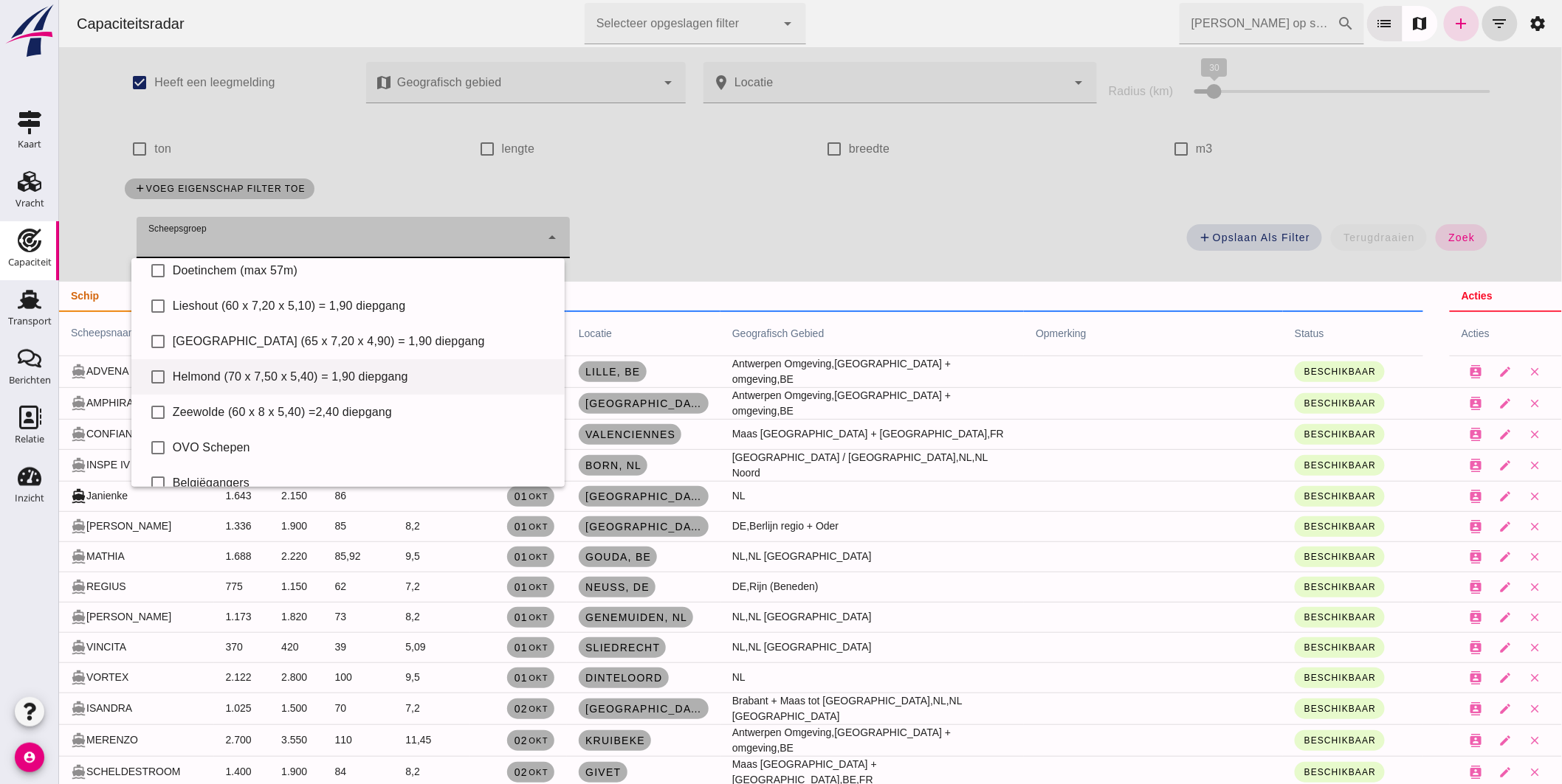
scroll to position [101, 0]
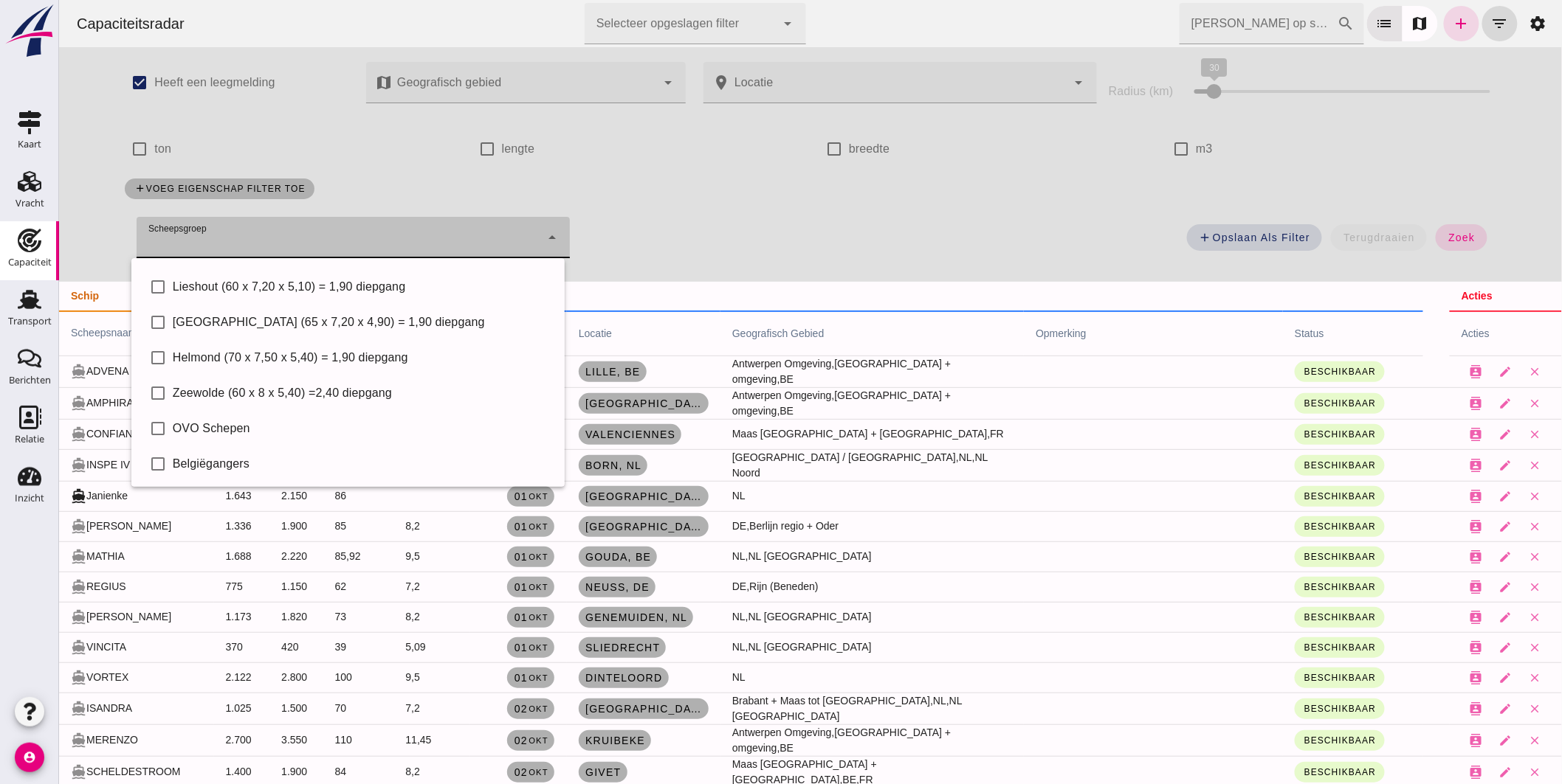
click at [792, 233] on div "add Opslaan als filter terugdraaien zoek" at bounding box center [1040, 242] width 926 height 53
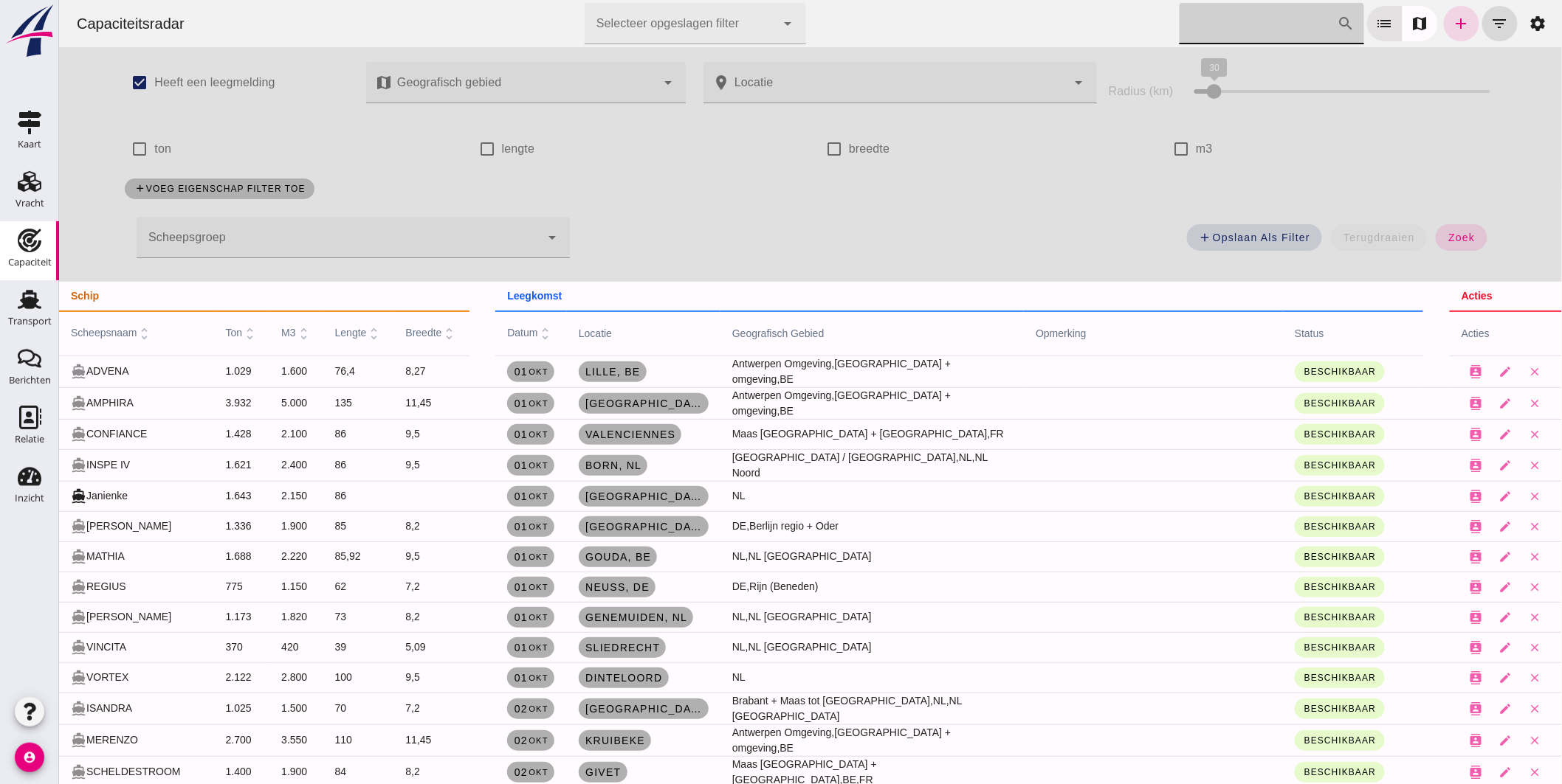
click at [1248, 32] on input "Zoek op scheepsnaam" at bounding box center [1258, 24] width 158 height 41
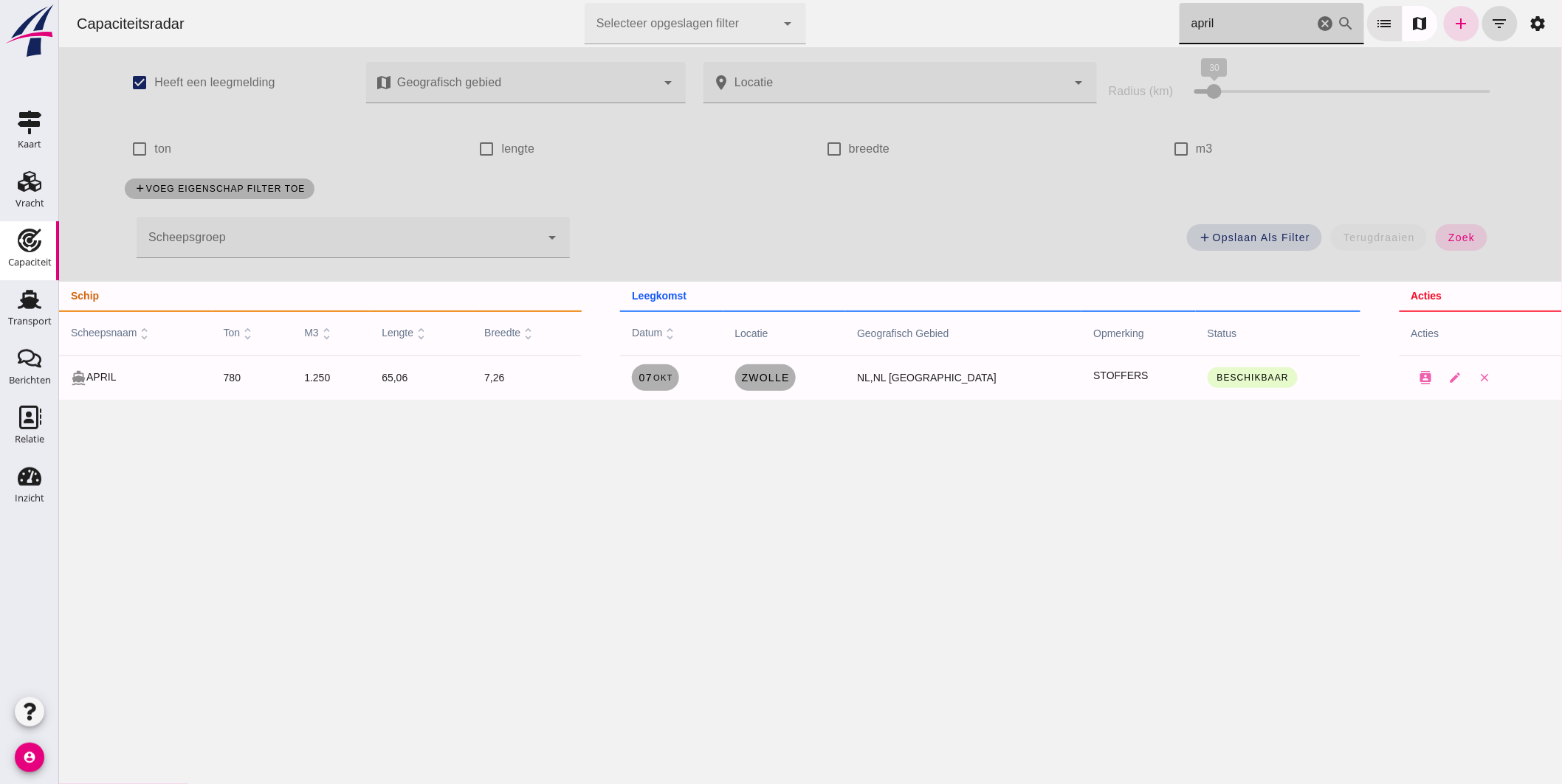
drag, startPoint x: 1149, startPoint y: 18, endPoint x: 1058, endPoint y: 21, distance: 91.0
click at [1058, 19] on div "Capaciteitsradar Selecteer opgeslagen filter Selecteer opgeslagen filter cancel…" at bounding box center [810, 24] width 1491 height 47
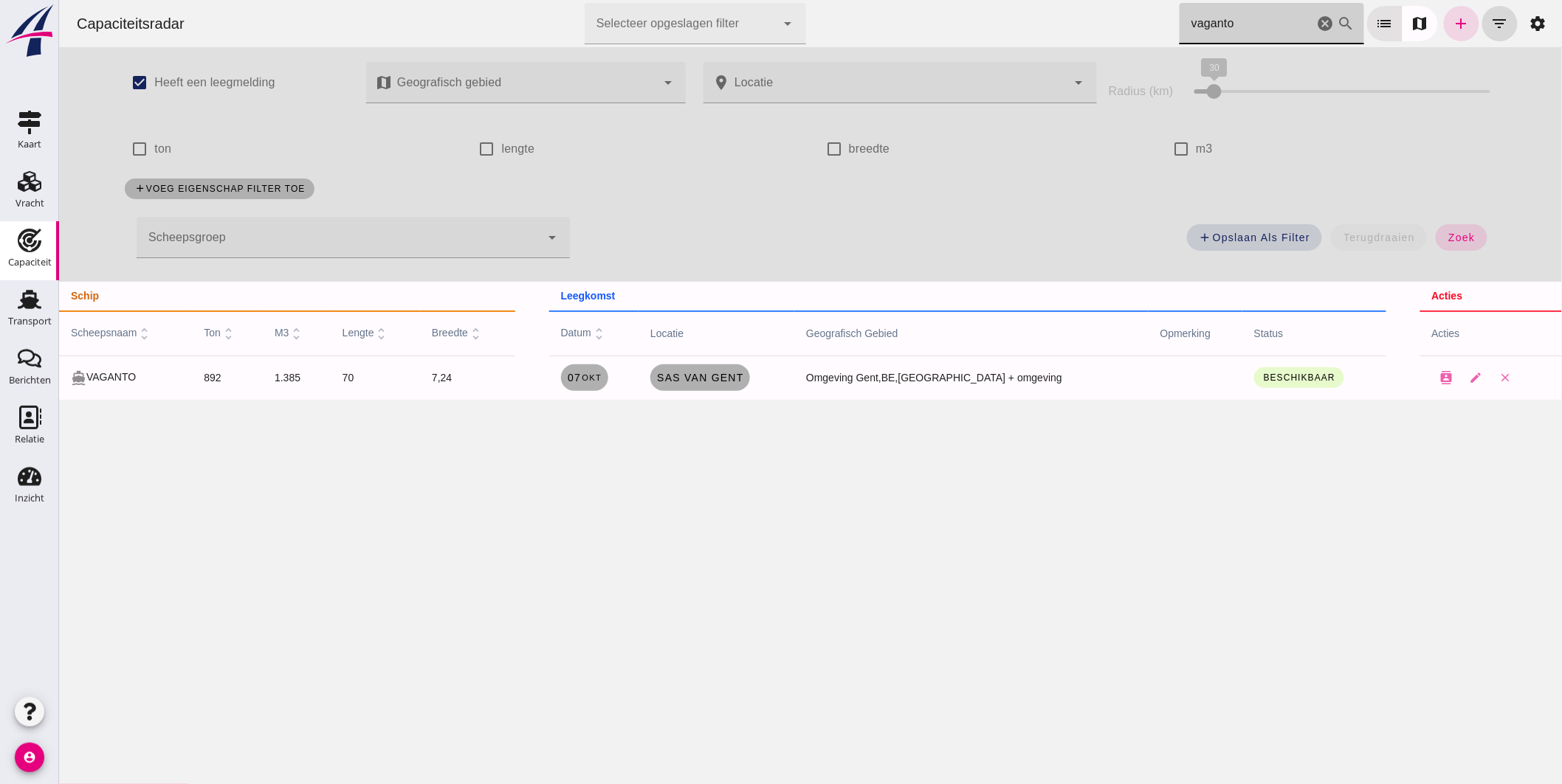
drag, startPoint x: 1237, startPoint y: 30, endPoint x: 926, endPoint y: 31, distance: 311.0
click at [932, 28] on div "Capaciteitsradar Selecteer opgeslagen filter Selecteer opgeslagen filter cancel…" at bounding box center [810, 24] width 1491 height 47
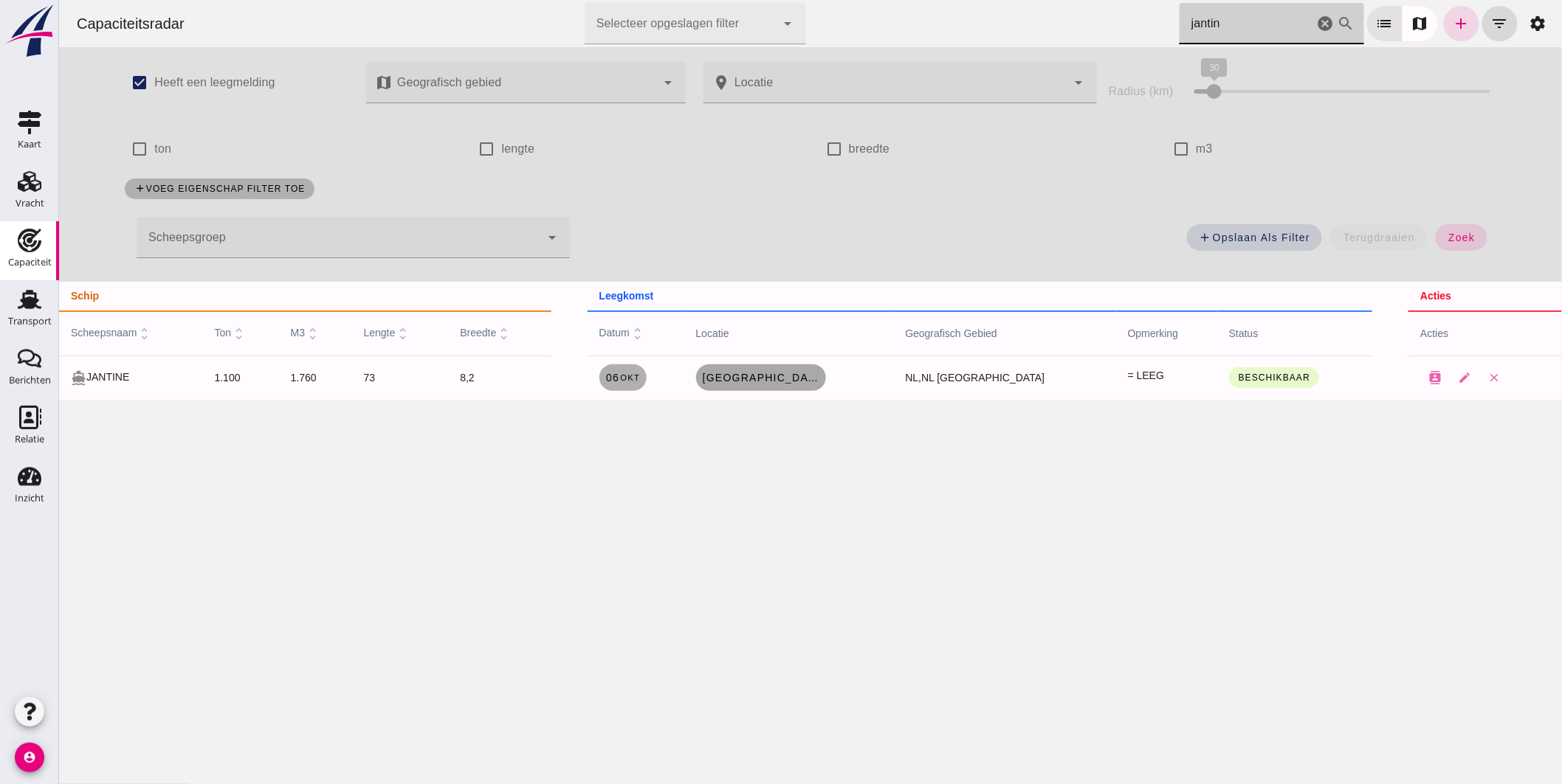
type input "jantin"
click at [768, 385] on link "Amsterdam" at bounding box center [760, 378] width 130 height 27
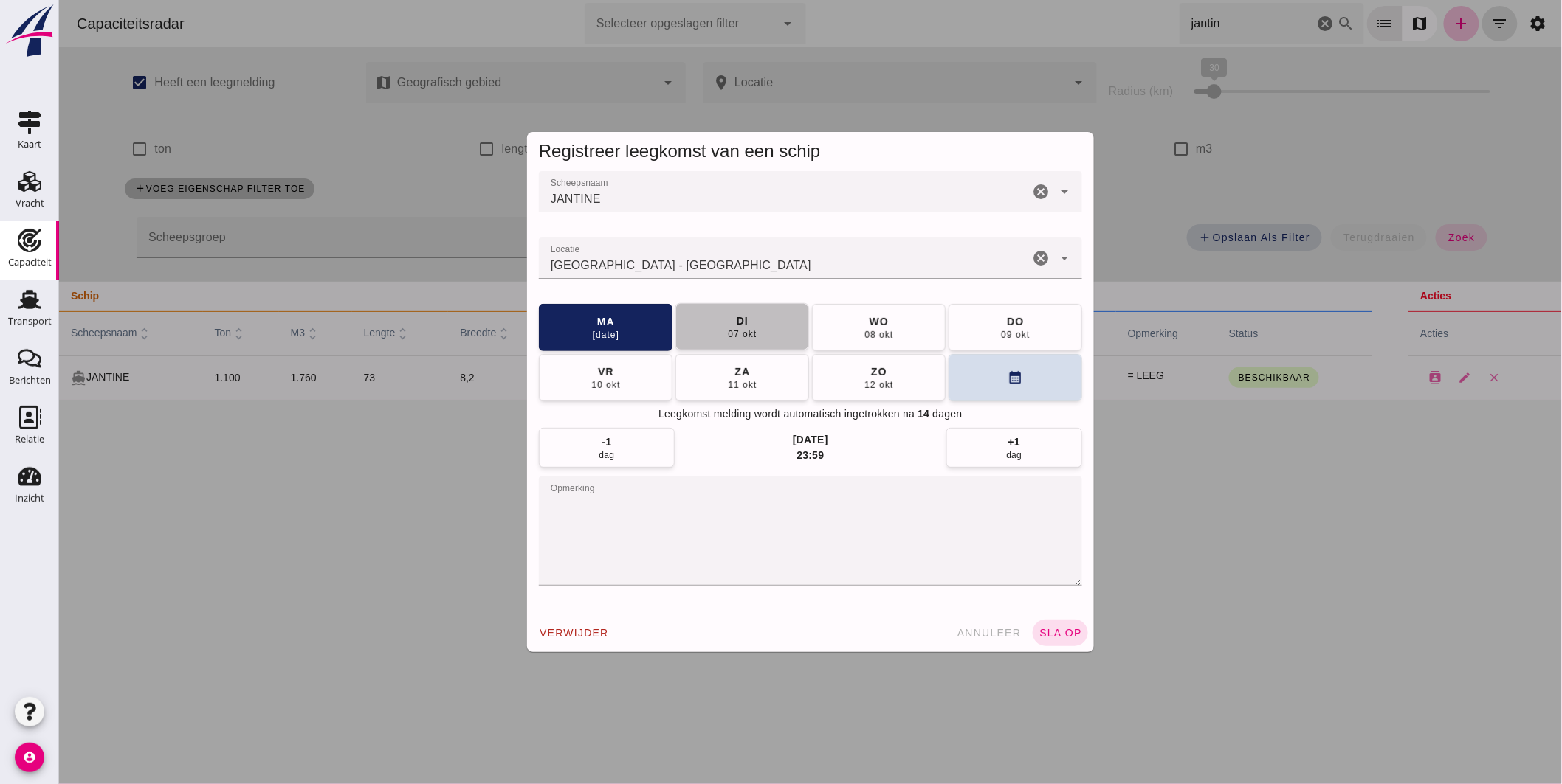
click at [749, 325] on span "di 07 okt" at bounding box center [741, 326] width 30 height 27
click at [1049, 629] on span "sla op" at bounding box center [1059, 632] width 43 height 11
click at [662, 262] on input "Locatie" at bounding box center [783, 265] width 490 height 18
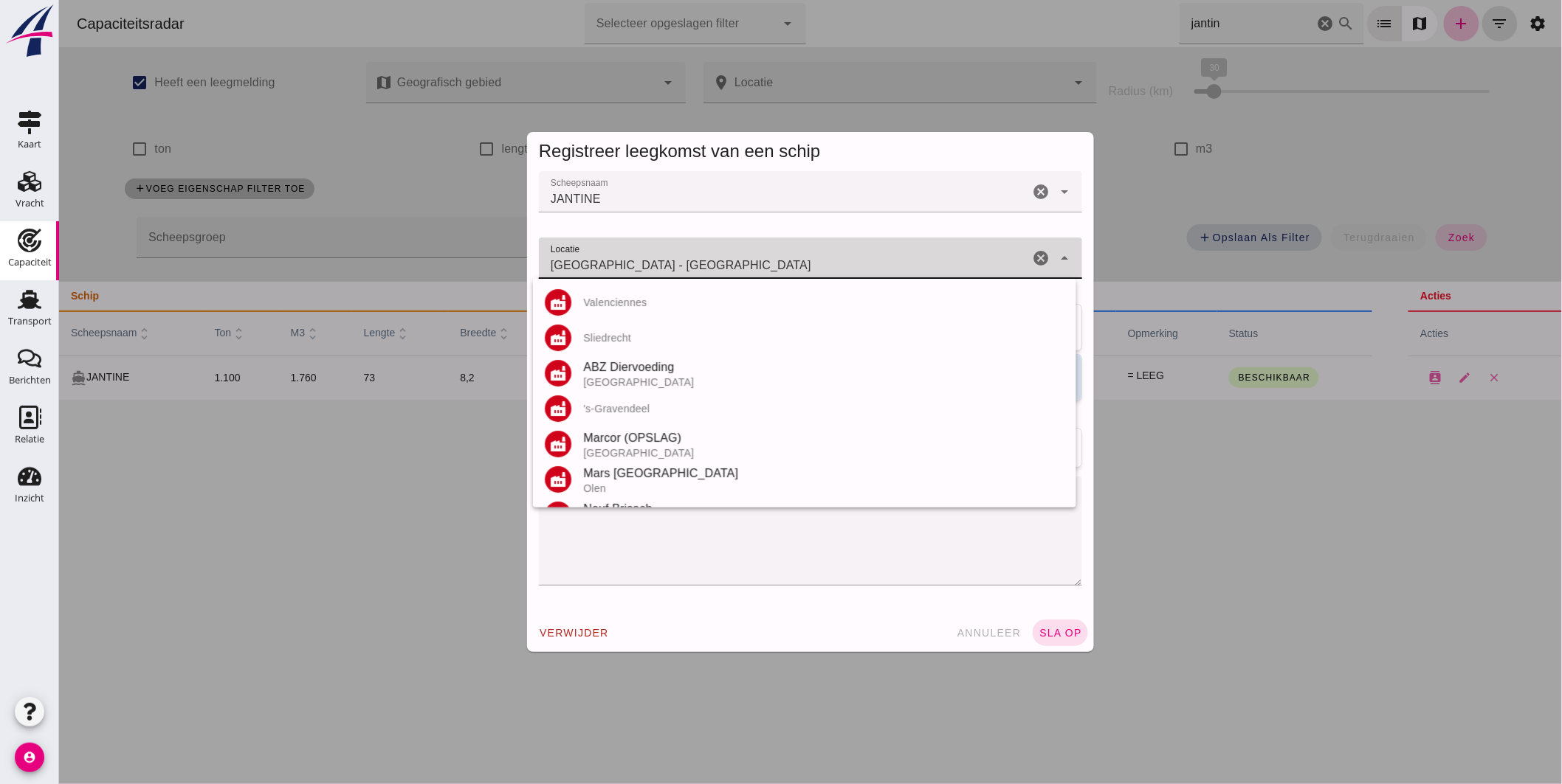
click at [710, 268] on input "Amsterdam - Noord-Holland" at bounding box center [783, 265] width 490 height 18
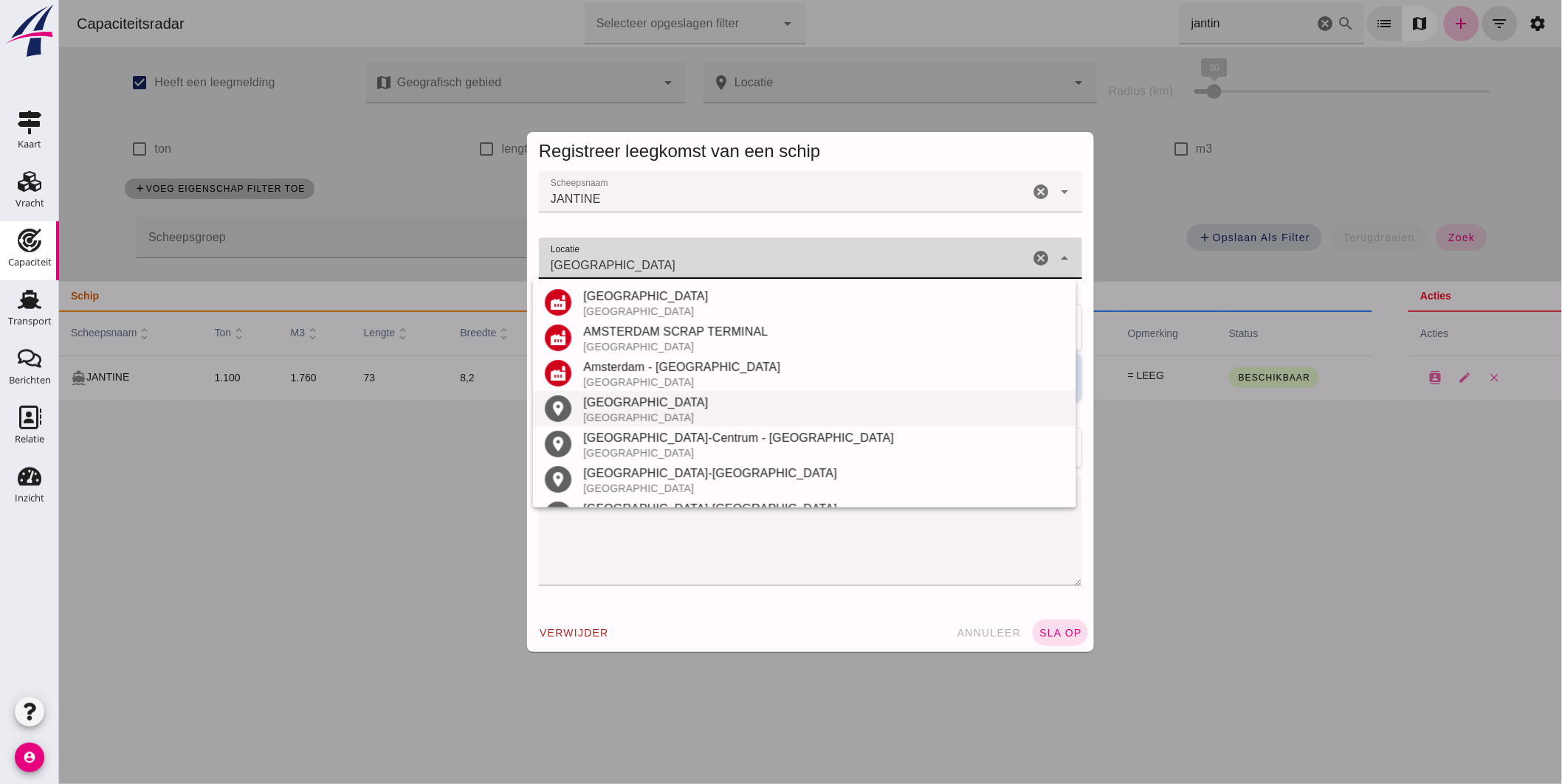
click at [623, 406] on div "Amsterdam" at bounding box center [823, 403] width 481 height 18
type input "Amsterdam - Noord-Holland"
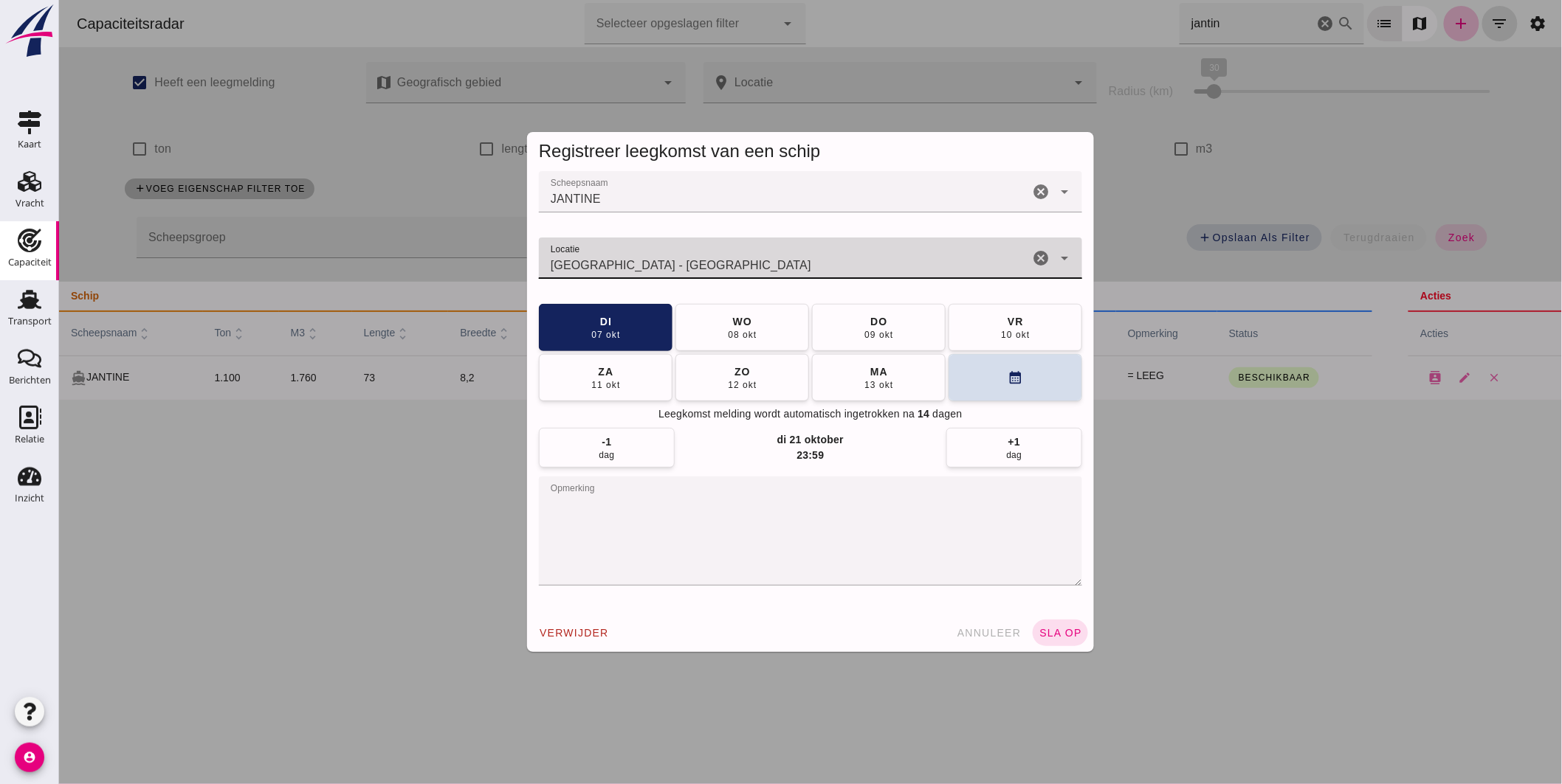
click at [1048, 638] on span "sla op" at bounding box center [1059, 632] width 43 height 11
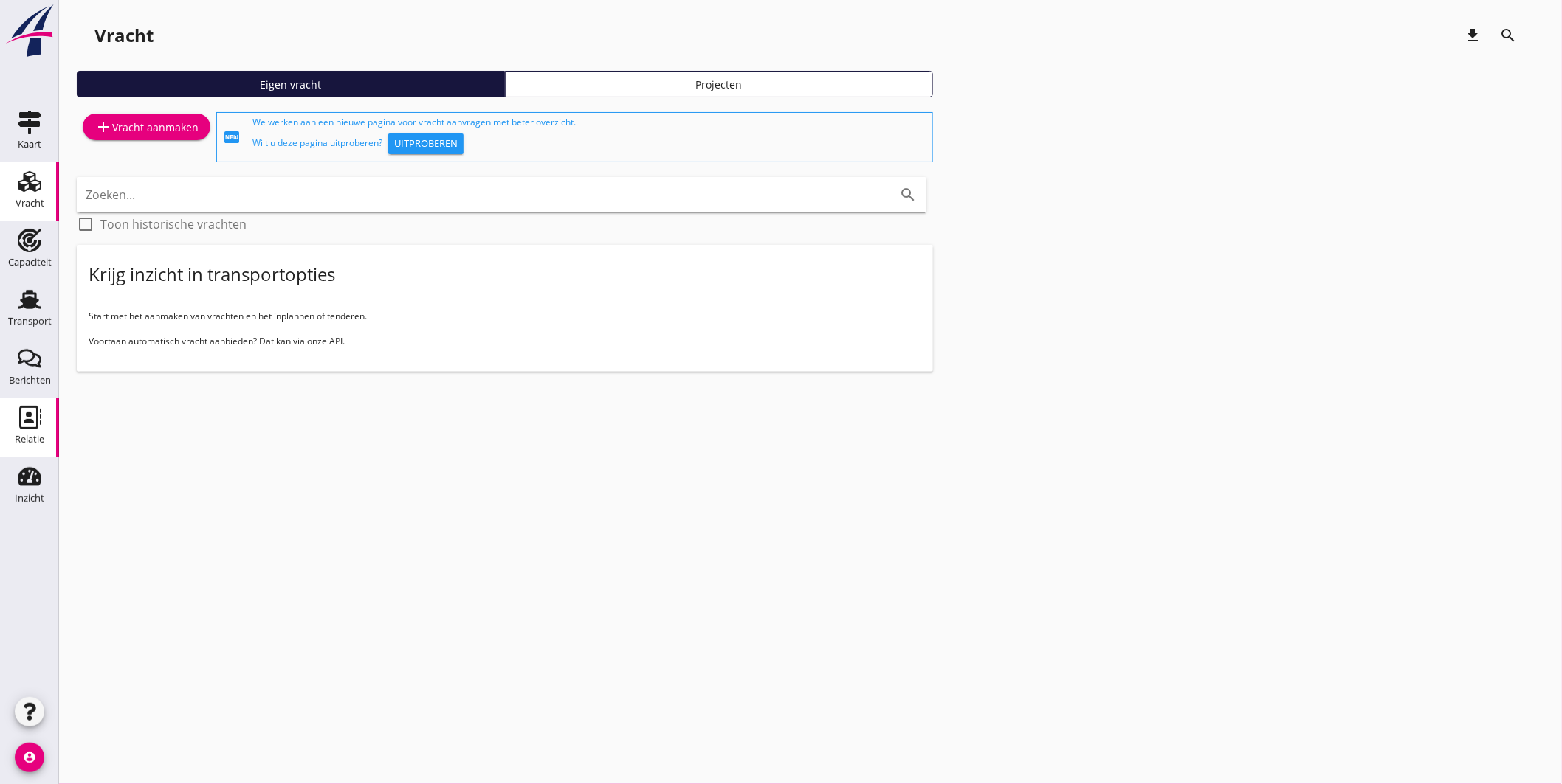
click at [24, 407] on use at bounding box center [30, 417] width 22 height 24
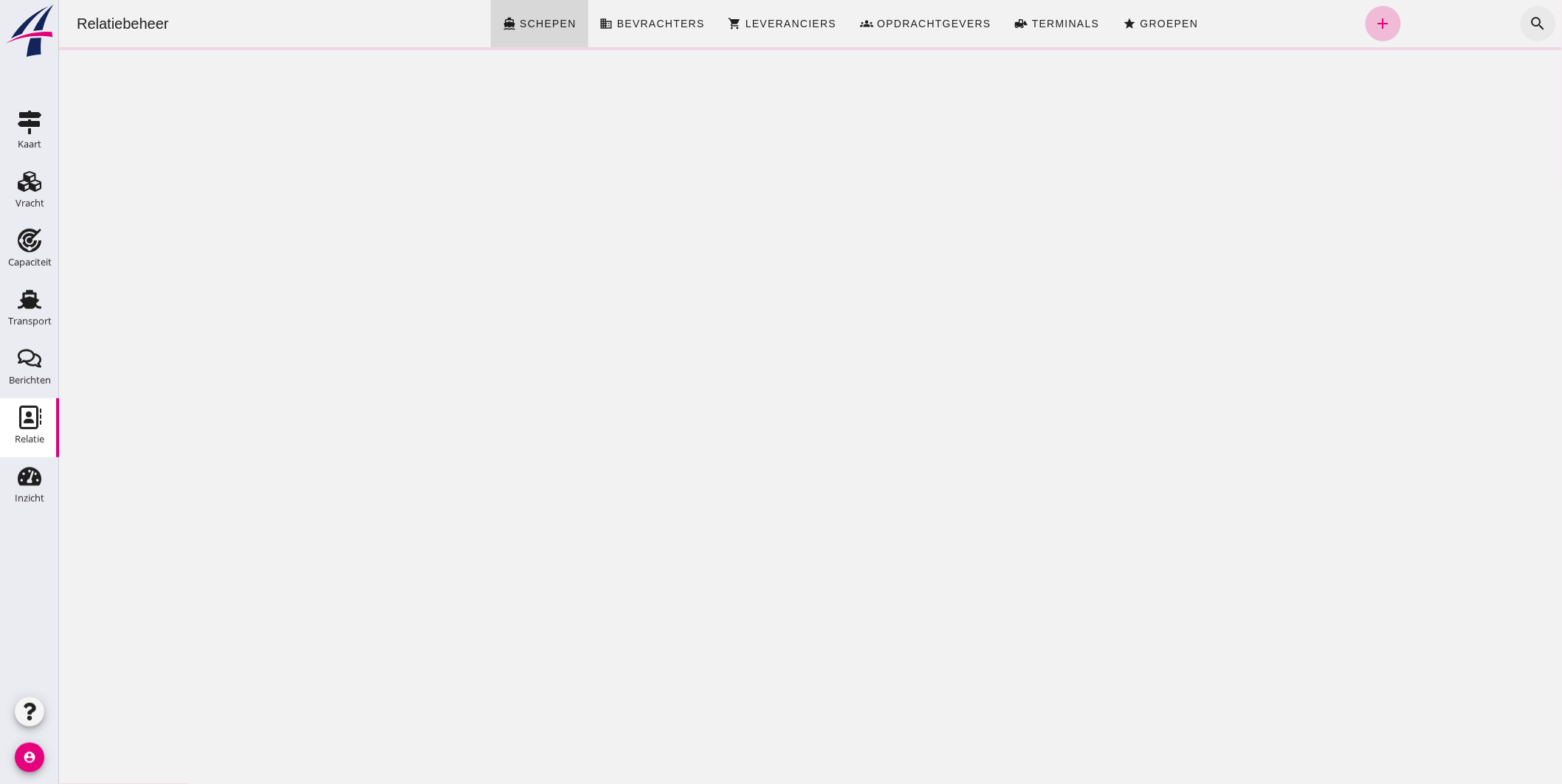
click at [1529, 14] on icon "search" at bounding box center [1537, 23] width 18 height 18
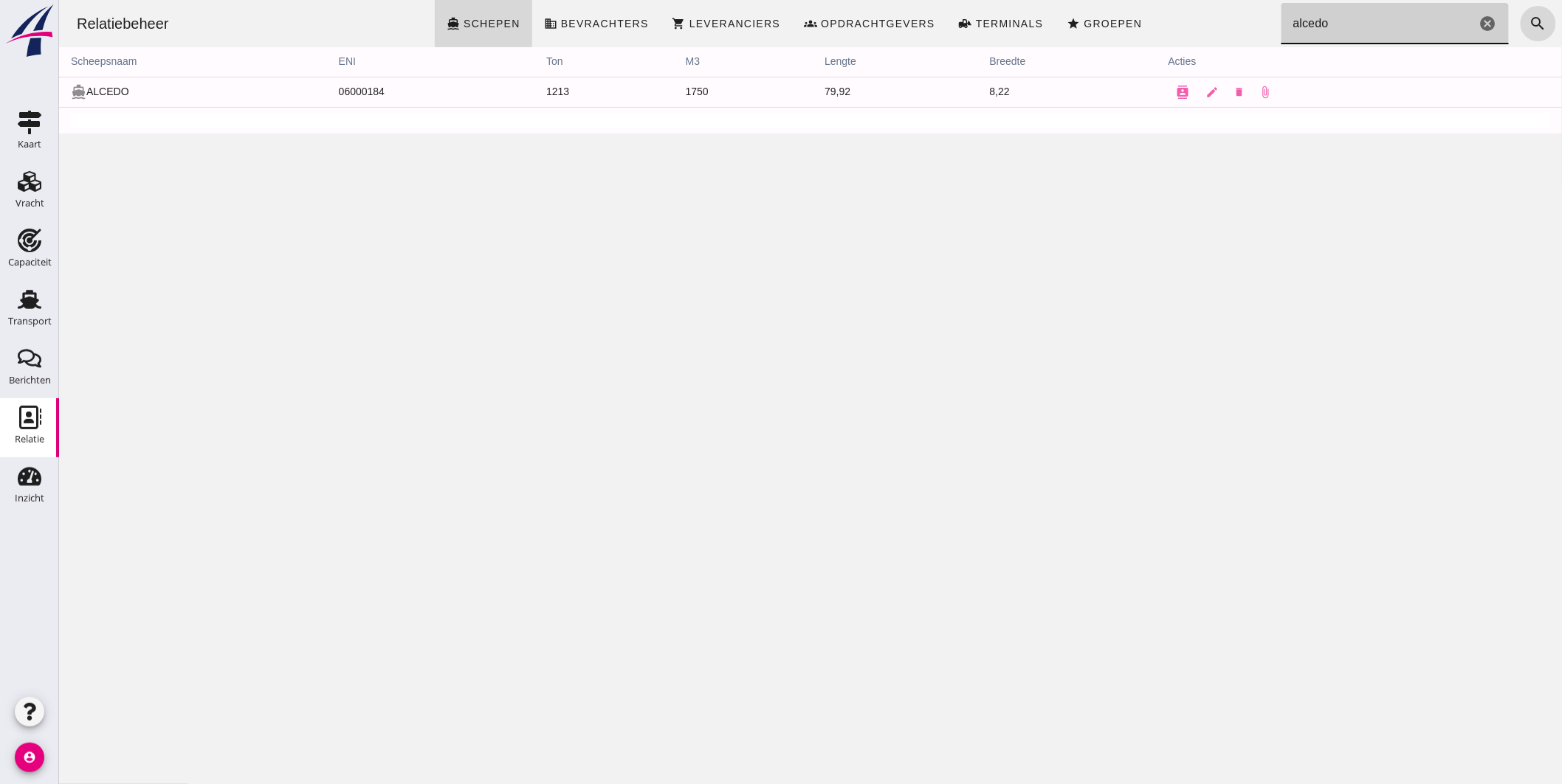
type input "alcedo"
click at [1176, 92] on icon "contacts" at bounding box center [1182, 92] width 13 height 13
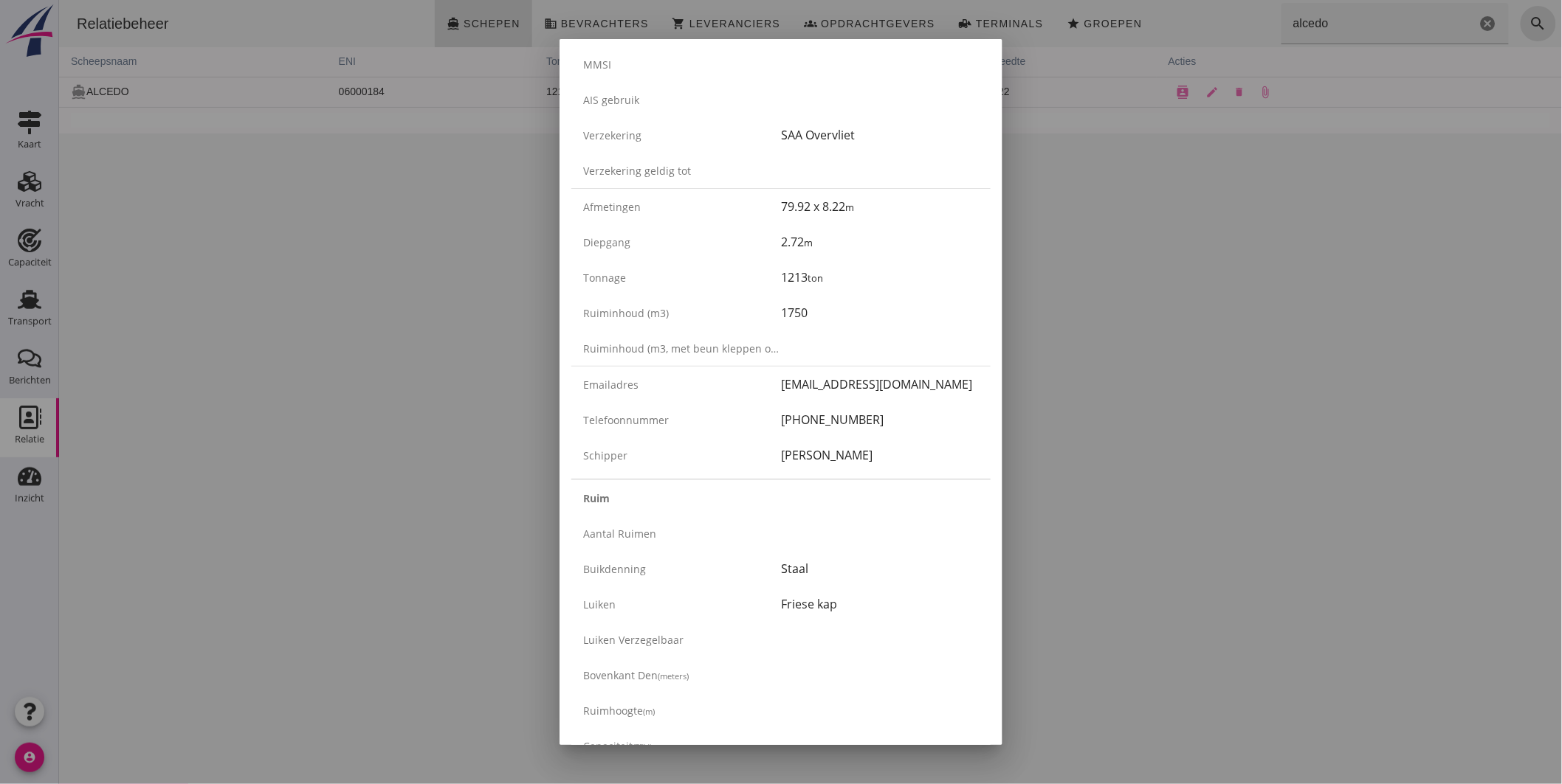
scroll to position [246, 0]
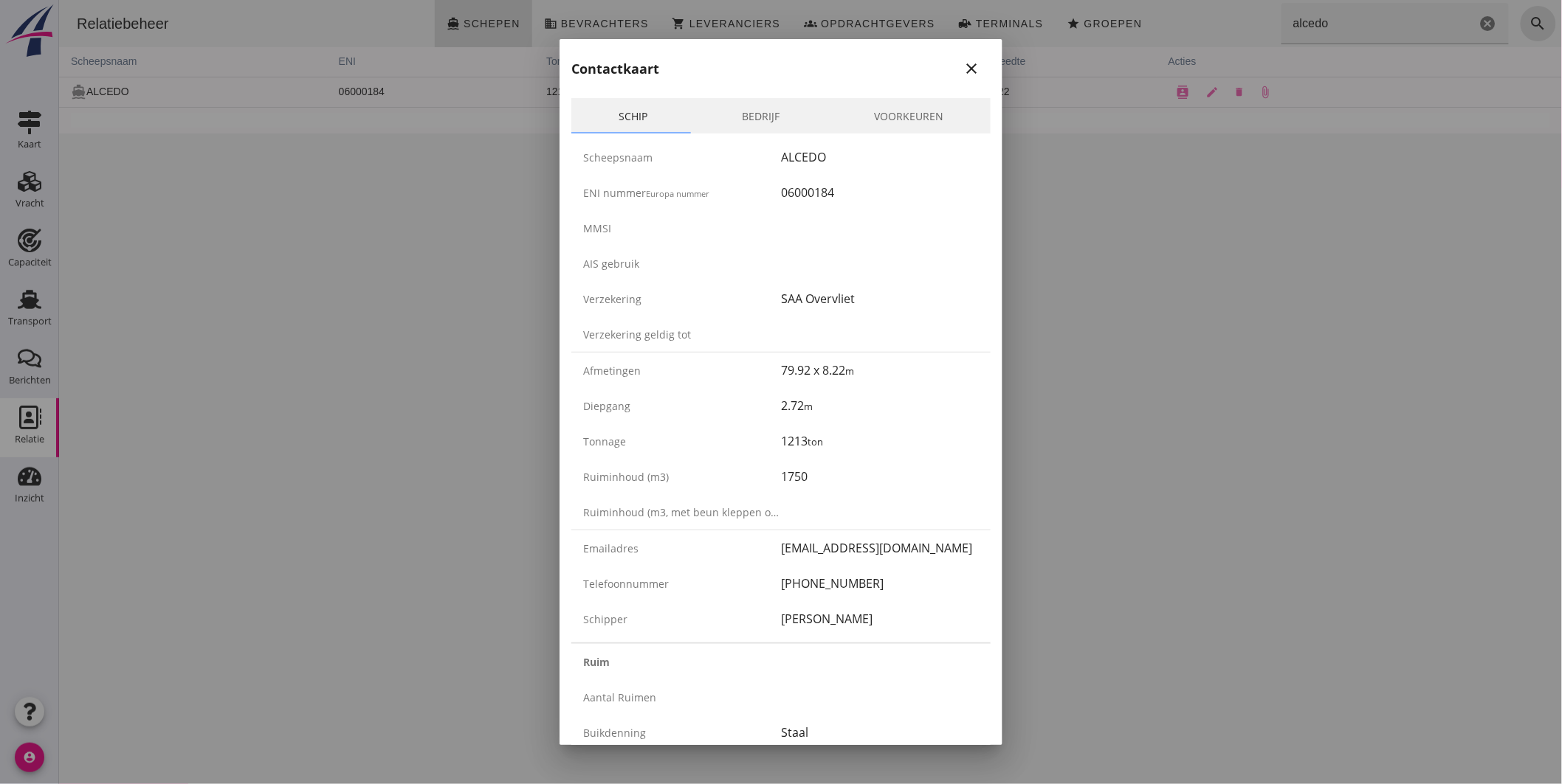
scroll to position [246, 0]
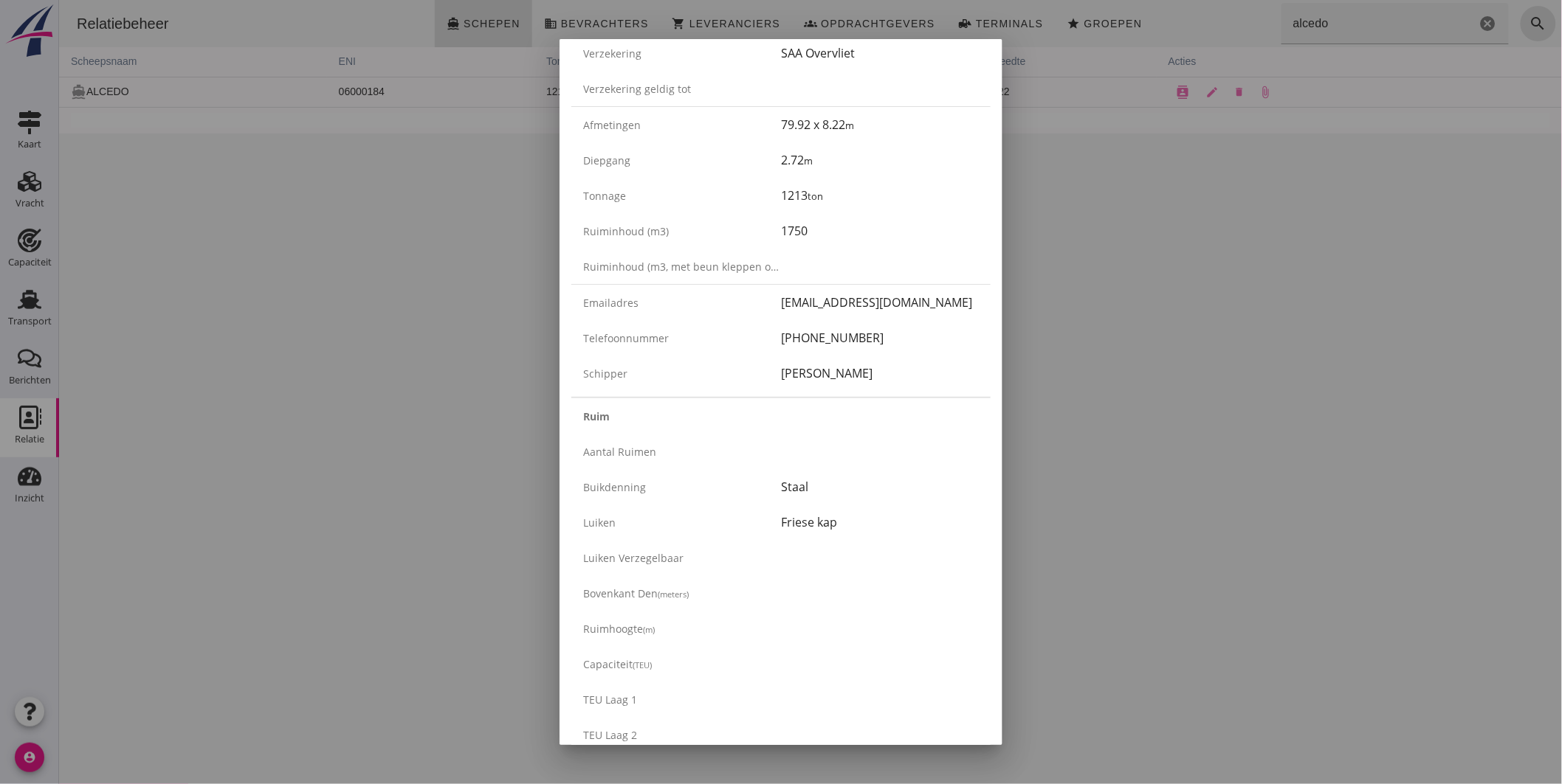
click at [468, 208] on div at bounding box center [781, 392] width 1562 height 784
